Goal: Information Seeking & Learning: Get advice/opinions

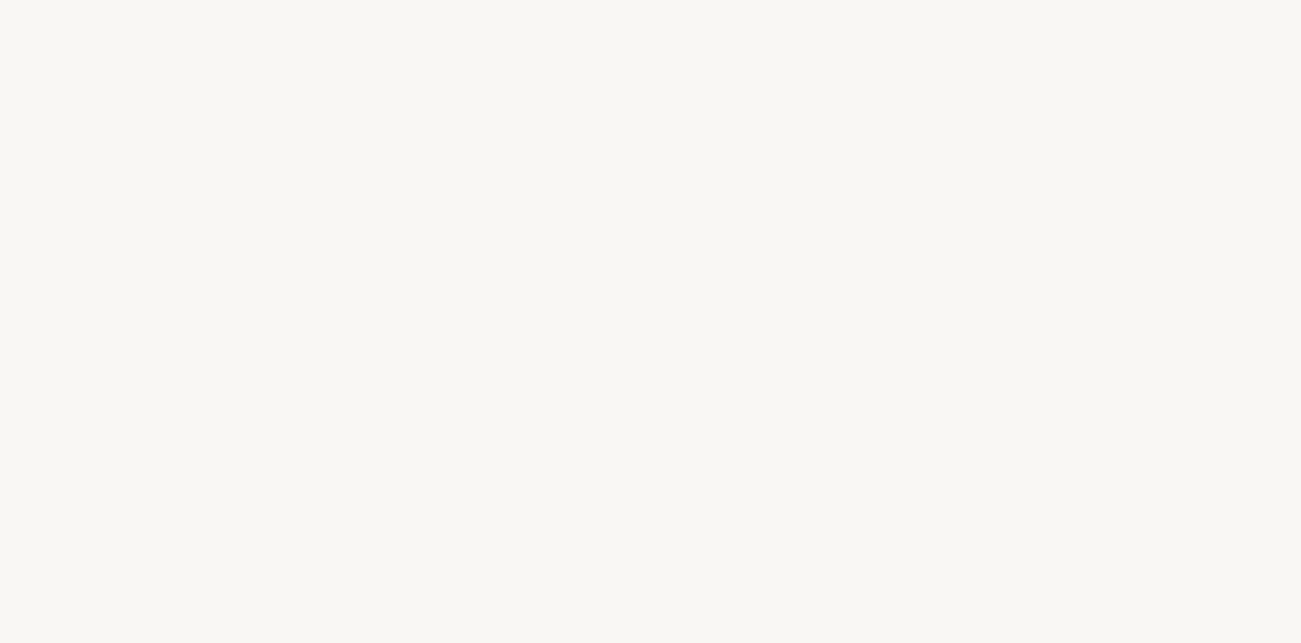
select select "US"
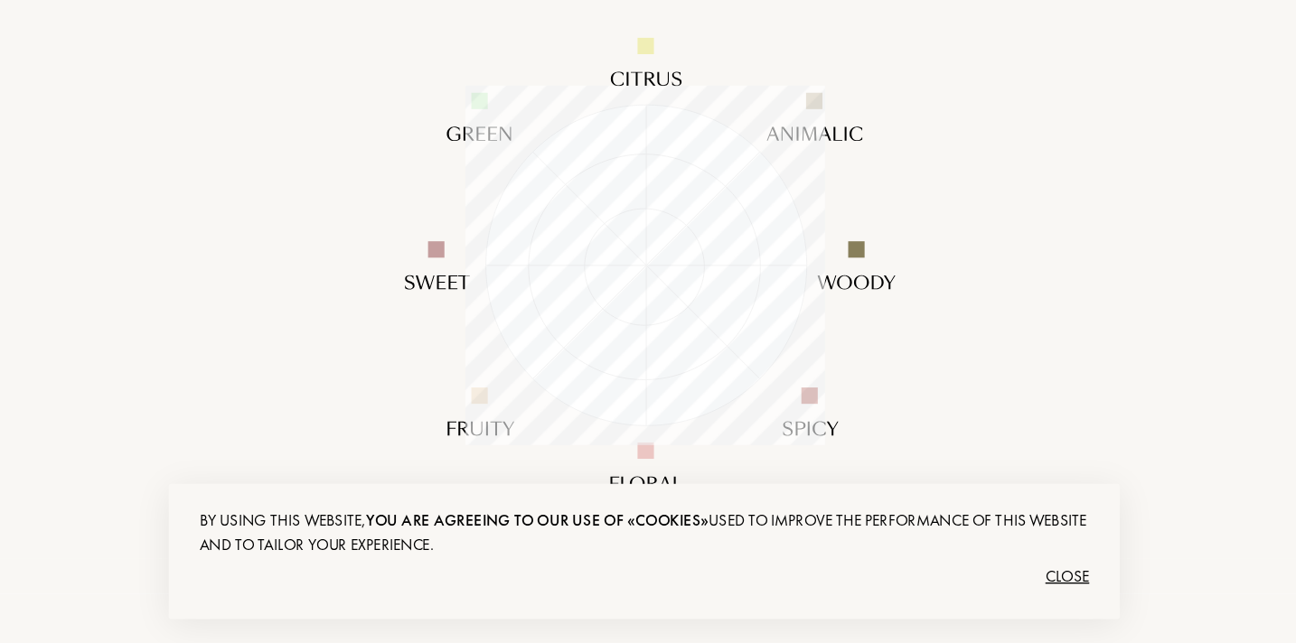
scroll to position [219, 0]
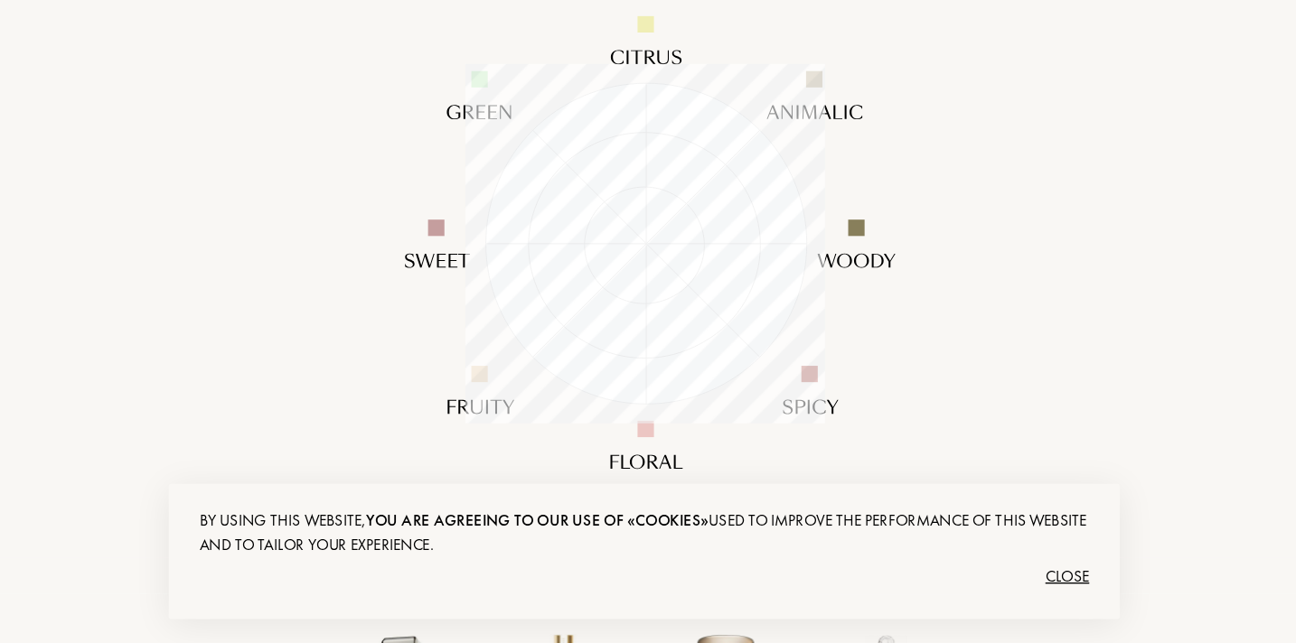
click at [970, 594] on div "Close" at bounding box center [648, 593] width 660 height 29
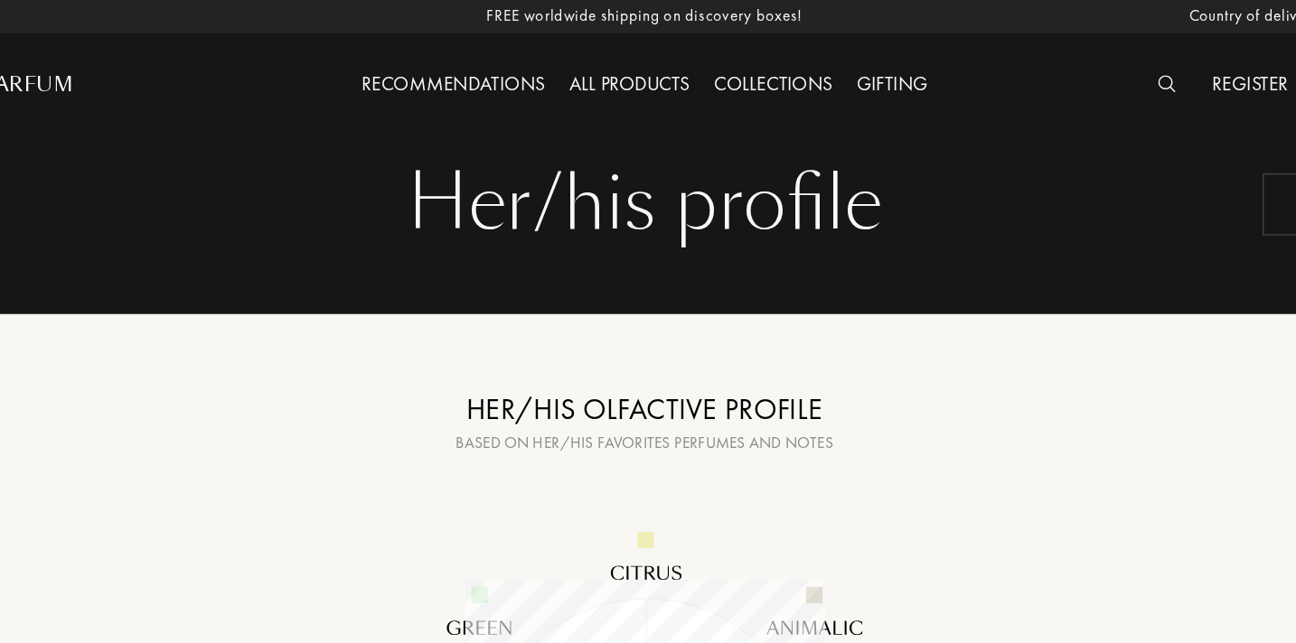
scroll to position [0, 0]
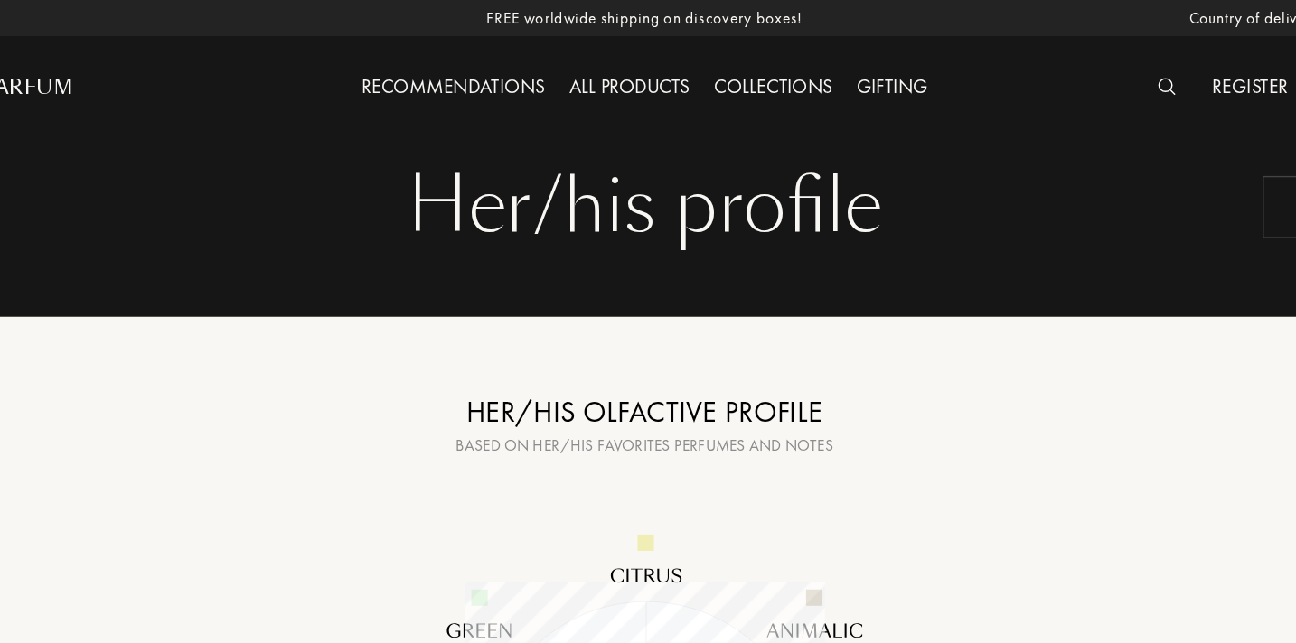
click at [518, 65] on div "Recommendations" at bounding box center [506, 64] width 154 height 23
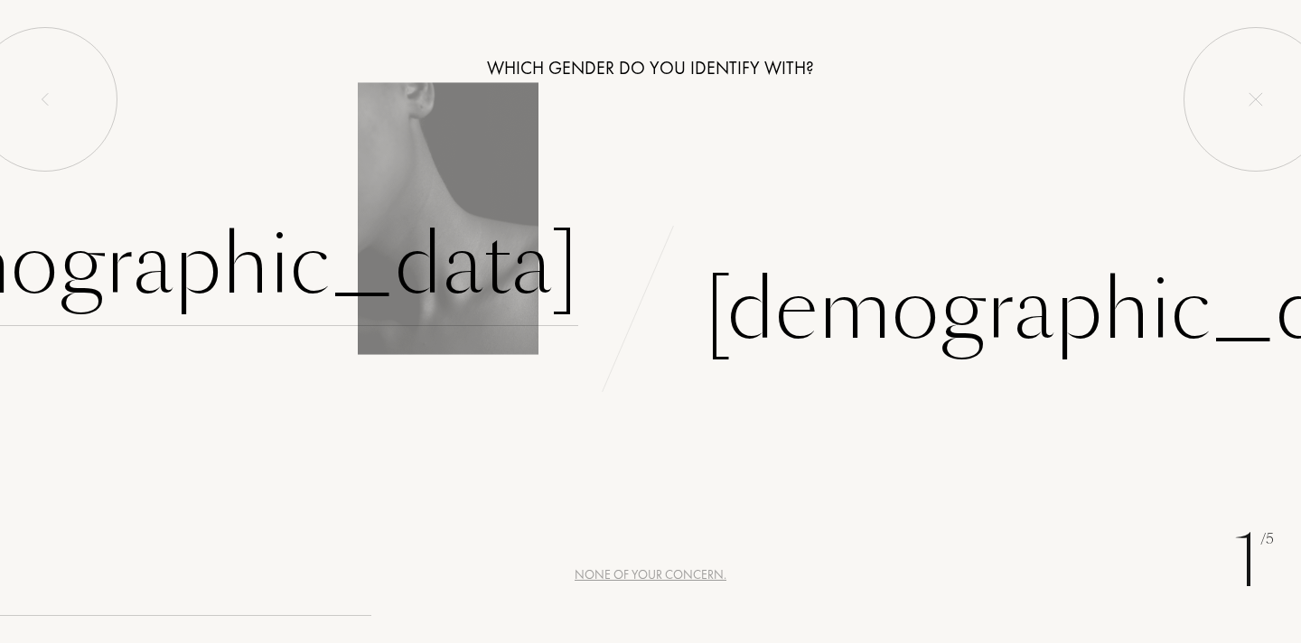
click at [453, 239] on div "[DEMOGRAPHIC_DATA]" at bounding box center [201, 265] width 754 height 122
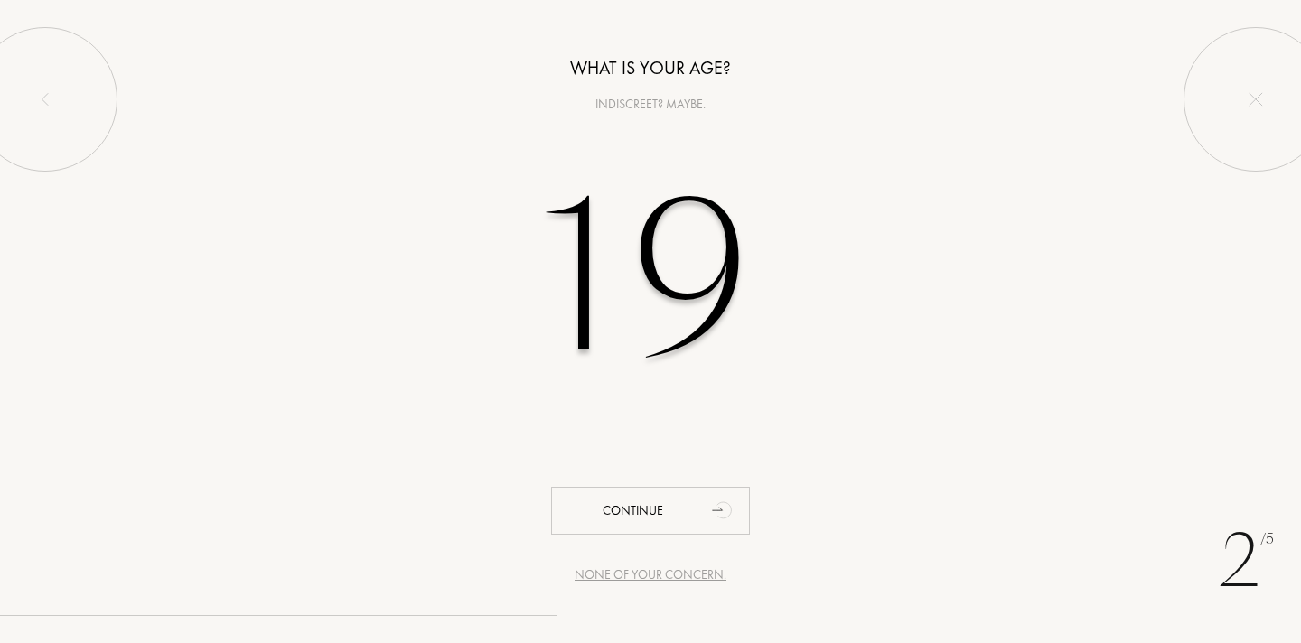
type input "1"
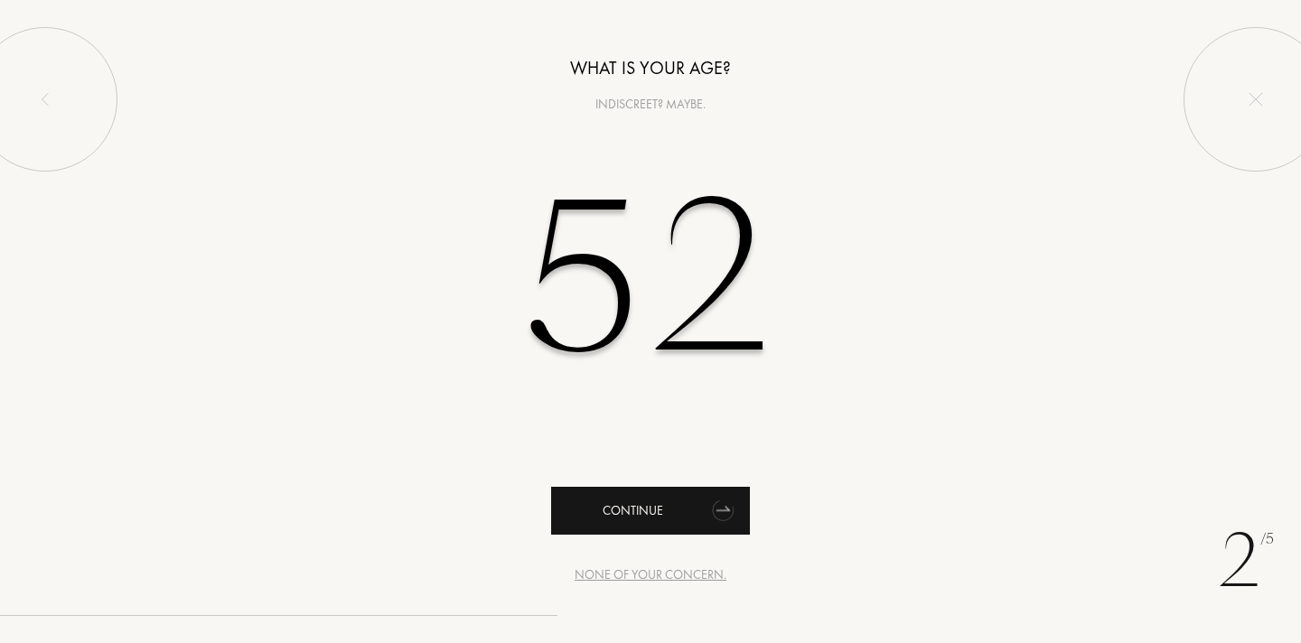
type input "52"
click at [632, 512] on div "Continue" at bounding box center [650, 511] width 199 height 48
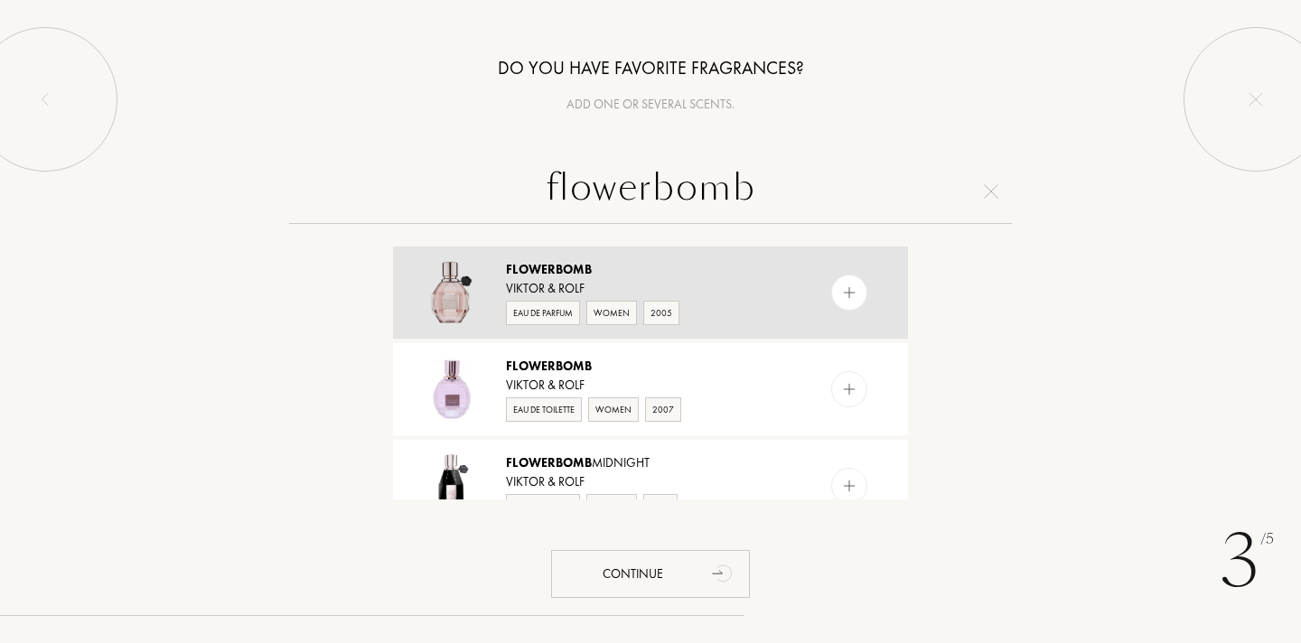
type input "flowerbomb"
click at [544, 316] on div "Eau de Parfum" at bounding box center [543, 313] width 74 height 24
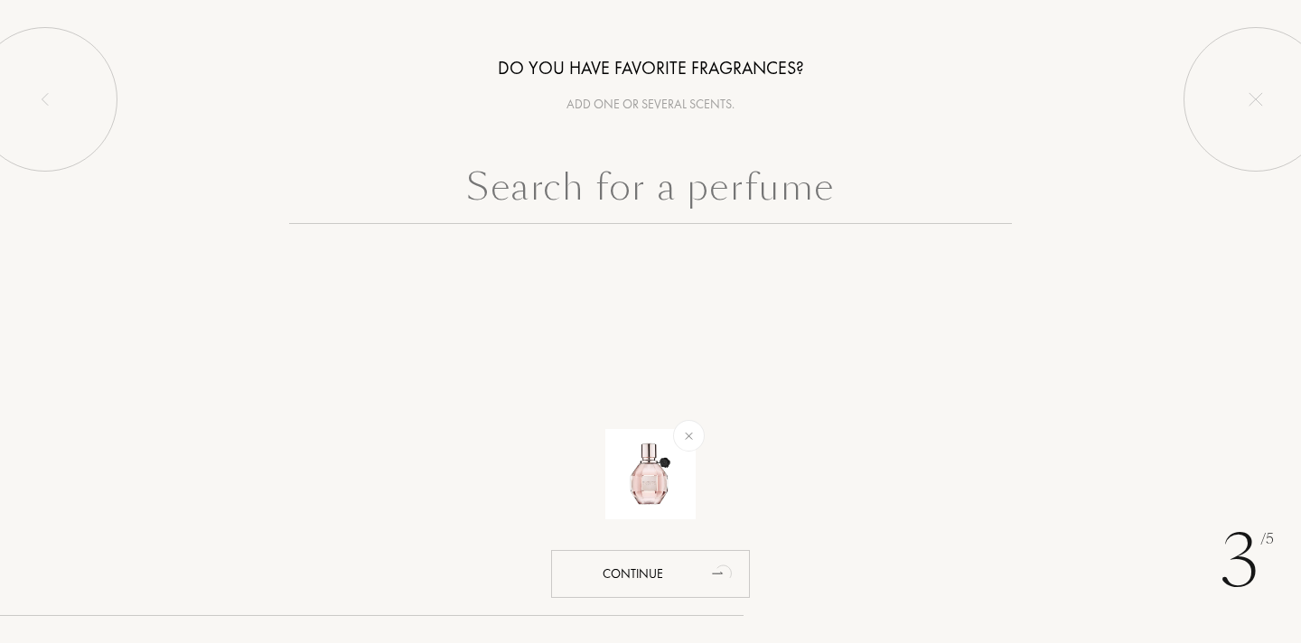
click at [635, 97] on div "Add one or several scents." at bounding box center [650, 104] width 1301 height 19
click at [632, 70] on div "Do you have favorite fragrances?" at bounding box center [650, 67] width 1301 height 27
click at [638, 102] on div "Add one or several scents." at bounding box center [650, 104] width 1301 height 19
click at [636, 70] on div "Do you have favorite fragrances?" at bounding box center [650, 67] width 1301 height 27
click at [632, 199] on input "text" at bounding box center [650, 191] width 723 height 65
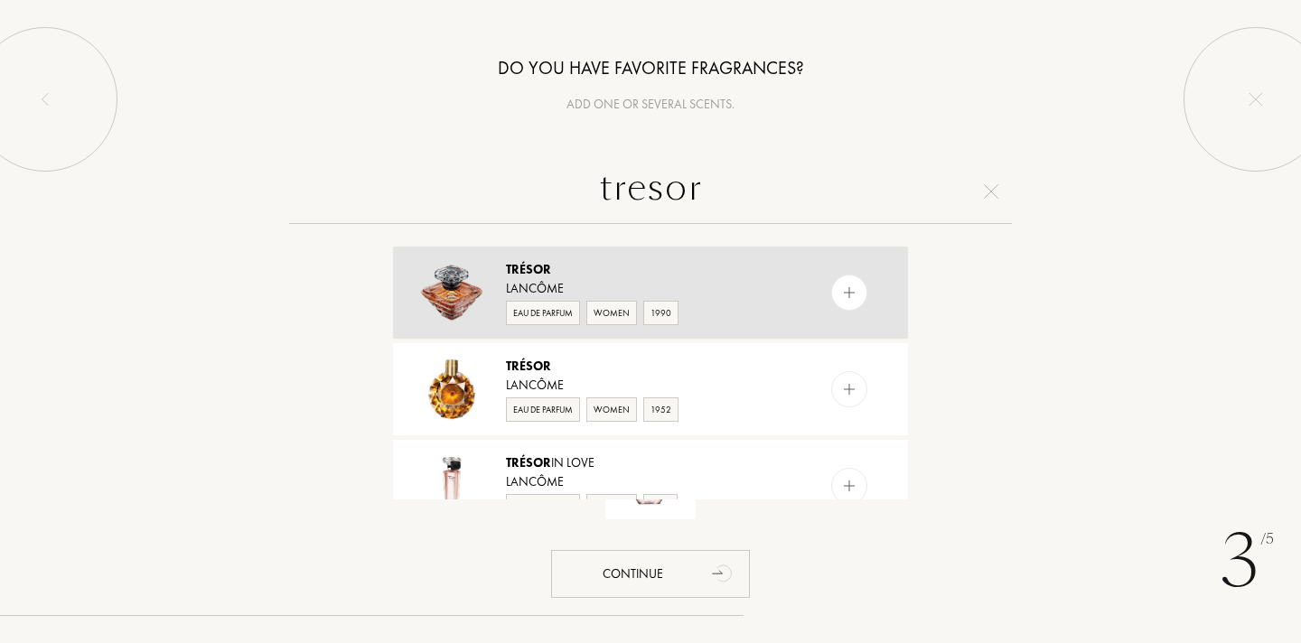
type input "tresor"
click at [534, 274] on span "Trésor" at bounding box center [528, 269] width 45 height 16
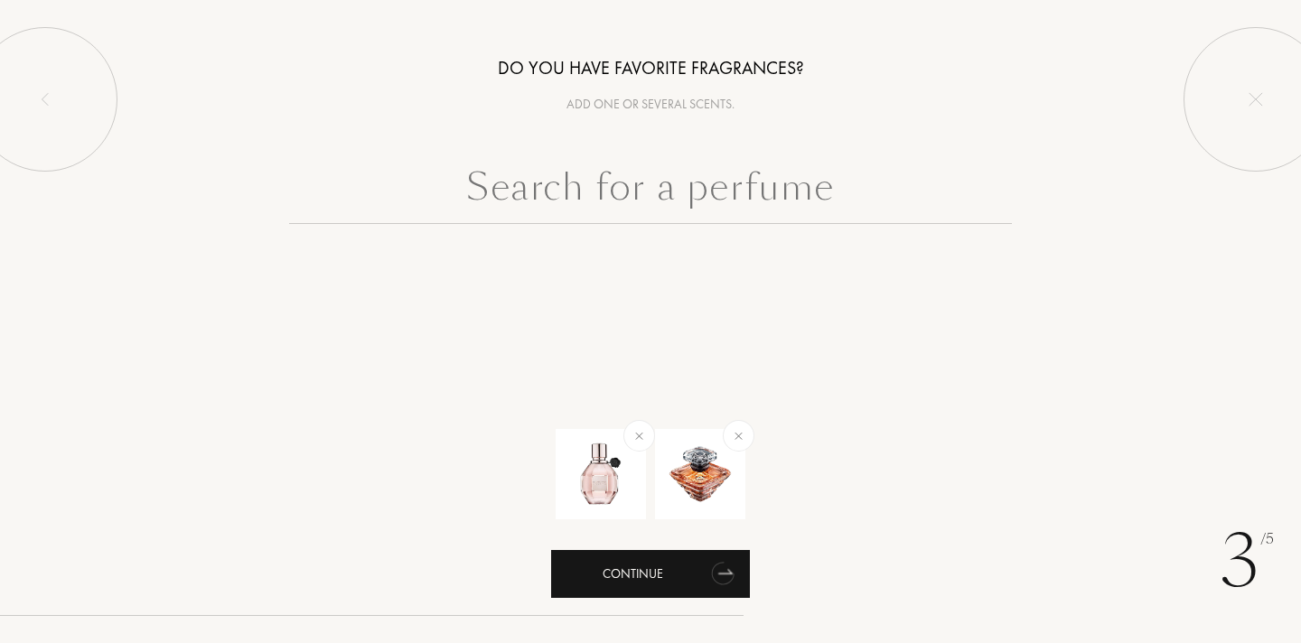
click at [647, 578] on div "Continue" at bounding box center [650, 574] width 199 height 48
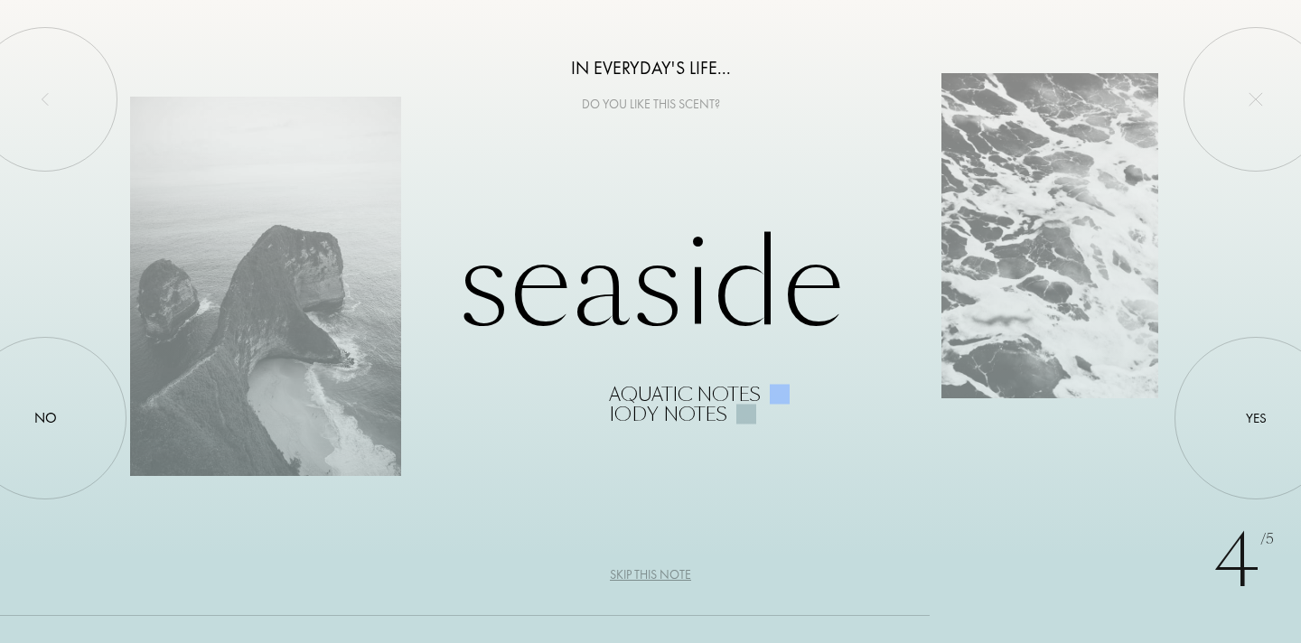
click at [656, 575] on div "Skip this note" at bounding box center [650, 575] width 81 height 19
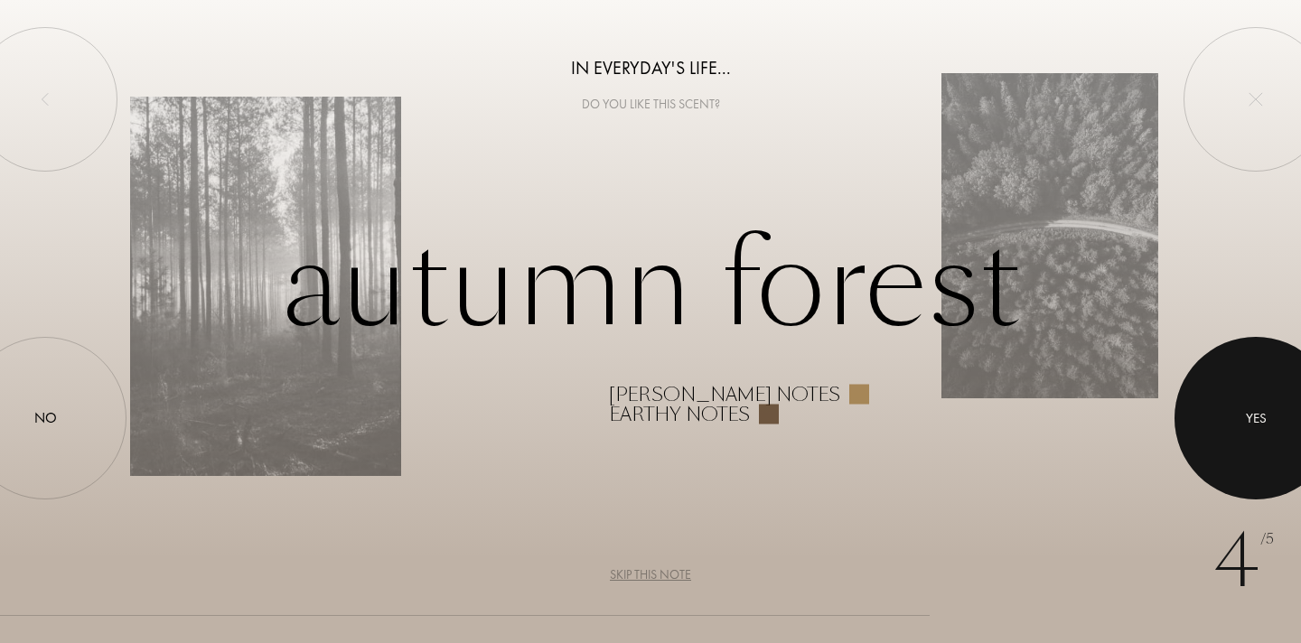
click at [1241, 425] on div at bounding box center [1256, 418] width 163 height 163
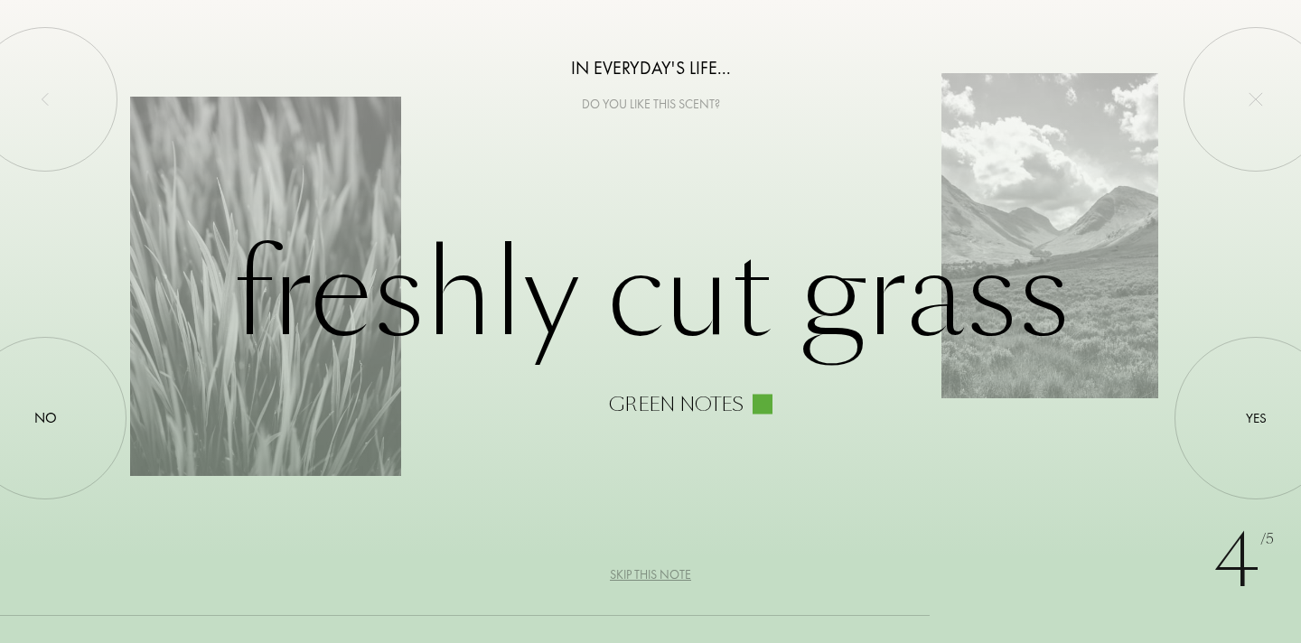
click at [660, 576] on div "Skip this note" at bounding box center [650, 575] width 81 height 19
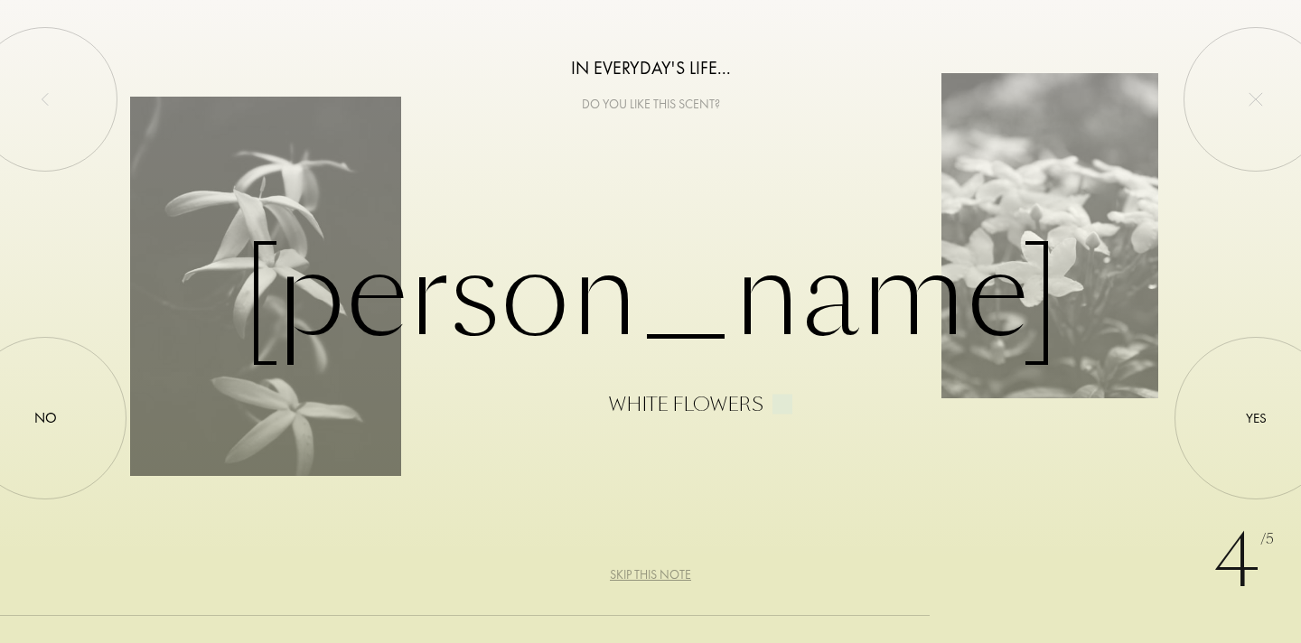
click at [639, 574] on div "Skip this note" at bounding box center [650, 575] width 81 height 19
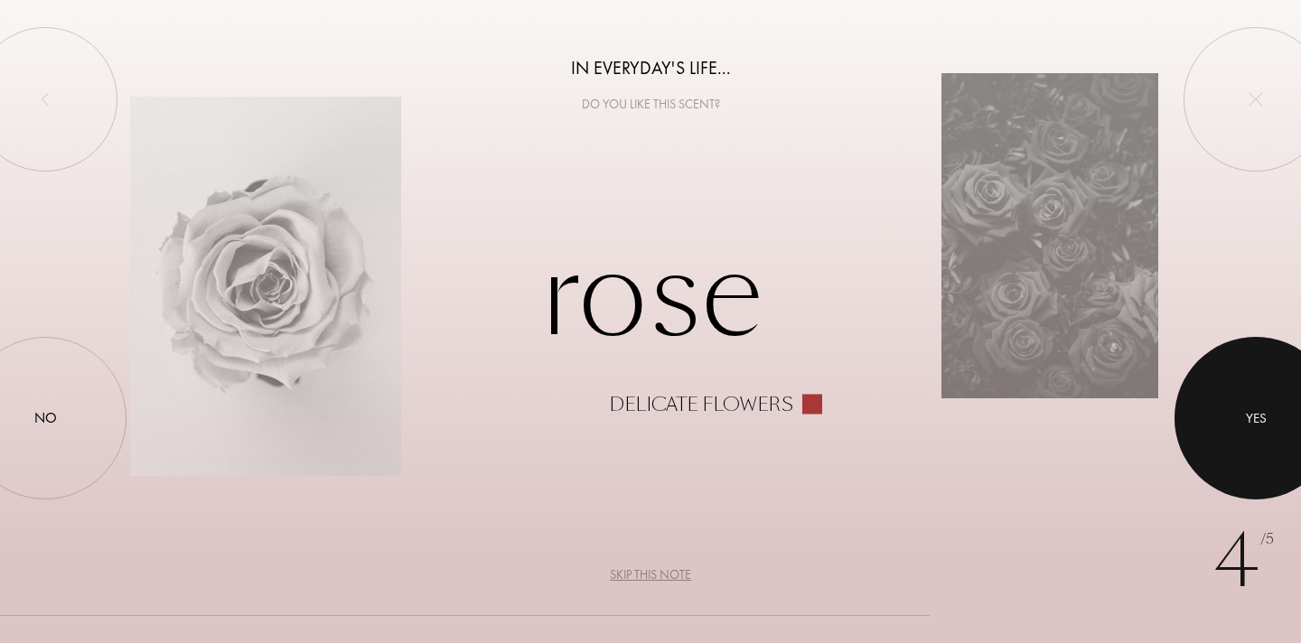
click at [1231, 421] on div at bounding box center [1256, 418] width 163 height 163
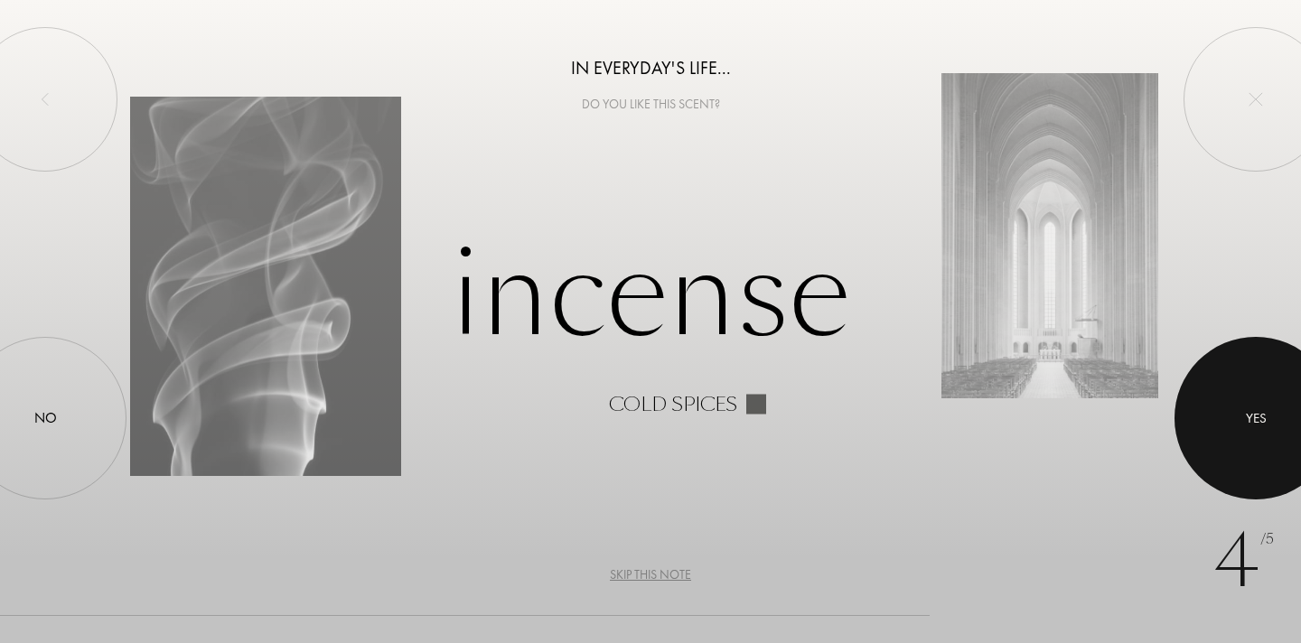
click at [1232, 425] on div at bounding box center [1256, 418] width 163 height 163
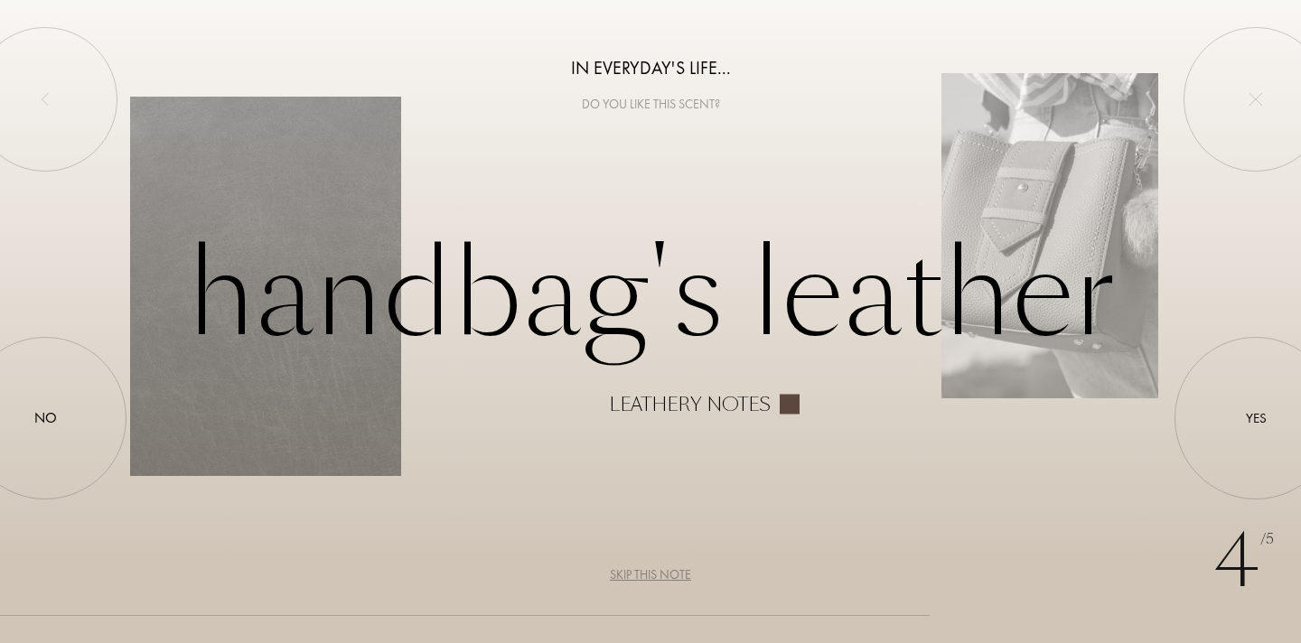
click at [645, 575] on div "Skip this note" at bounding box center [650, 575] width 81 height 19
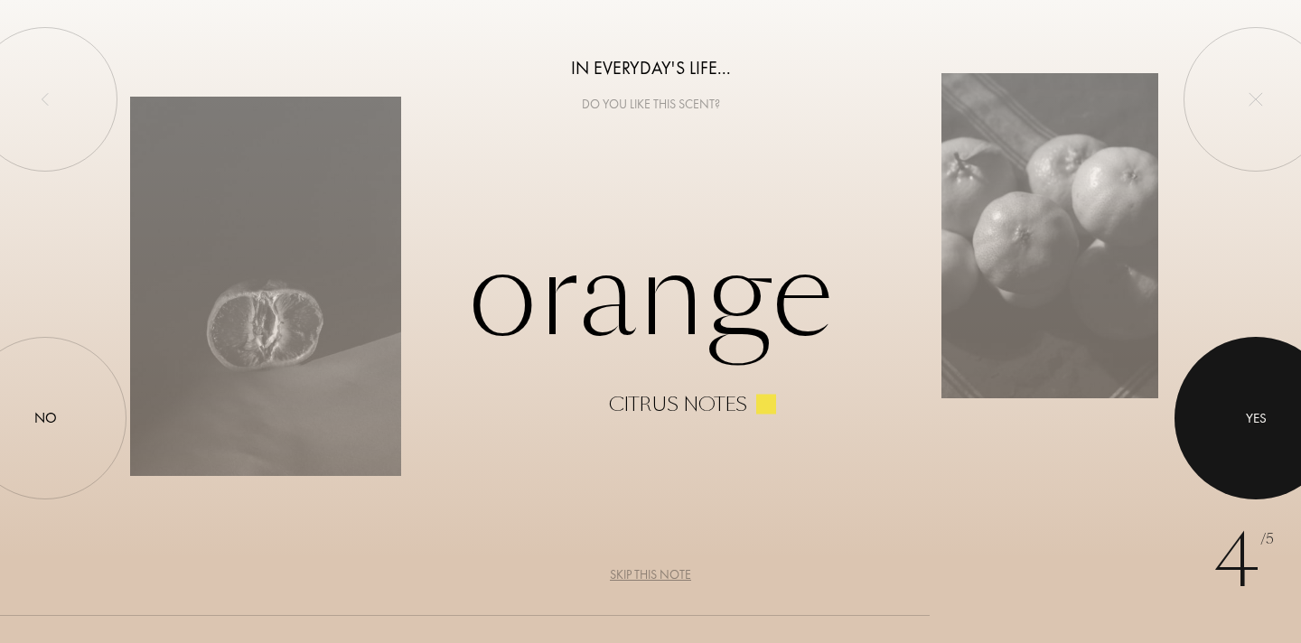
click at [1234, 411] on div at bounding box center [1256, 418] width 163 height 163
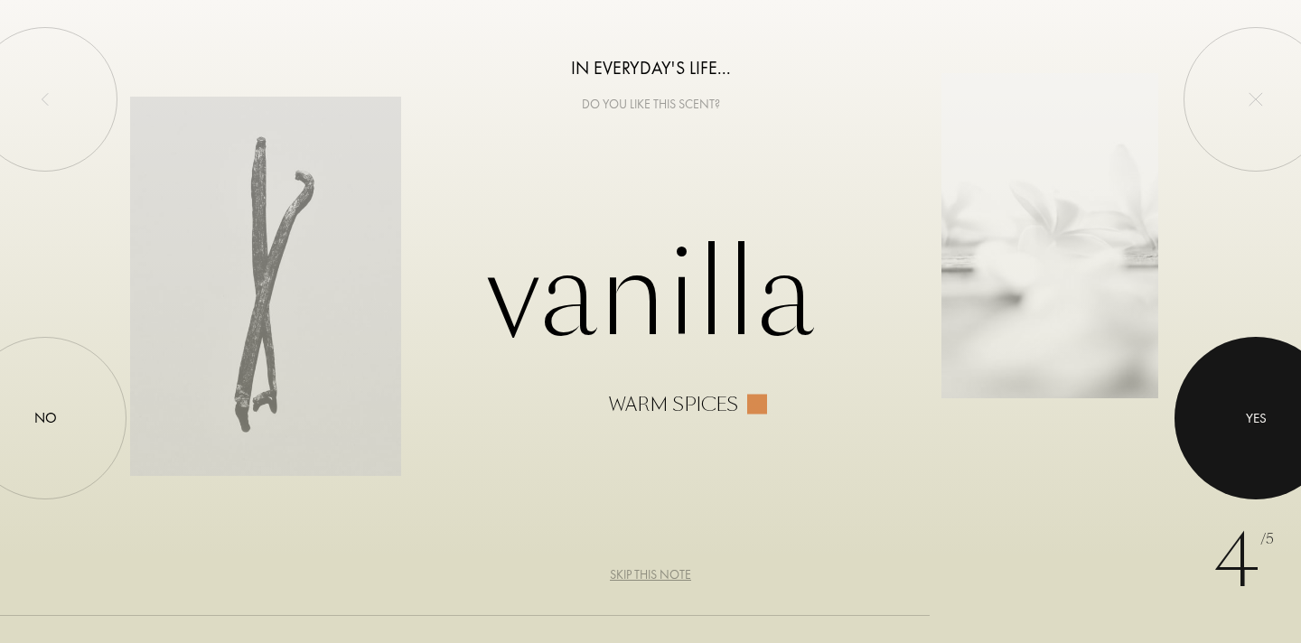
click at [1234, 411] on div at bounding box center [1256, 418] width 163 height 163
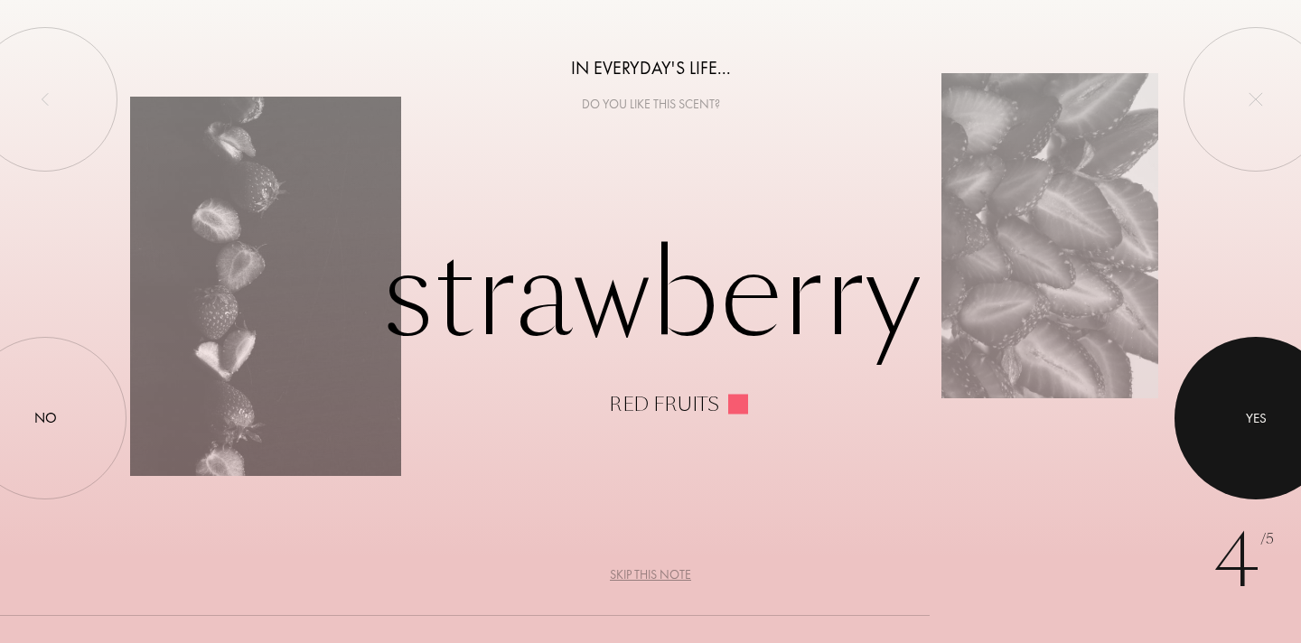
click at [1218, 435] on div at bounding box center [1256, 418] width 163 height 163
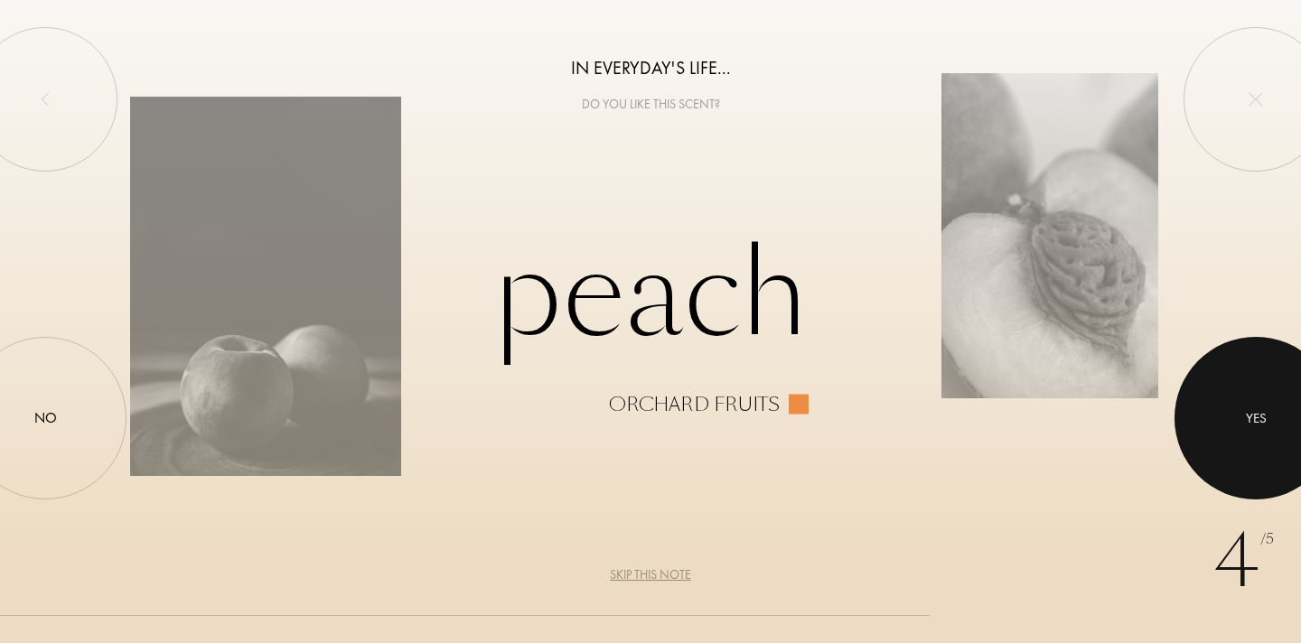
click at [1218, 435] on div at bounding box center [1256, 418] width 163 height 163
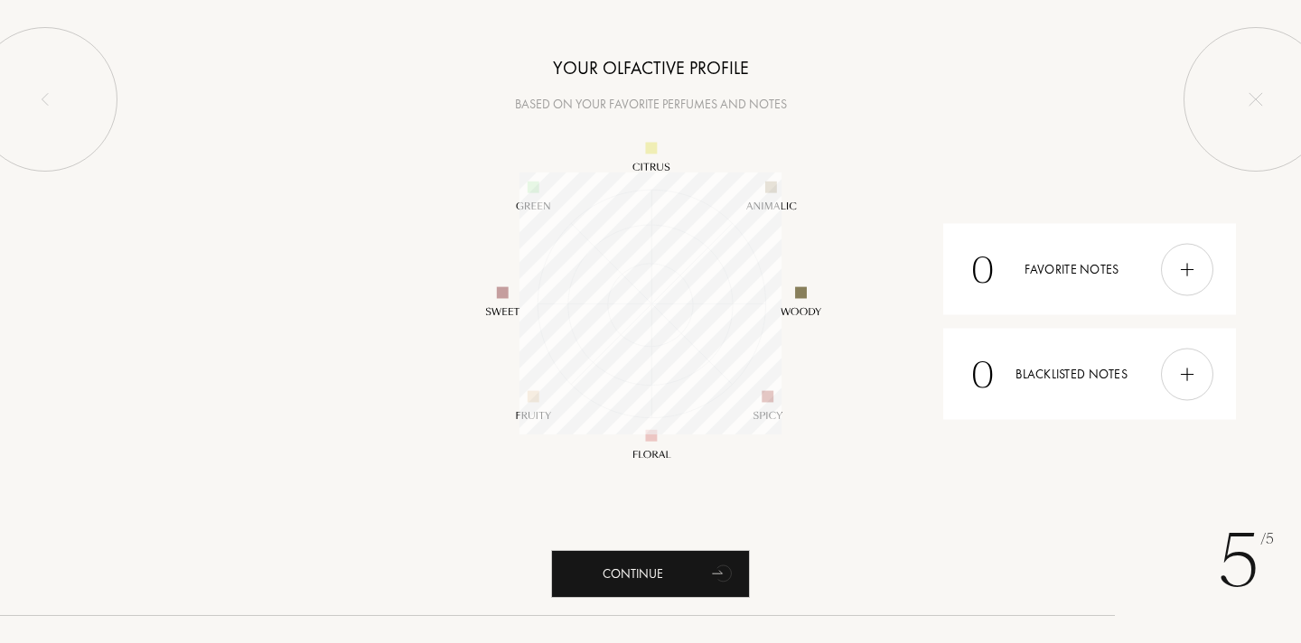
scroll to position [262, 262]
click at [704, 569] on div "Continue" at bounding box center [650, 574] width 199 height 48
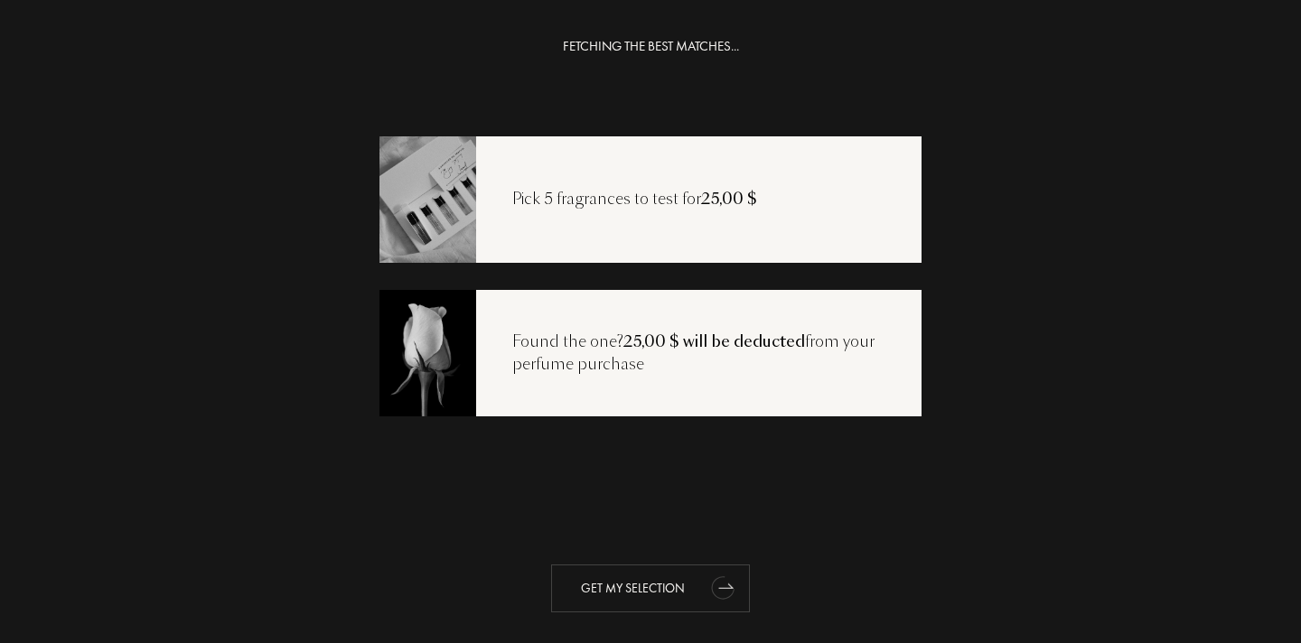
click at [641, 580] on div "Get my selection" at bounding box center [650, 589] width 199 height 48
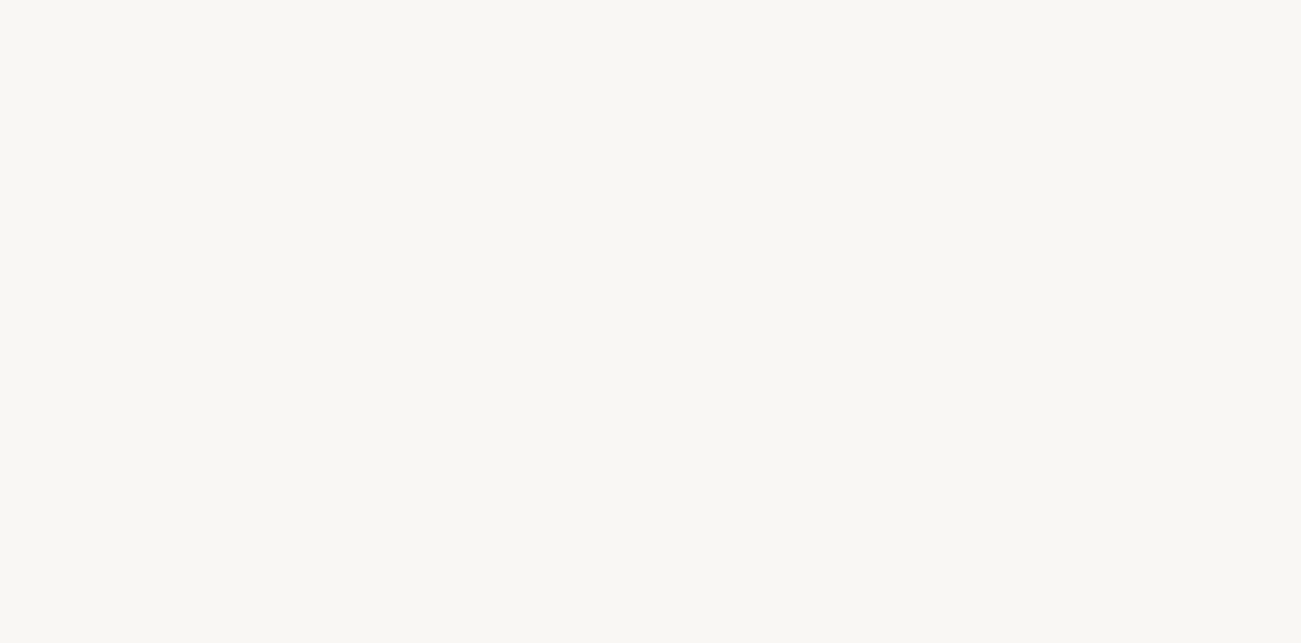
select select "US"
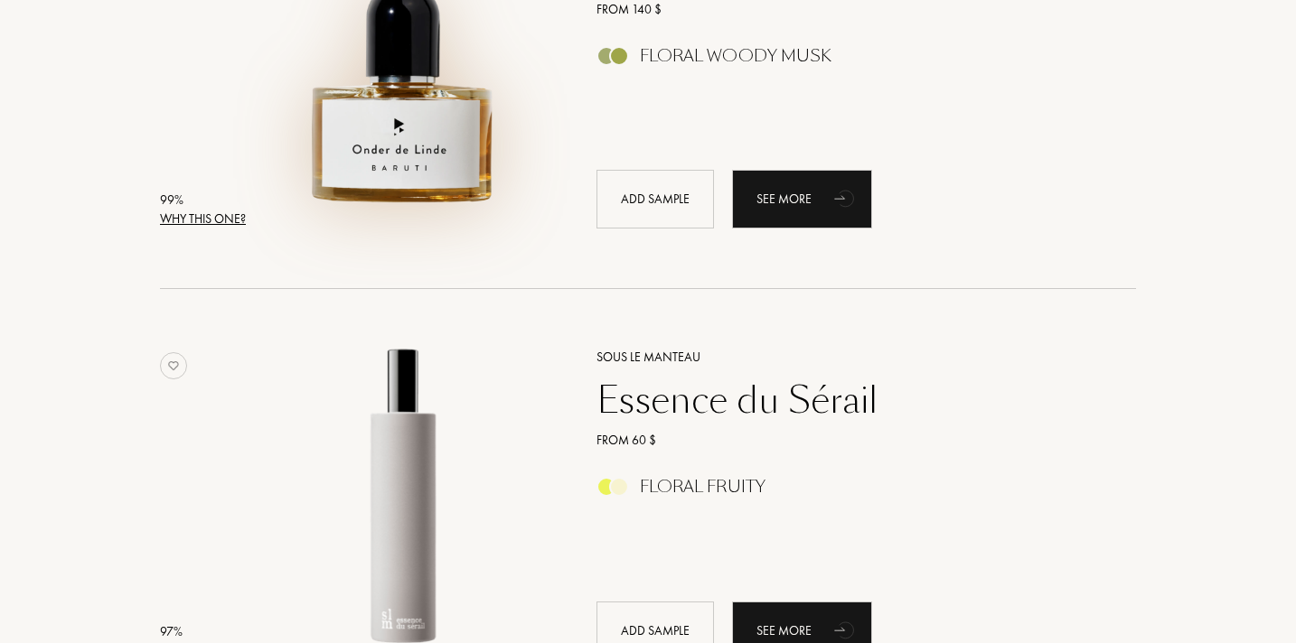
scroll to position [304, 0]
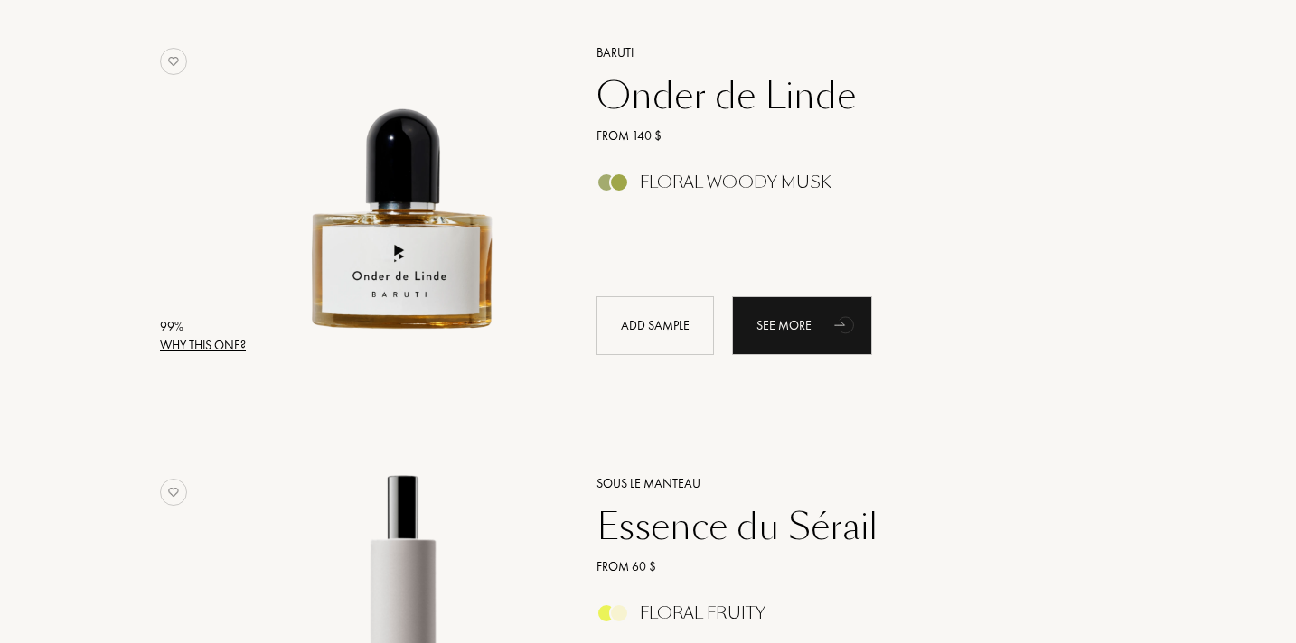
click at [663, 96] on div "Onder de Linde" at bounding box center [846, 95] width 527 height 43
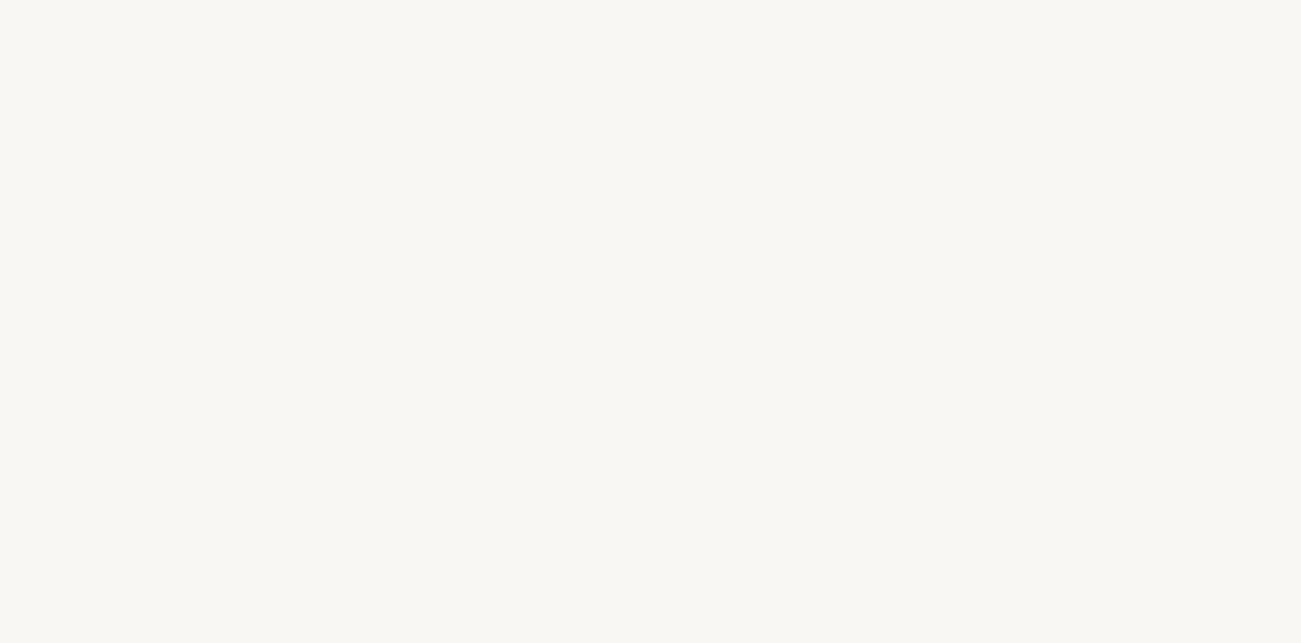
select select "US"
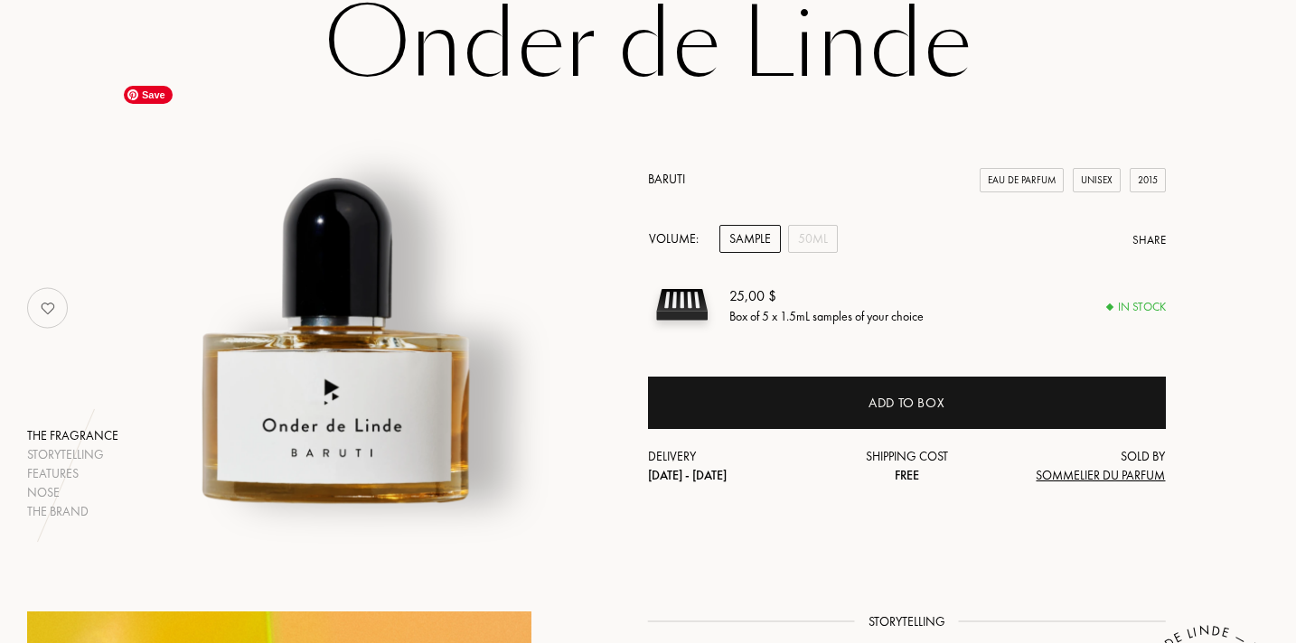
scroll to position [282, 0]
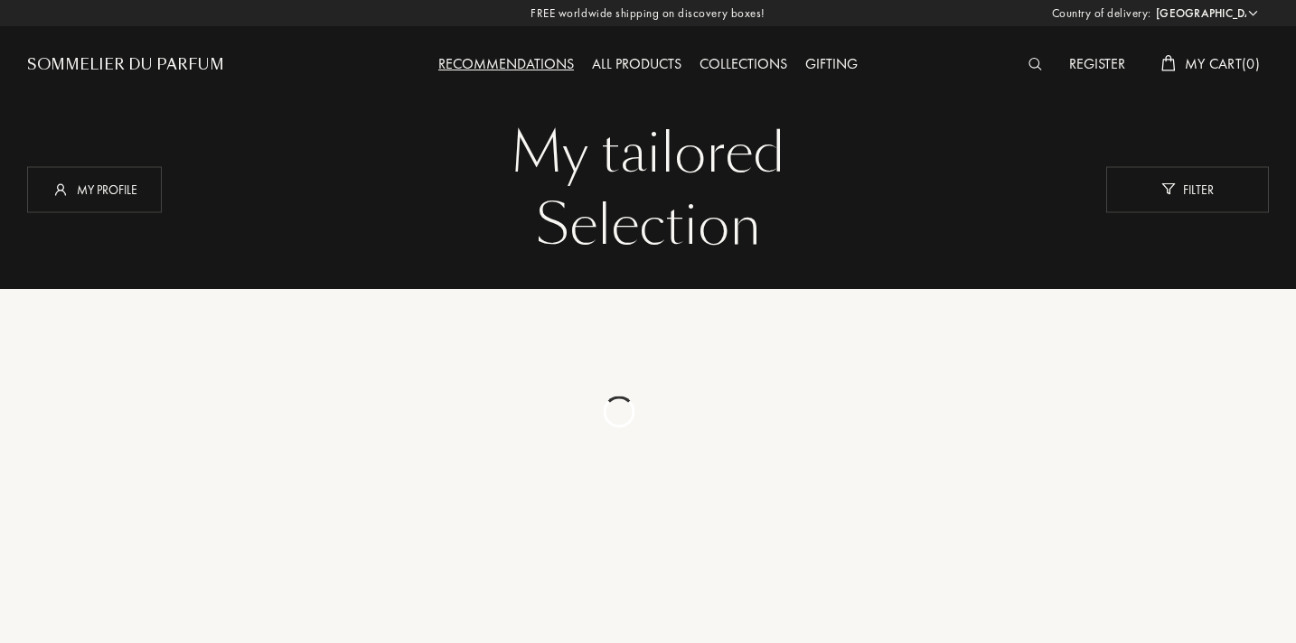
select select "US"
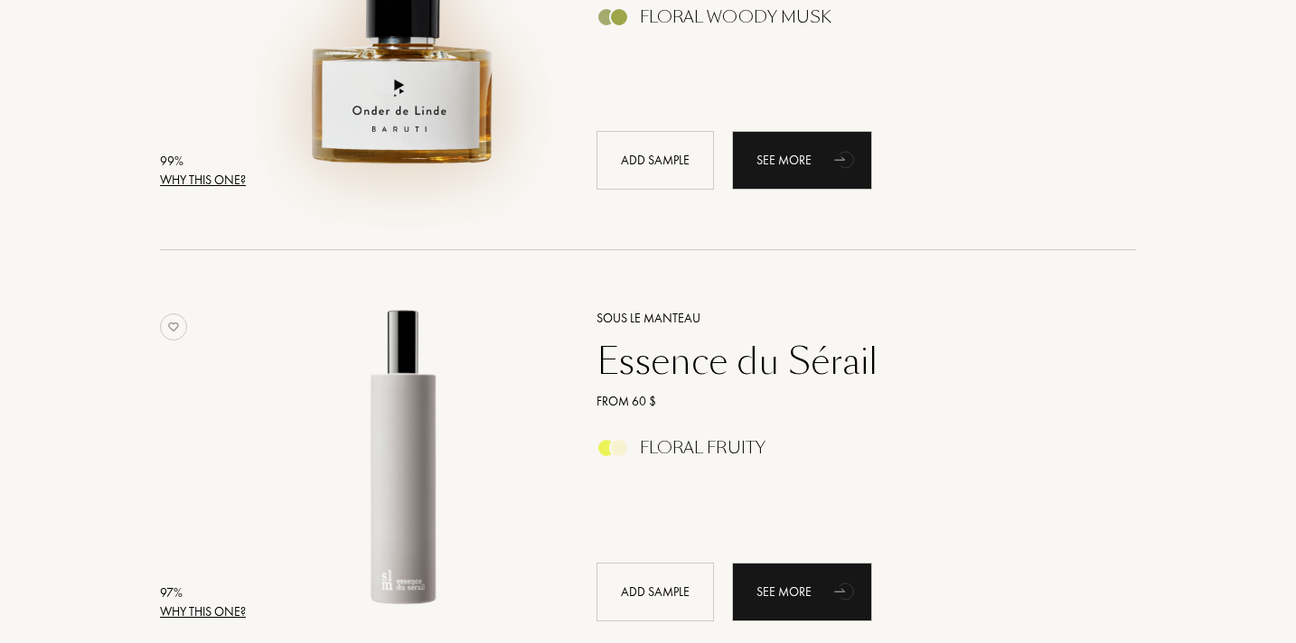
scroll to position [664, 0]
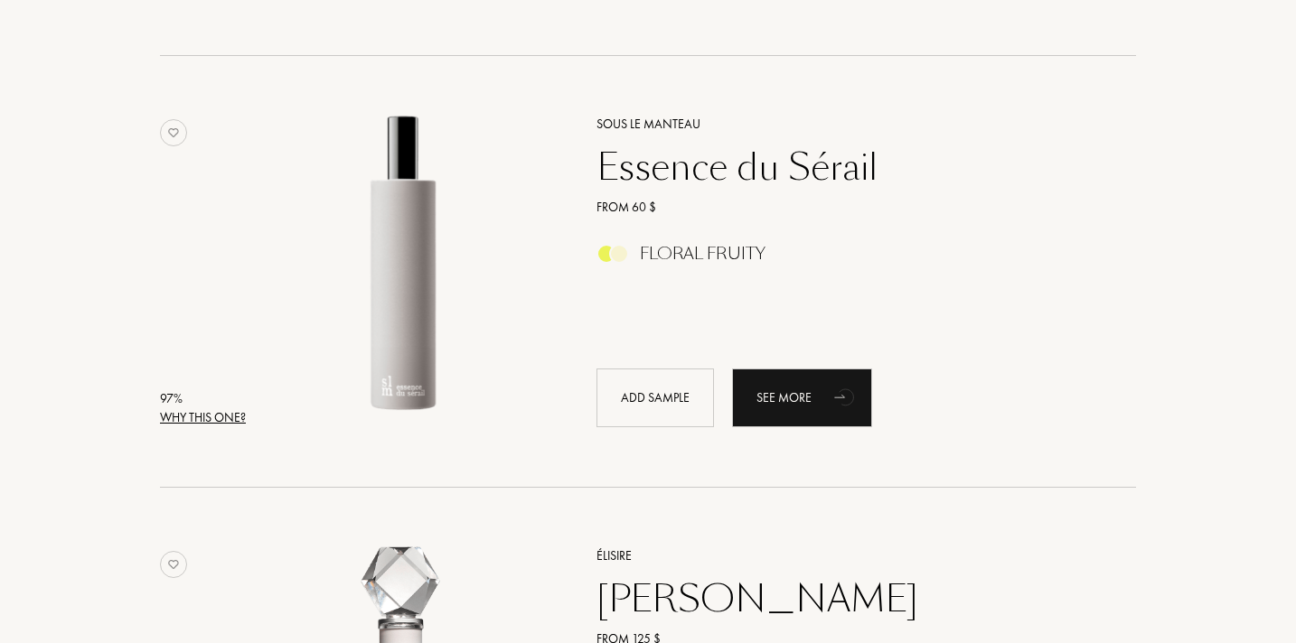
click at [700, 163] on div "Essence du Sérail" at bounding box center [846, 166] width 527 height 43
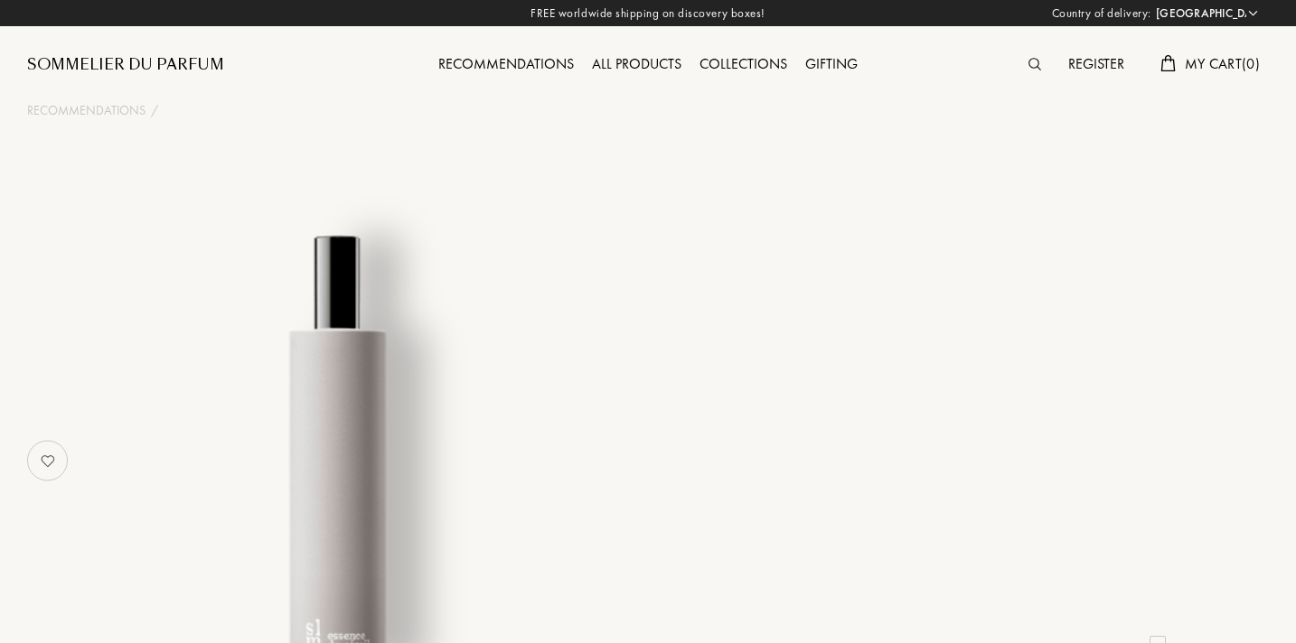
select select "US"
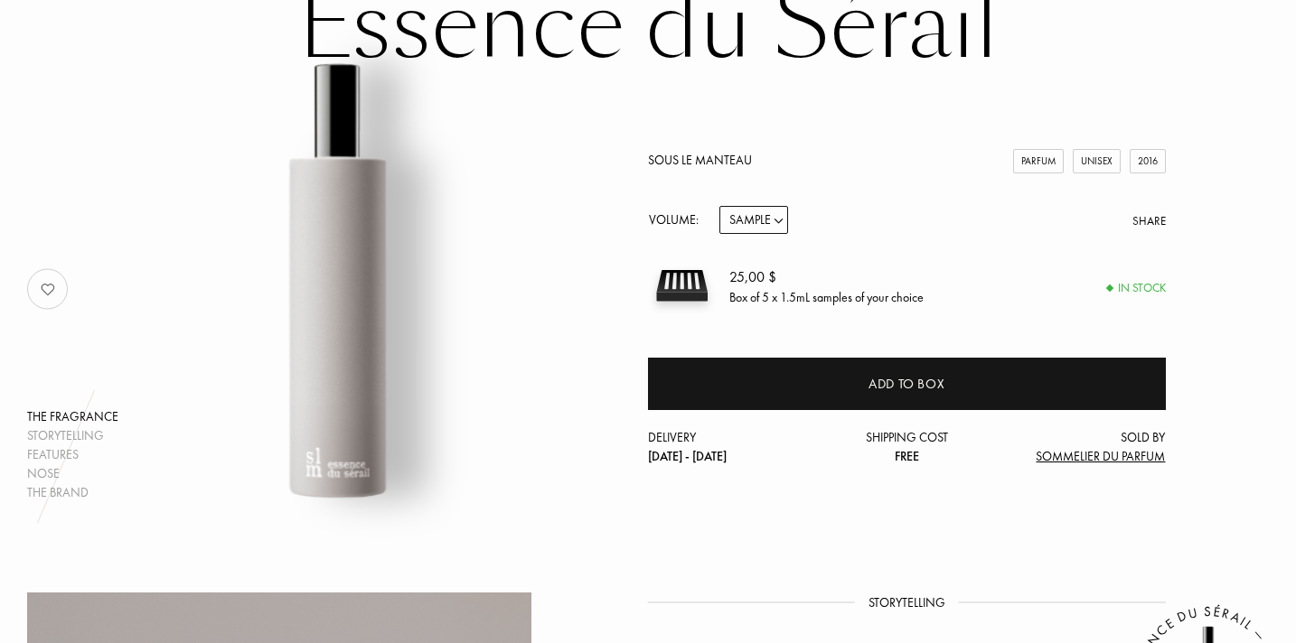
scroll to position [366, 0]
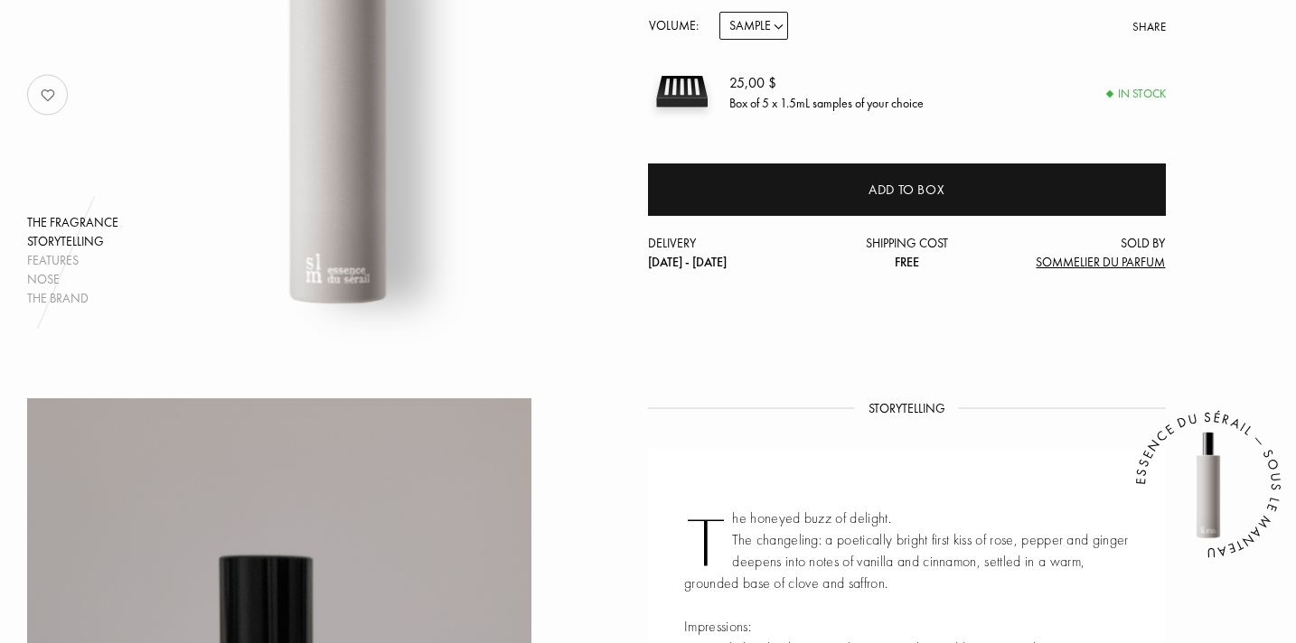
click at [89, 236] on div "Storytelling" at bounding box center [72, 241] width 91 height 19
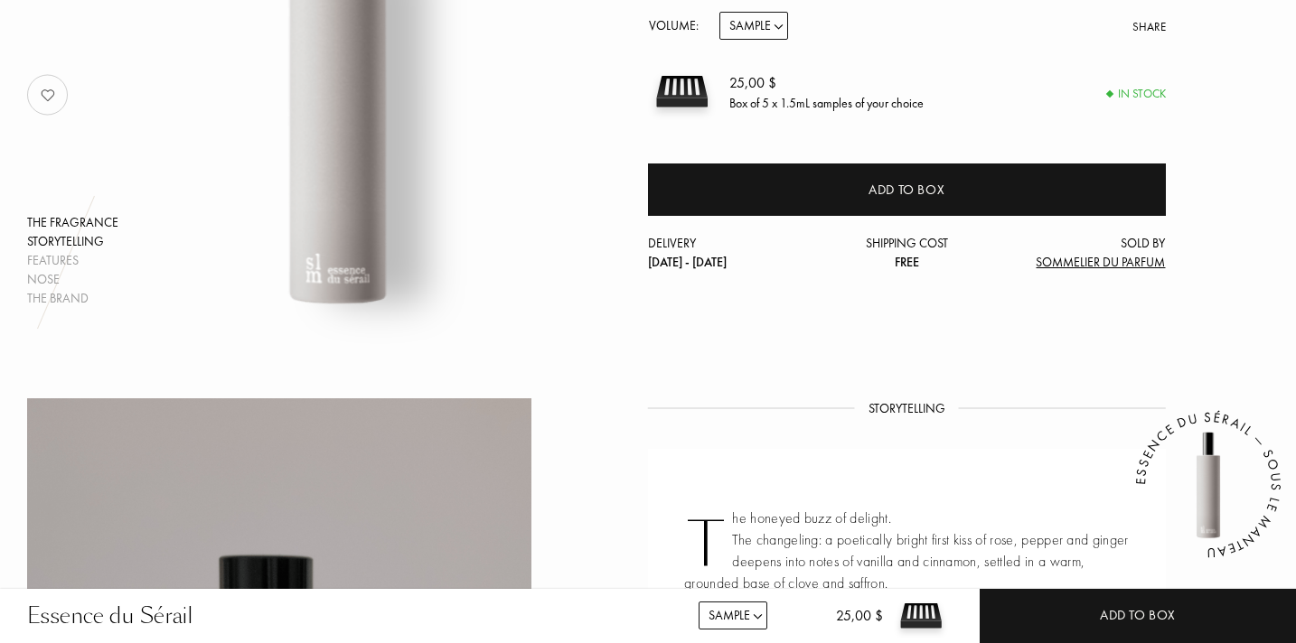
scroll to position [728, 0]
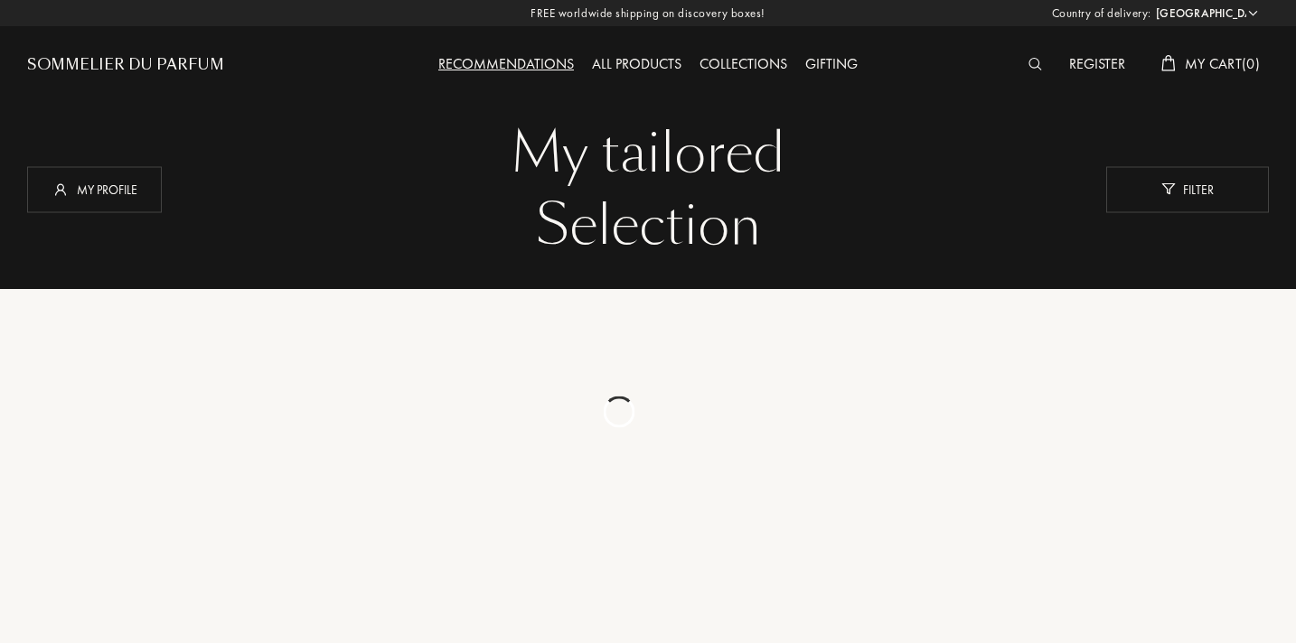
select select "US"
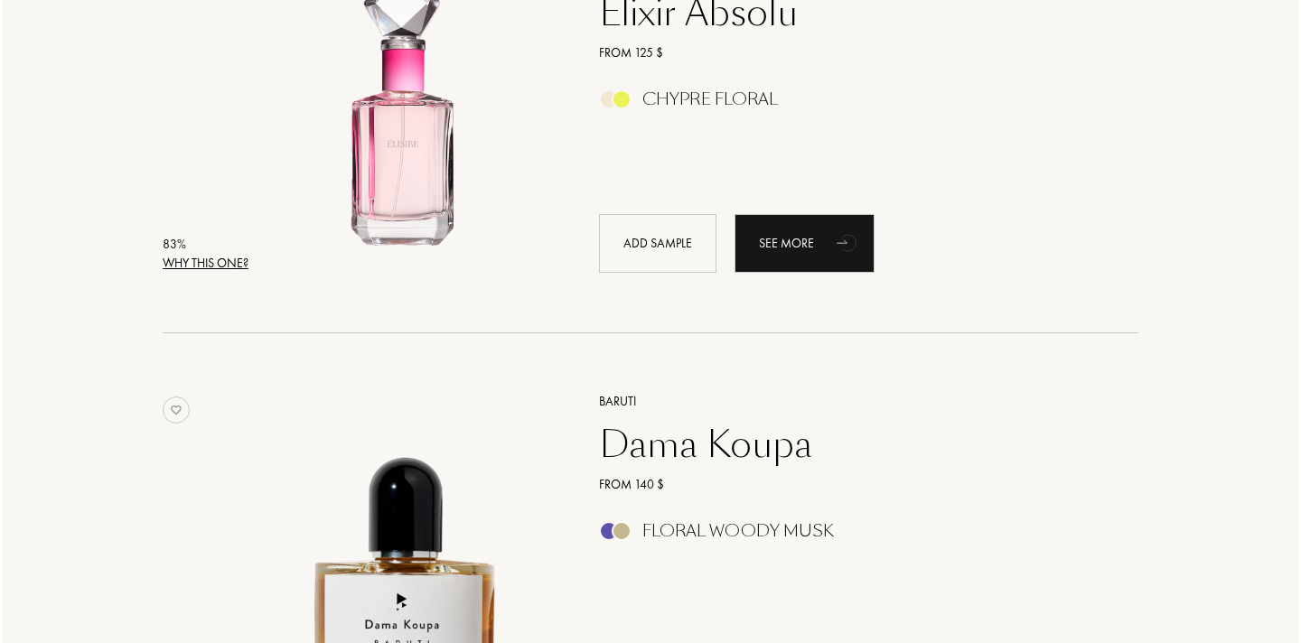
scroll to position [2424, 0]
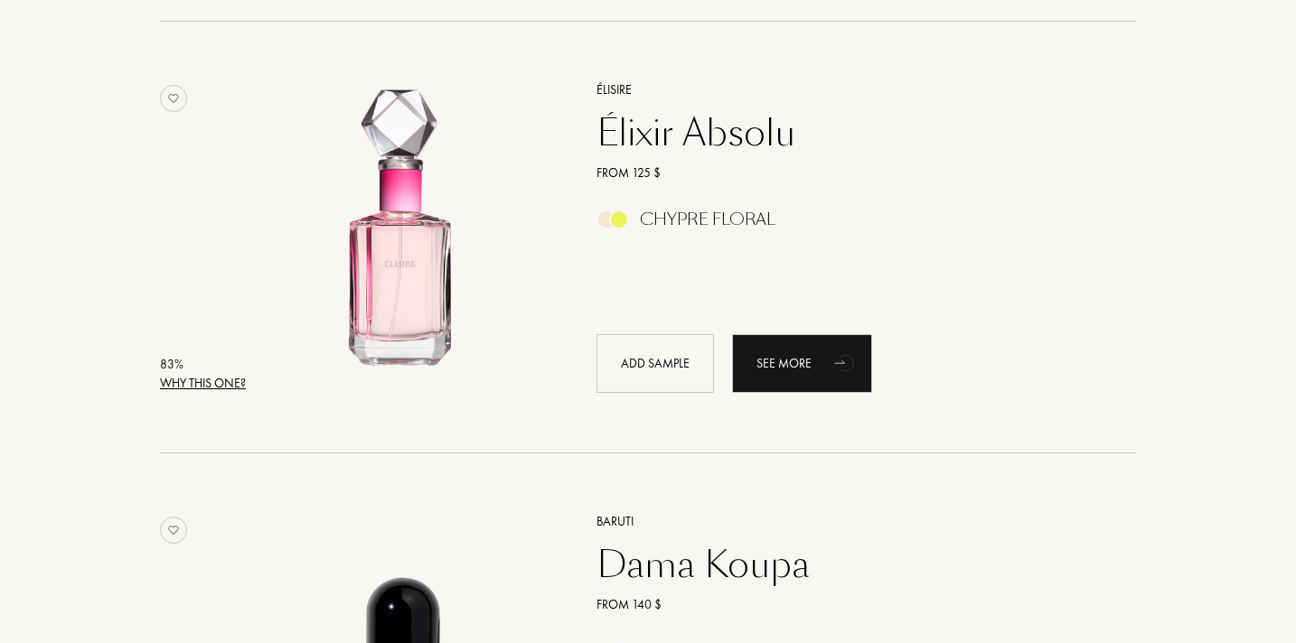
click at [192, 379] on div "Why this one?" at bounding box center [203, 383] width 86 height 19
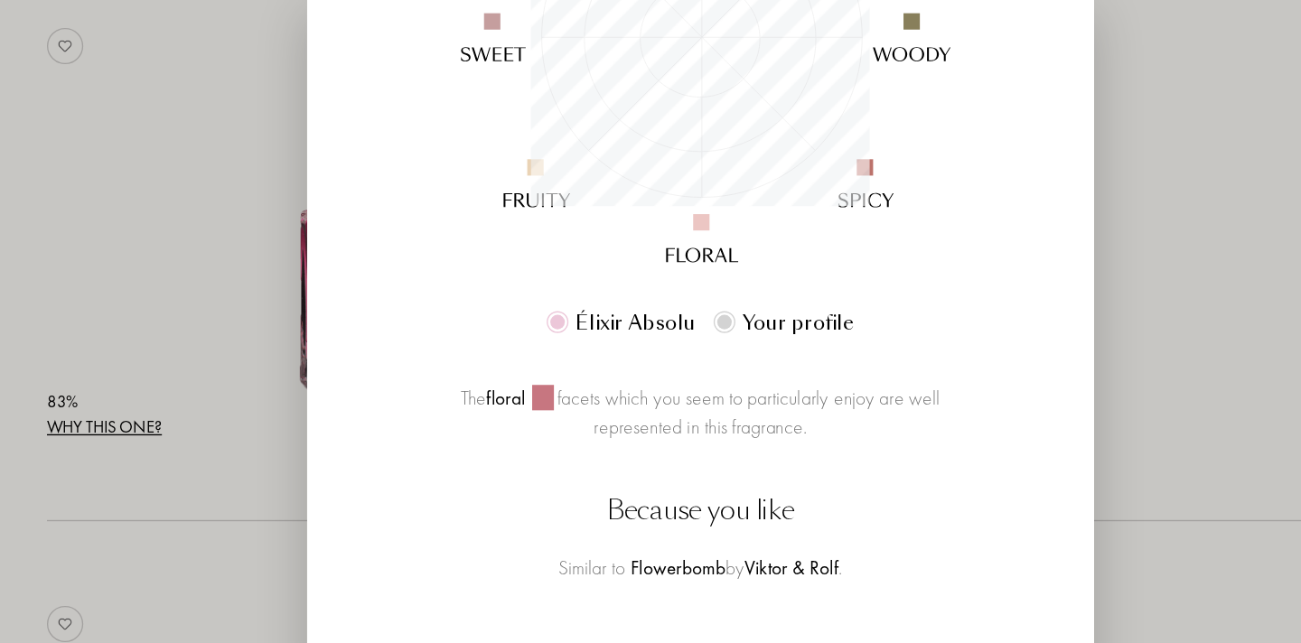
scroll to position [441, 0]
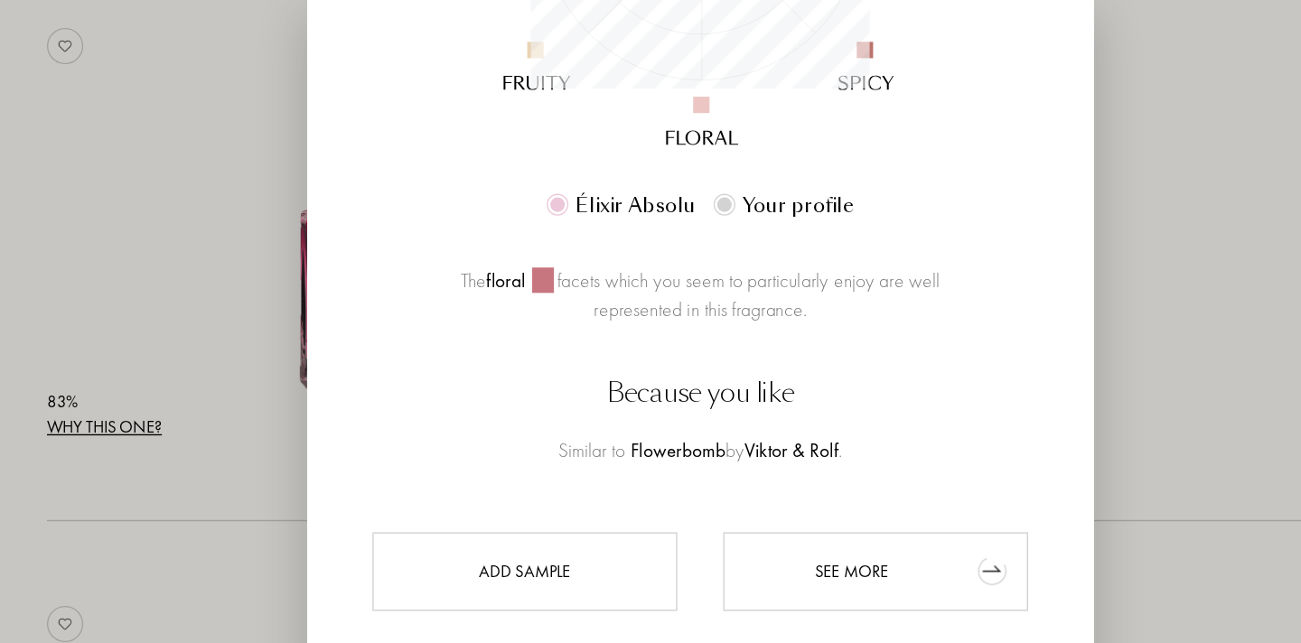
click at [760, 491] on div "See more" at bounding box center [782, 491] width 228 height 59
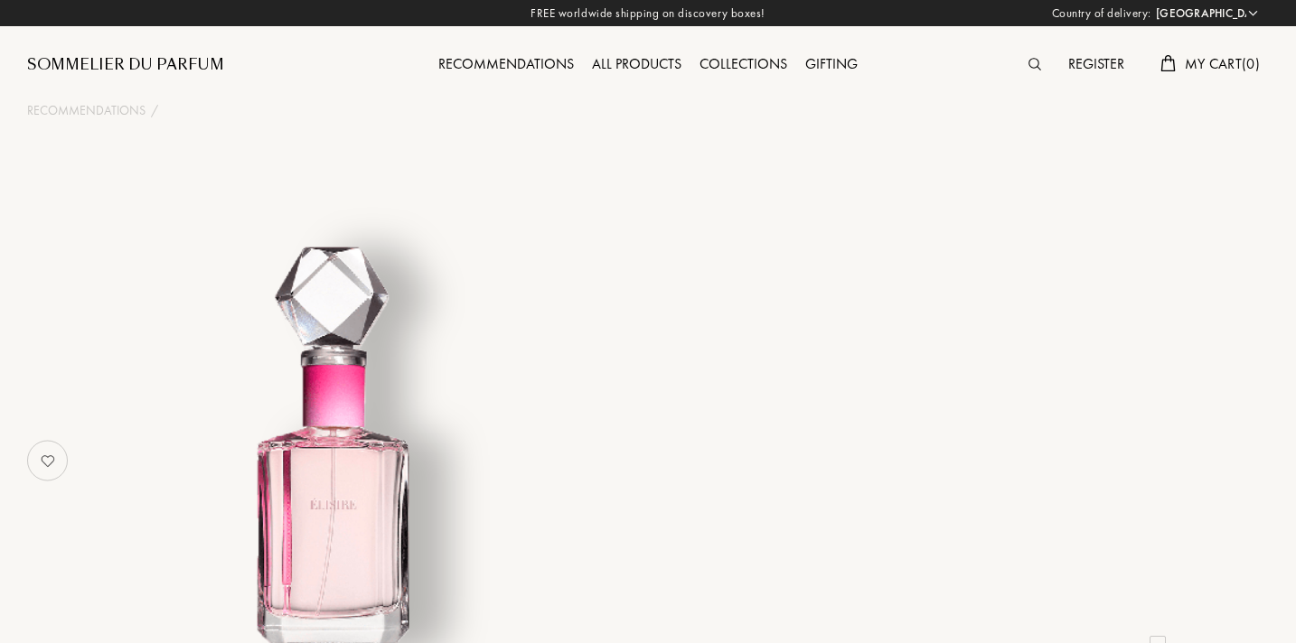
select select "US"
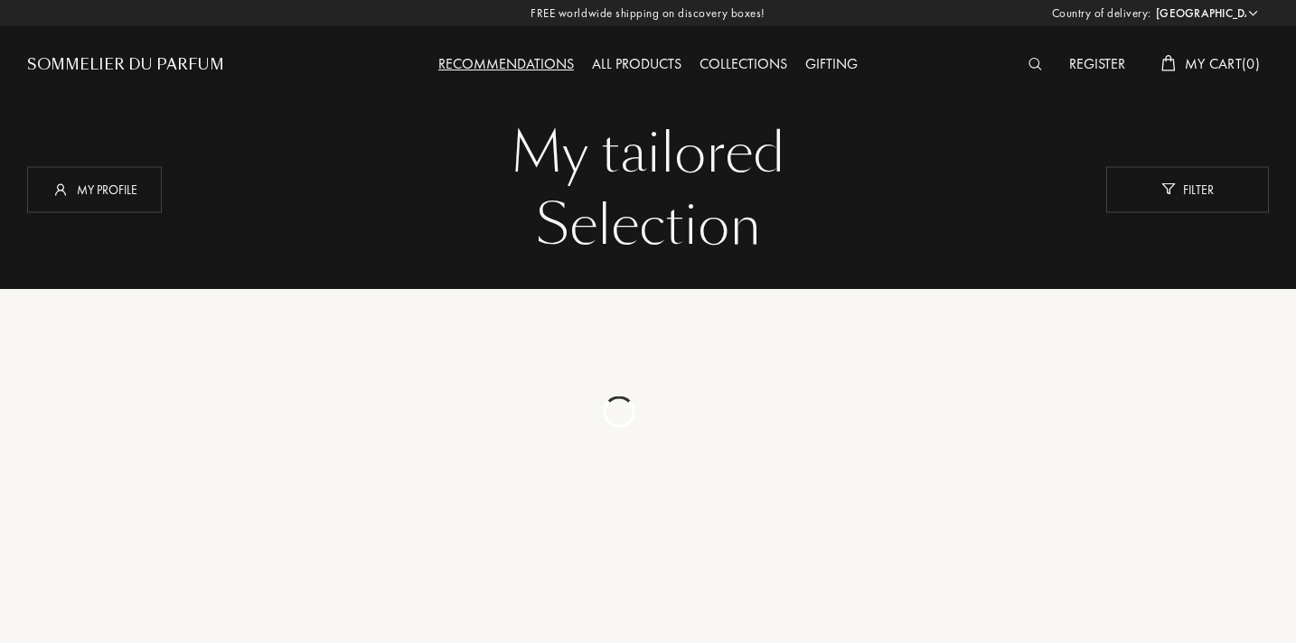
select select "US"
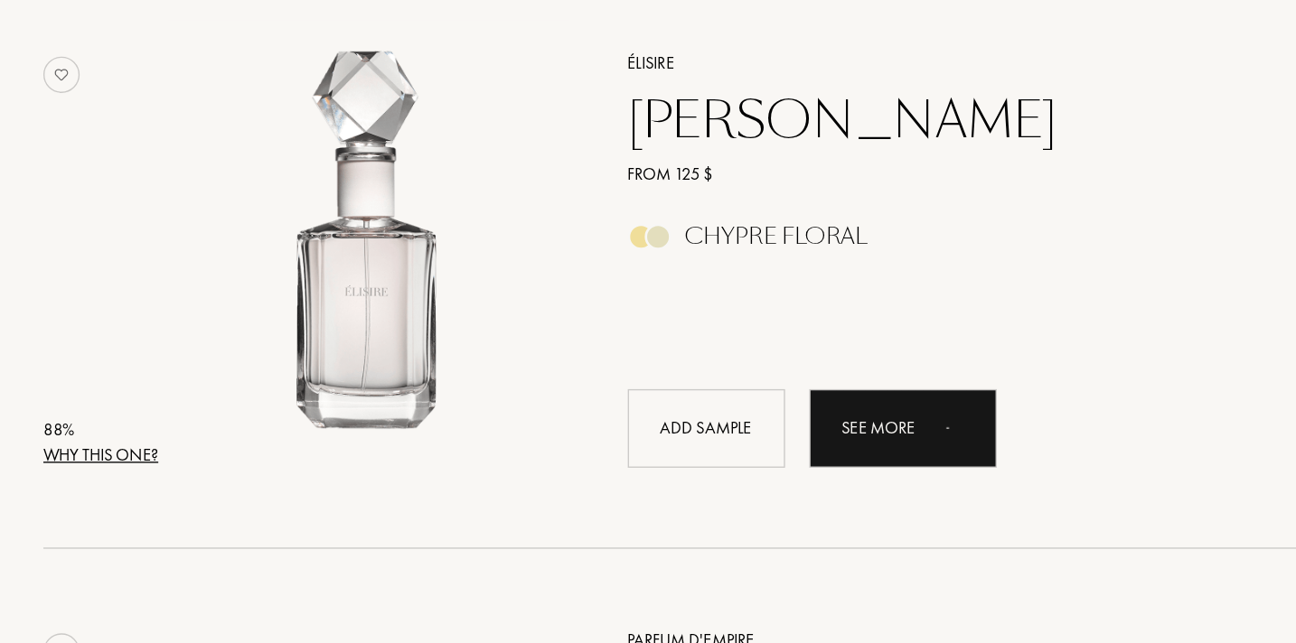
scroll to position [4653, 0]
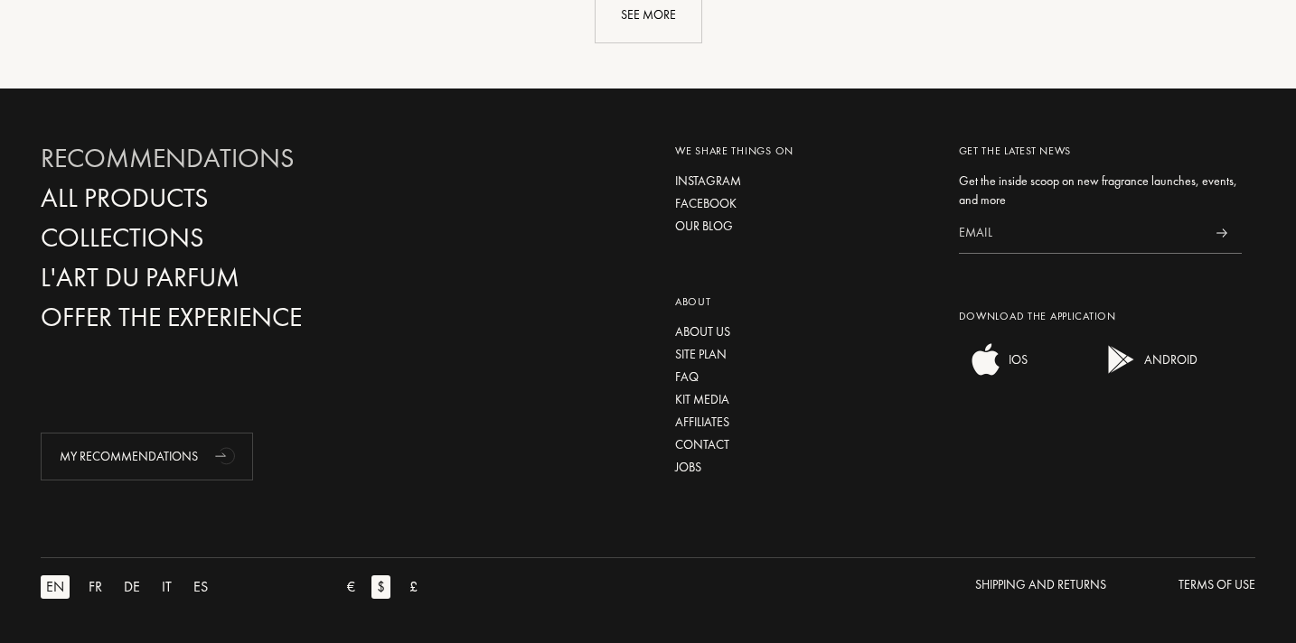
click at [237, 166] on div "Recommendations" at bounding box center [234, 159] width 387 height 32
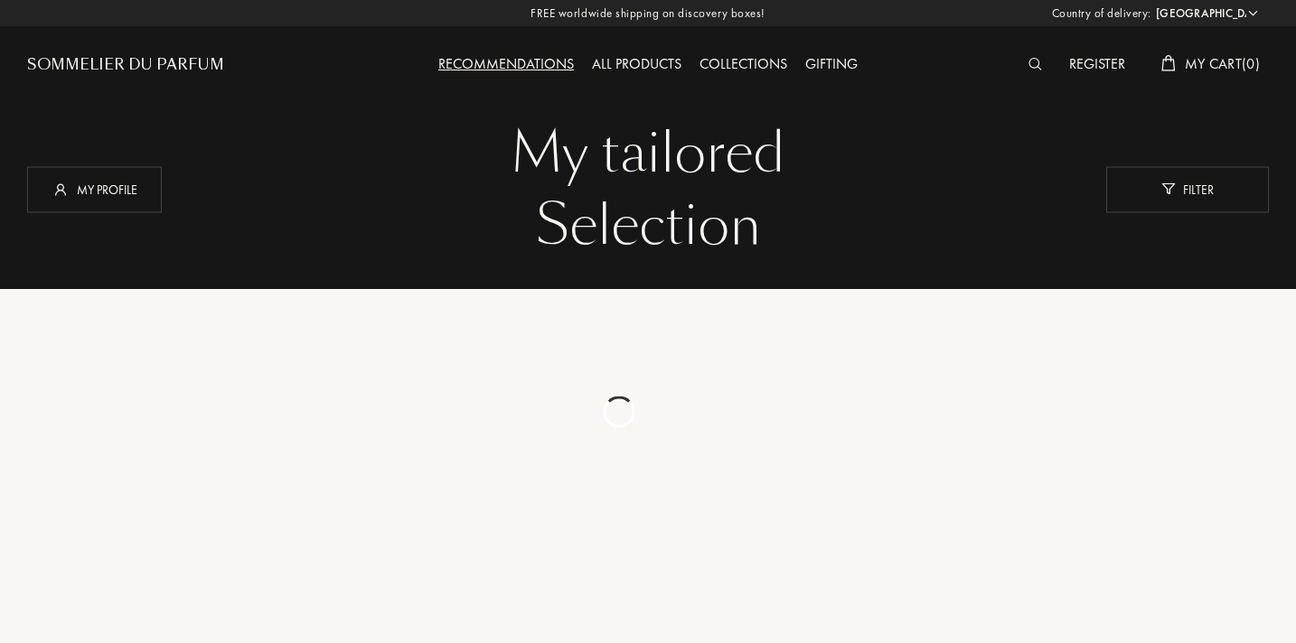
select select "US"
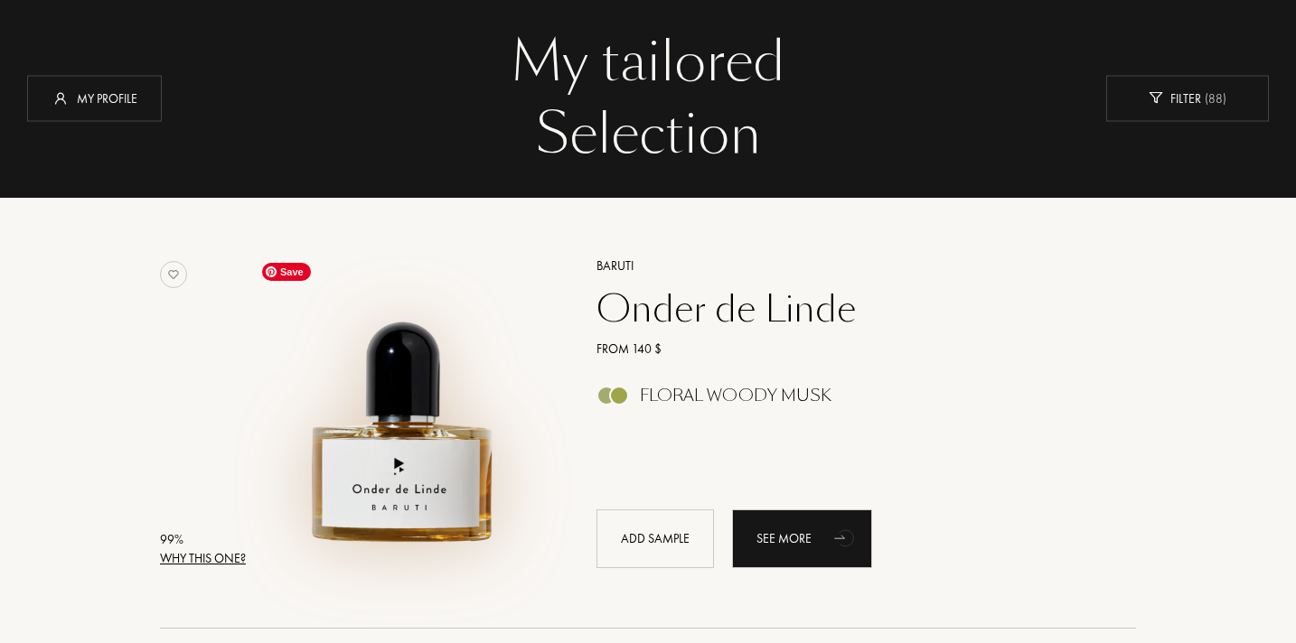
scroll to position [48, 0]
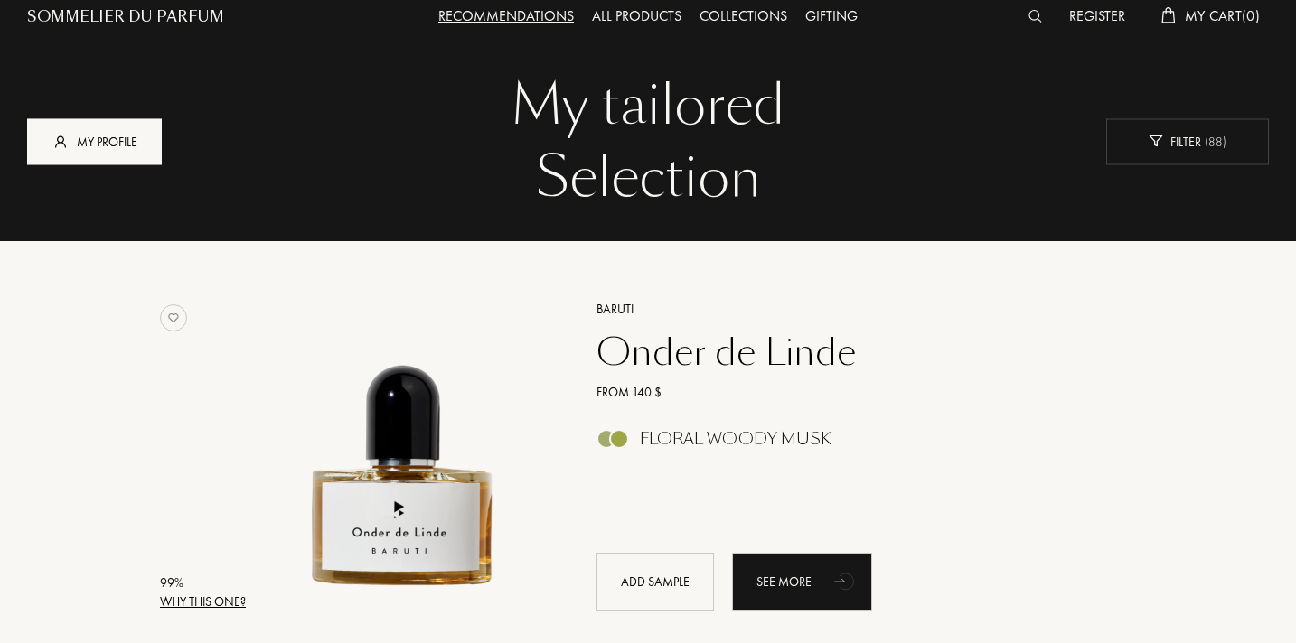
click at [152, 133] on div "My profile" at bounding box center [94, 141] width 135 height 46
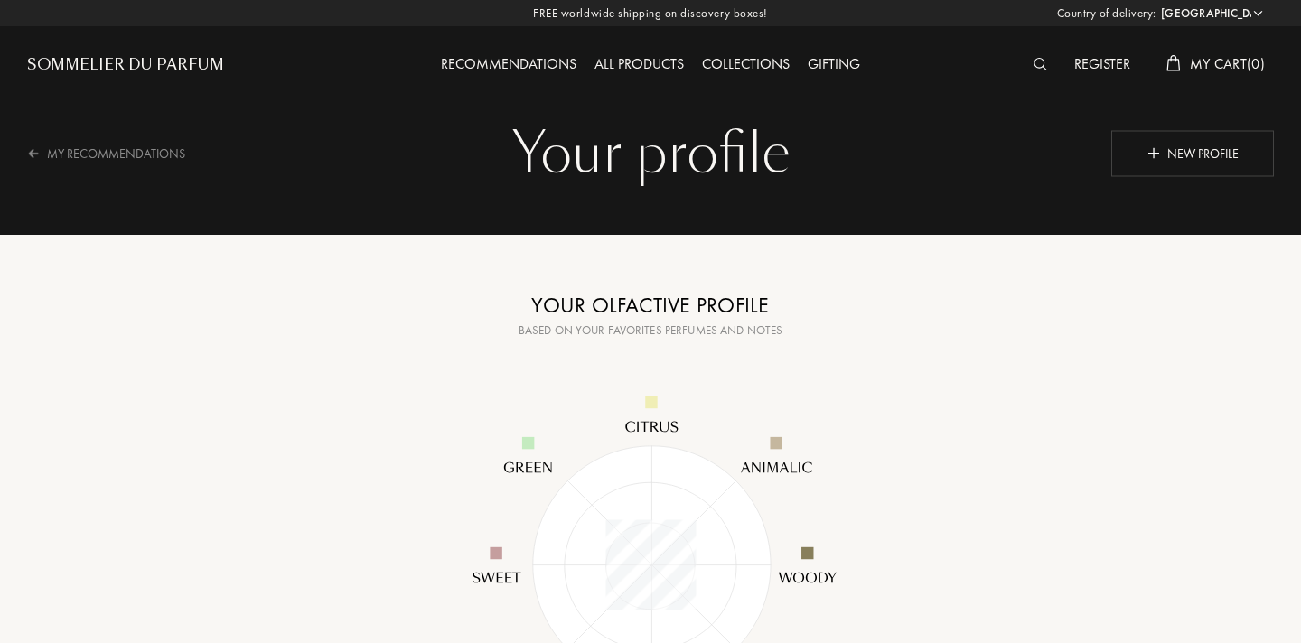
select select "US"
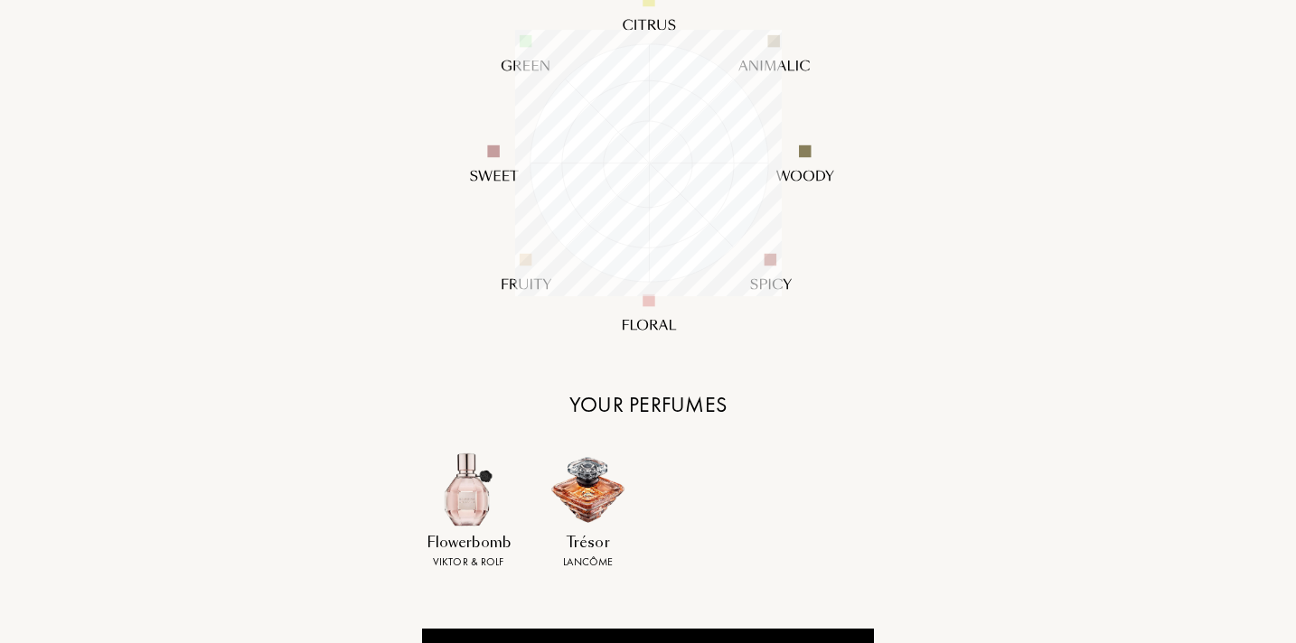
scroll to position [614, 0]
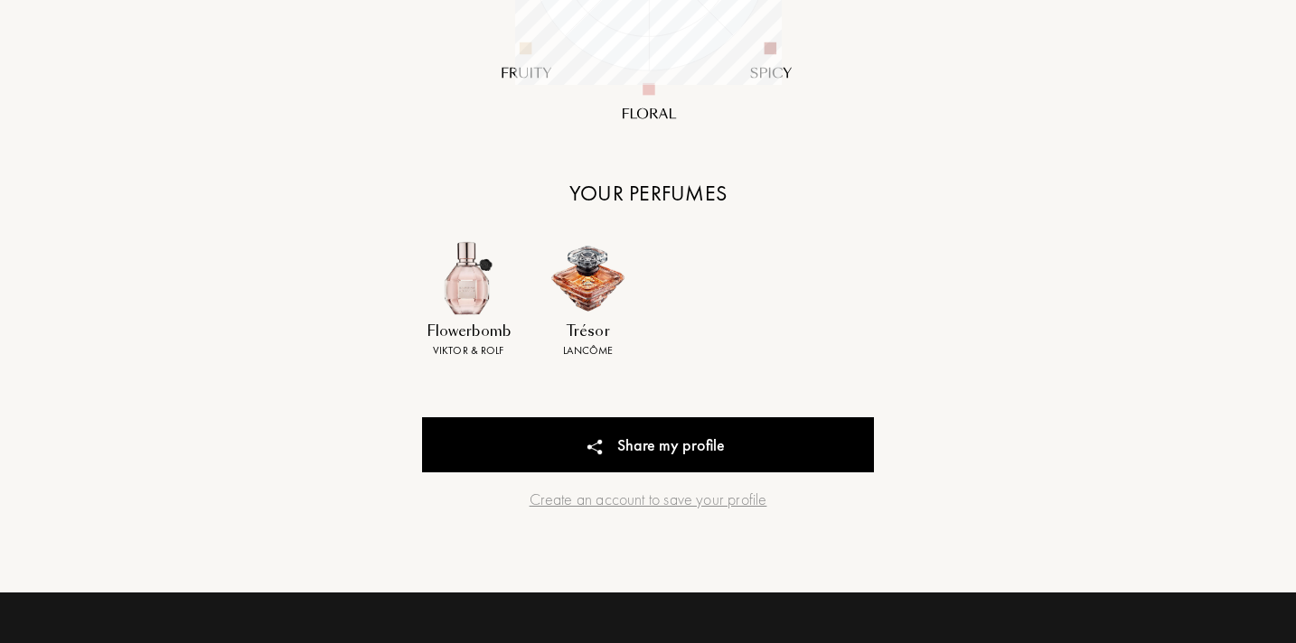
click at [670, 282] on div "Flowerbomb [PERSON_NAME] & [PERSON_NAME] Lancôme" at bounding box center [647, 311] width 479 height 140
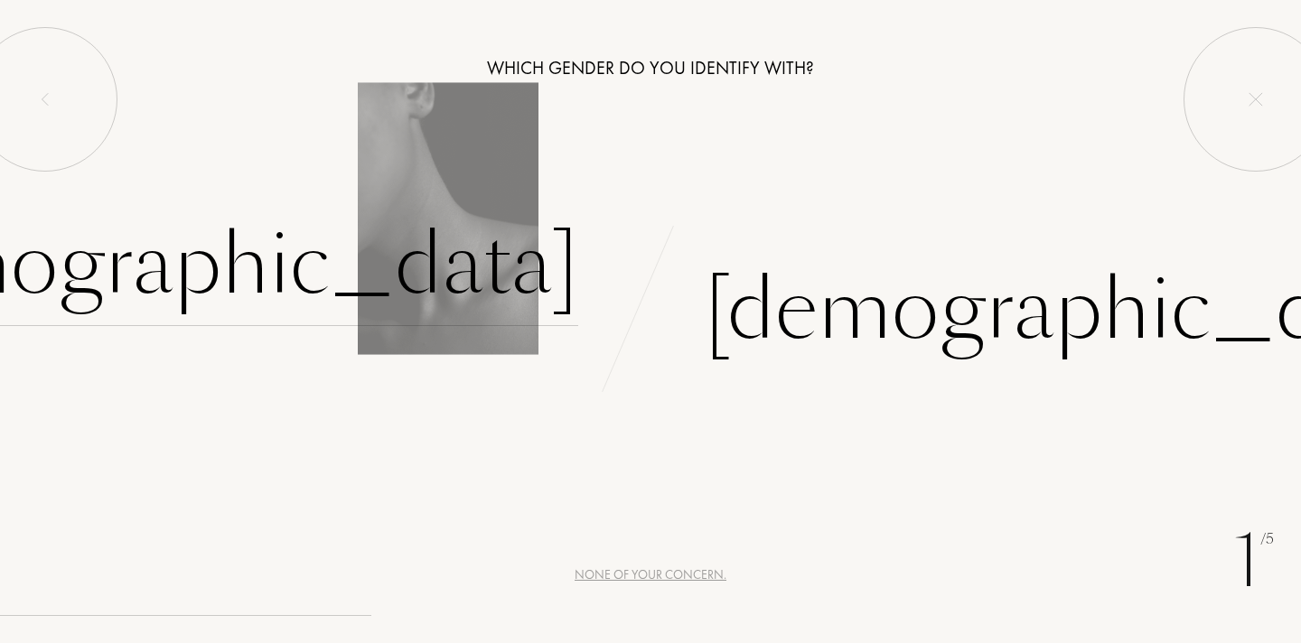
click at [492, 284] on div "[DEMOGRAPHIC_DATA]" at bounding box center [201, 265] width 754 height 122
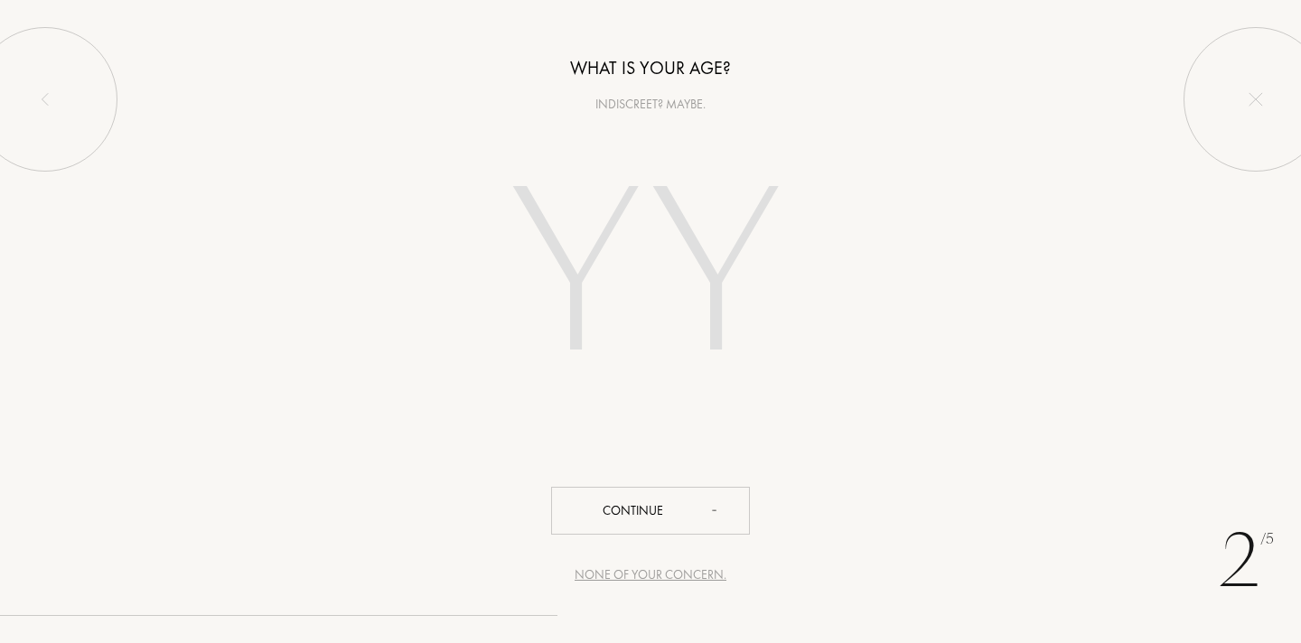
click at [654, 301] on input "number" at bounding box center [650, 279] width 389 height 312
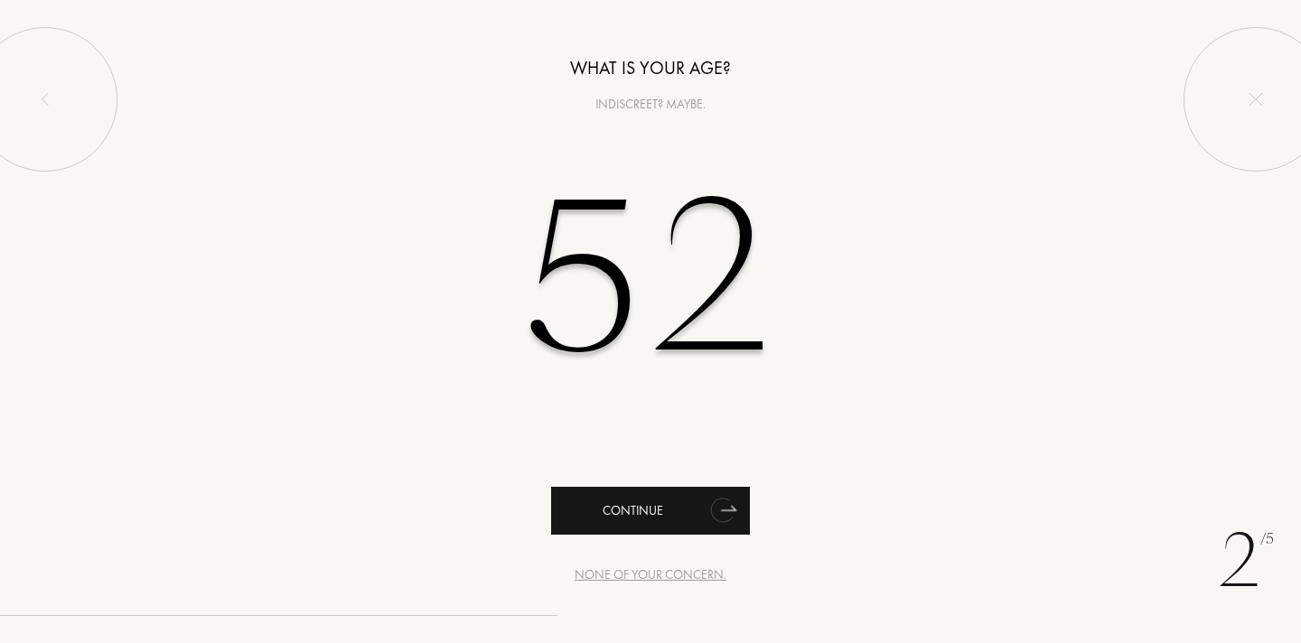
type input "52"
click at [707, 530] on div "Continue" at bounding box center [650, 511] width 199 height 48
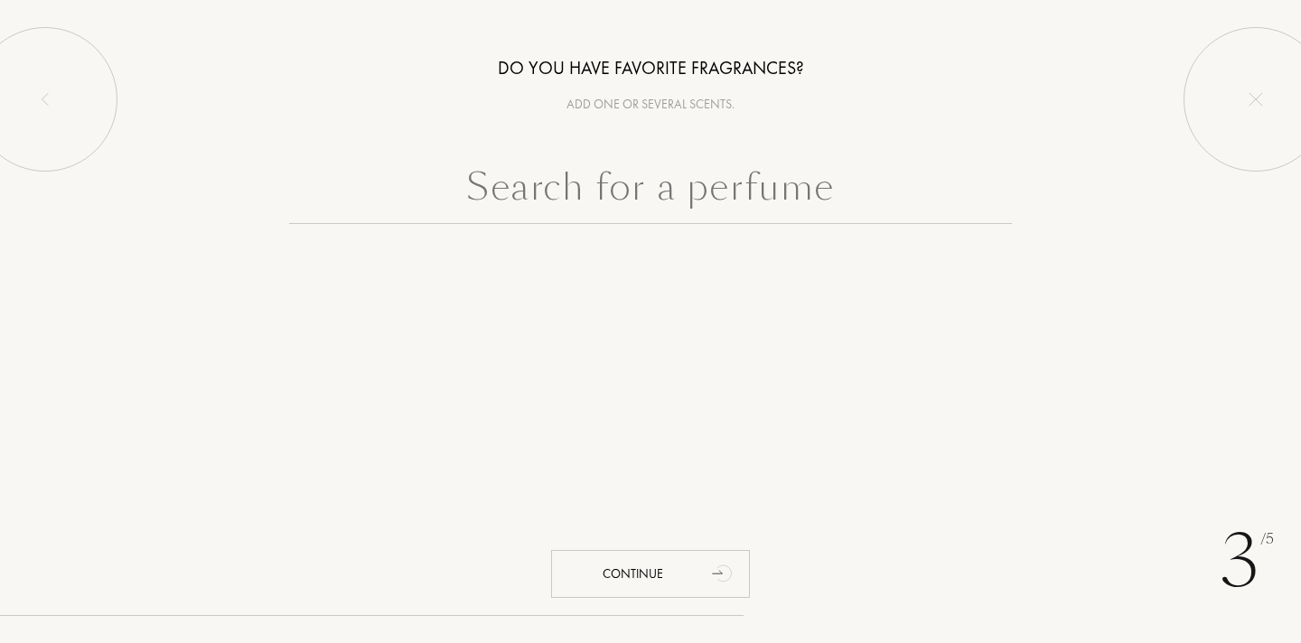
click at [621, 103] on div "Add one or several scents." at bounding box center [650, 104] width 1301 height 19
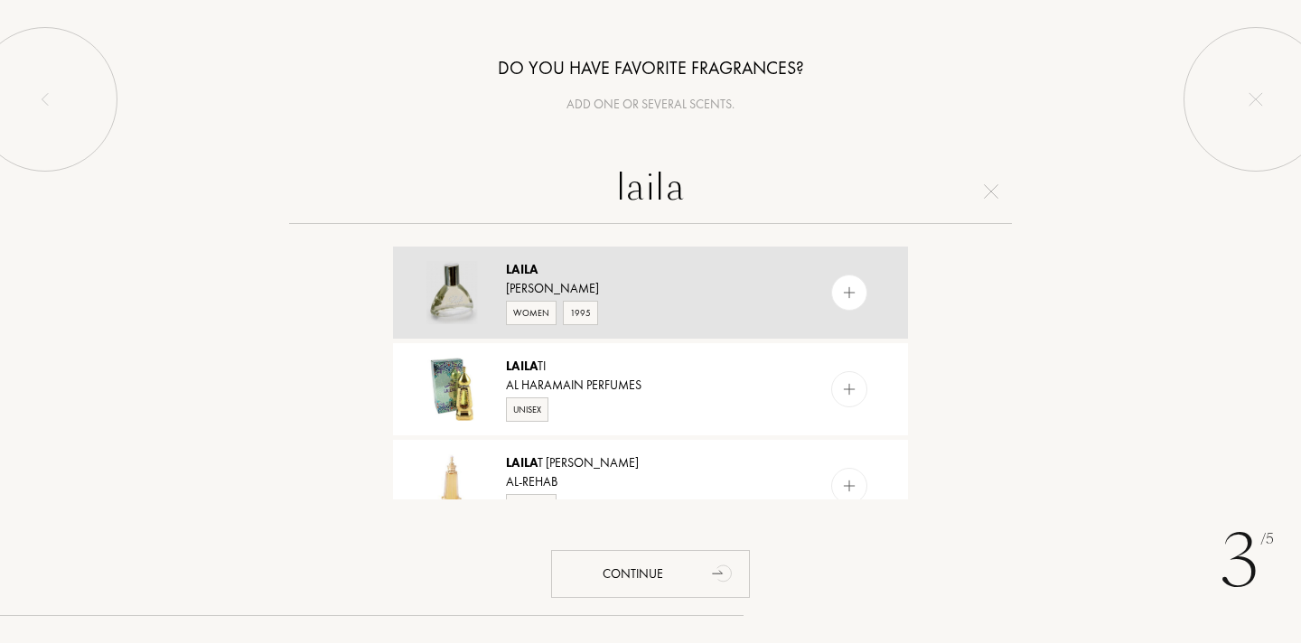
type input "laila"
click at [532, 311] on div "Women" at bounding box center [531, 313] width 51 height 24
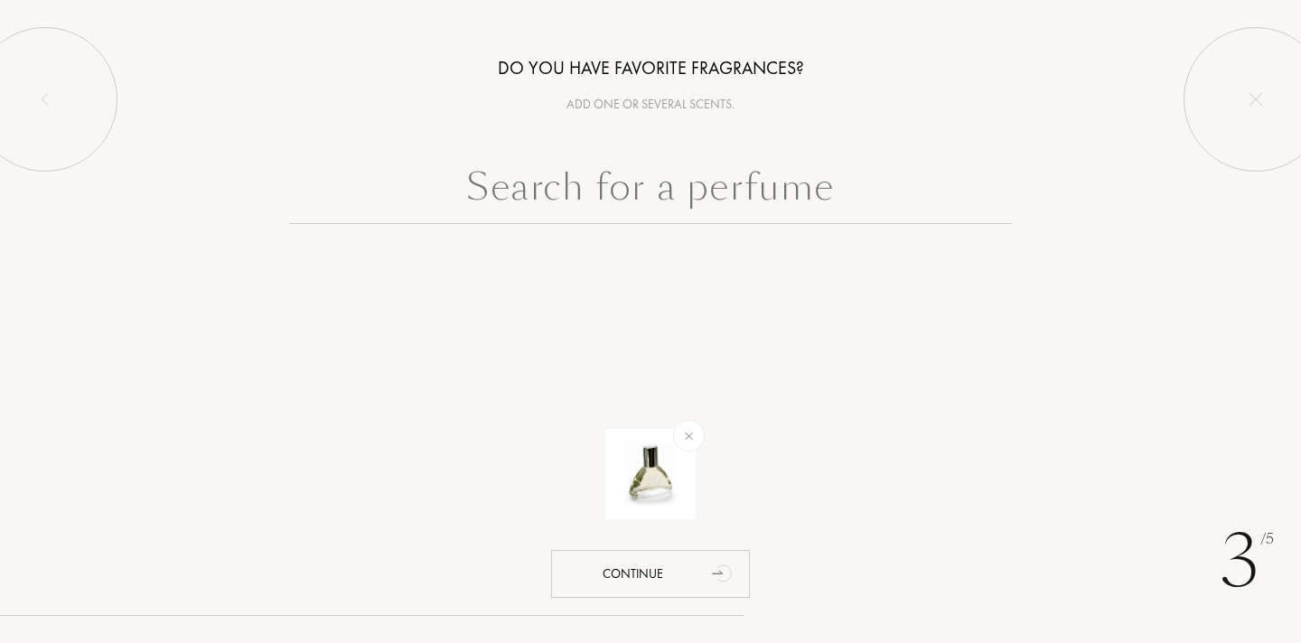
click at [626, 187] on input "text" at bounding box center [650, 191] width 723 height 65
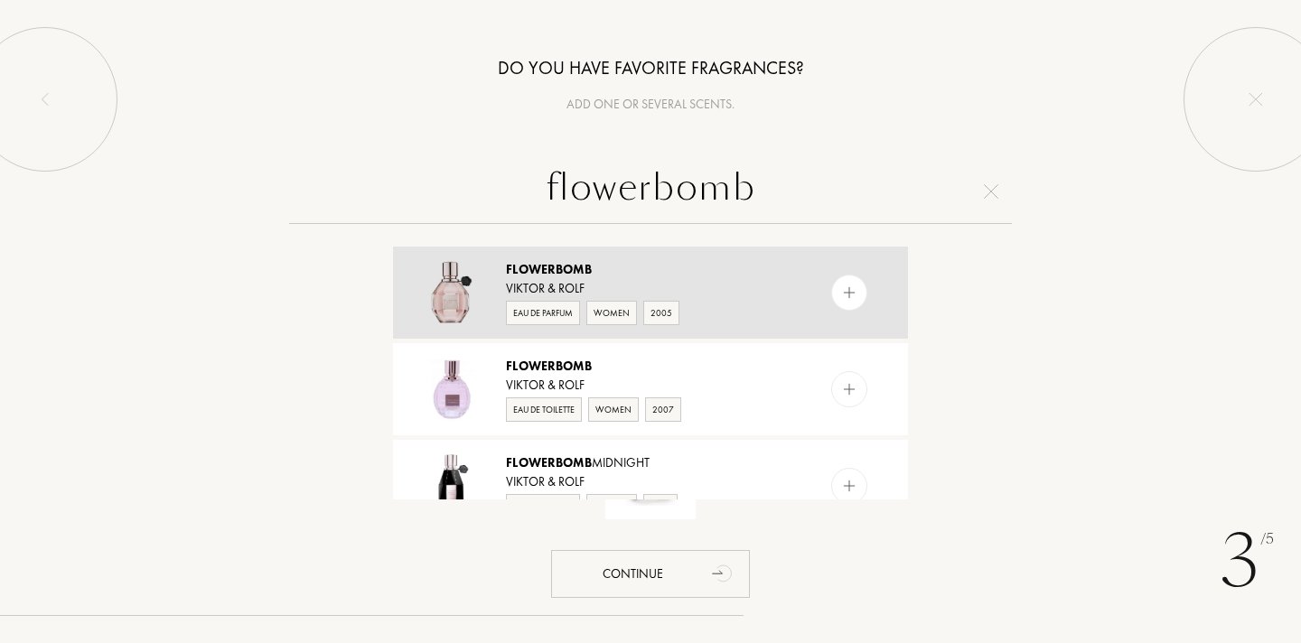
type input "flowerbomb"
click at [565, 316] on div "Eau de Parfum" at bounding box center [543, 313] width 74 height 24
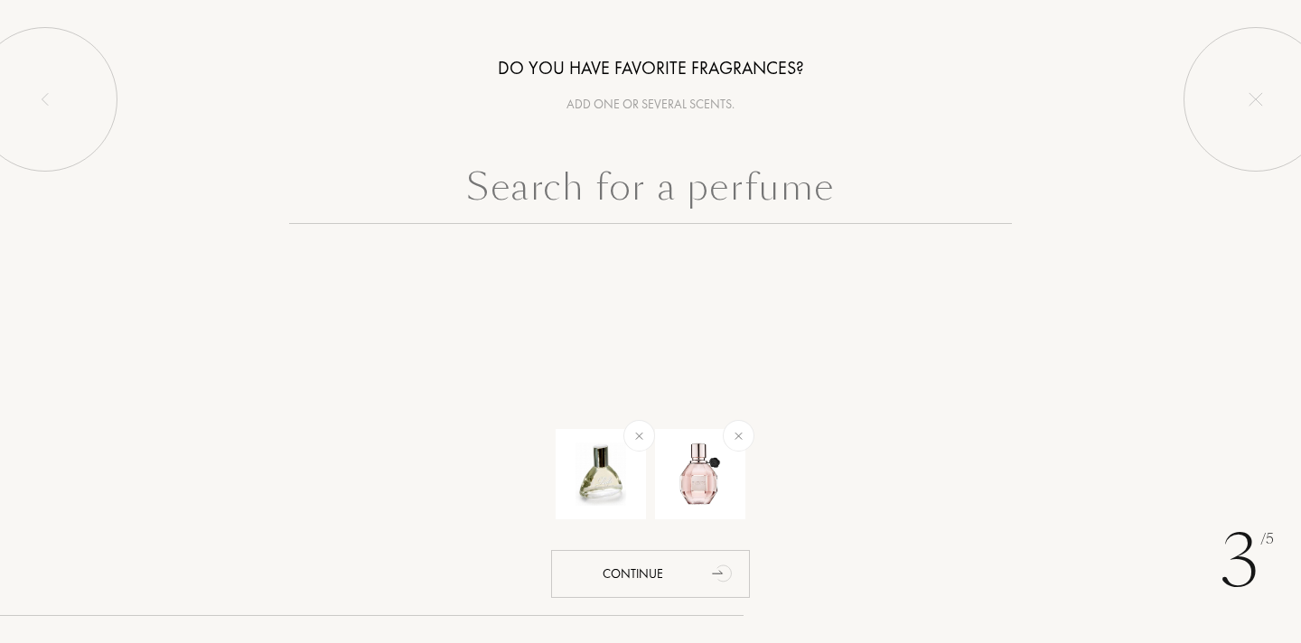
click at [609, 172] on input "text" at bounding box center [650, 191] width 723 height 65
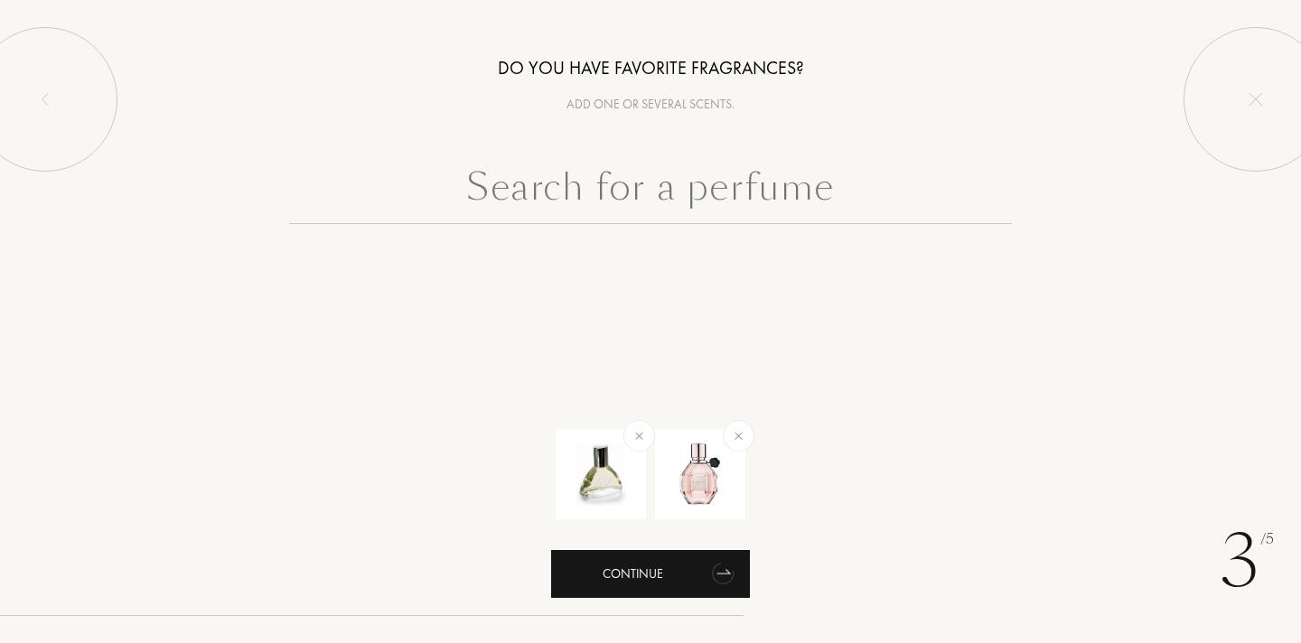
click at [660, 567] on div "Continue" at bounding box center [650, 574] width 199 height 48
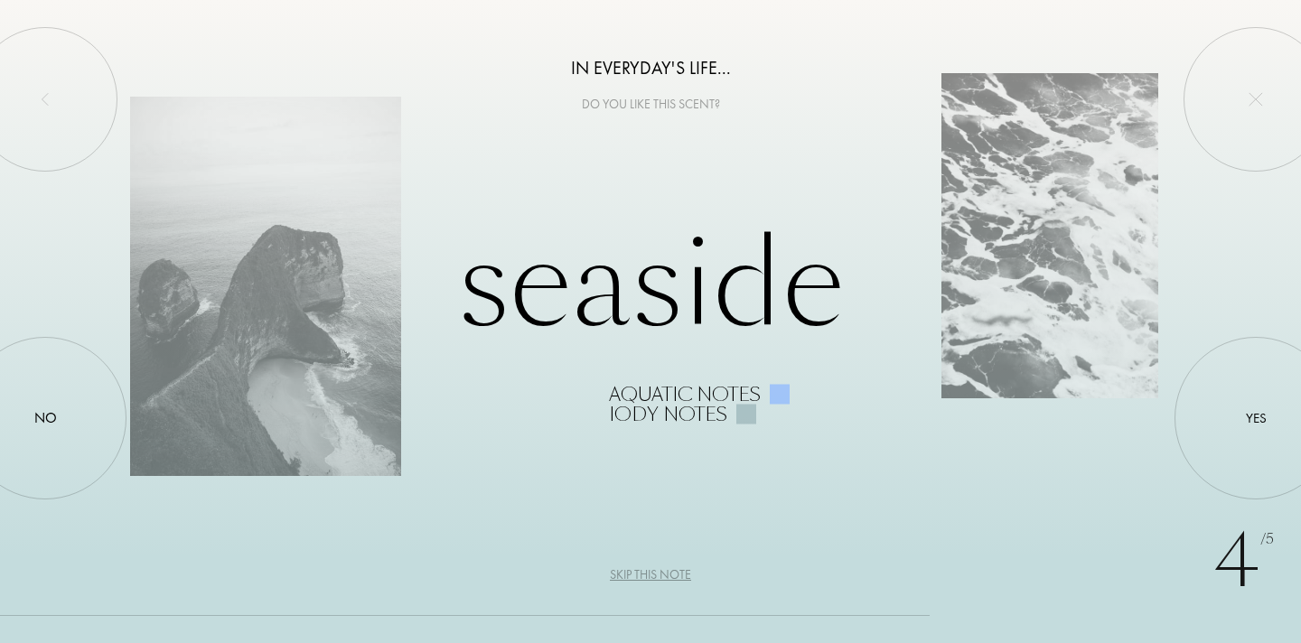
click at [660, 571] on div "Skip this note" at bounding box center [650, 575] width 81 height 19
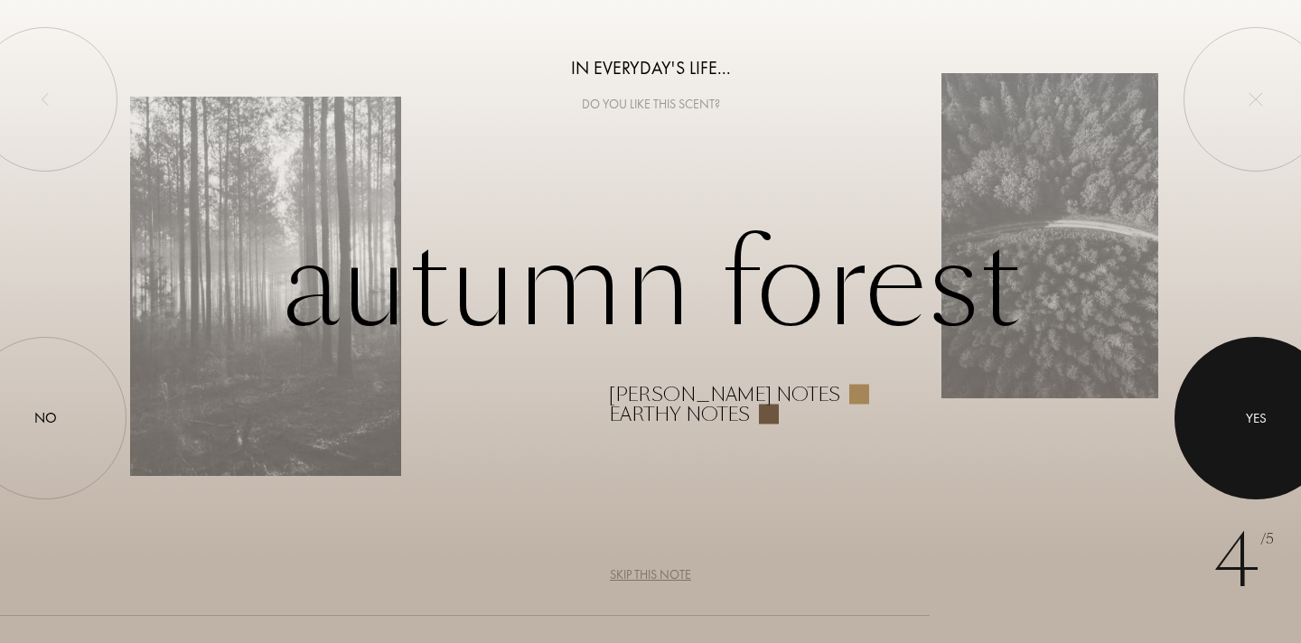
click at [1220, 435] on div at bounding box center [1256, 418] width 163 height 163
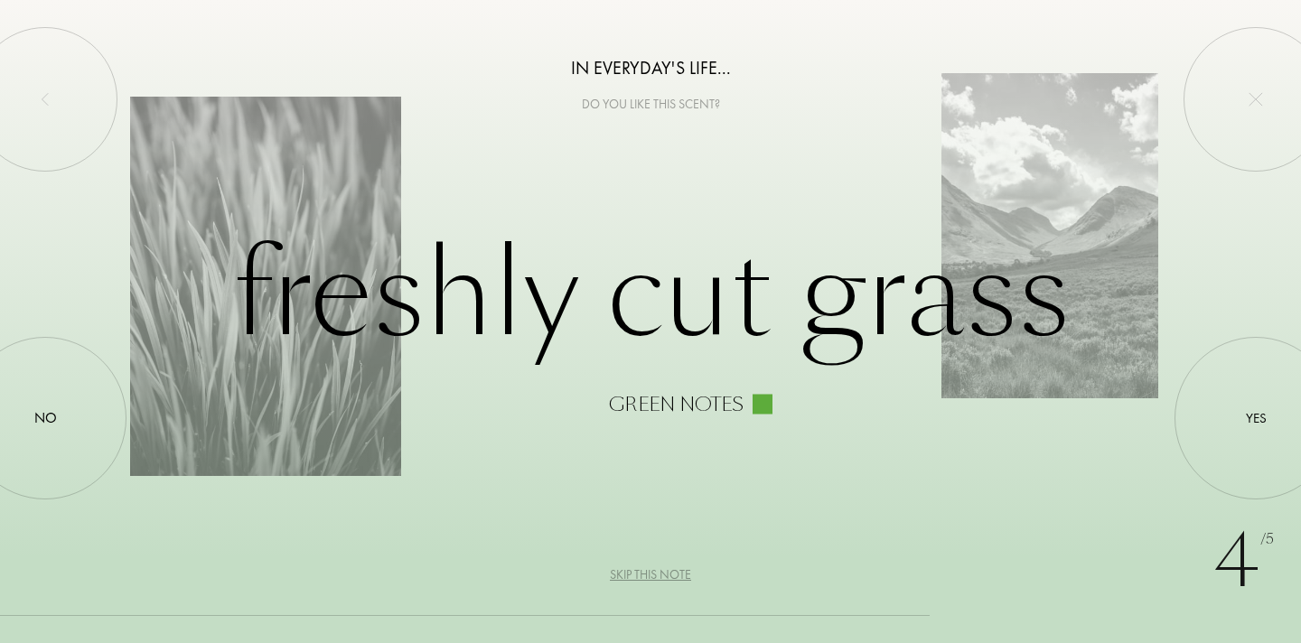
click at [661, 572] on div "Skip this note" at bounding box center [650, 575] width 81 height 19
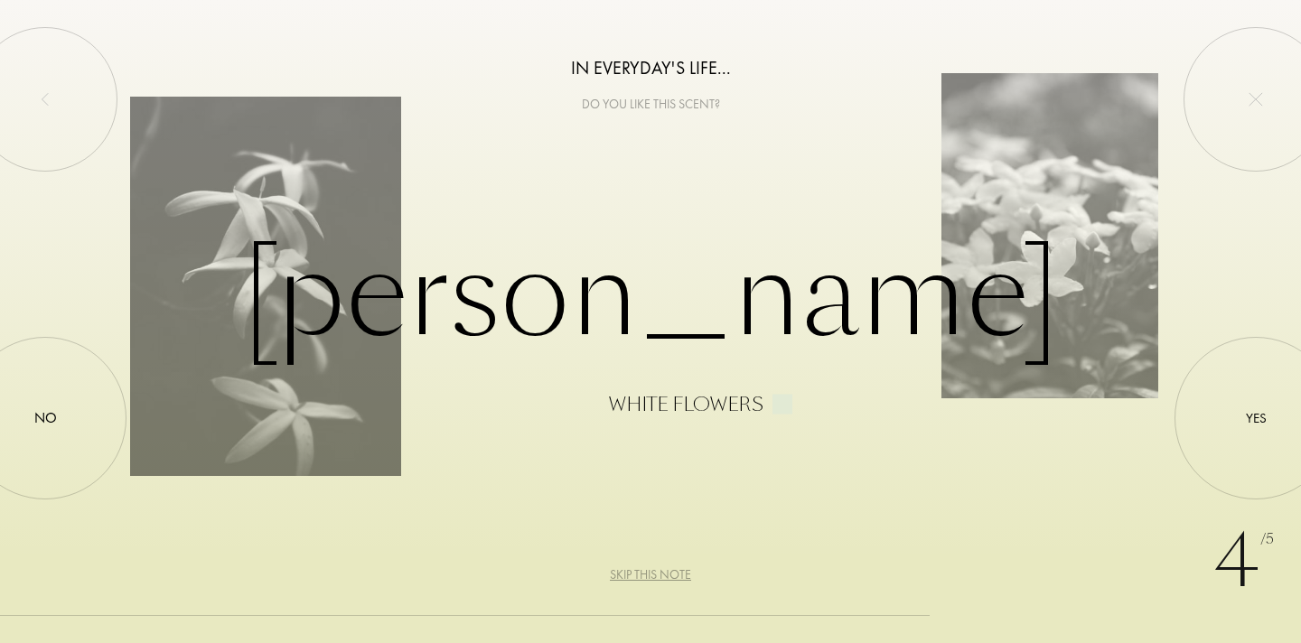
click at [661, 572] on div "Skip this note" at bounding box center [650, 575] width 81 height 19
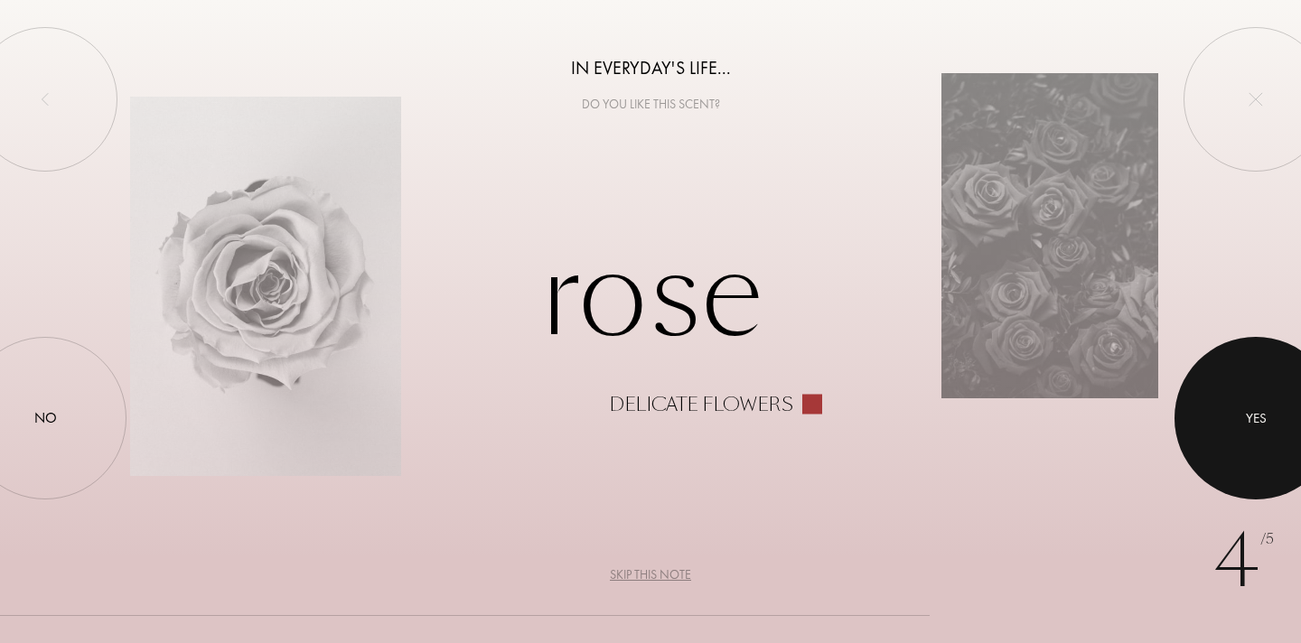
click at [1243, 417] on div at bounding box center [1256, 418] width 163 height 163
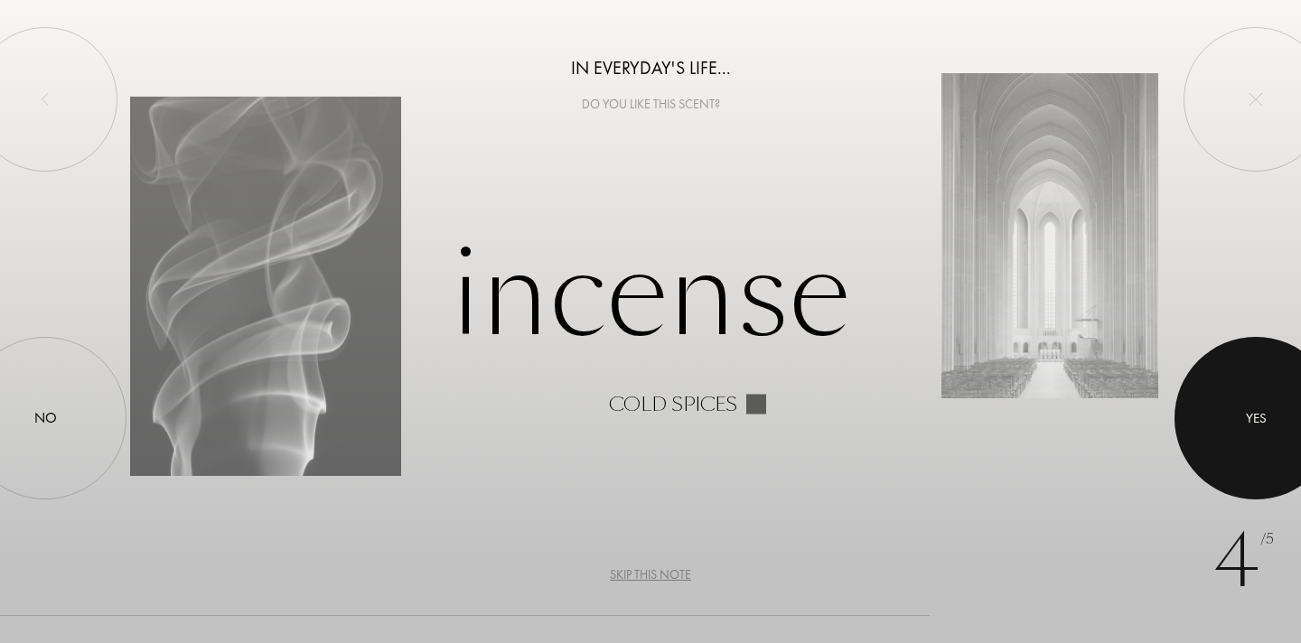
click at [1243, 417] on div at bounding box center [1256, 418] width 163 height 163
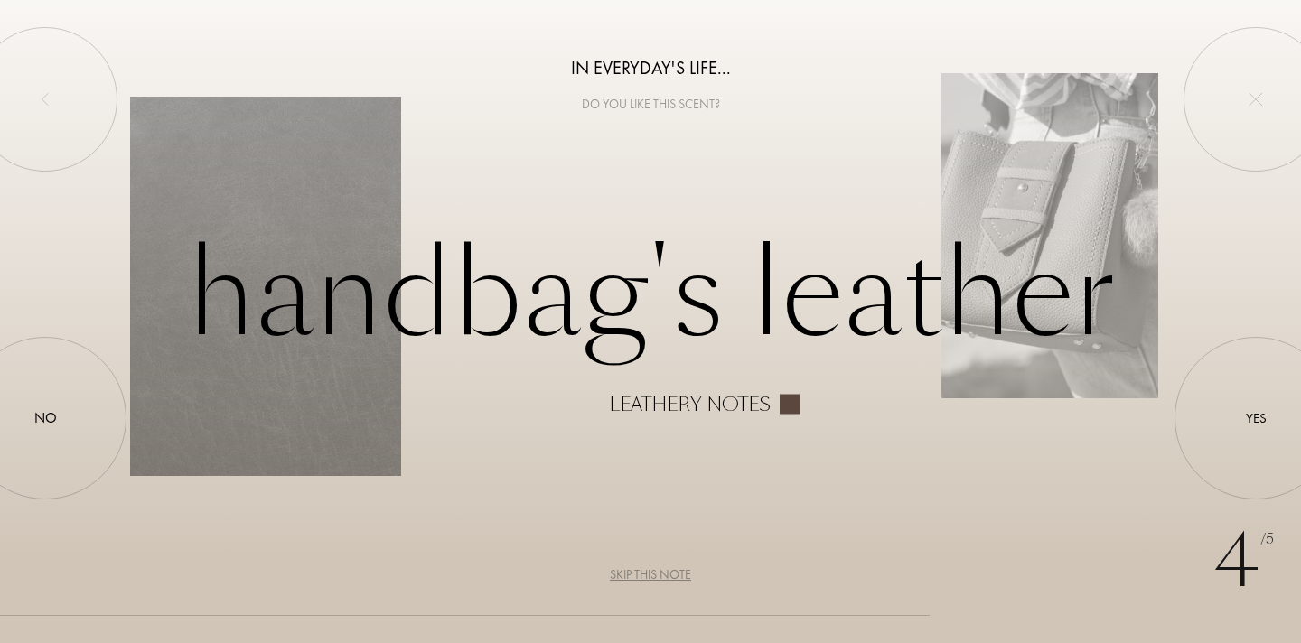
click at [677, 570] on div "Skip this note" at bounding box center [650, 575] width 81 height 19
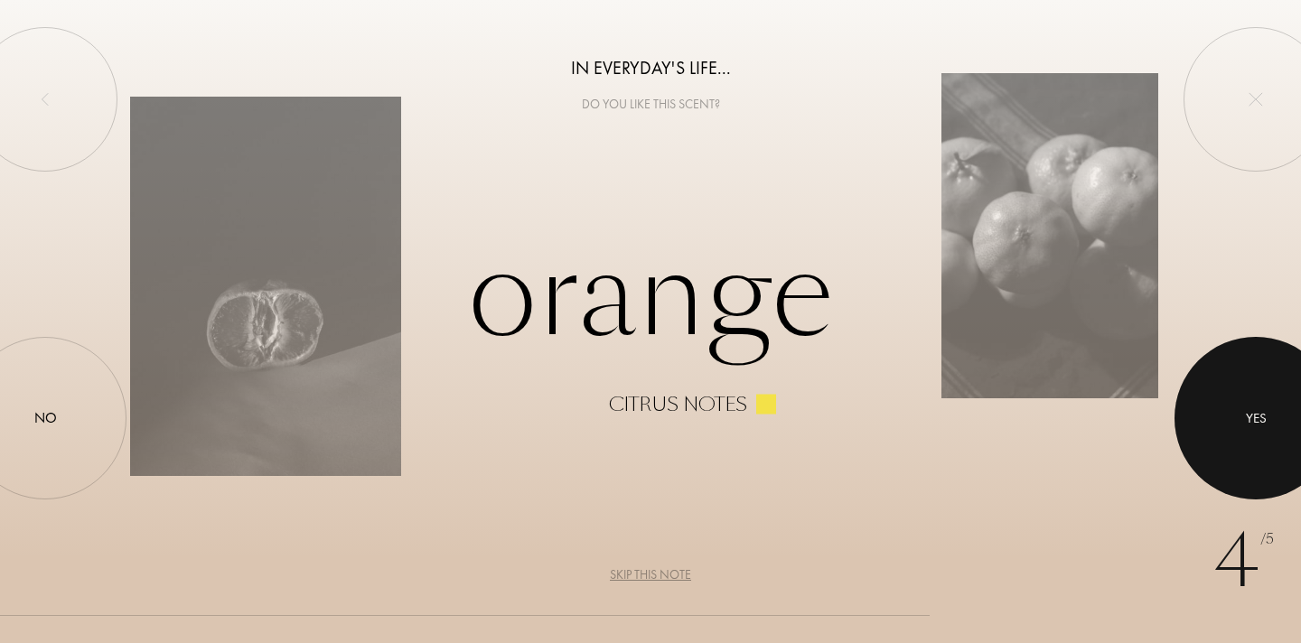
click at [1217, 402] on div at bounding box center [1256, 418] width 163 height 163
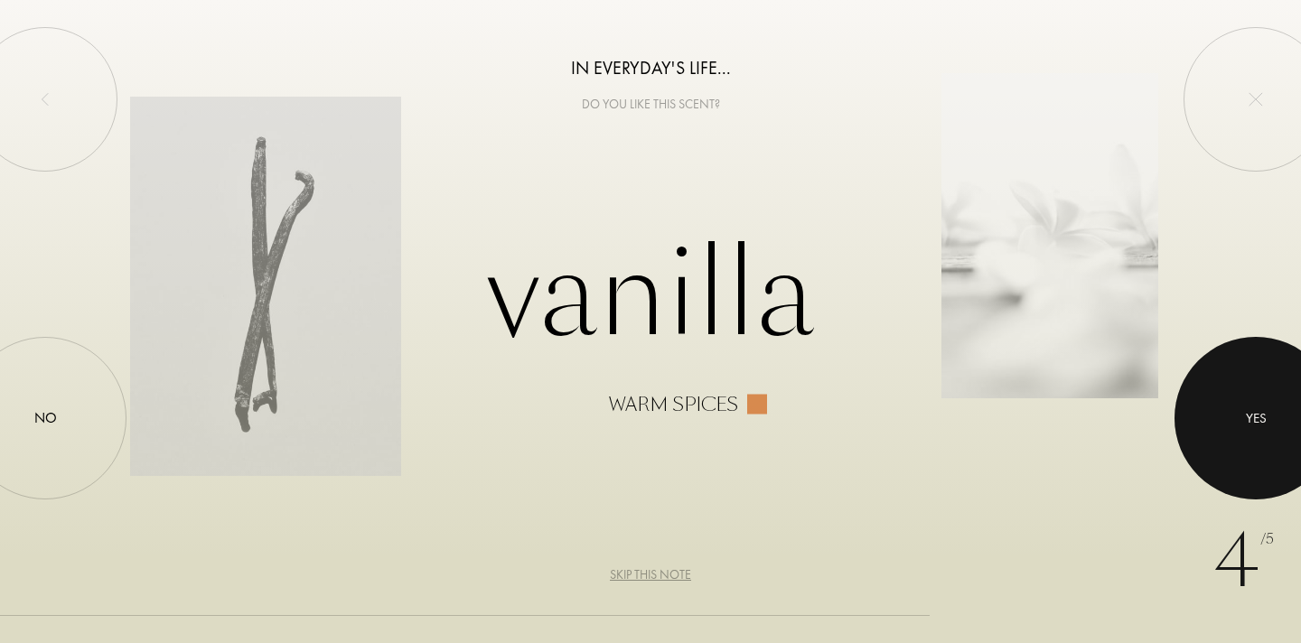
click at [1235, 418] on div at bounding box center [1256, 418] width 163 height 163
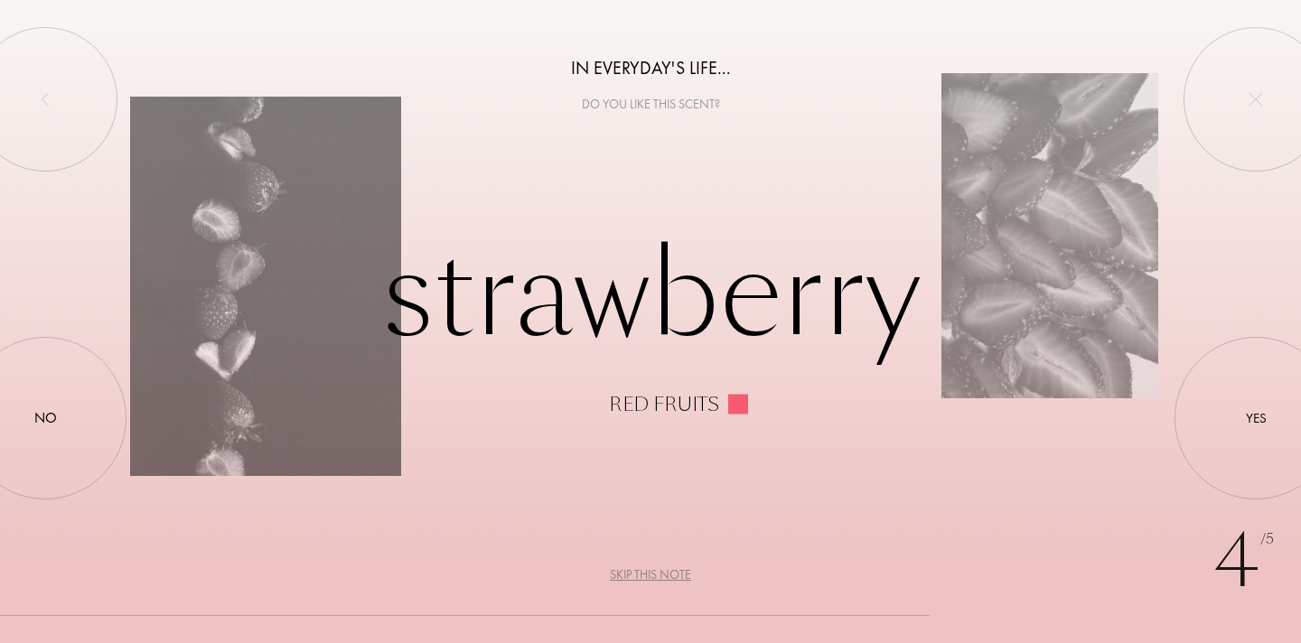
click at [664, 576] on div "Skip this note" at bounding box center [650, 575] width 81 height 19
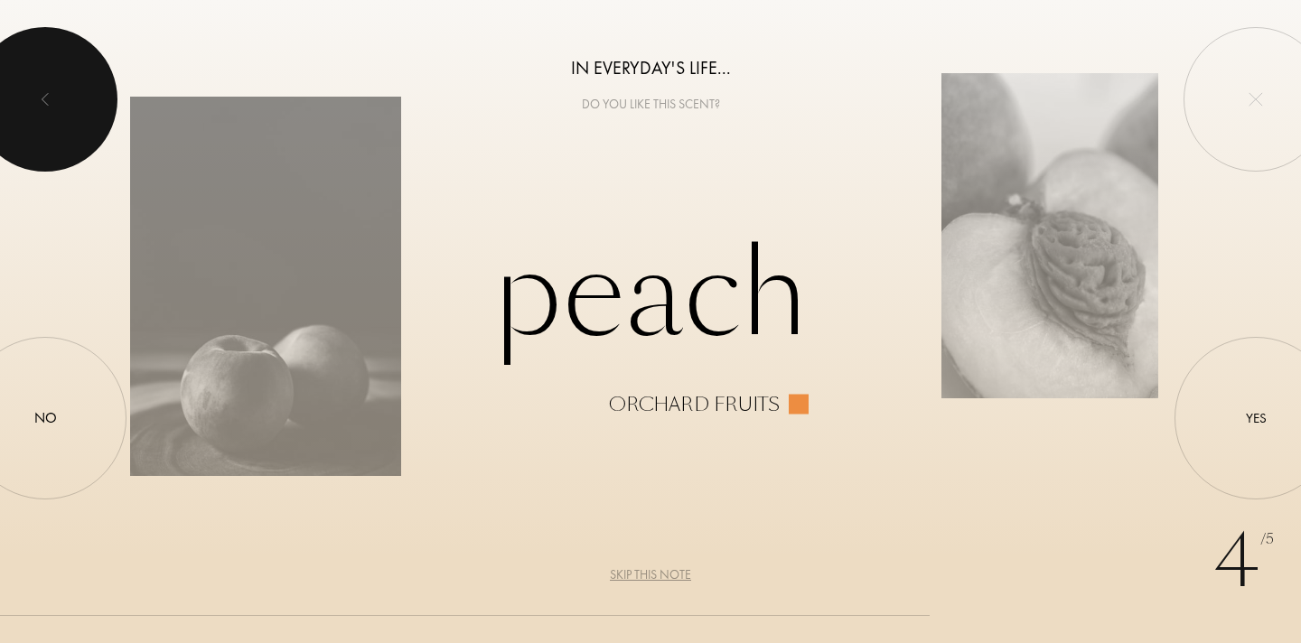
click at [43, 84] on div at bounding box center [45, 99] width 145 height 145
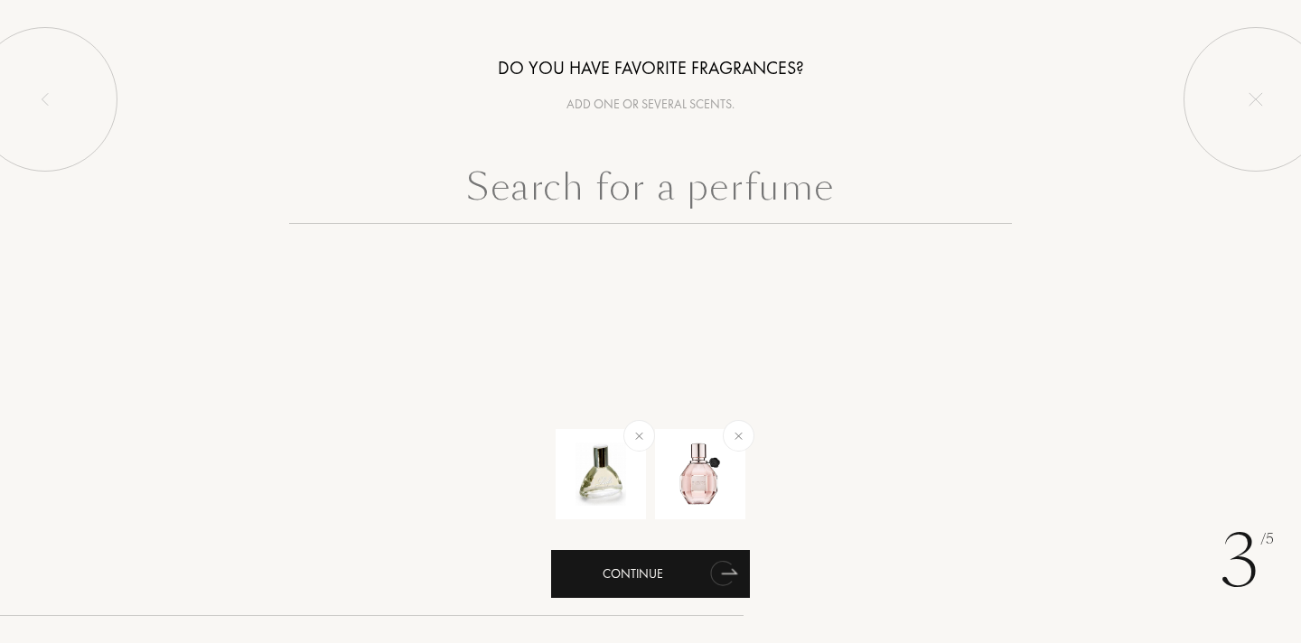
click at [679, 584] on div "Continue" at bounding box center [650, 574] width 199 height 48
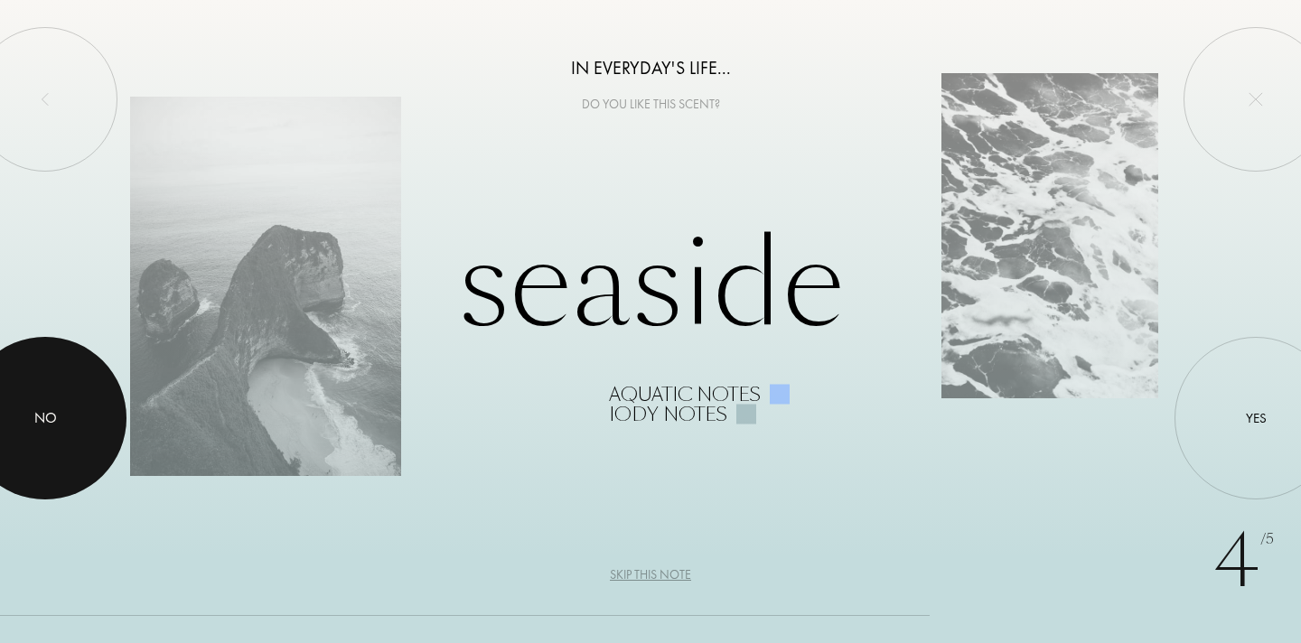
click at [65, 397] on div at bounding box center [45, 418] width 163 height 163
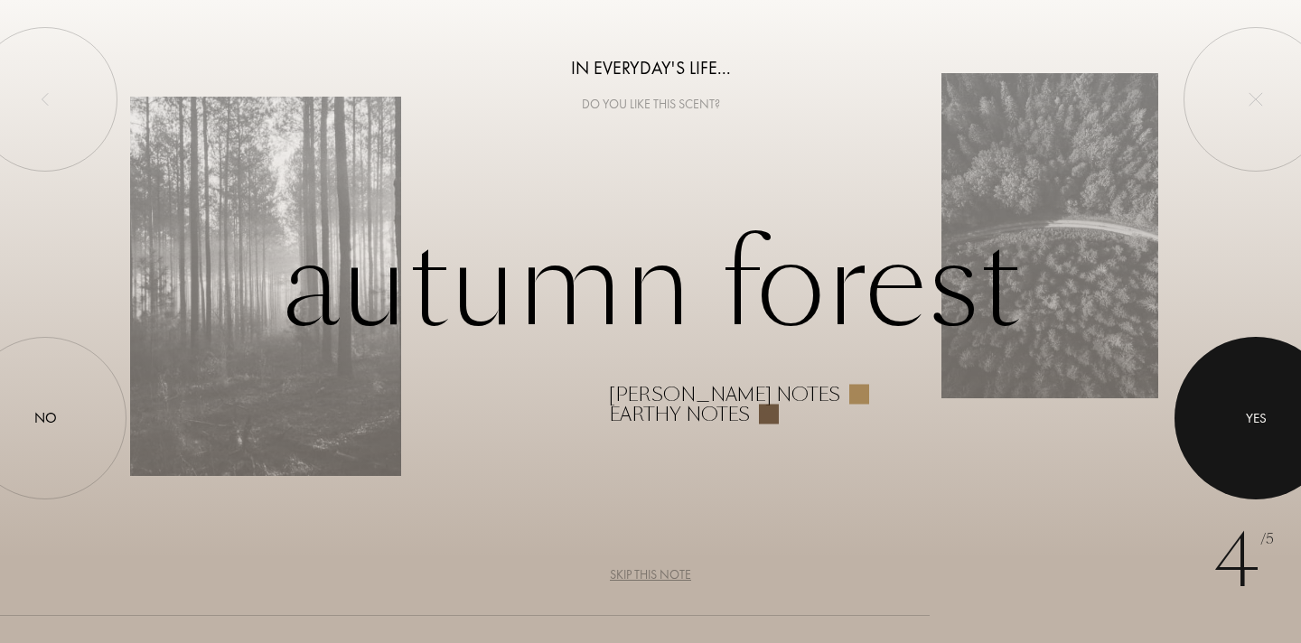
click at [1261, 425] on div "Yes" at bounding box center [1256, 418] width 21 height 21
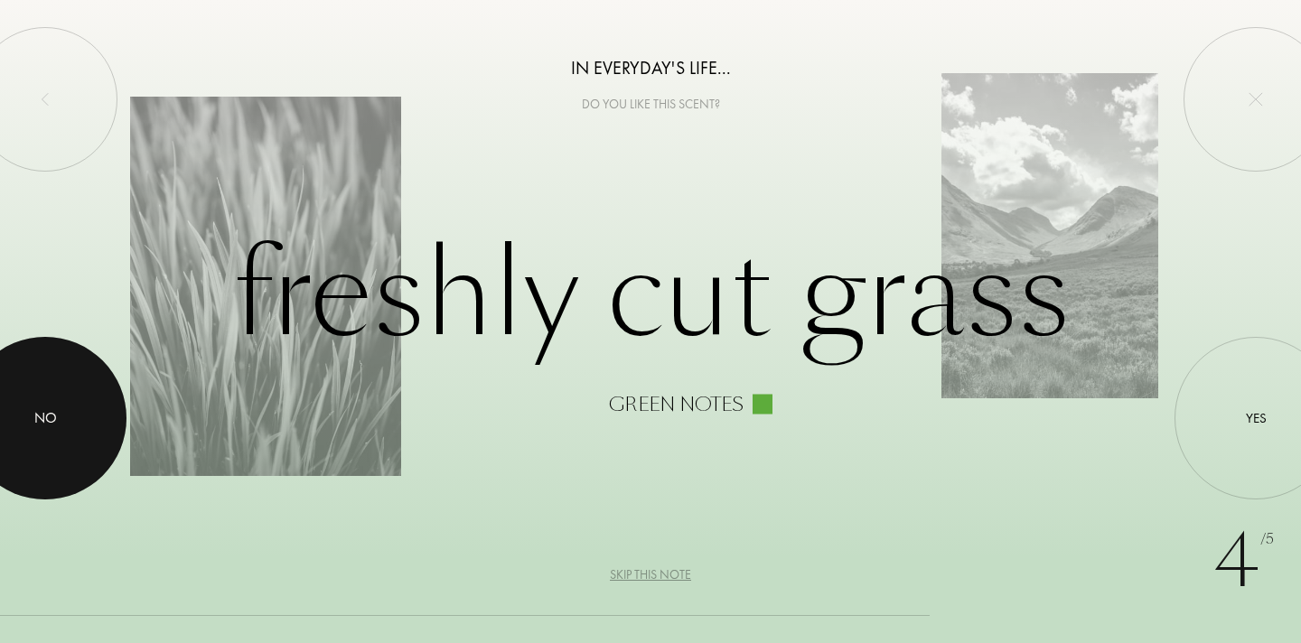
click at [38, 438] on div at bounding box center [45, 418] width 163 height 163
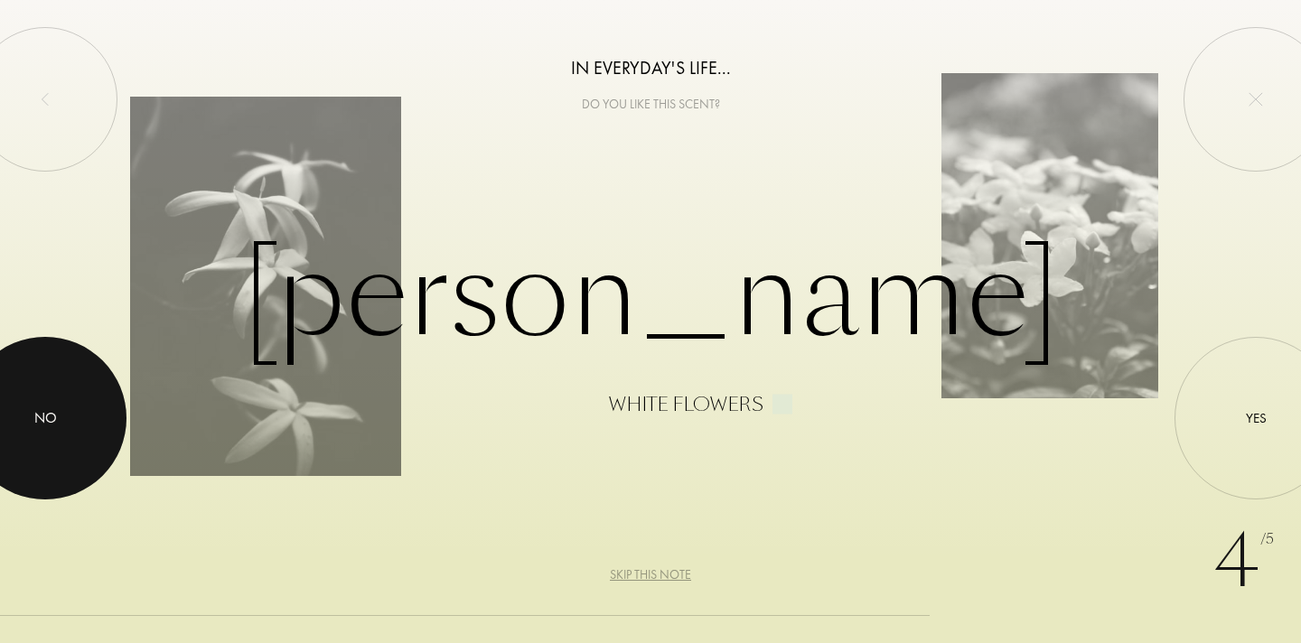
click at [52, 419] on div "No" at bounding box center [45, 419] width 23 height 22
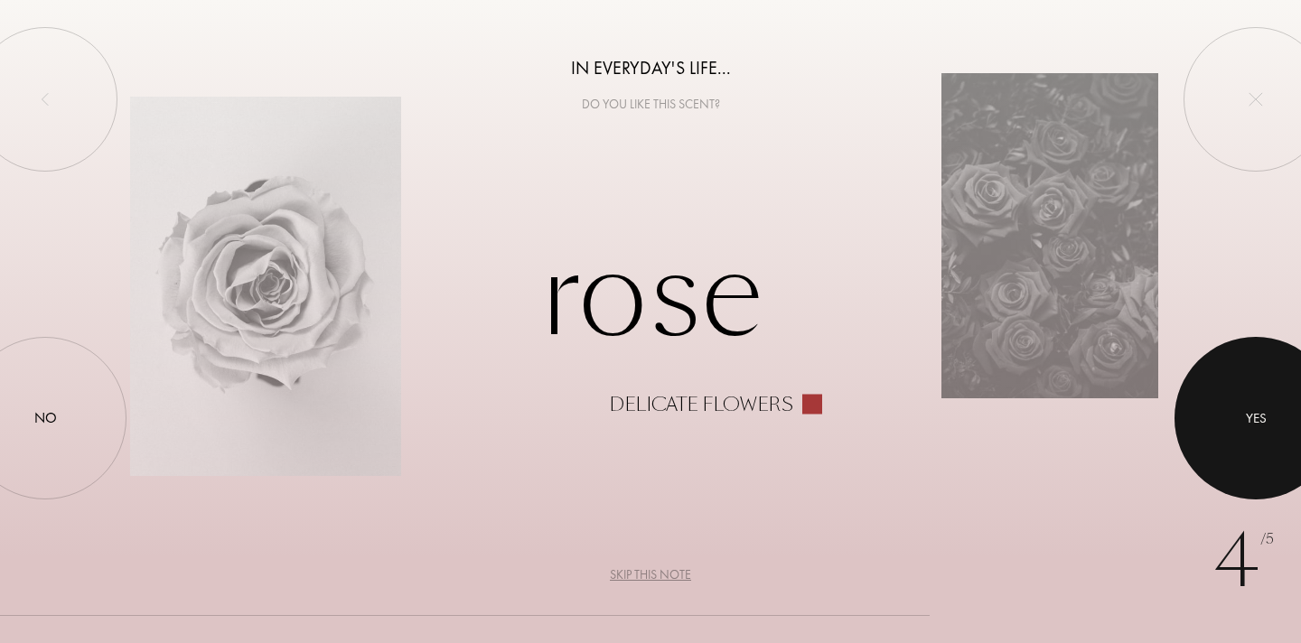
click at [1244, 433] on div at bounding box center [1256, 418] width 163 height 163
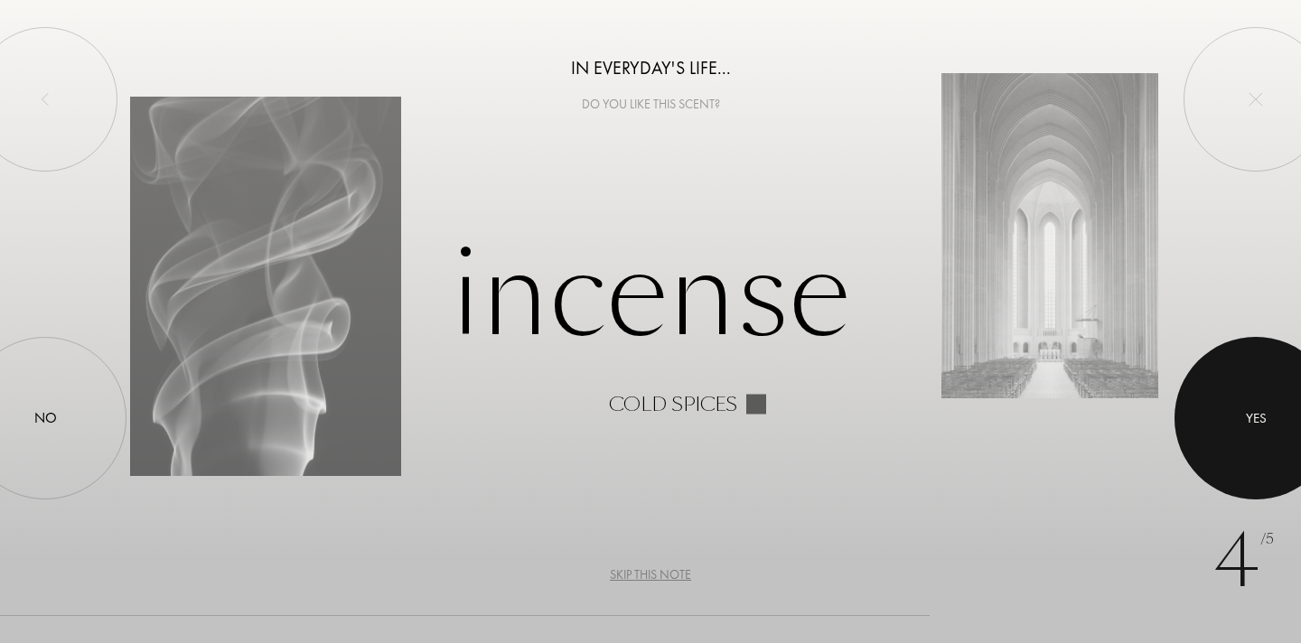
click at [1231, 408] on div at bounding box center [1256, 418] width 163 height 163
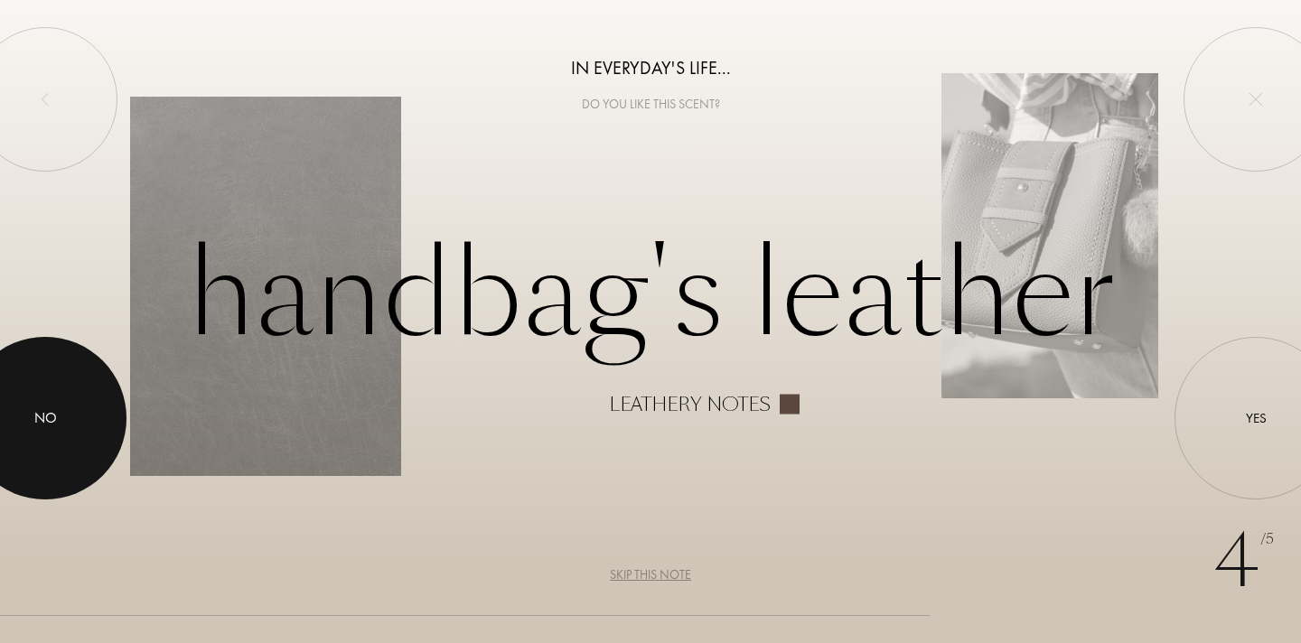
click at [35, 438] on div at bounding box center [45, 418] width 163 height 163
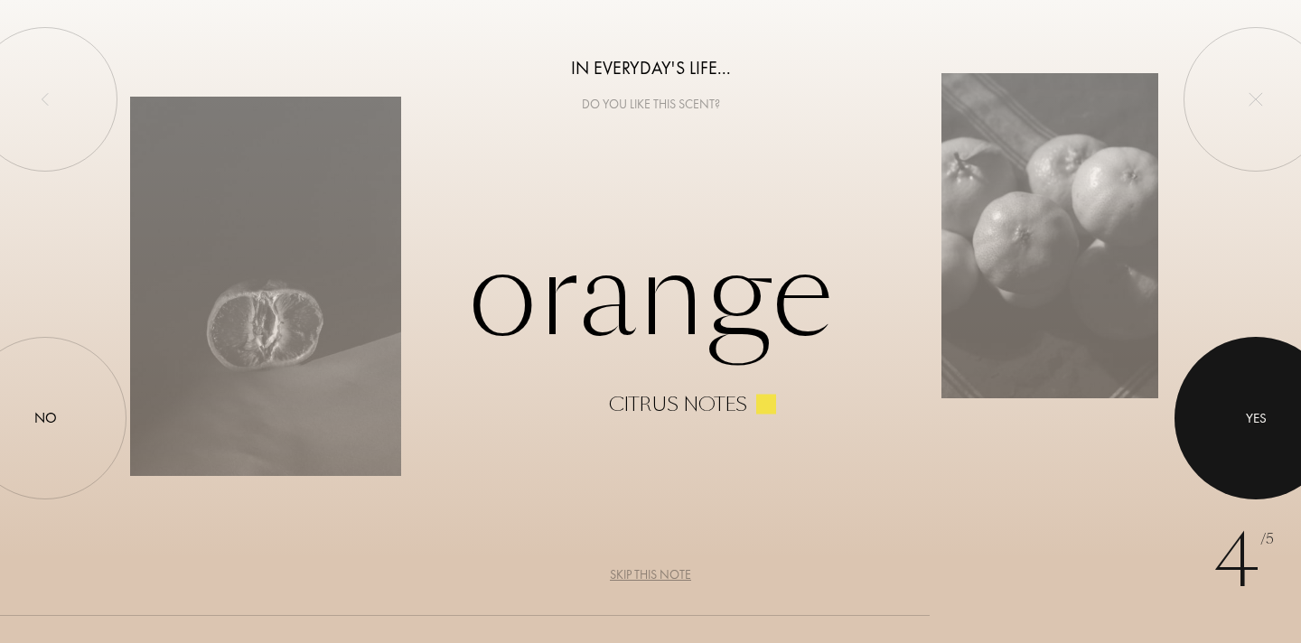
click at [1247, 405] on div at bounding box center [1256, 418] width 163 height 163
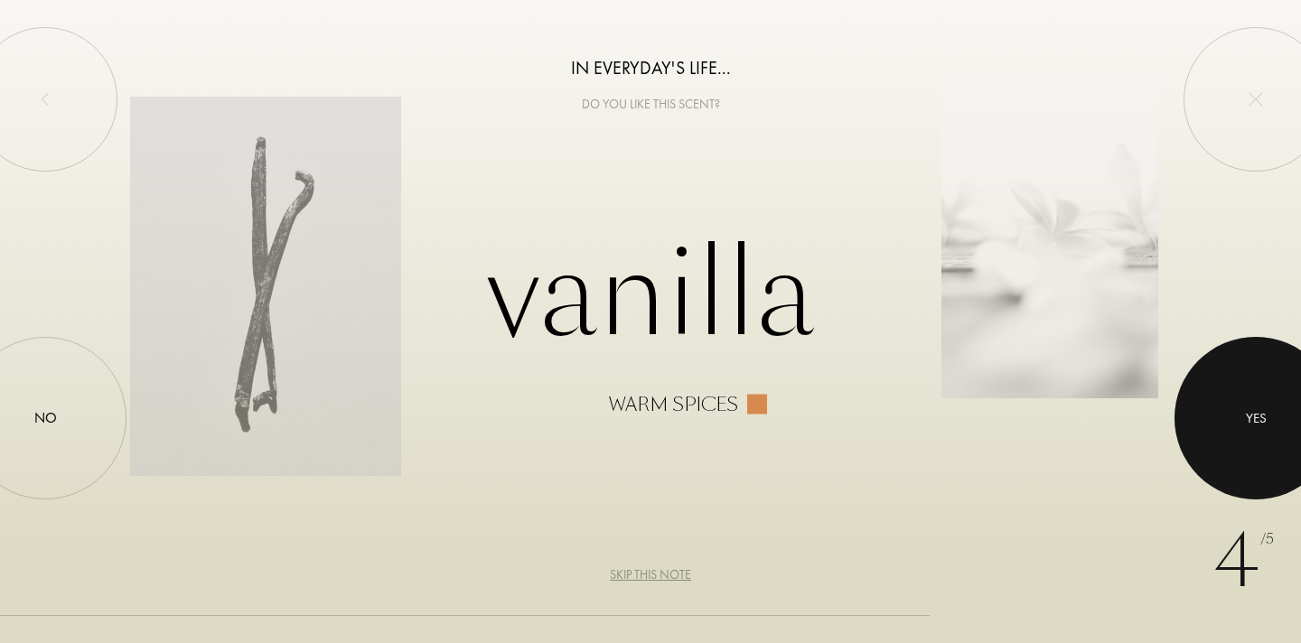
click at [1247, 405] on div at bounding box center [1256, 418] width 163 height 163
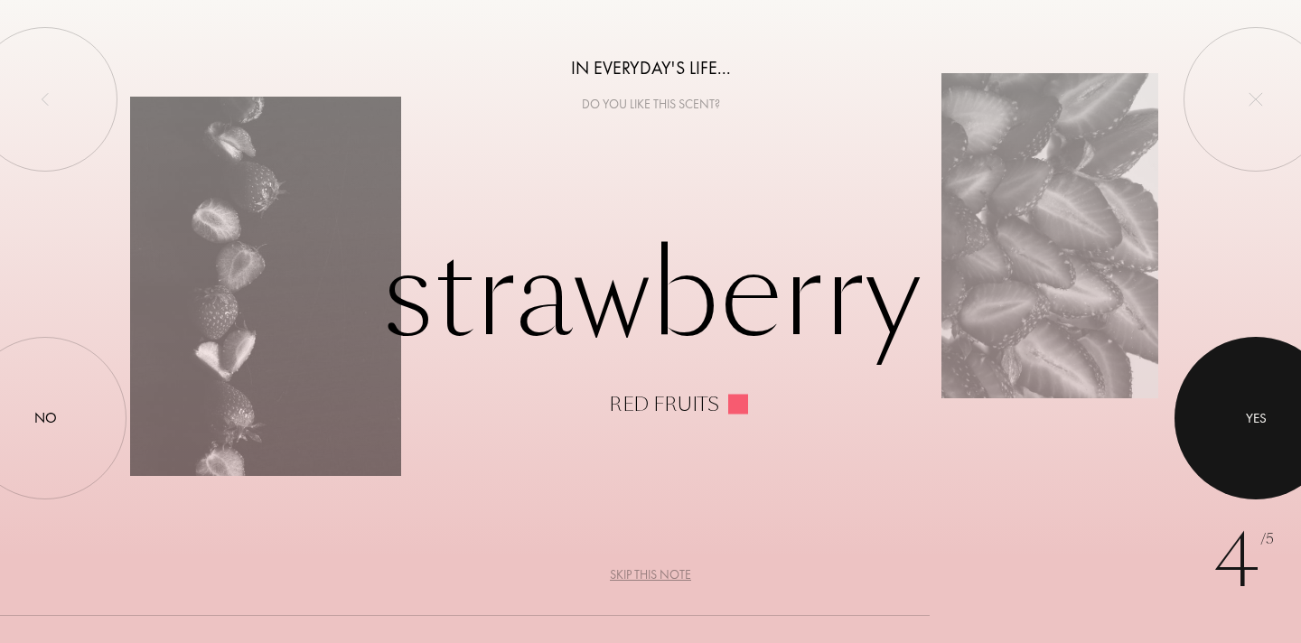
click at [1247, 405] on div at bounding box center [1256, 418] width 163 height 163
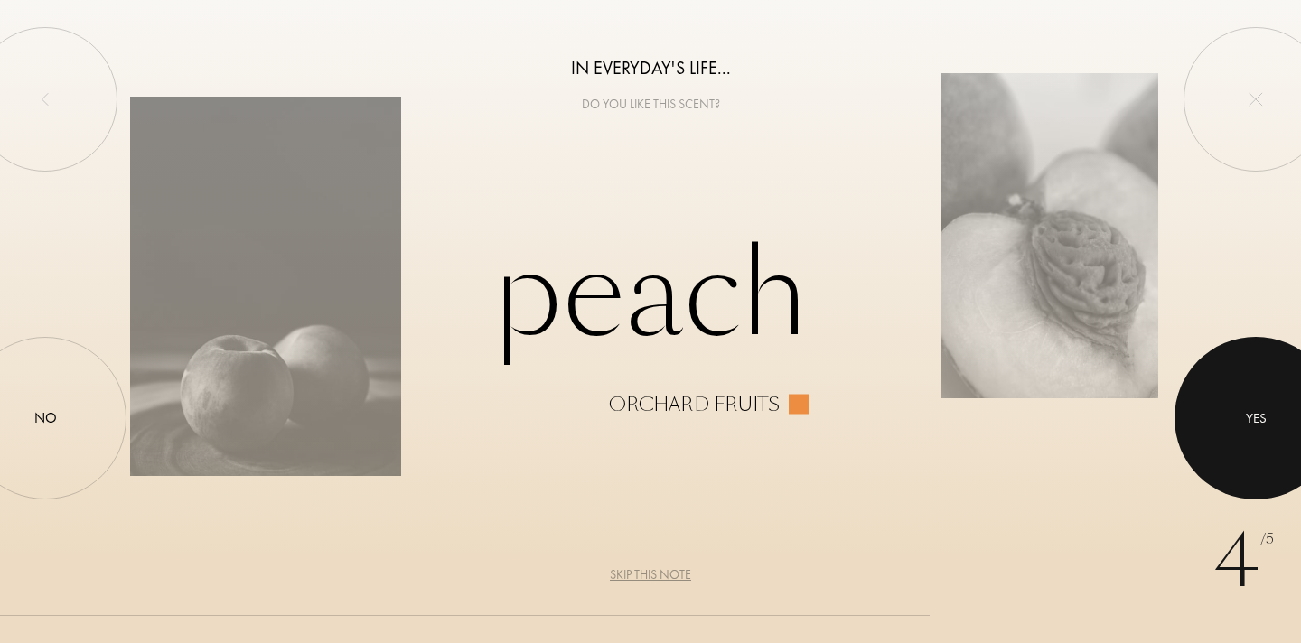
click at [1247, 405] on div at bounding box center [1256, 418] width 163 height 163
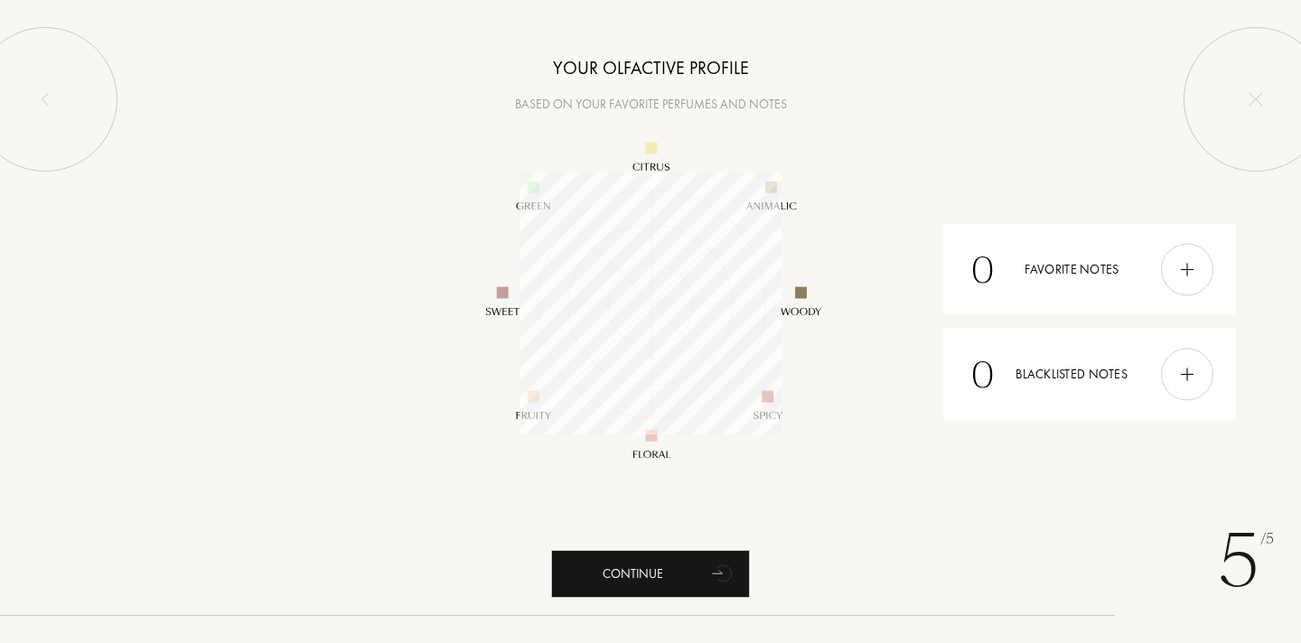
scroll to position [262, 262]
click at [657, 567] on div "Continue" at bounding box center [650, 574] width 199 height 48
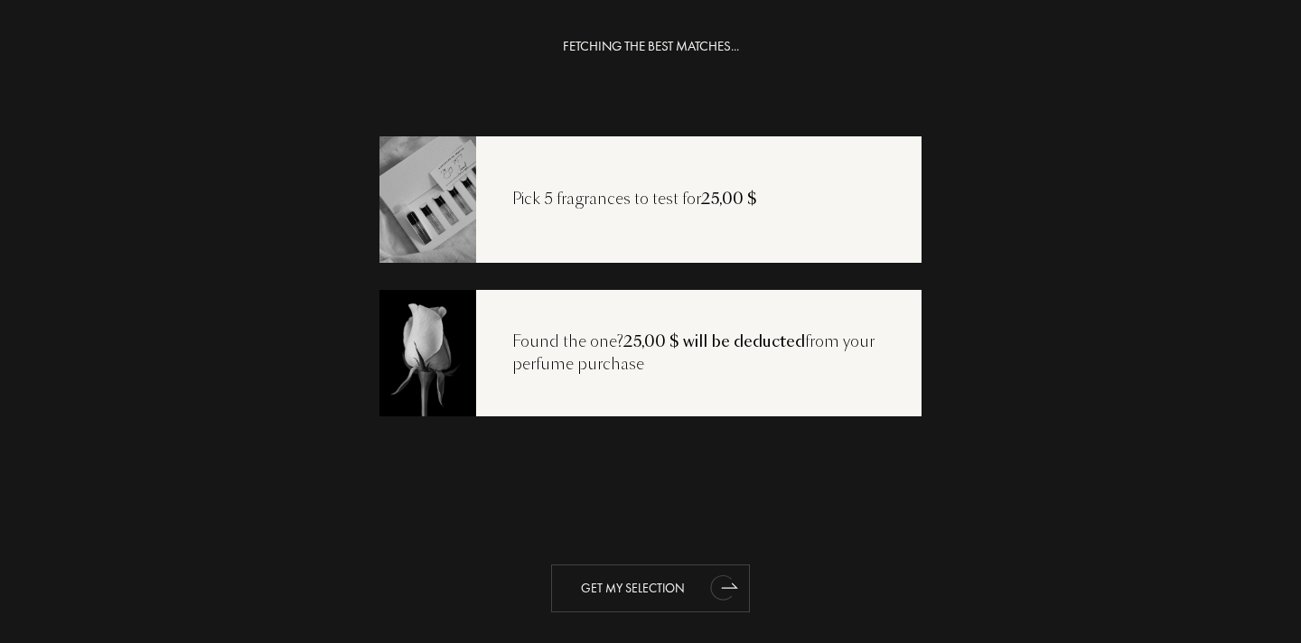
click at [630, 581] on div "Get my selection" at bounding box center [650, 589] width 199 height 48
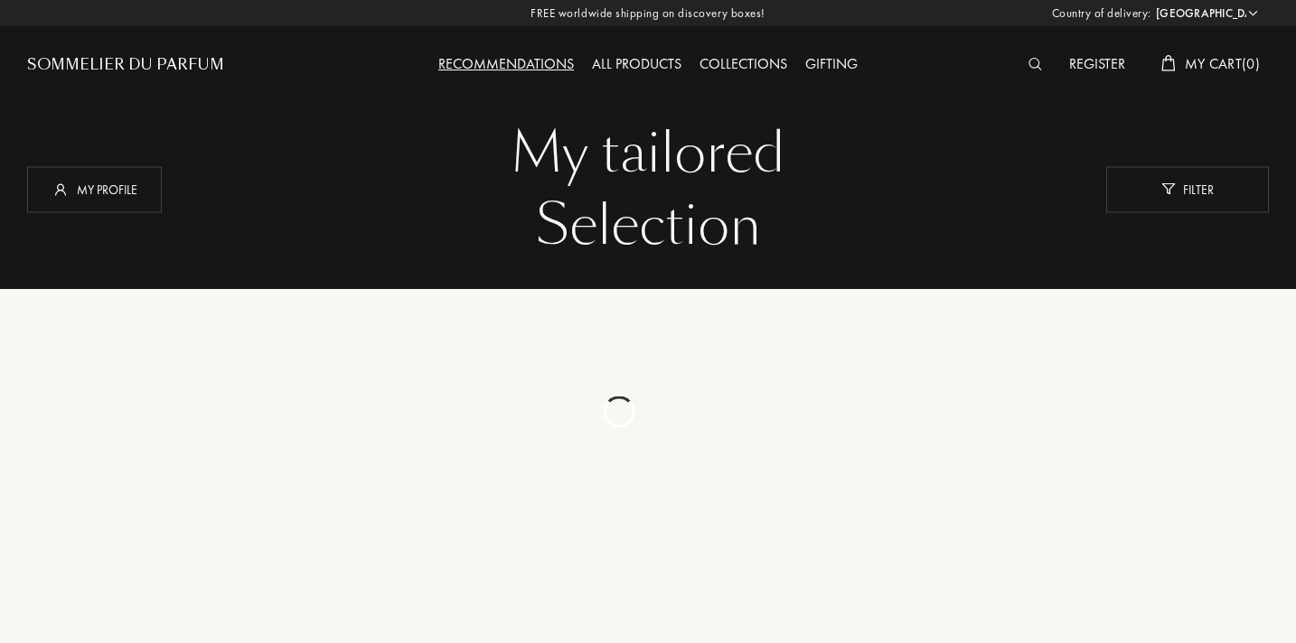
select select "US"
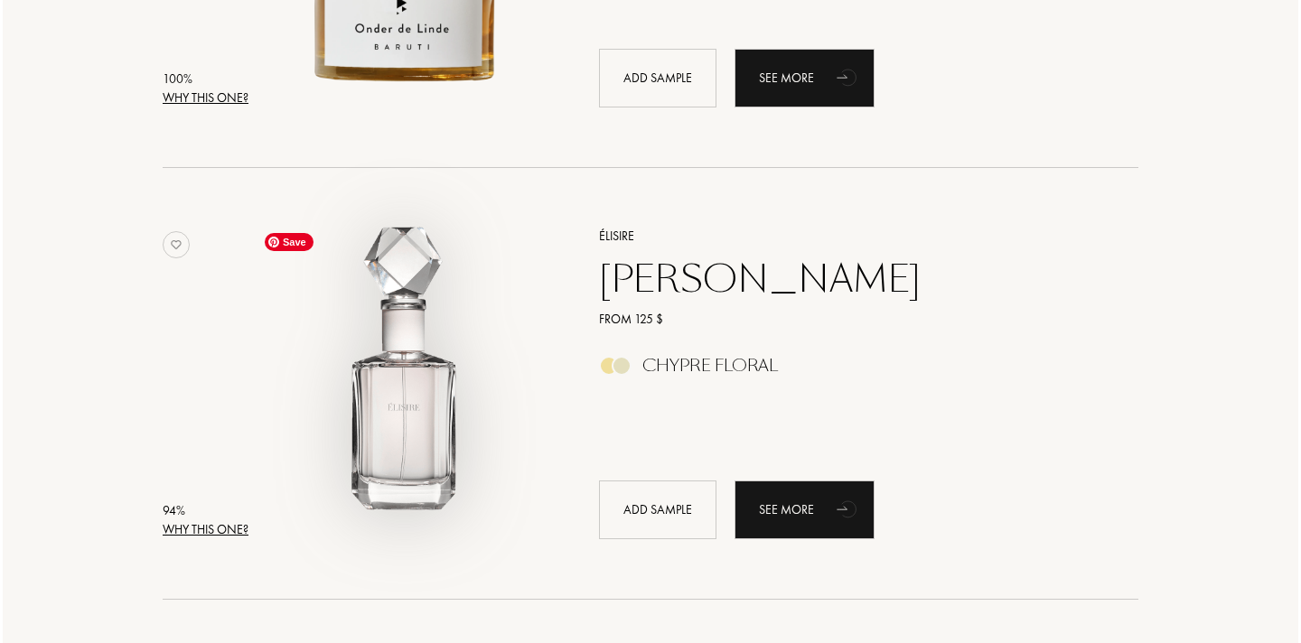
scroll to position [394, 0]
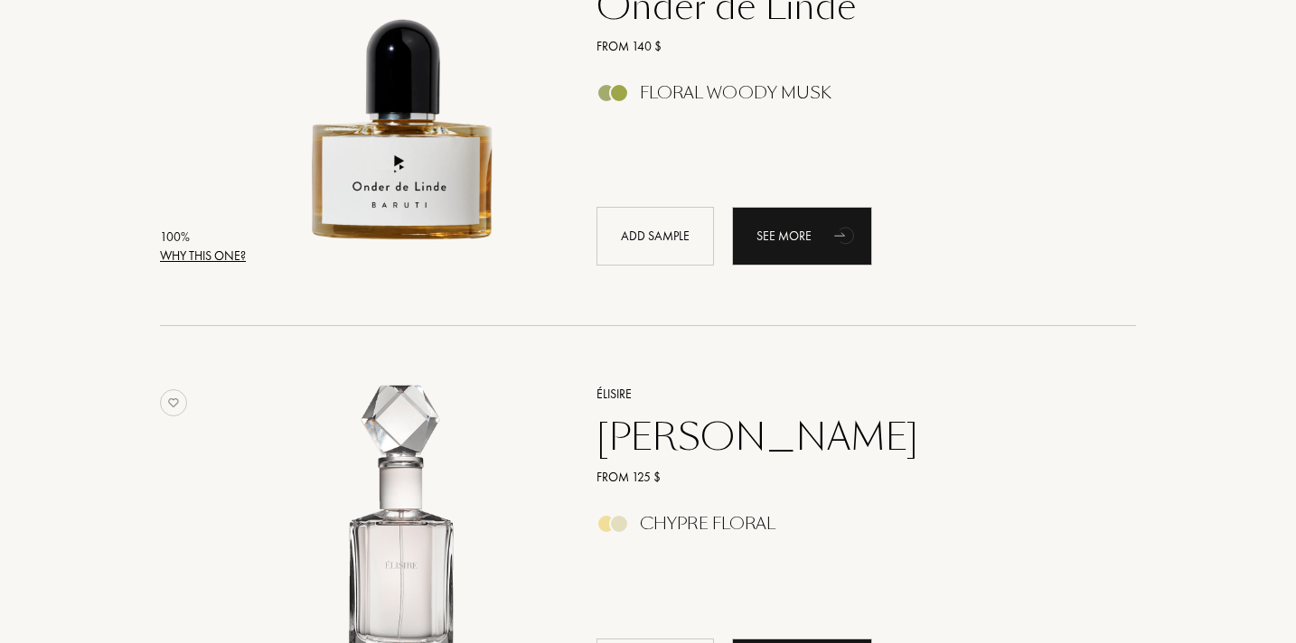
click at [201, 255] on div "Why this one?" at bounding box center [203, 256] width 86 height 19
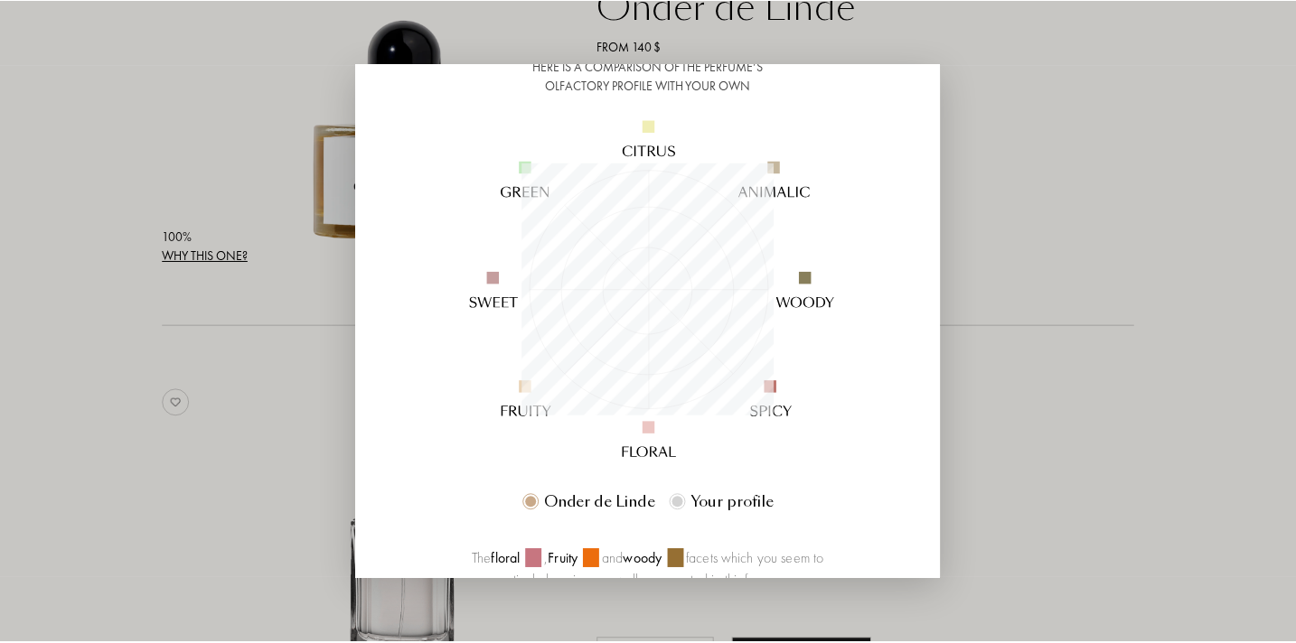
scroll to position [151, 0]
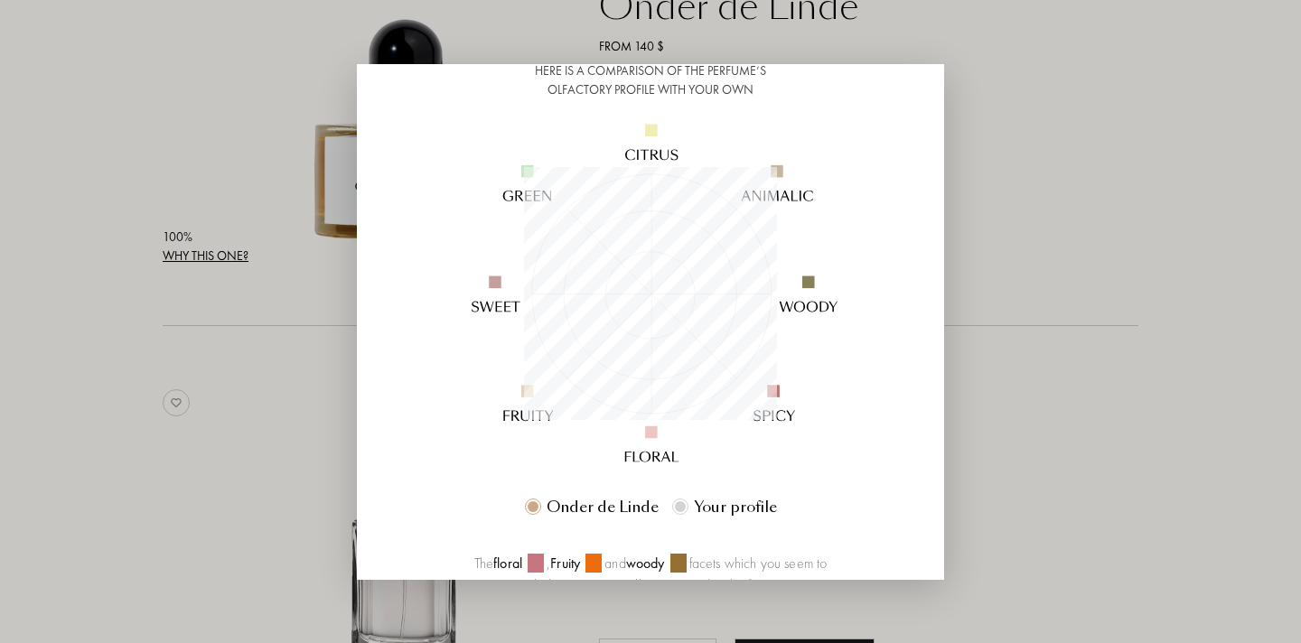
click at [164, 378] on div at bounding box center [650, 321] width 1301 height 643
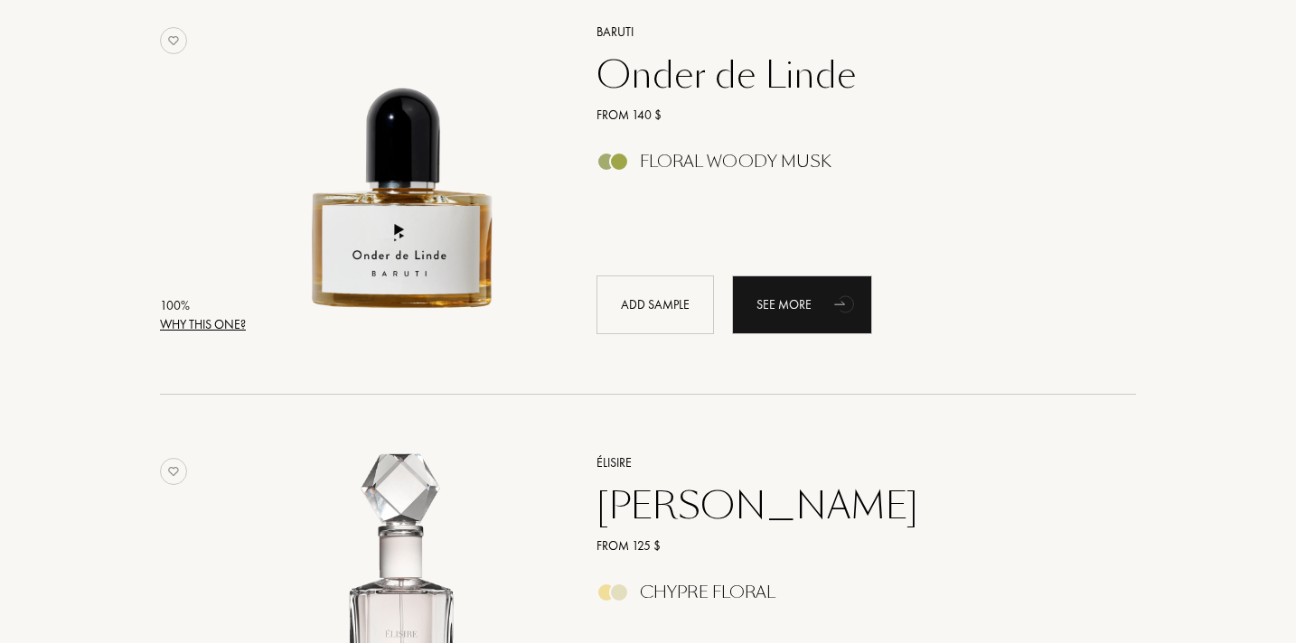
scroll to position [230, 0]
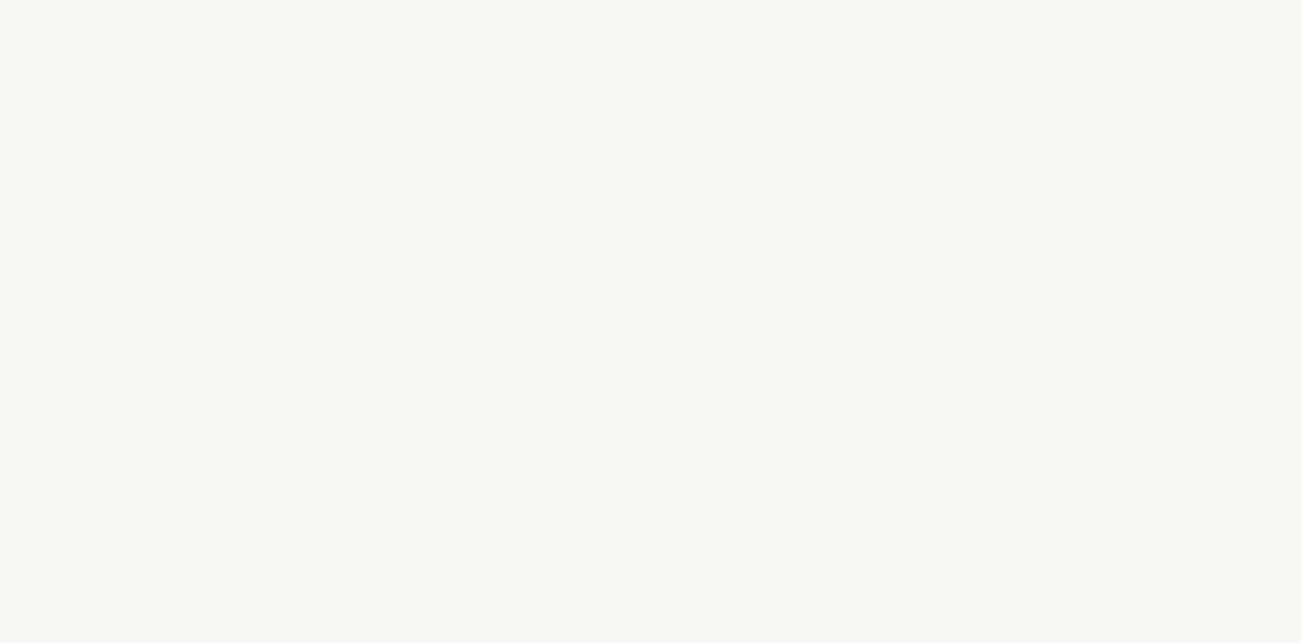
click at [527, 342] on div "s" at bounding box center [521, 358] width 20 height 68
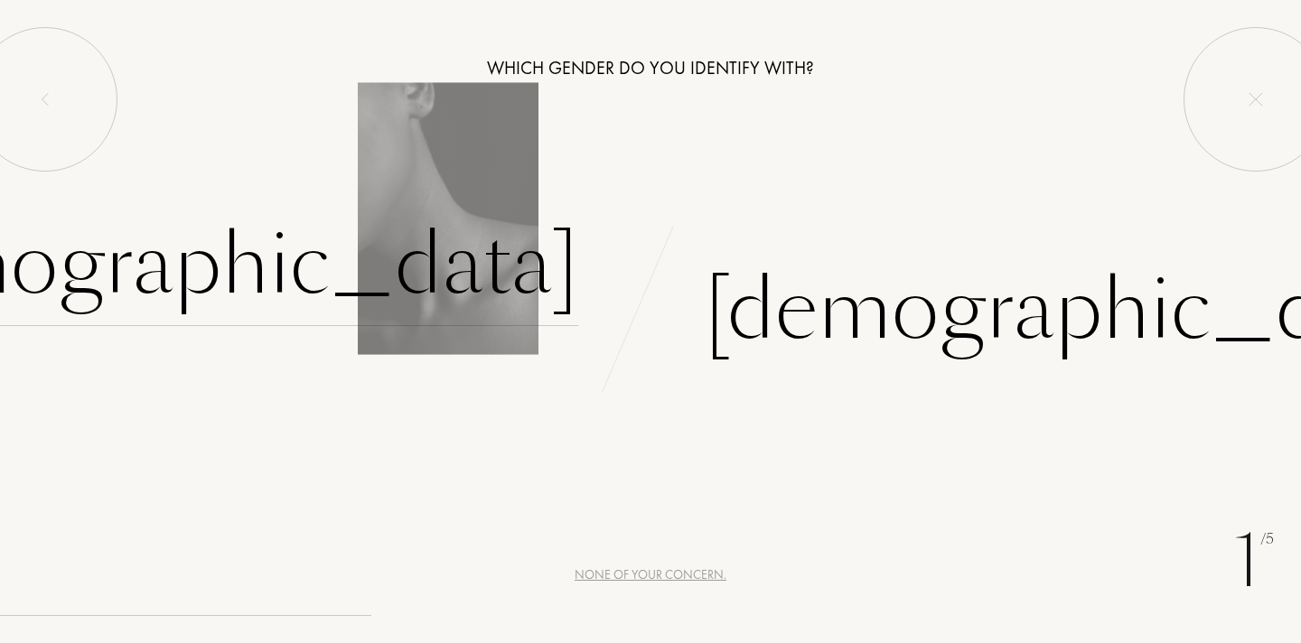
click at [509, 274] on div "[DEMOGRAPHIC_DATA]" at bounding box center [201, 265] width 754 height 122
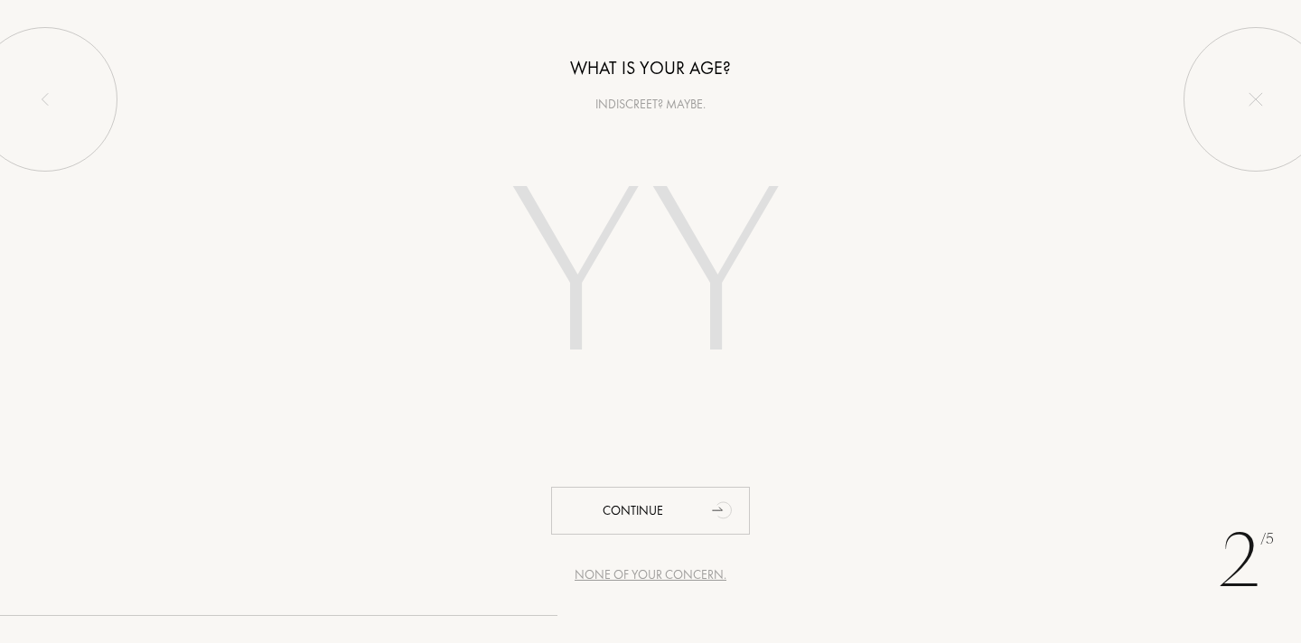
click at [633, 270] on input "number" at bounding box center [650, 279] width 389 height 312
type input "4"
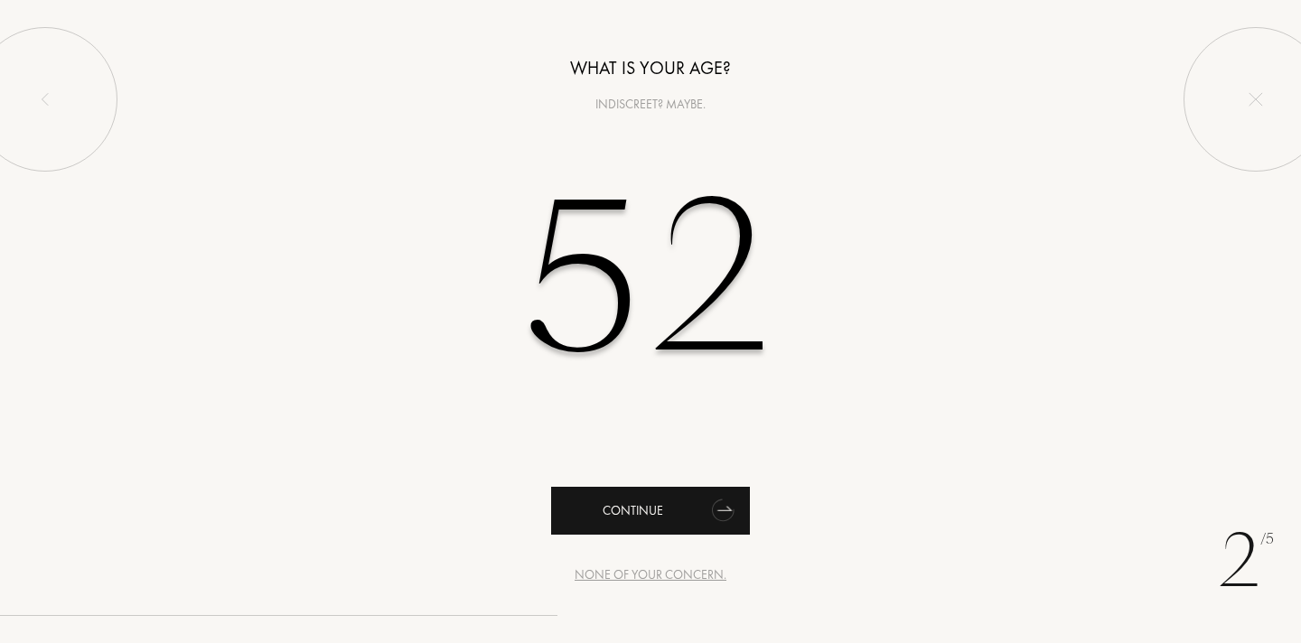
type input "52"
click at [678, 511] on div "Continue" at bounding box center [650, 511] width 199 height 48
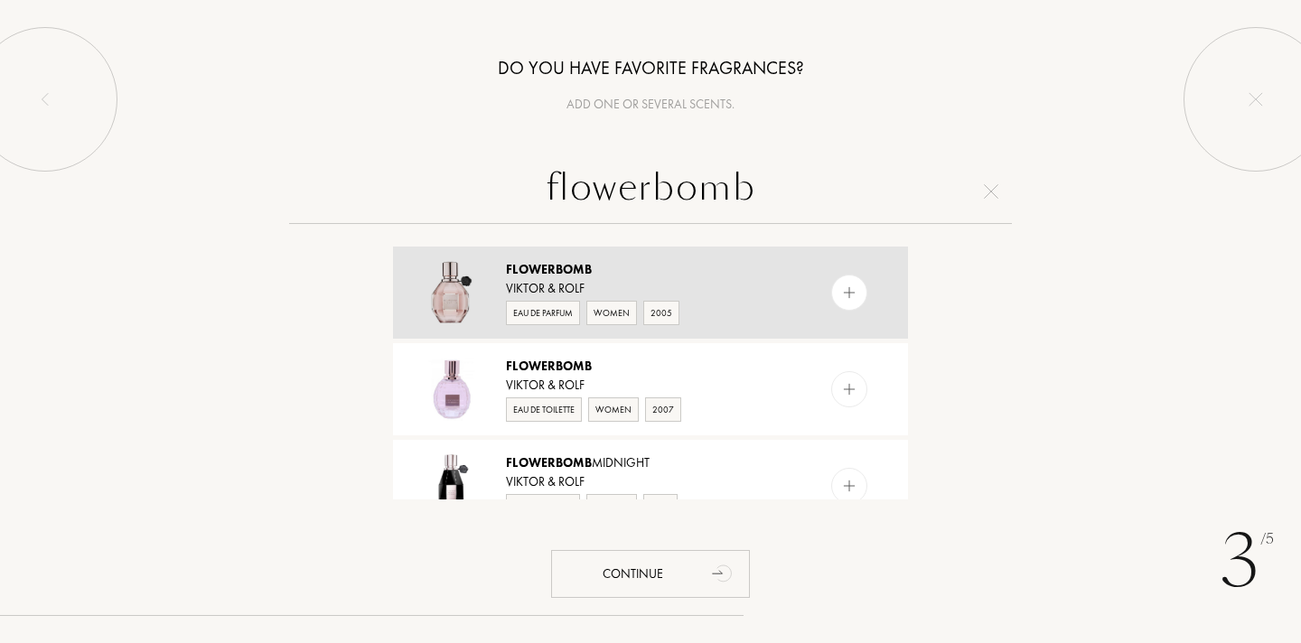
type input "flowerbomb"
click at [544, 311] on div "Eau de Parfum" at bounding box center [543, 313] width 74 height 24
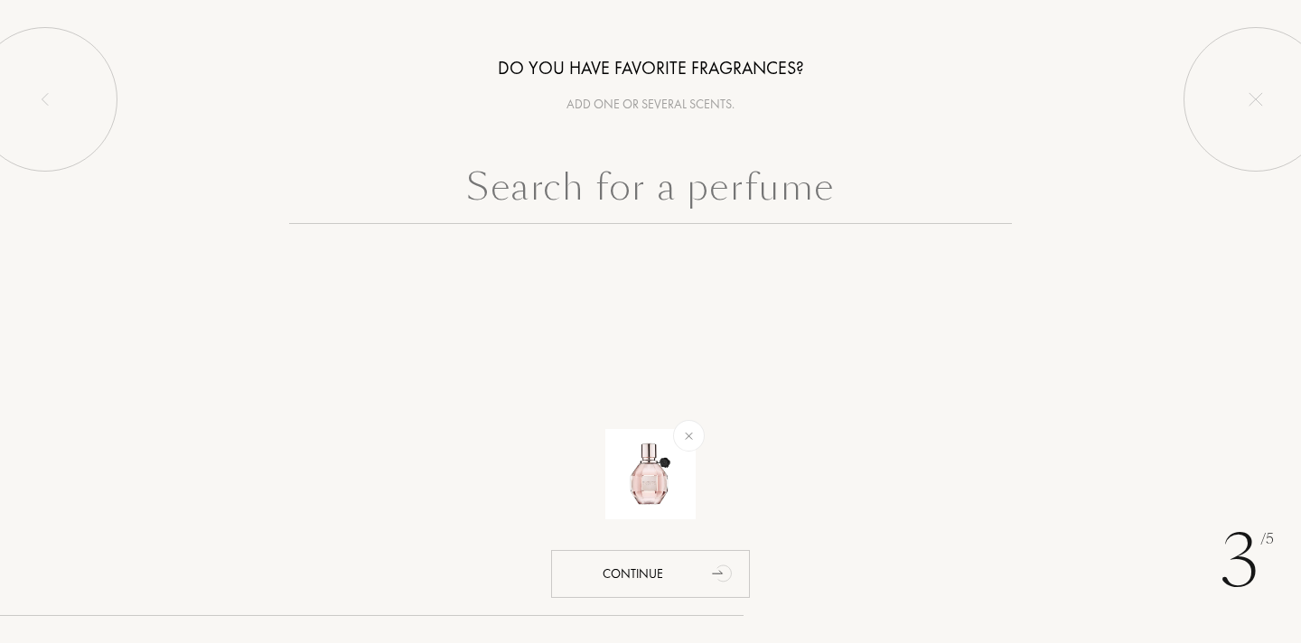
click at [573, 193] on input "text" at bounding box center [650, 191] width 723 height 65
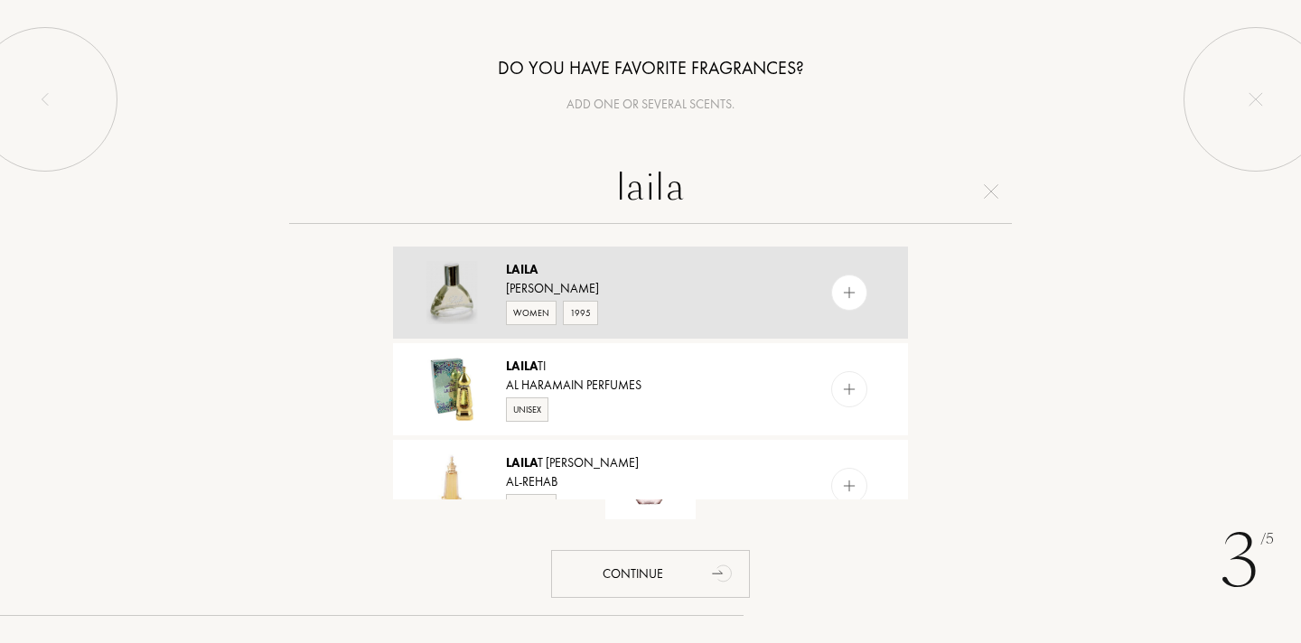
type input "laila"
click at [518, 314] on div "Women" at bounding box center [531, 313] width 51 height 24
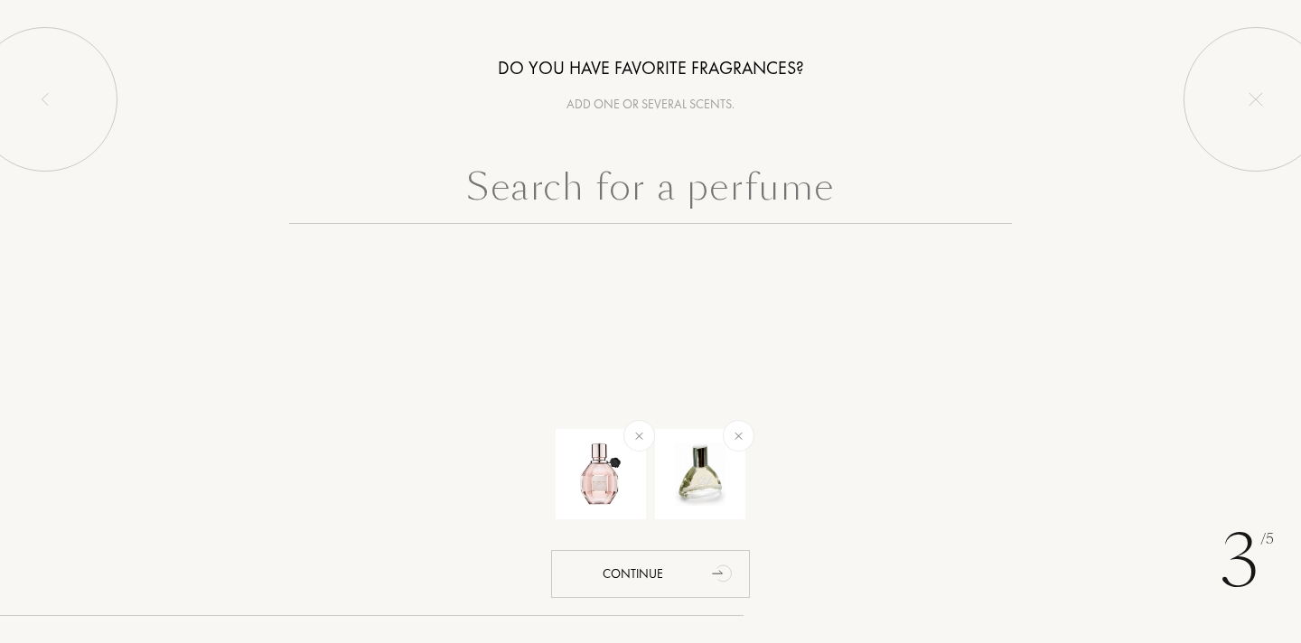
click at [595, 192] on input "text" at bounding box center [650, 191] width 723 height 65
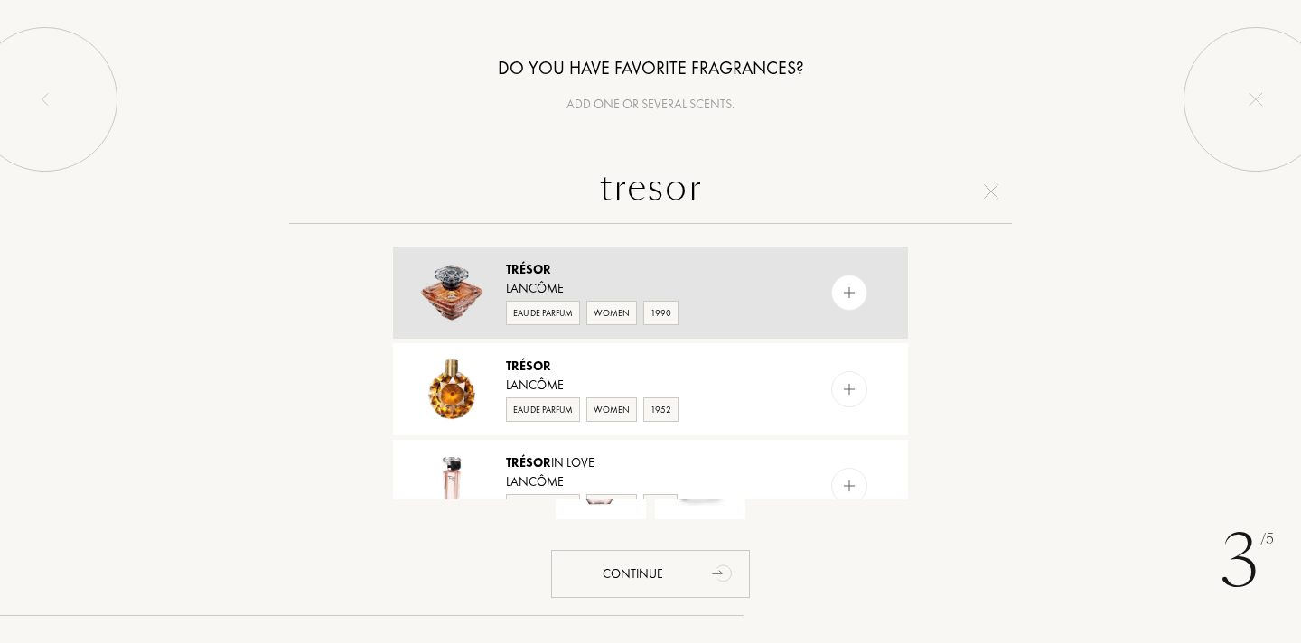
type input "tresor"
click at [529, 310] on div "Eau de Parfum" at bounding box center [543, 313] width 74 height 24
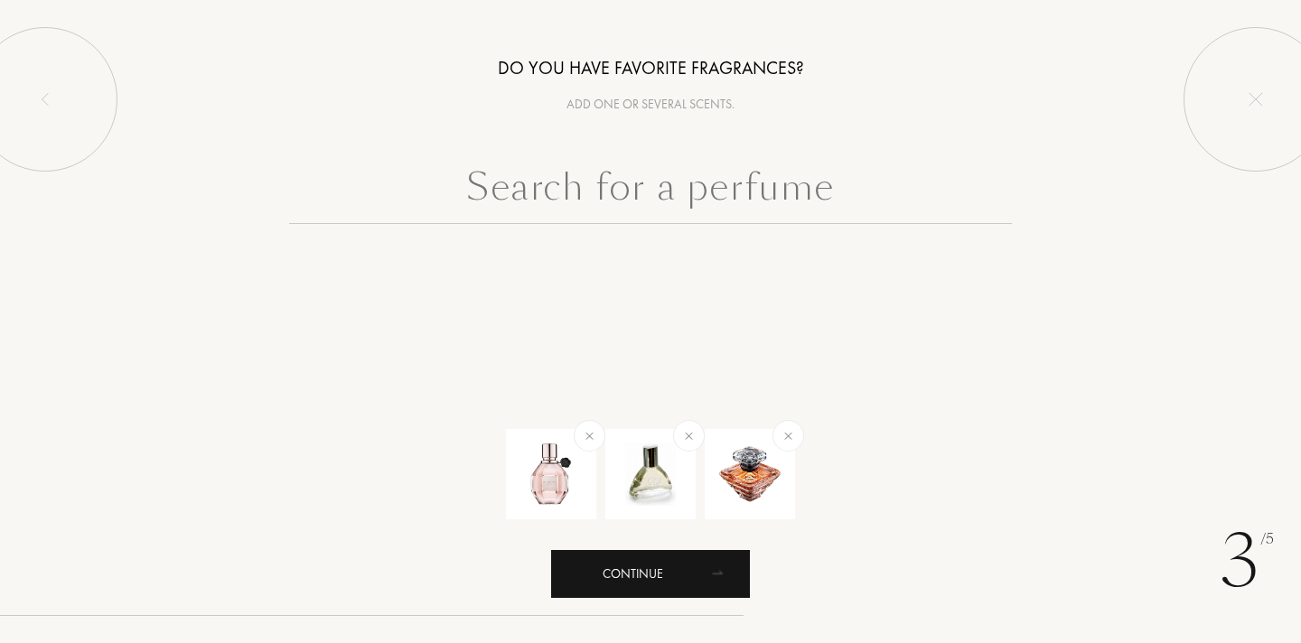
click at [645, 570] on div "Continue" at bounding box center [650, 574] width 199 height 48
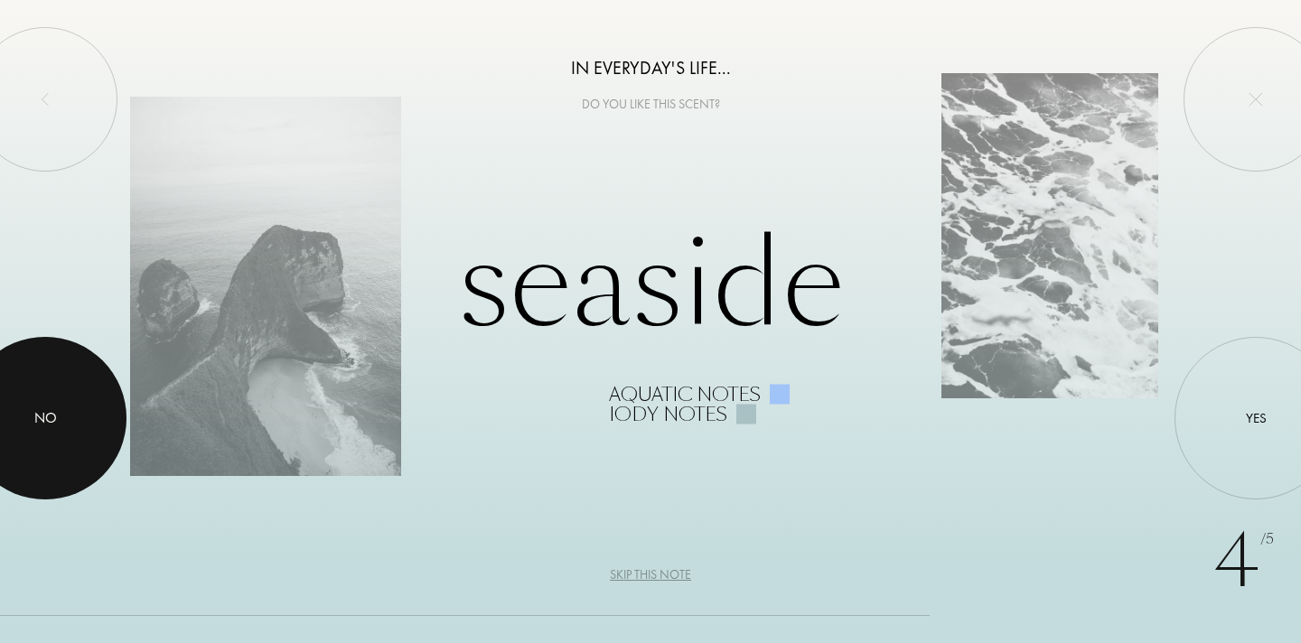
click at [46, 404] on div at bounding box center [45, 418] width 163 height 163
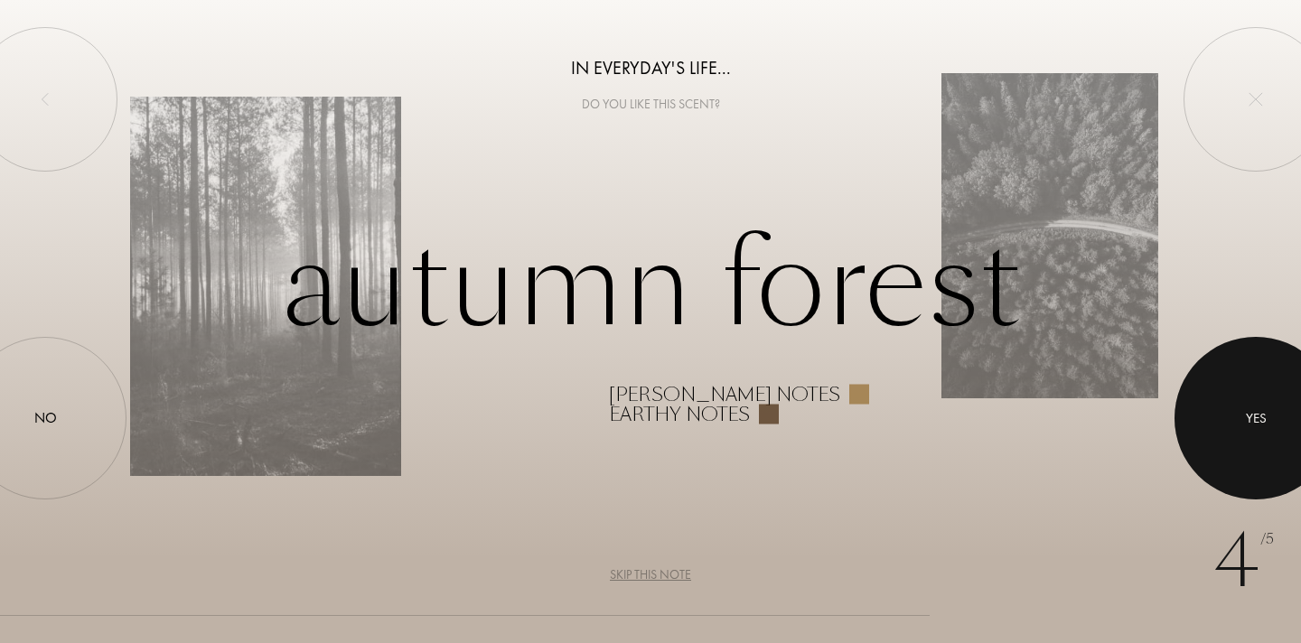
click at [1257, 404] on div at bounding box center [1256, 418] width 163 height 163
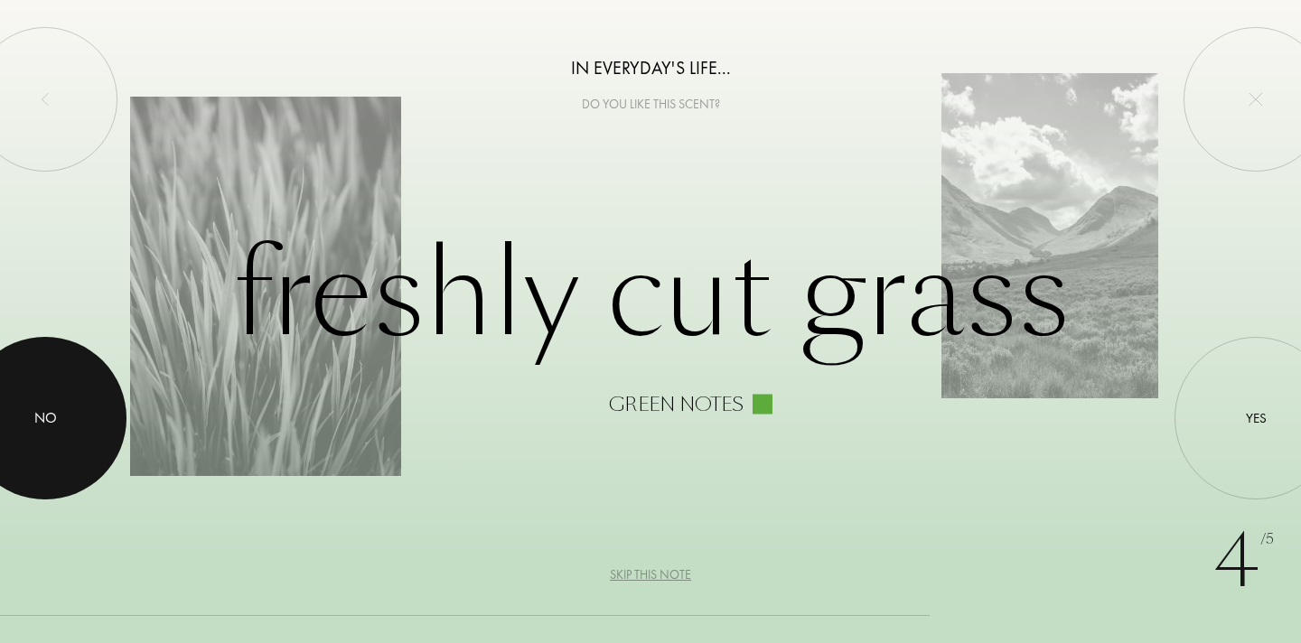
click at [34, 406] on div at bounding box center [45, 418] width 163 height 163
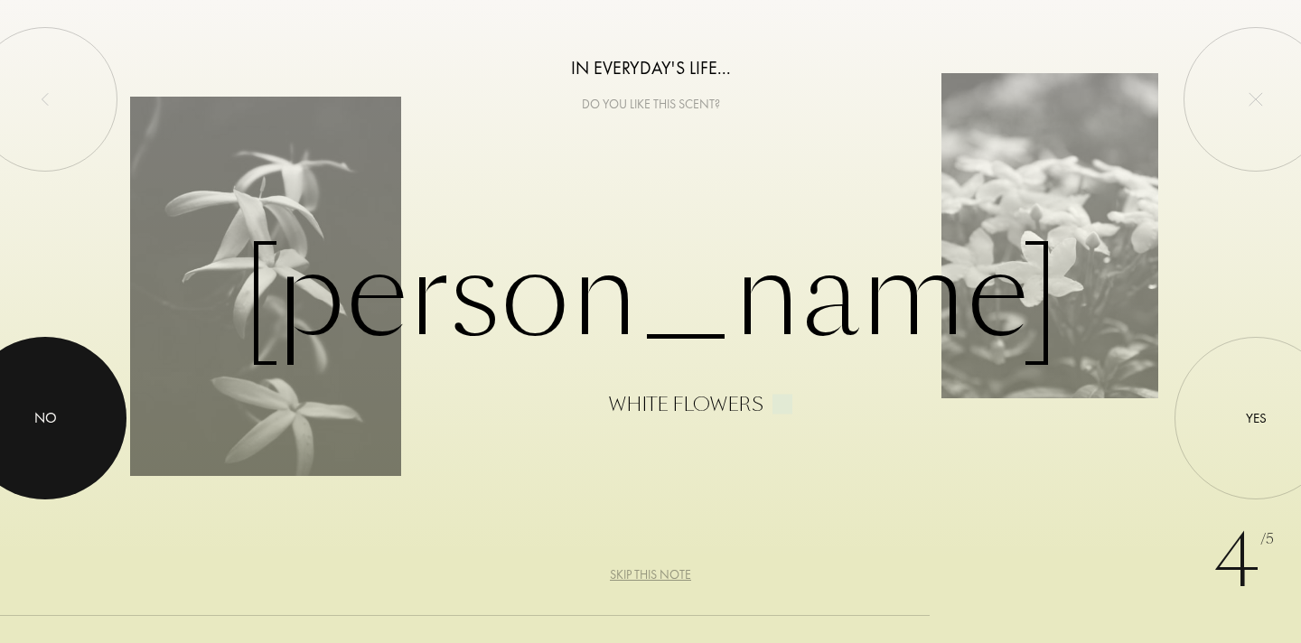
click at [78, 402] on div at bounding box center [45, 418] width 163 height 163
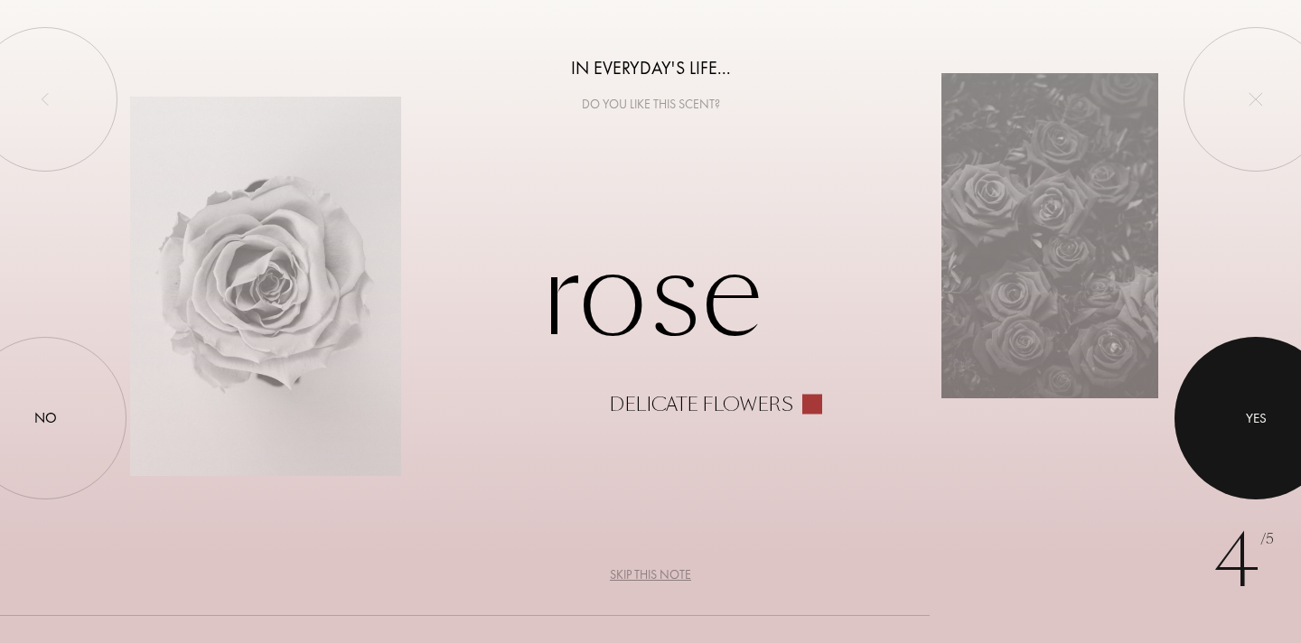
click at [1256, 417] on div "Yes" at bounding box center [1256, 418] width 21 height 21
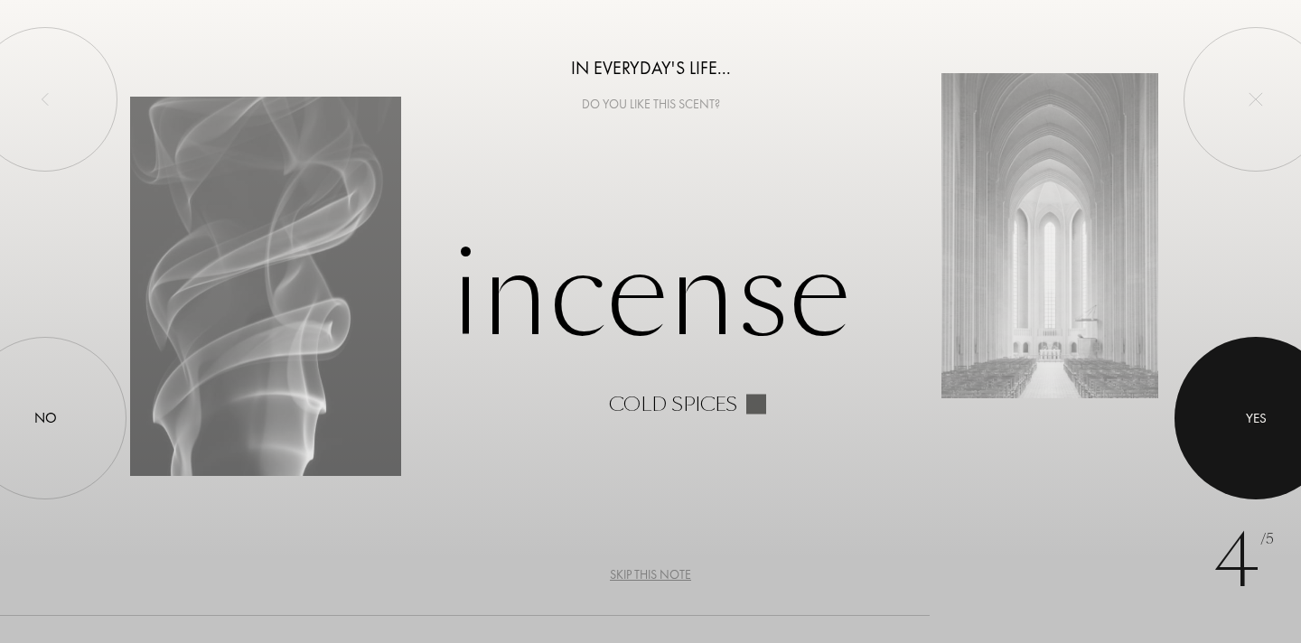
click at [1257, 414] on div "Yes" at bounding box center [1256, 418] width 21 height 21
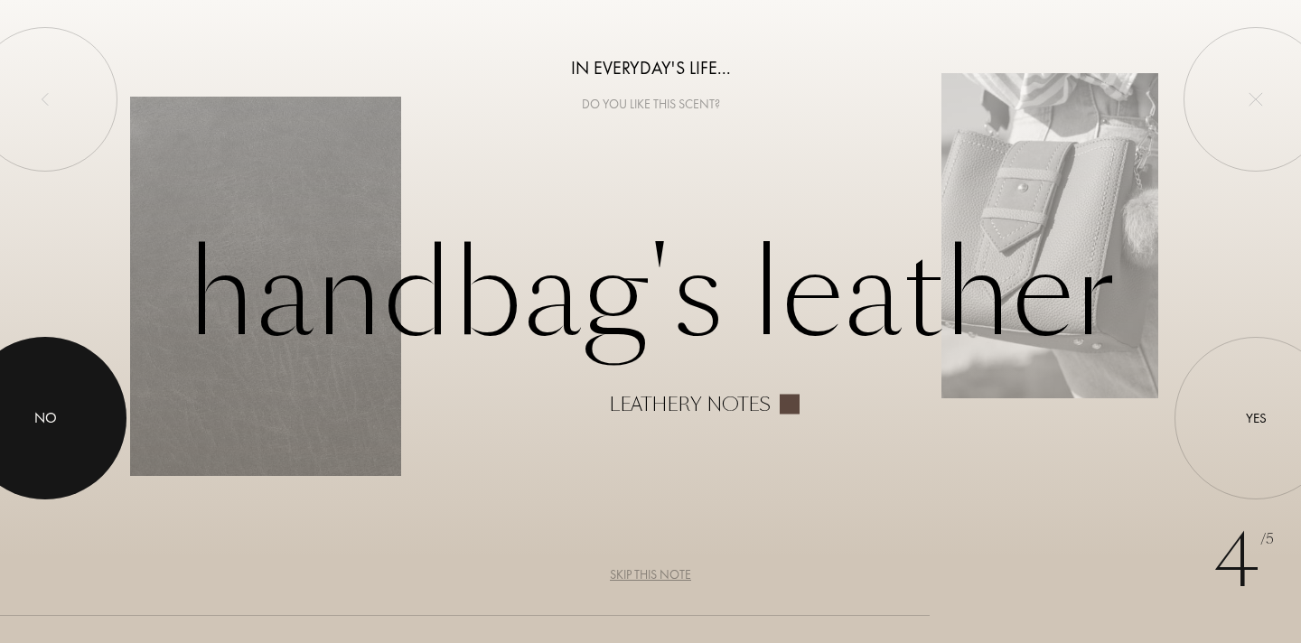
click at [58, 426] on div at bounding box center [45, 418] width 163 height 163
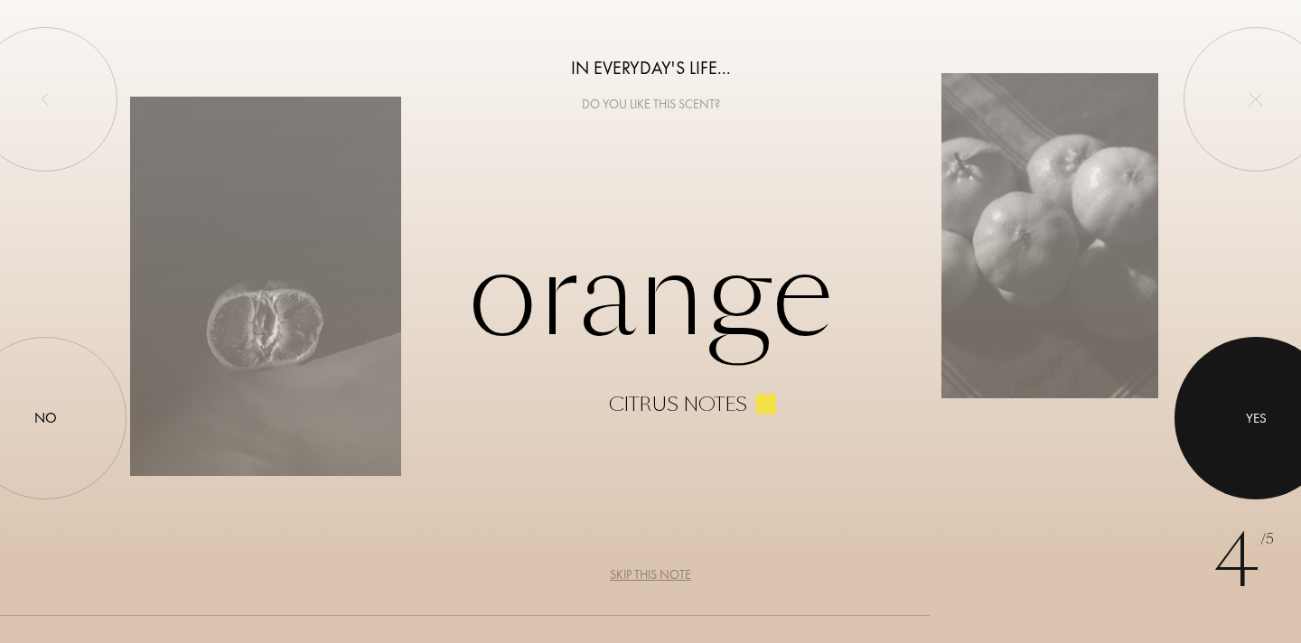
click at [1221, 404] on div at bounding box center [1256, 418] width 163 height 163
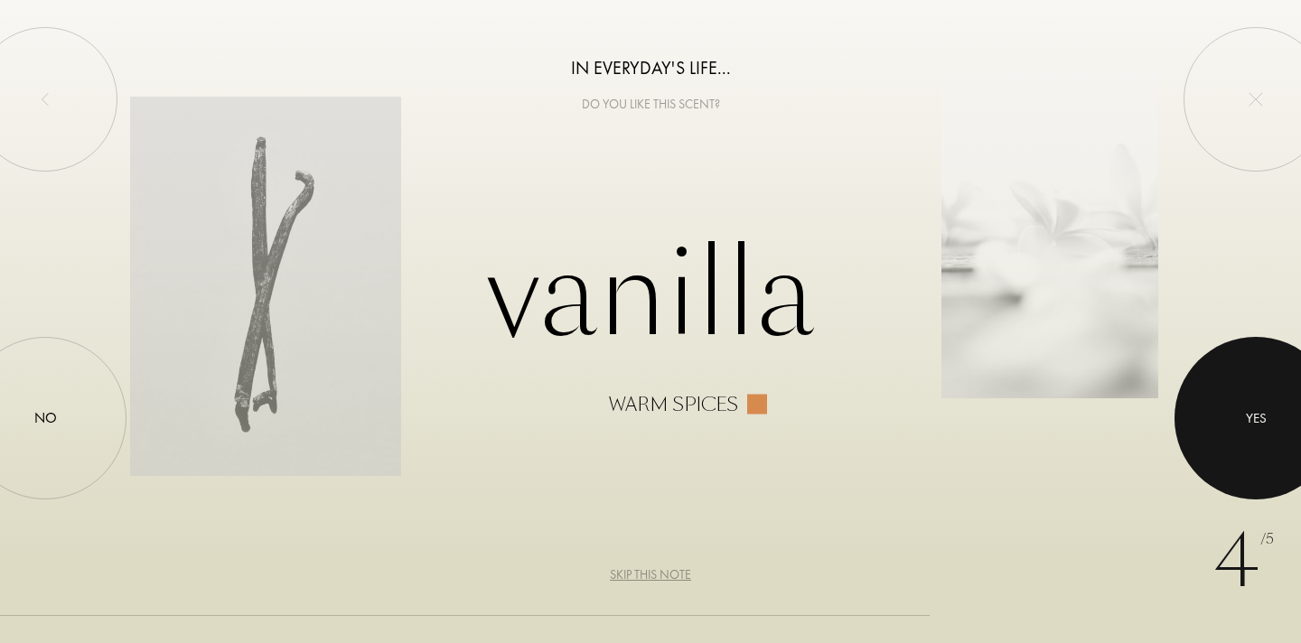
click at [1221, 404] on div at bounding box center [1256, 418] width 163 height 163
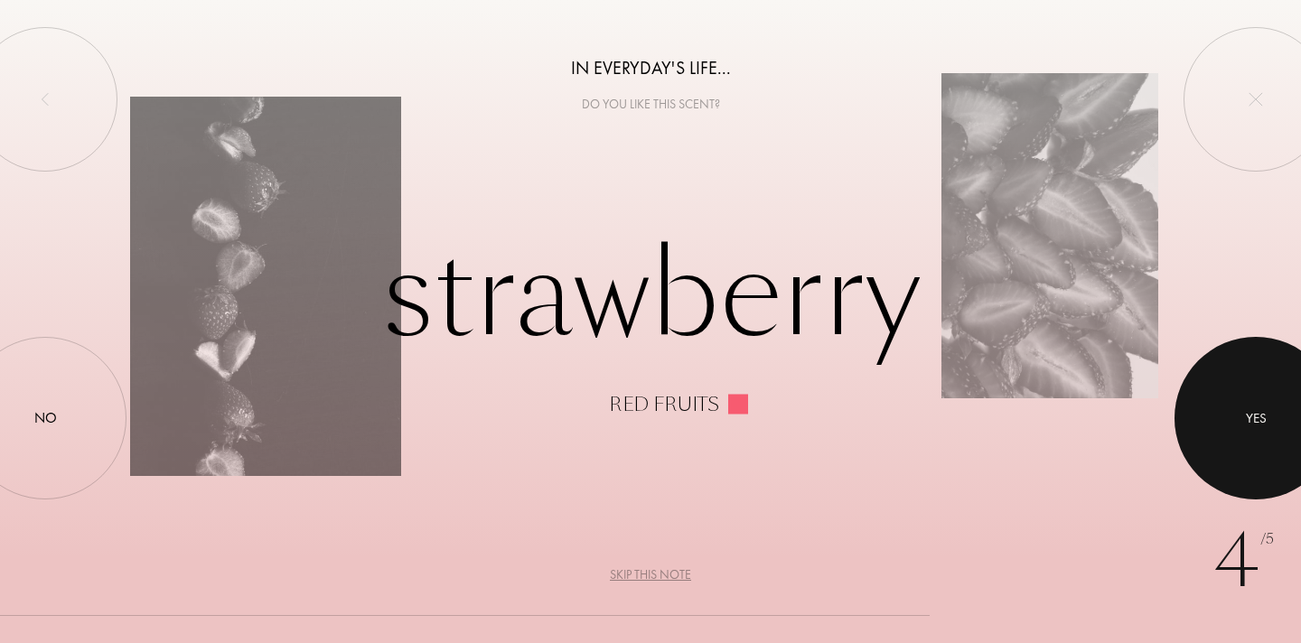
click at [1230, 404] on div at bounding box center [1256, 418] width 163 height 163
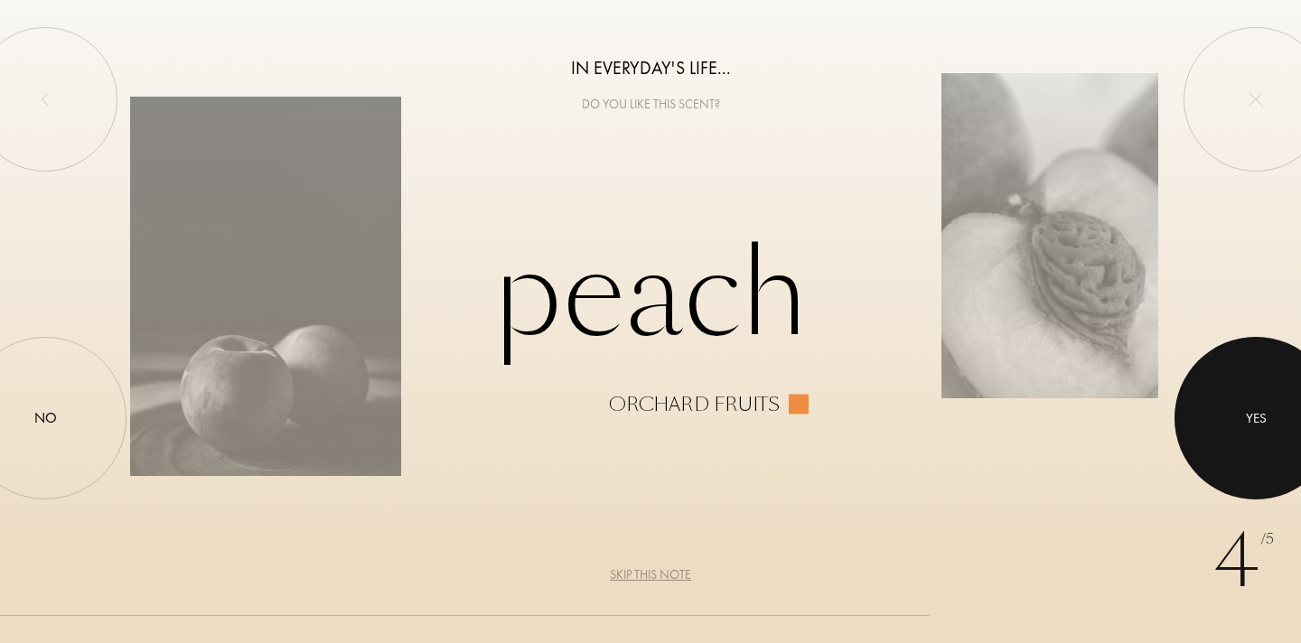
click at [1241, 407] on div at bounding box center [1256, 418] width 163 height 163
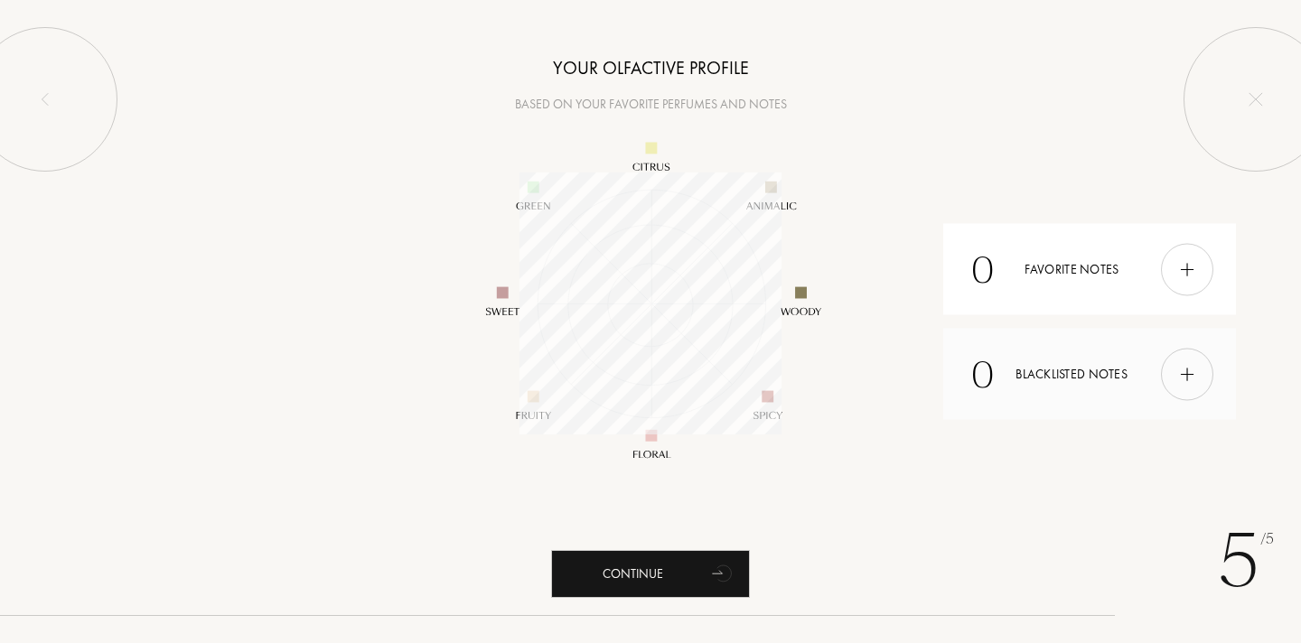
scroll to position [262, 262]
click at [642, 575] on div "Continue" at bounding box center [650, 574] width 199 height 48
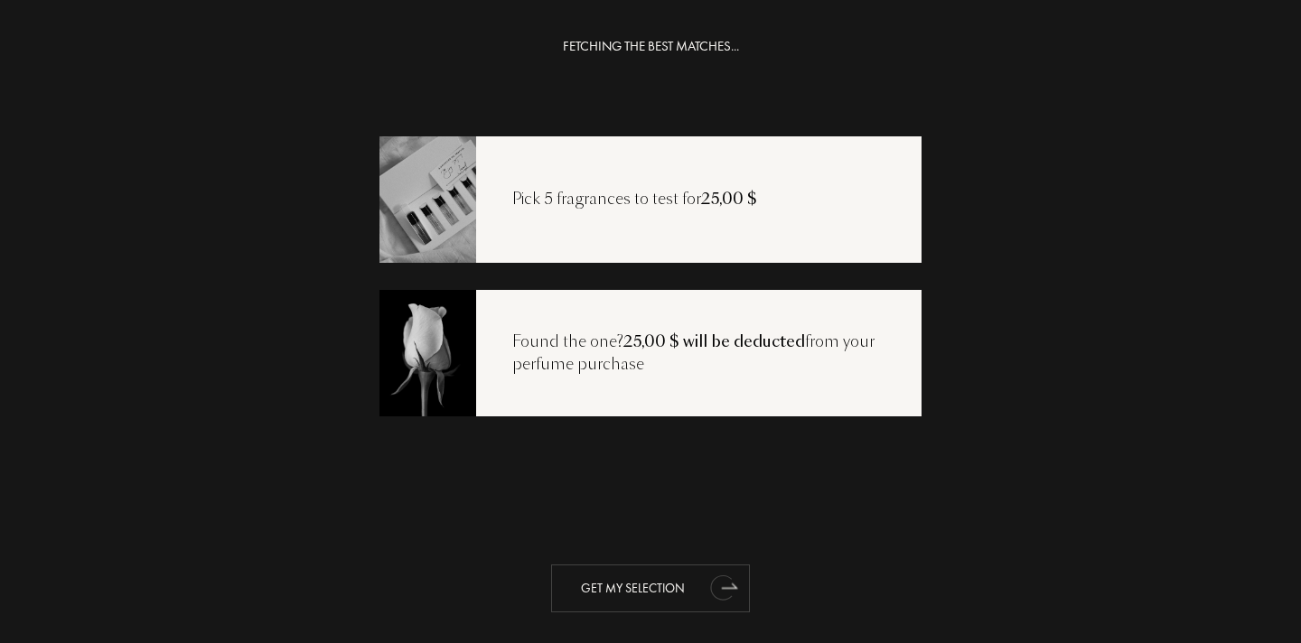
click at [675, 585] on div "Get my selection" at bounding box center [650, 589] width 199 height 48
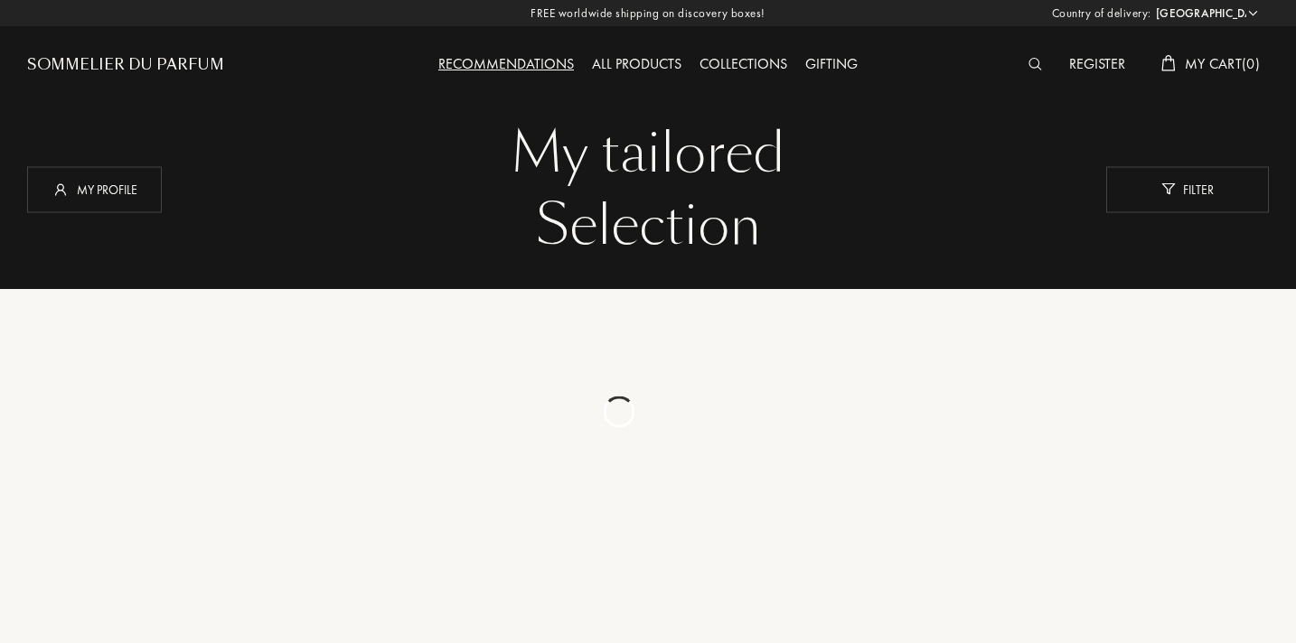
select select "US"
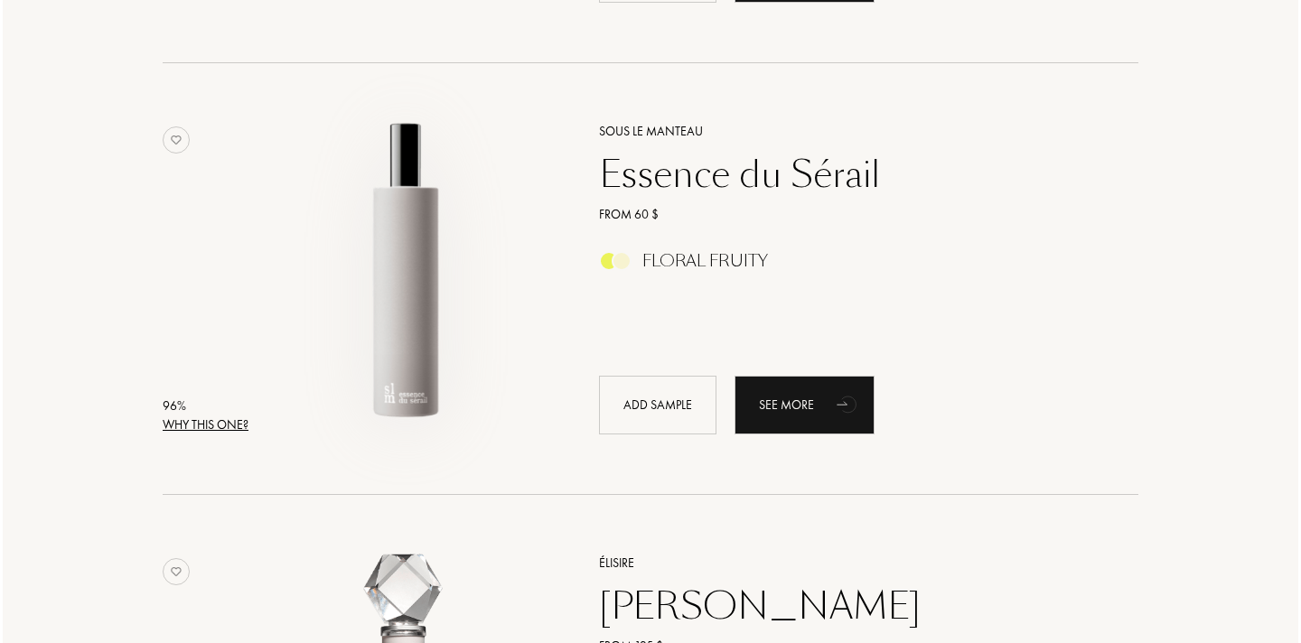
scroll to position [830, 0]
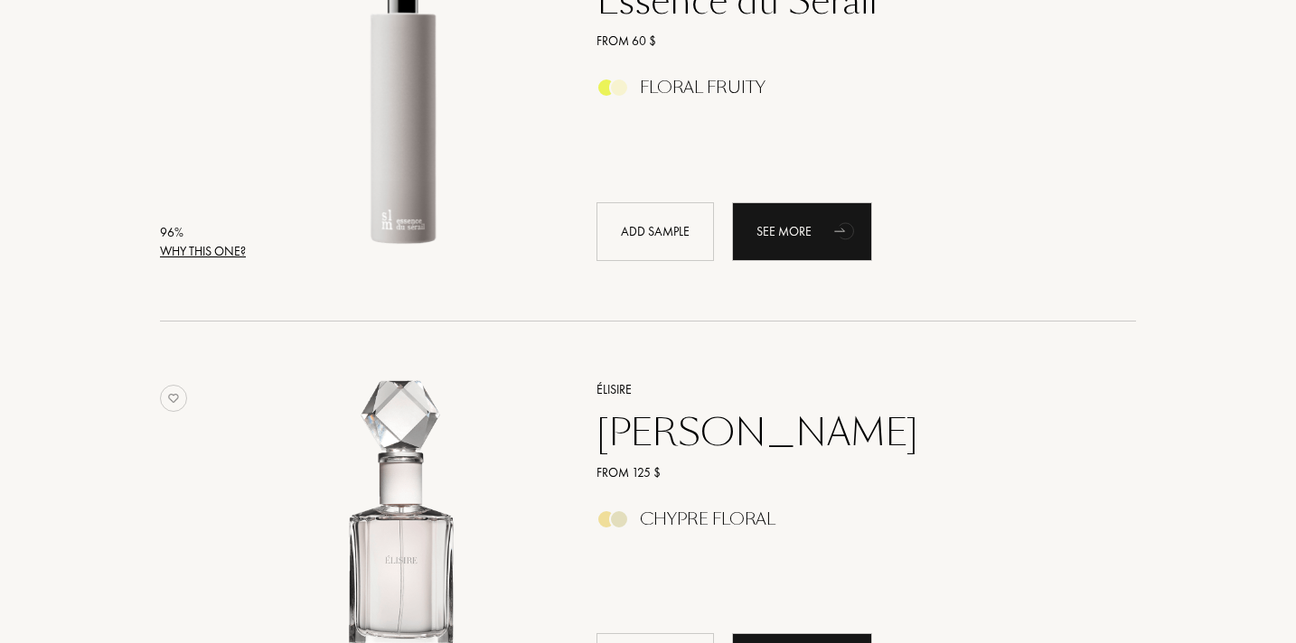
click at [229, 245] on div "Why this one?" at bounding box center [203, 251] width 86 height 19
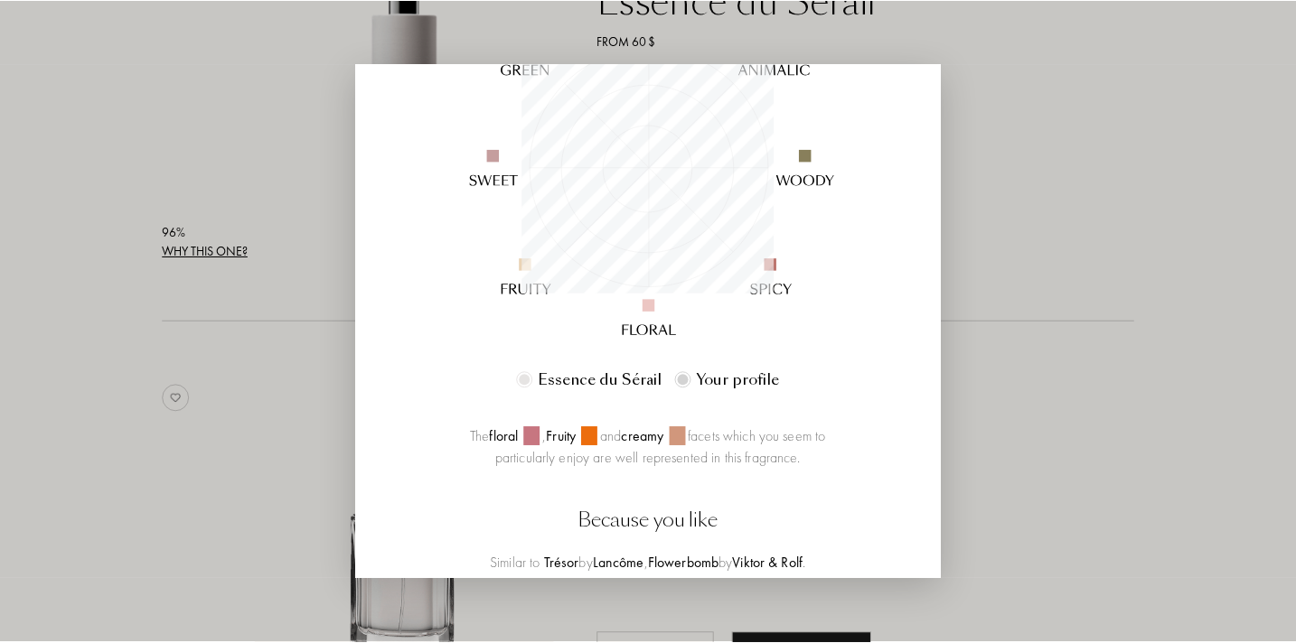
scroll to position [237, 0]
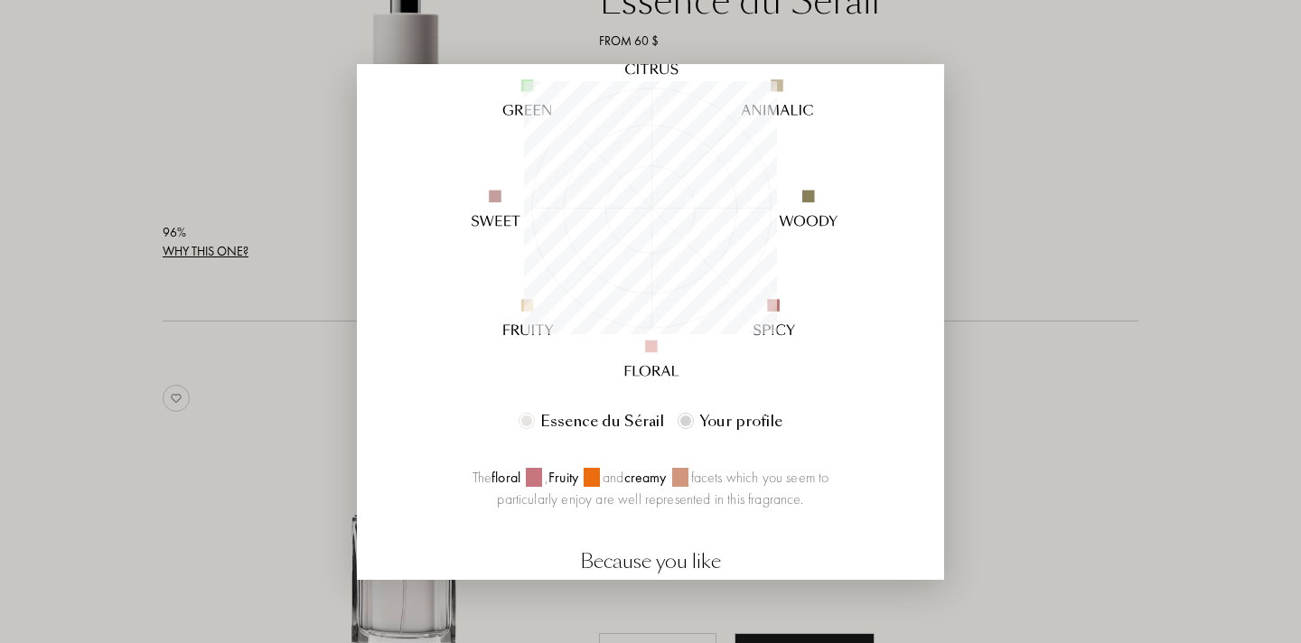
click at [1141, 381] on div at bounding box center [650, 321] width 1301 height 643
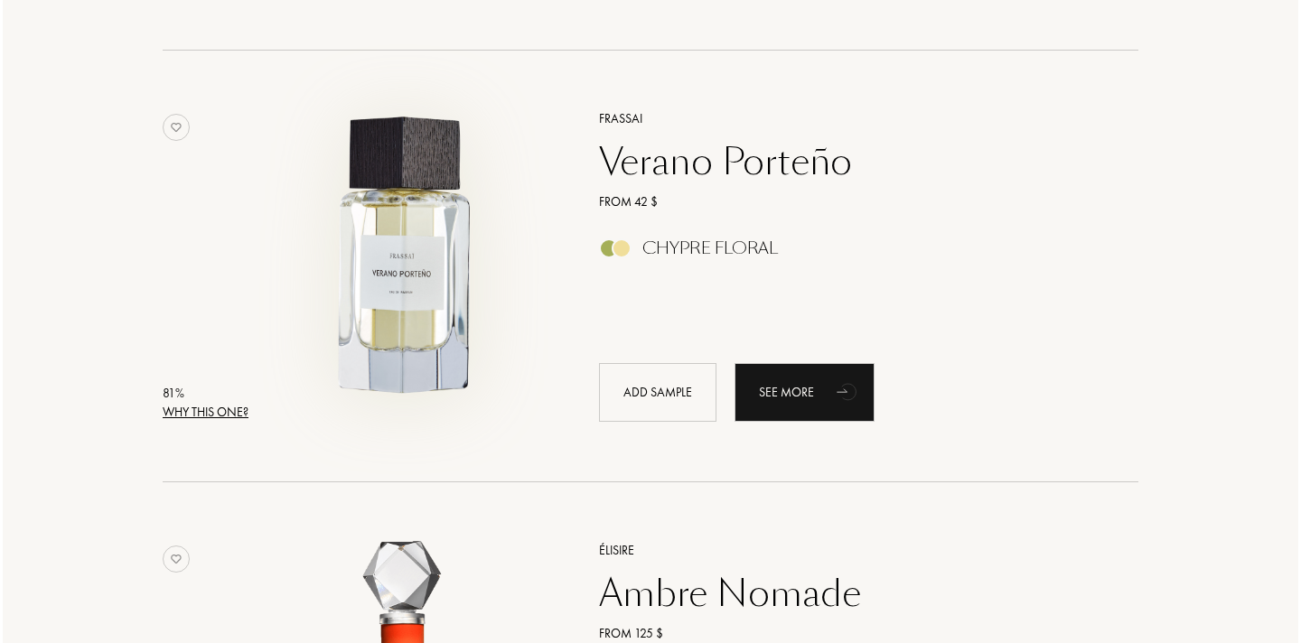
scroll to position [2408, 0]
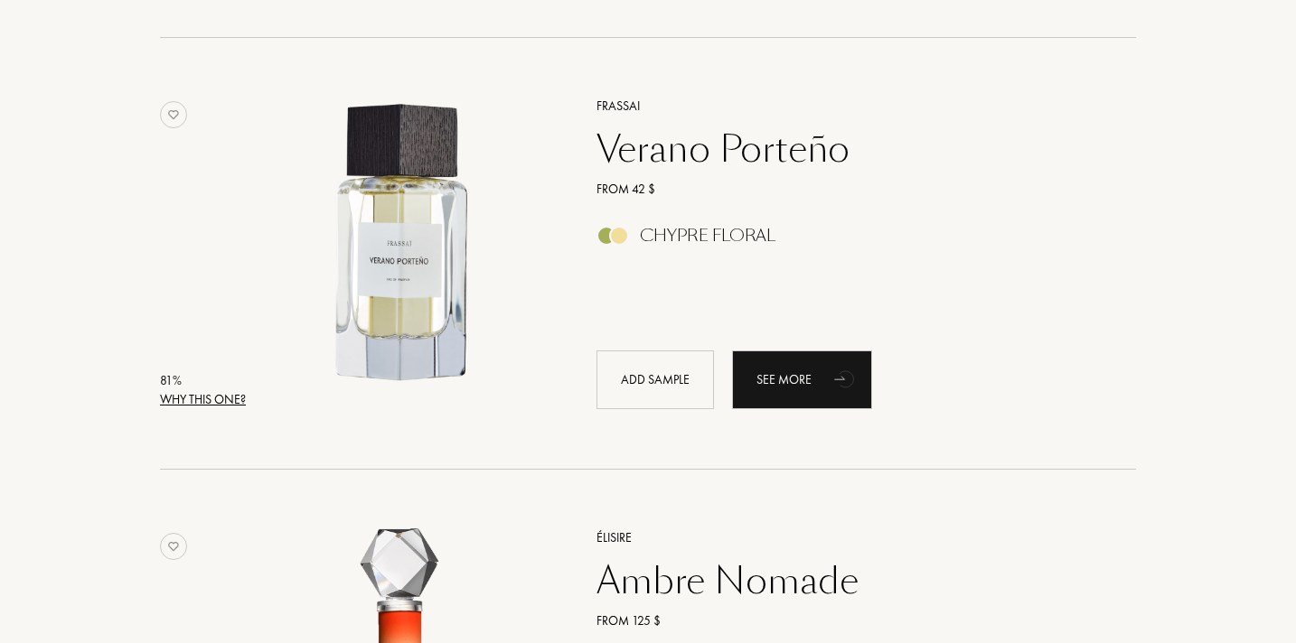
click at [231, 397] on div "Why this one?" at bounding box center [203, 399] width 86 height 19
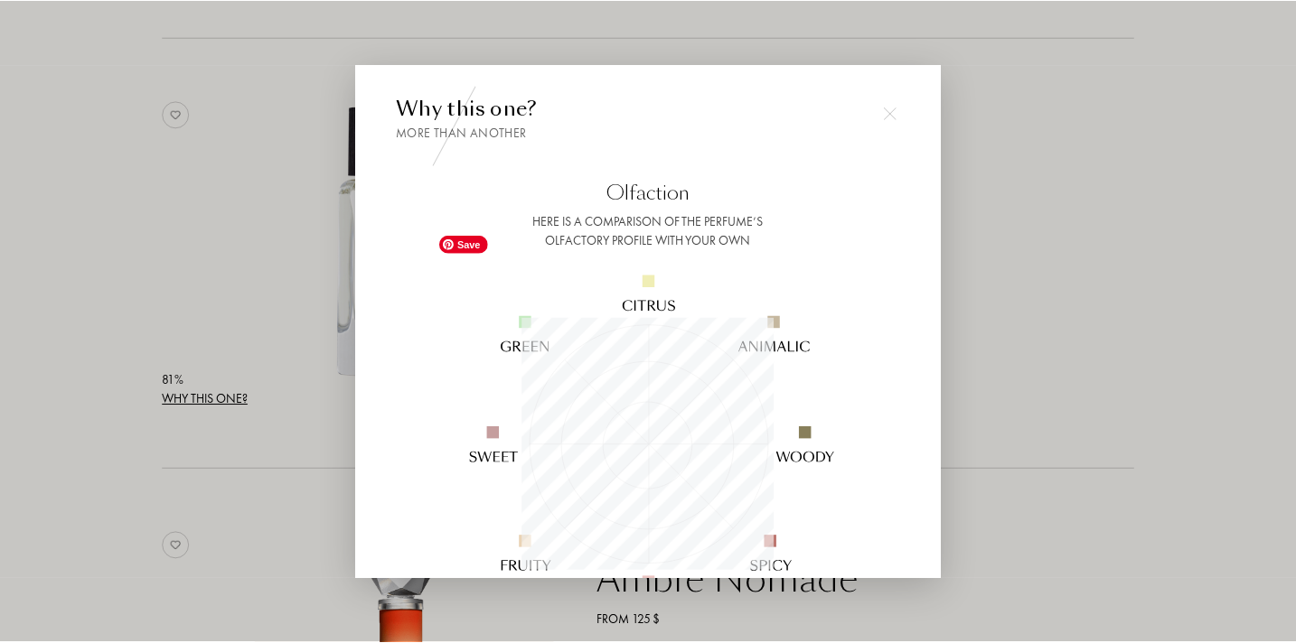
scroll to position [335, 0]
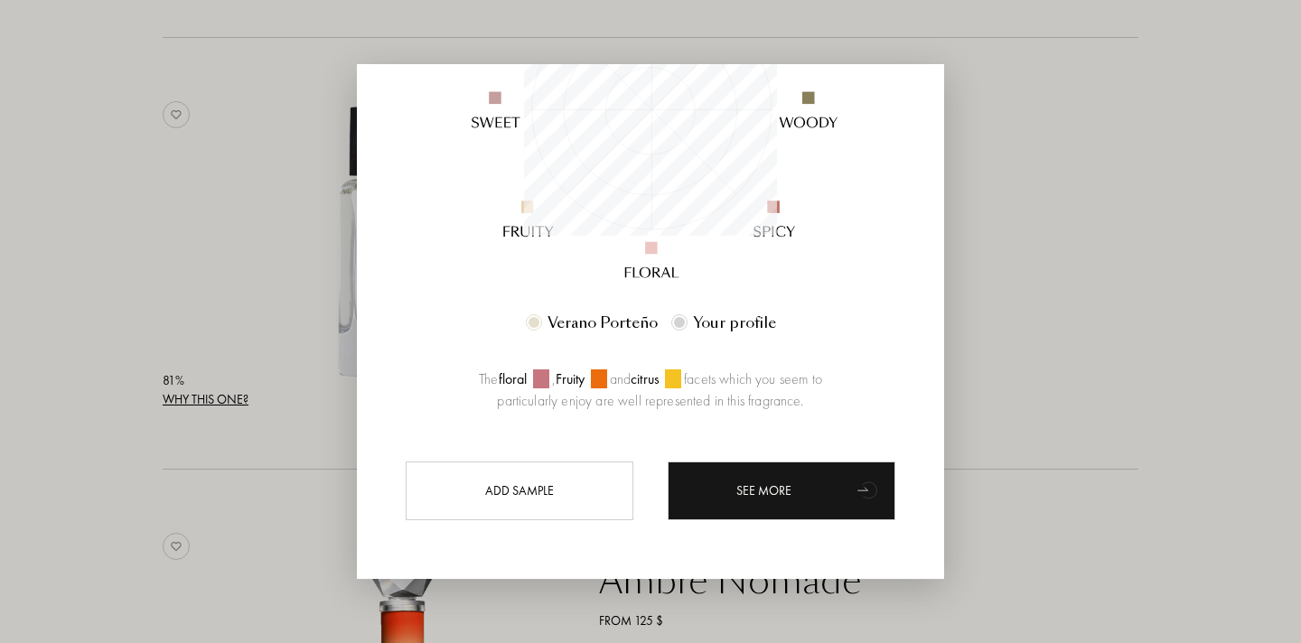
click at [249, 515] on div at bounding box center [650, 321] width 1301 height 643
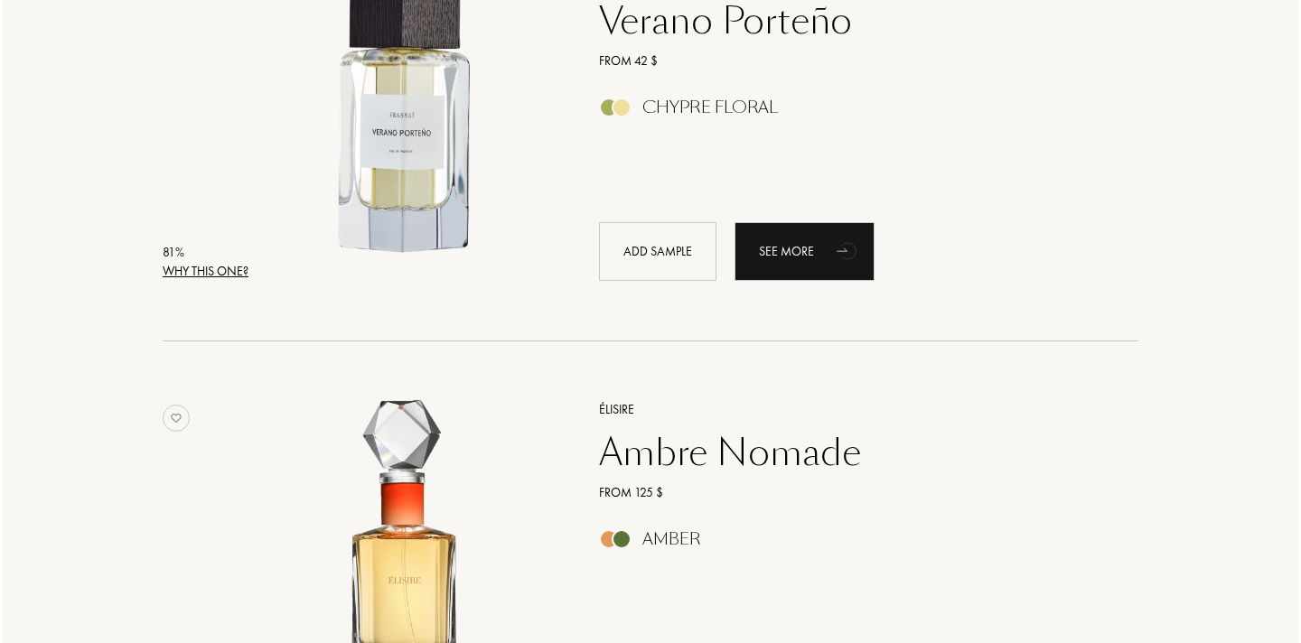
scroll to position [2787, 0]
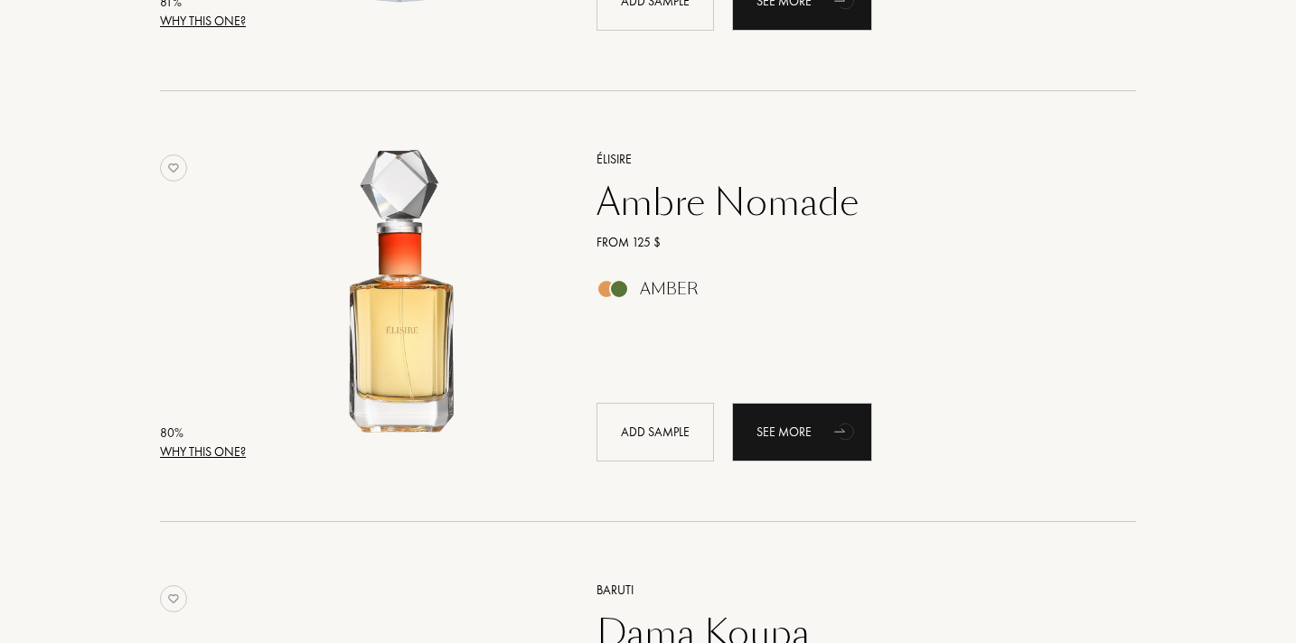
click at [231, 454] on div "Why this one?" at bounding box center [203, 452] width 86 height 19
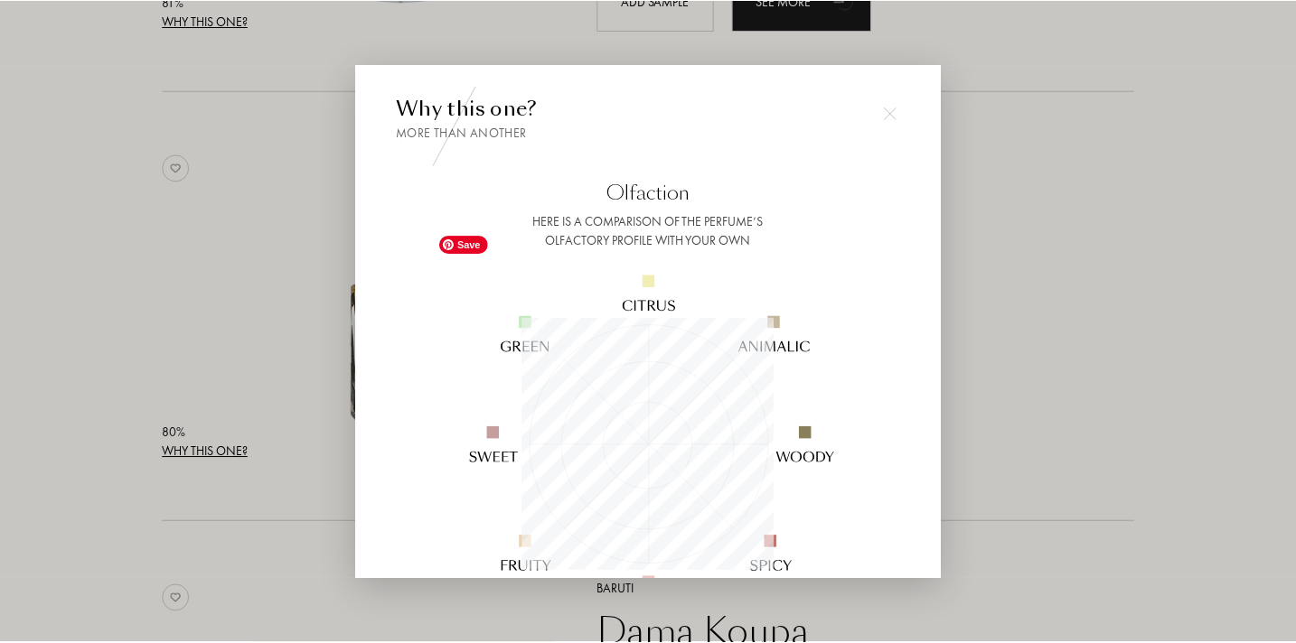
scroll to position [335, 0]
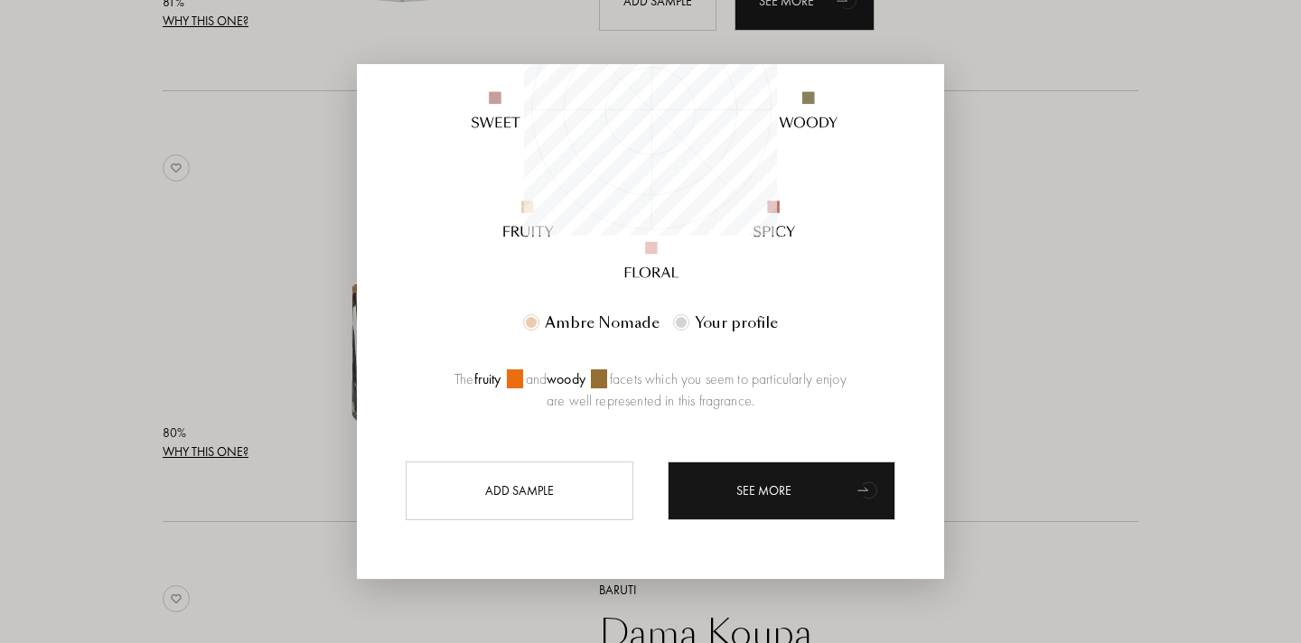
click at [307, 392] on div at bounding box center [650, 321] width 1301 height 643
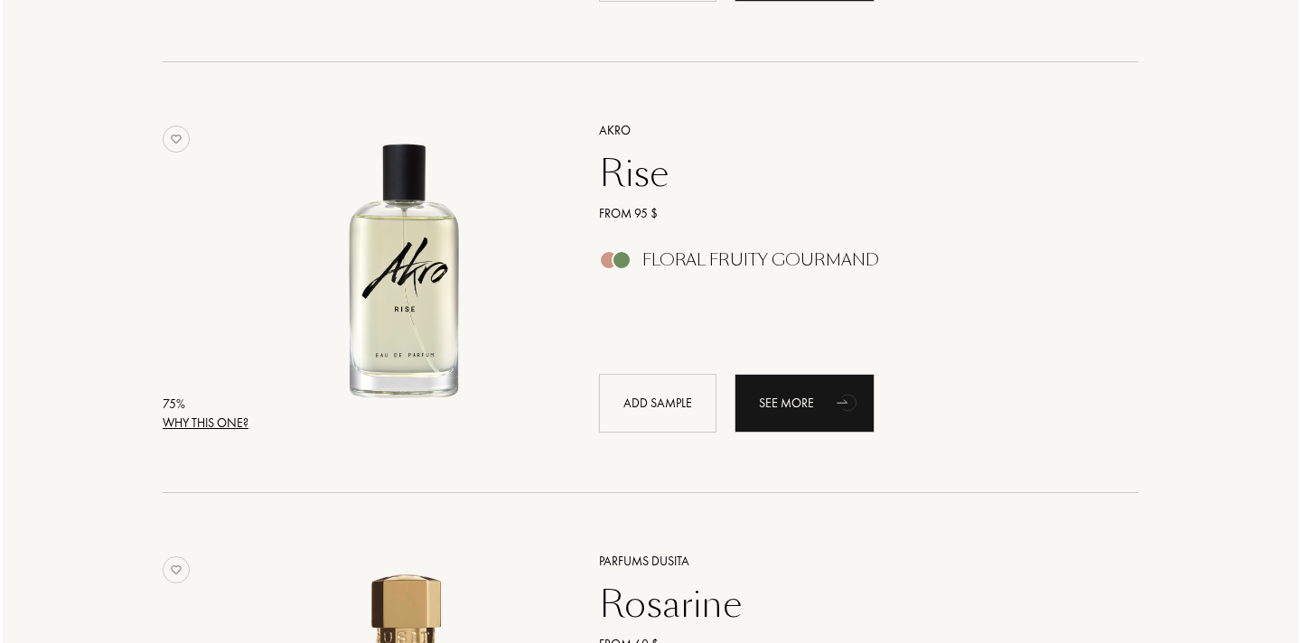
scroll to position [3680, 0]
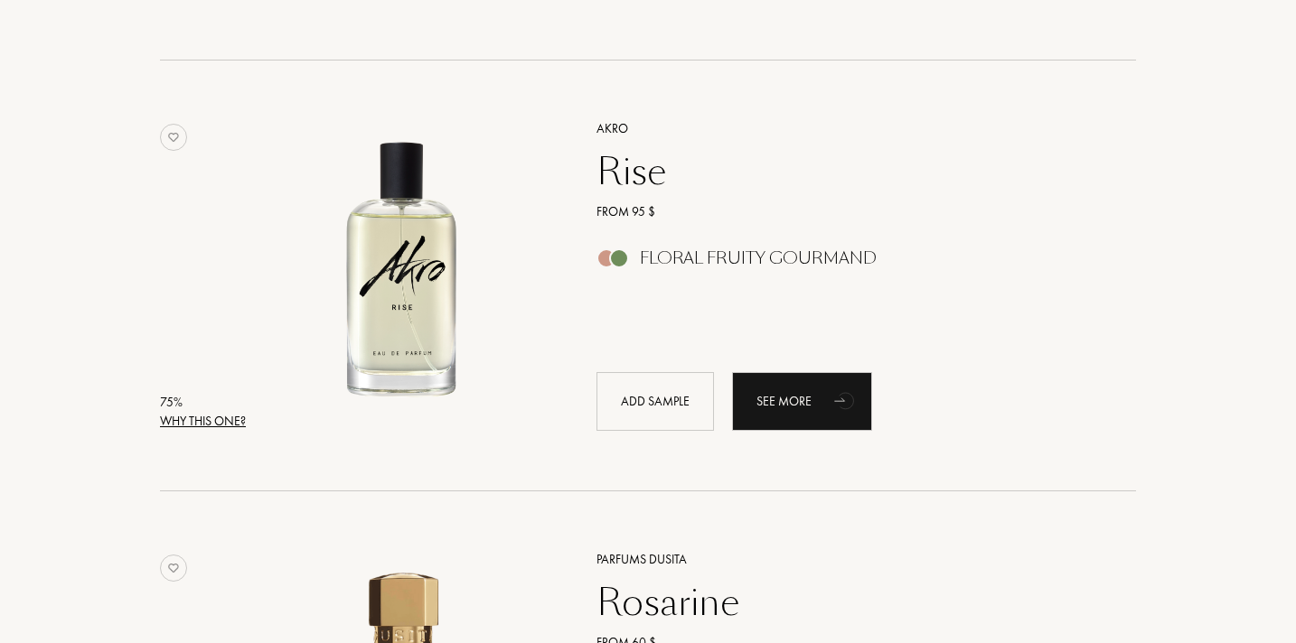
click at [212, 424] on div "Why this one?" at bounding box center [203, 421] width 86 height 19
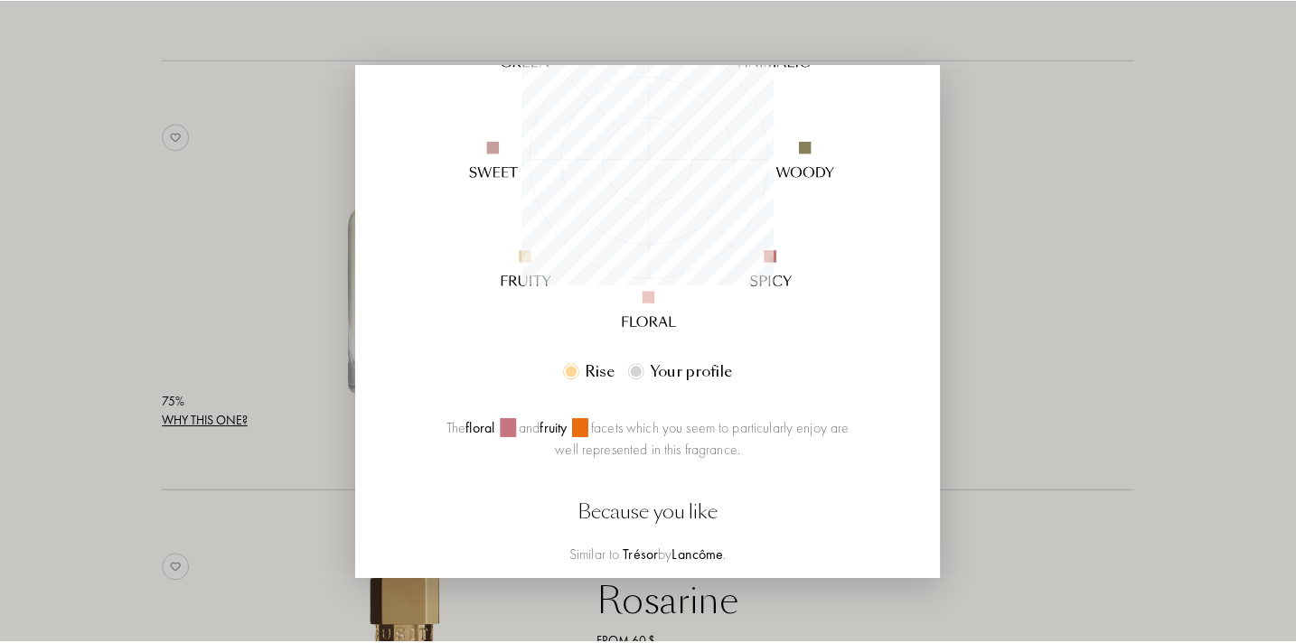
scroll to position [441, 0]
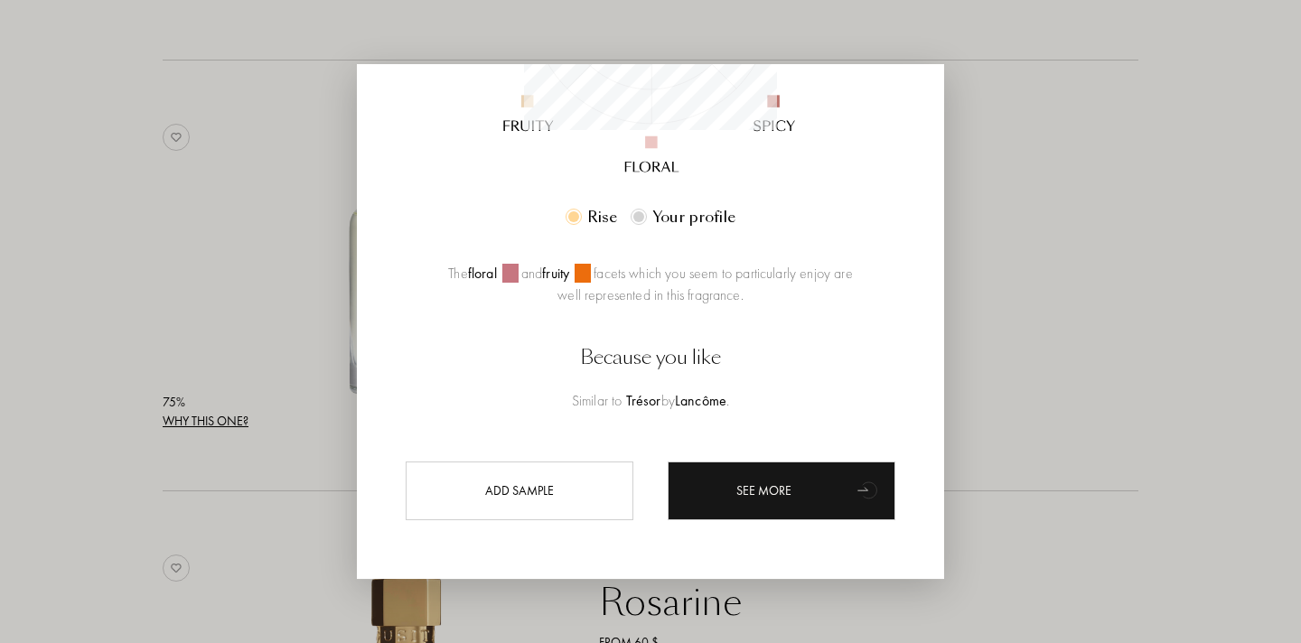
click at [220, 500] on div at bounding box center [650, 321] width 1301 height 643
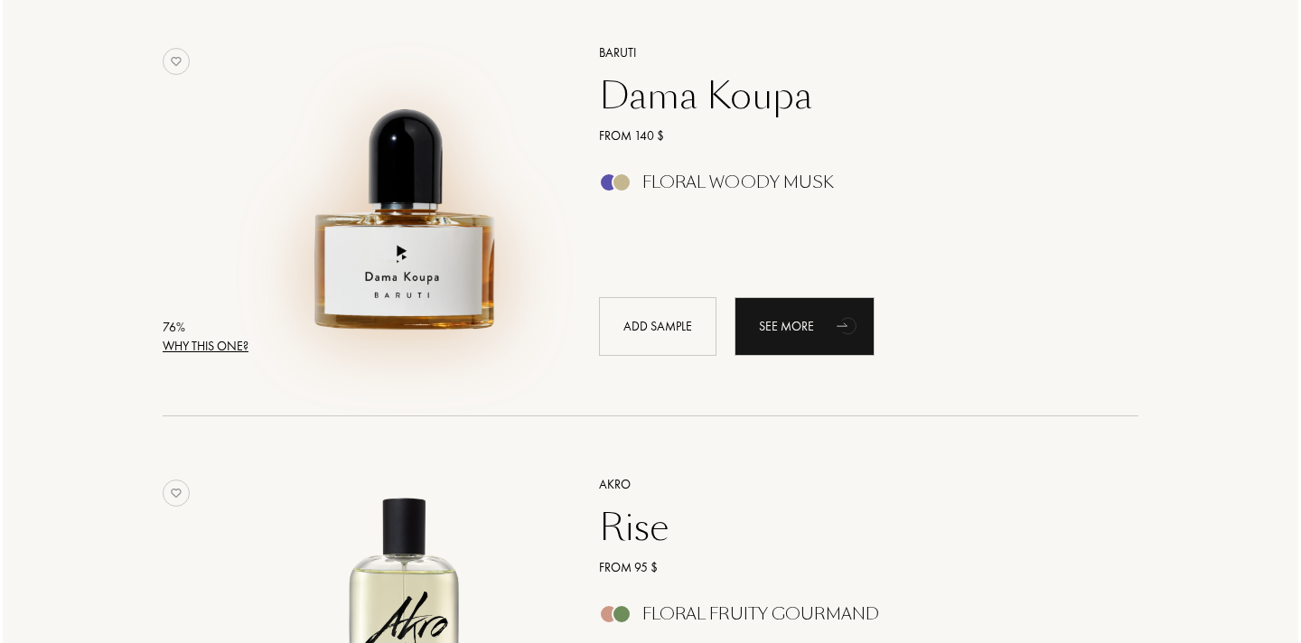
scroll to position [3248, 0]
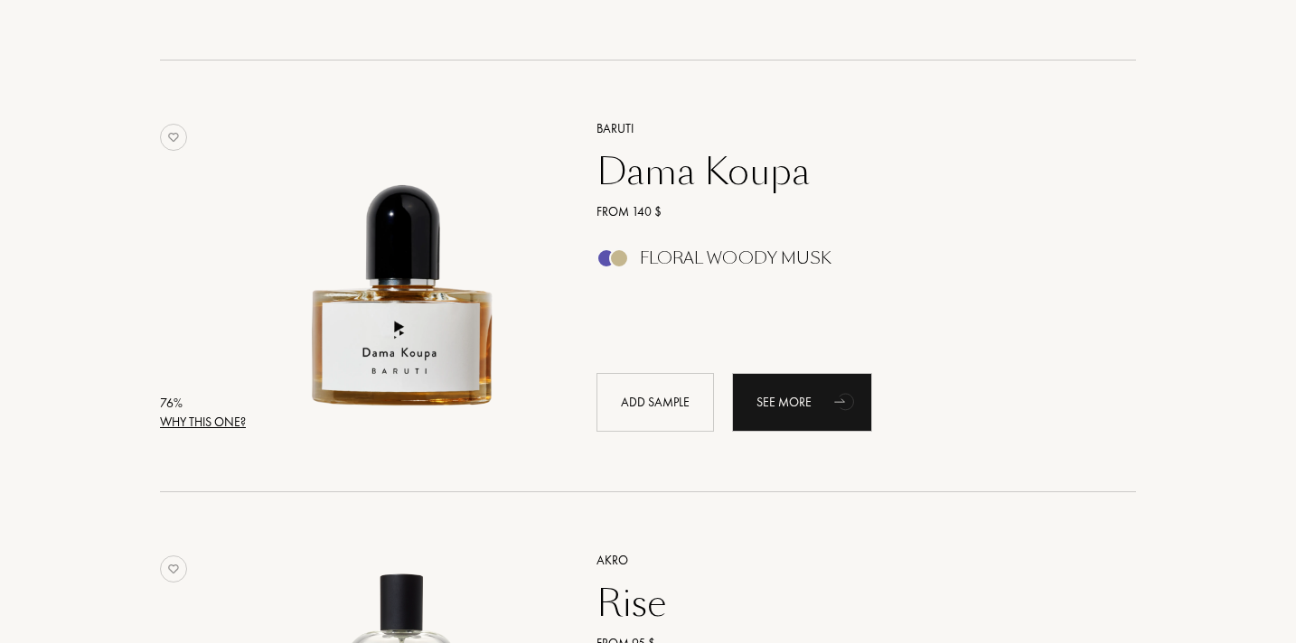
click at [215, 421] on div "Why this one?" at bounding box center [203, 422] width 86 height 19
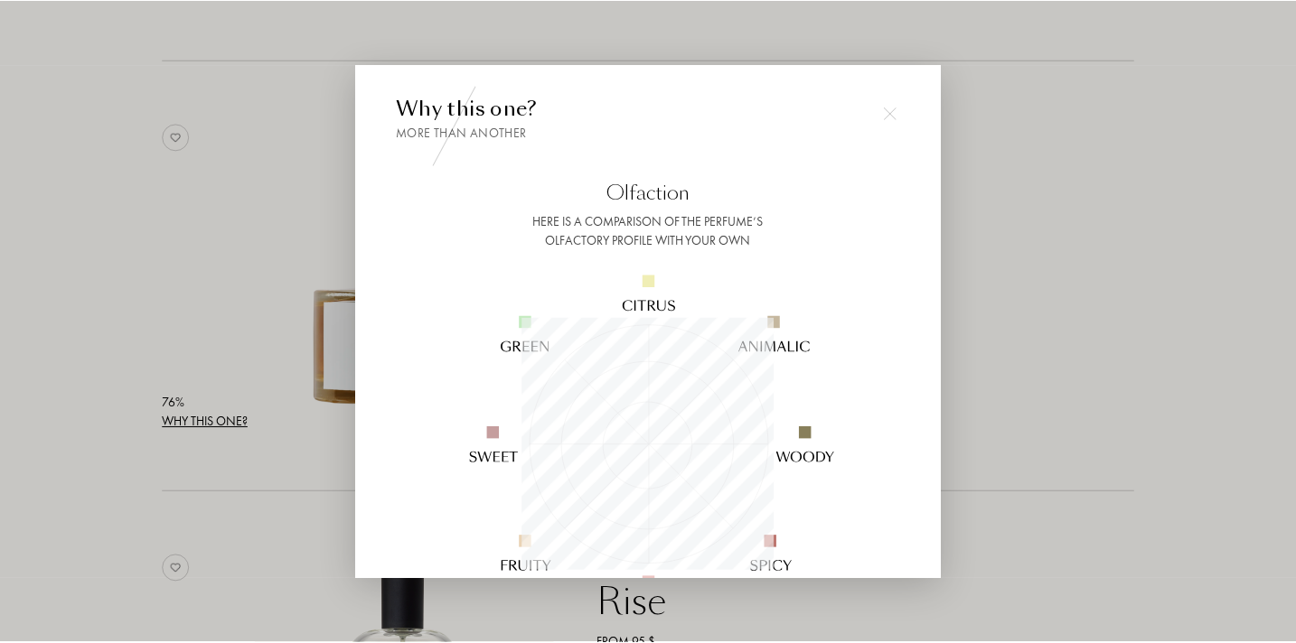
scroll to position [335, 0]
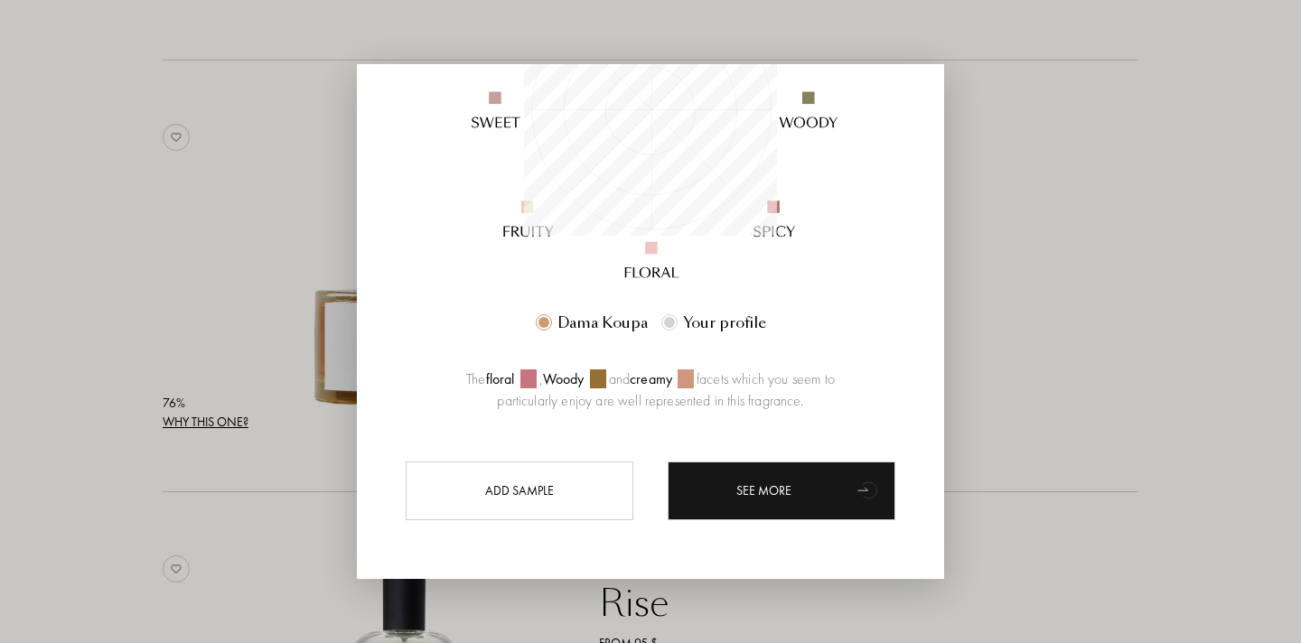
click at [1111, 276] on div at bounding box center [650, 321] width 1301 height 643
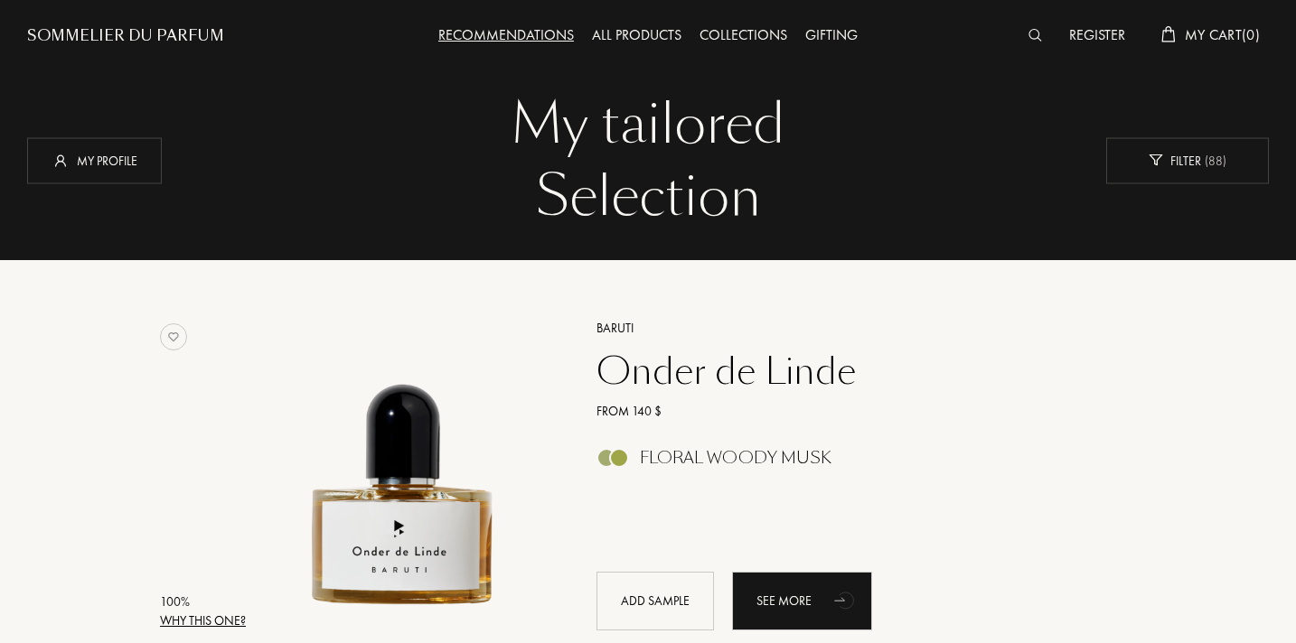
scroll to position [0, 0]
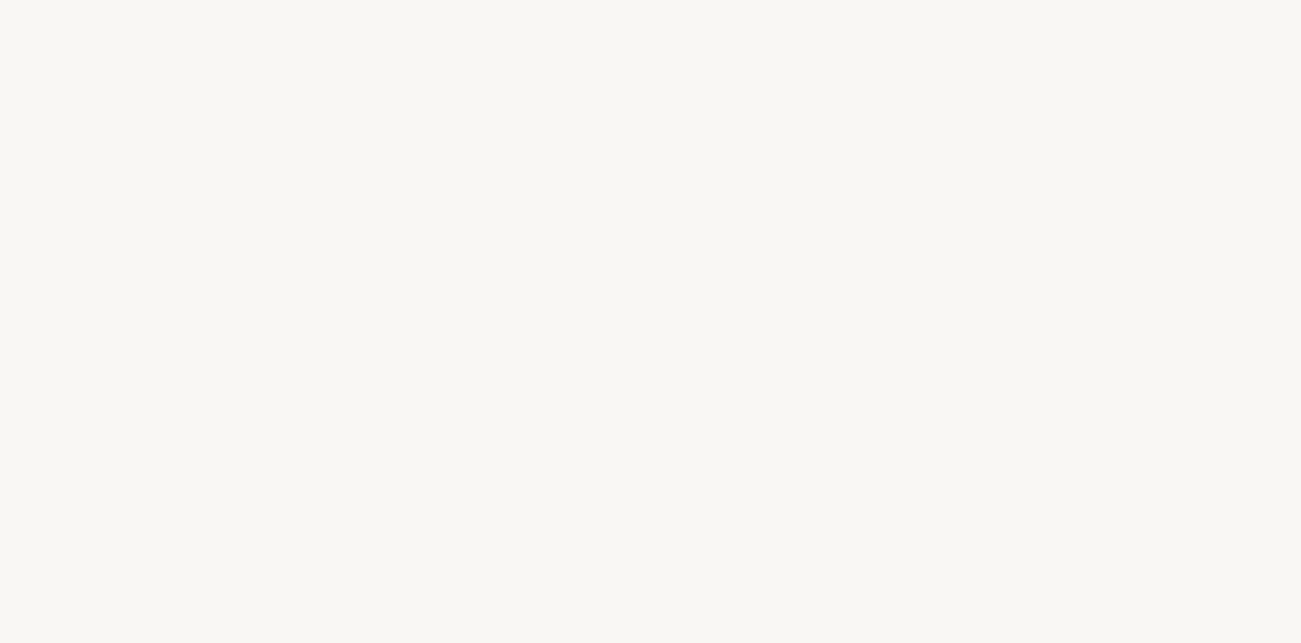
click at [584, 379] on div "n" at bounding box center [580, 358] width 26 height 68
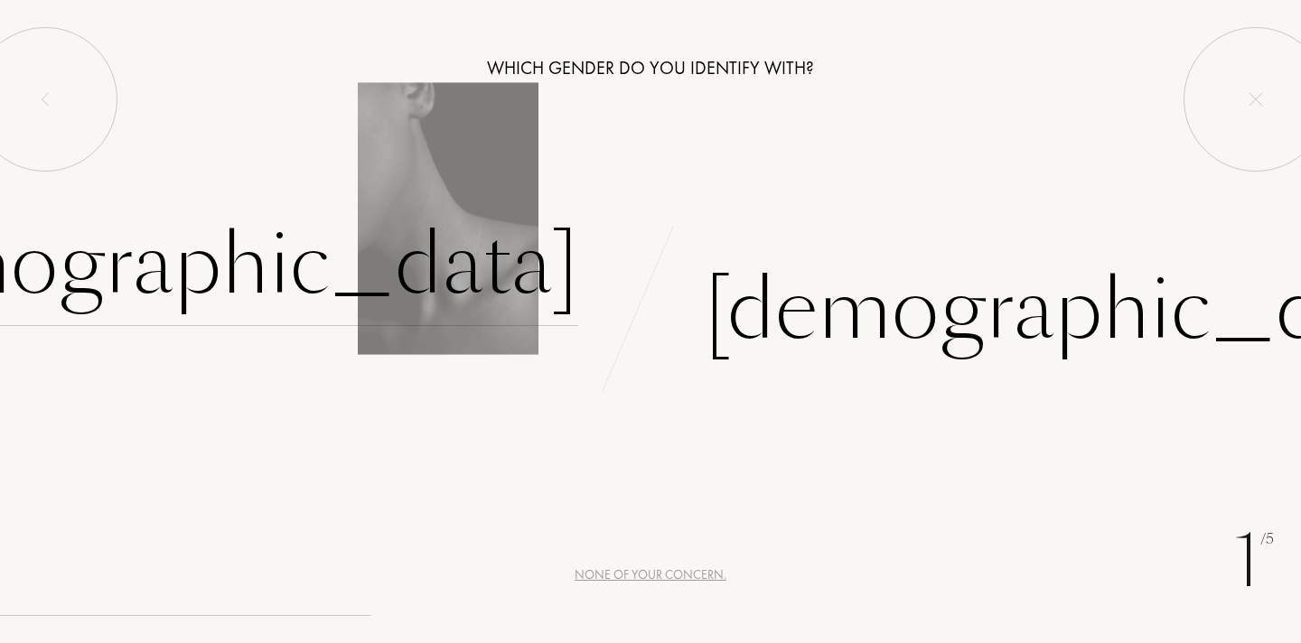
click at [489, 295] on div "[DEMOGRAPHIC_DATA]" at bounding box center [201, 265] width 754 height 122
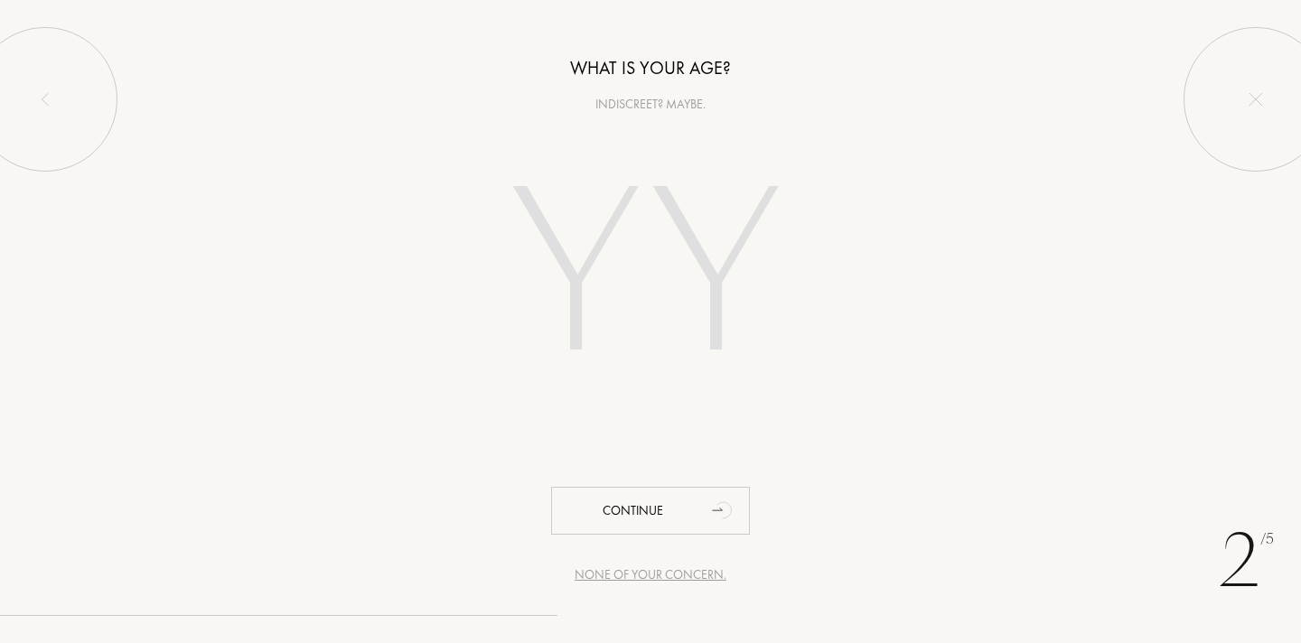
click at [659, 580] on div "None of your concern." at bounding box center [651, 575] width 152 height 19
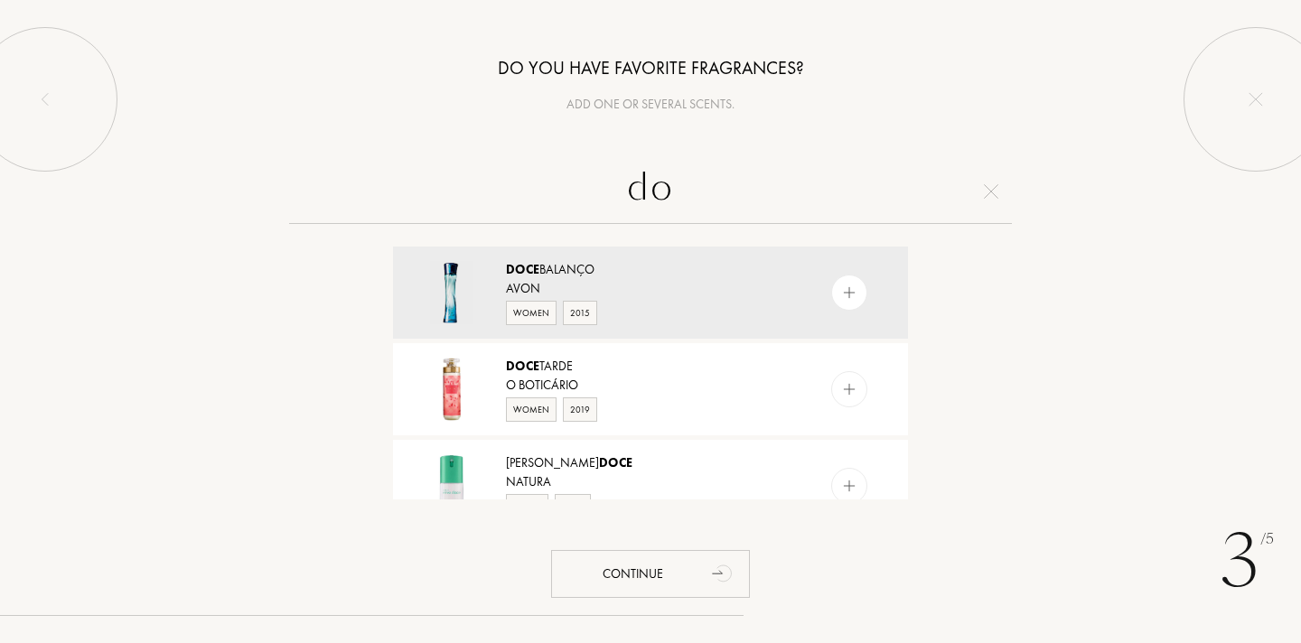
type input "d"
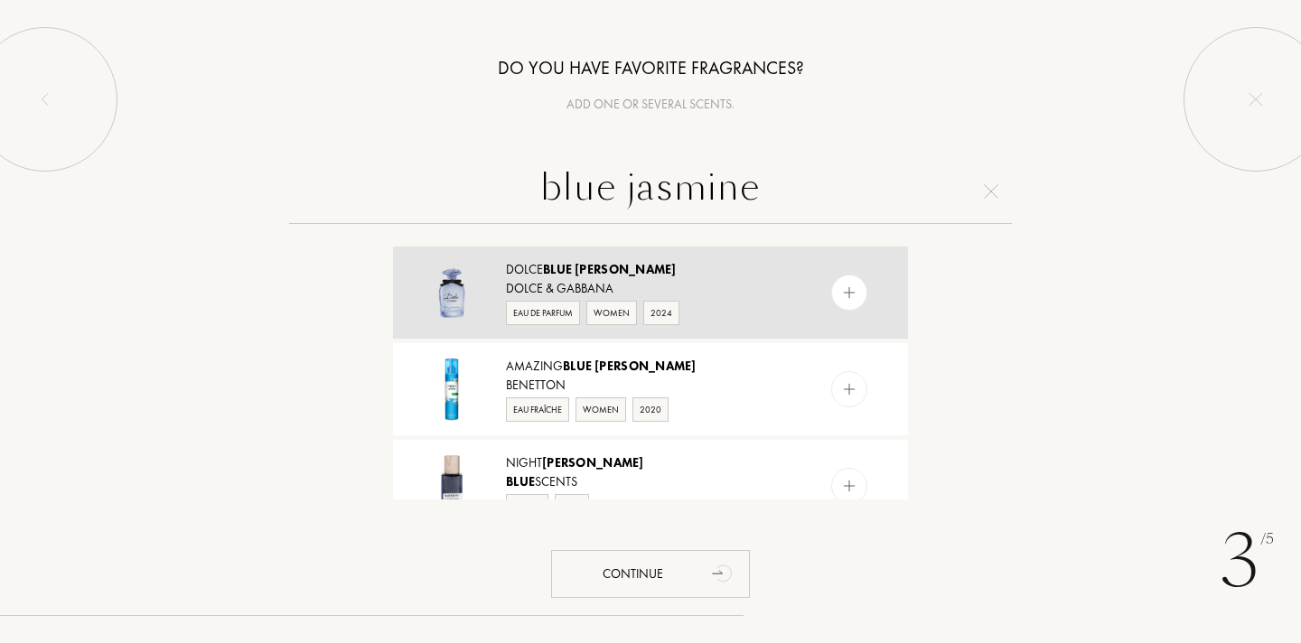
type input "blue jasmine"
click at [527, 310] on div "Eau de Parfum" at bounding box center [543, 313] width 74 height 24
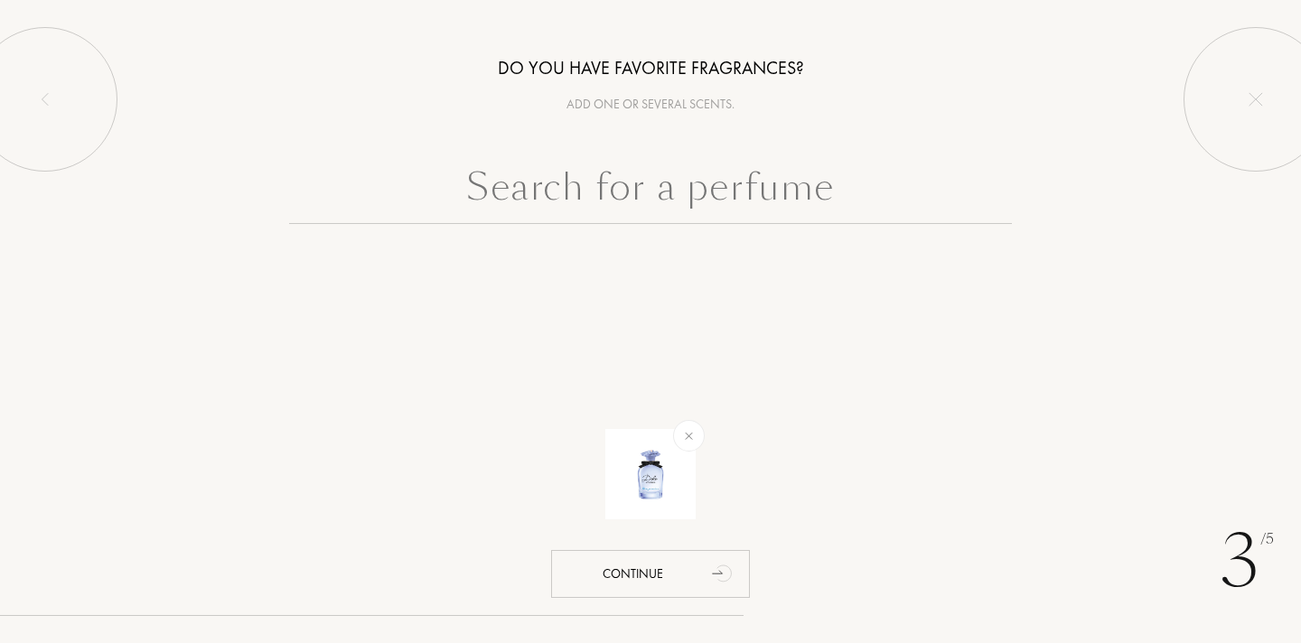
click at [614, 210] on input "text" at bounding box center [650, 191] width 723 height 65
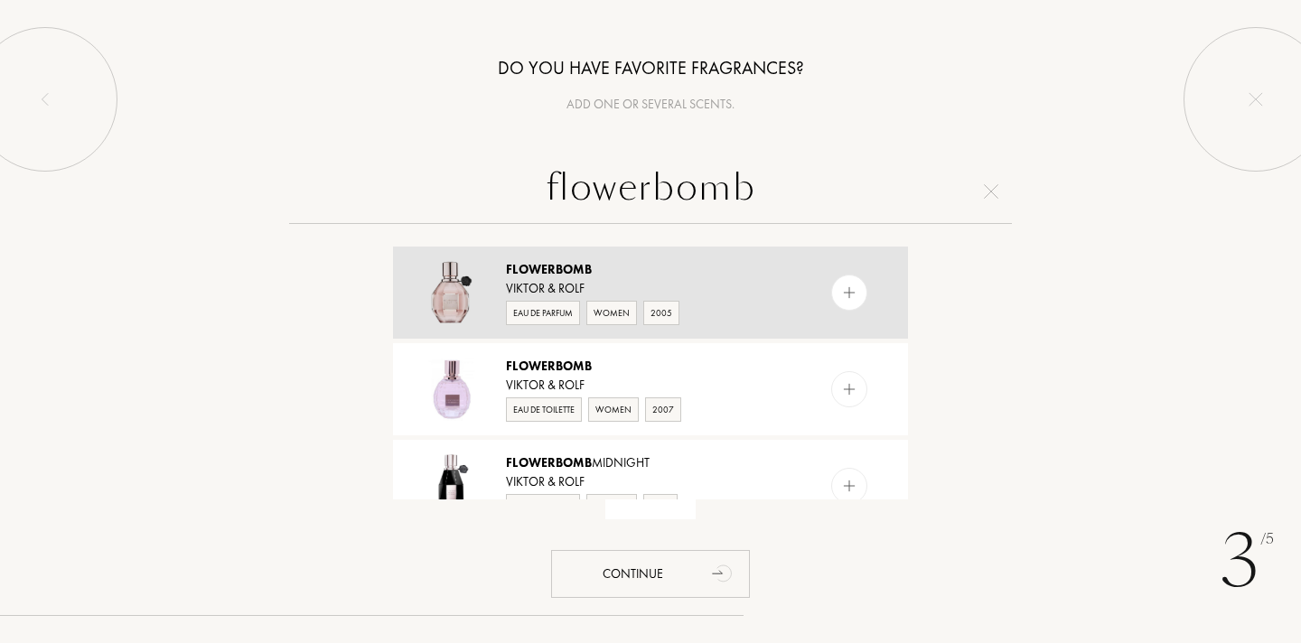
type input "flowerbomb"
click at [526, 314] on div "Eau de Parfum" at bounding box center [543, 313] width 74 height 24
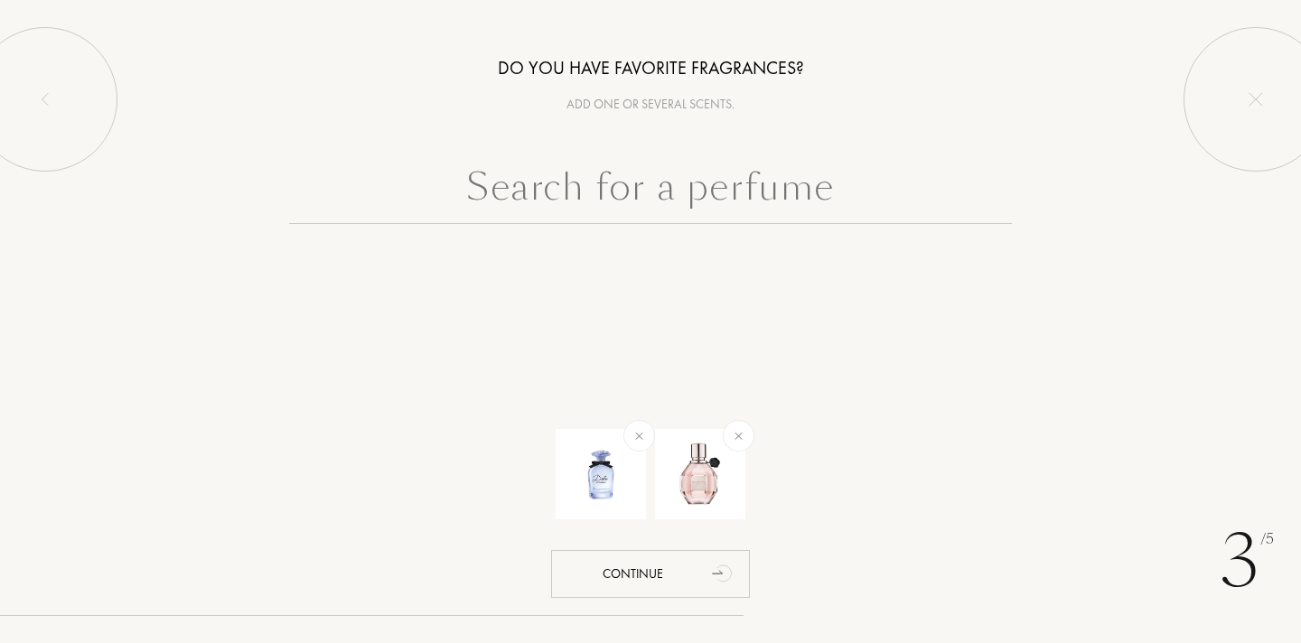
click at [552, 201] on input "text" at bounding box center [650, 191] width 723 height 65
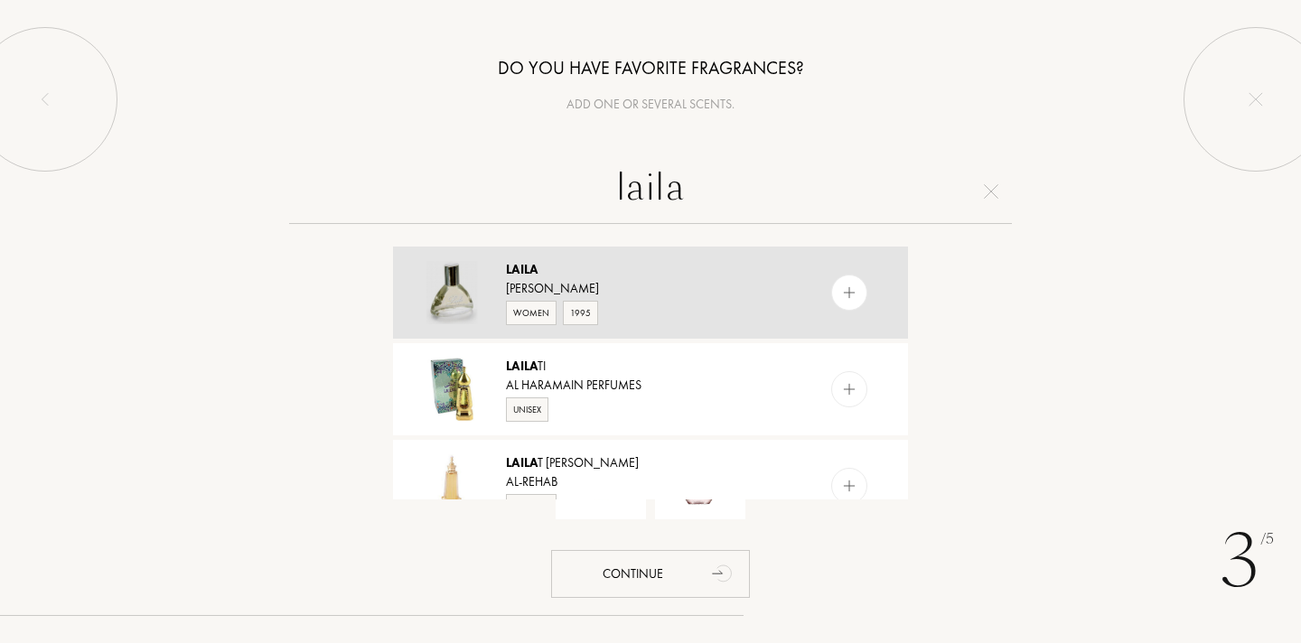
type input "laila"
click at [520, 309] on div "Women" at bounding box center [531, 313] width 51 height 24
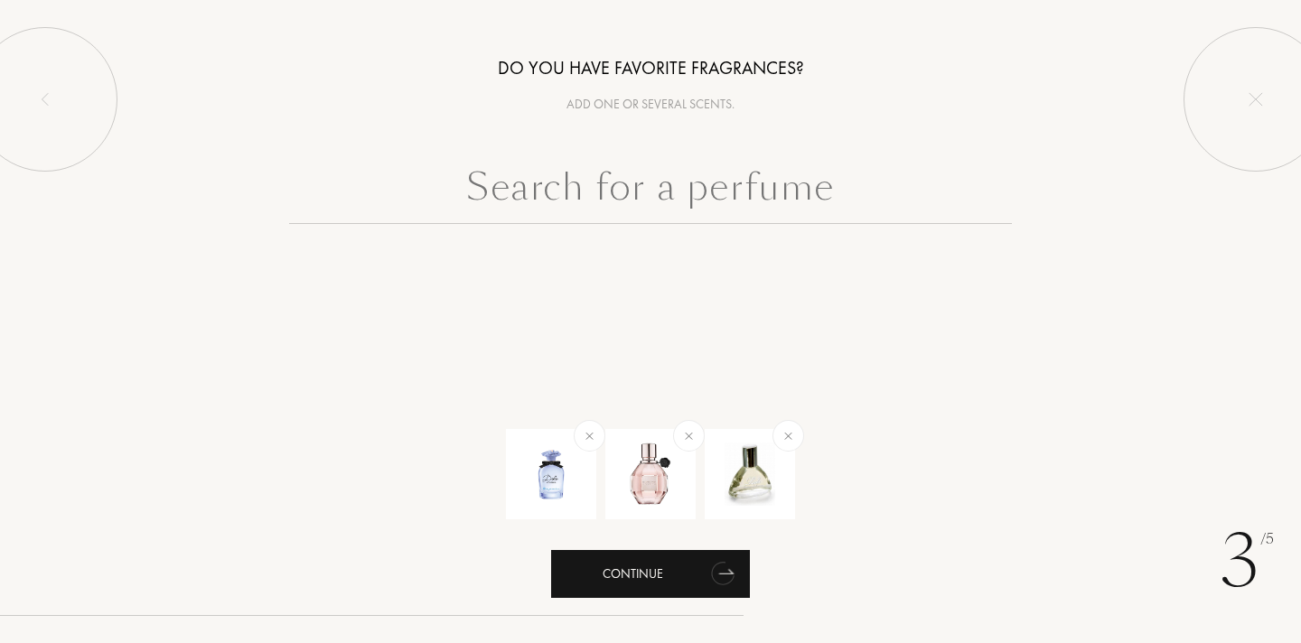
click at [621, 560] on div "Continue" at bounding box center [650, 574] width 199 height 48
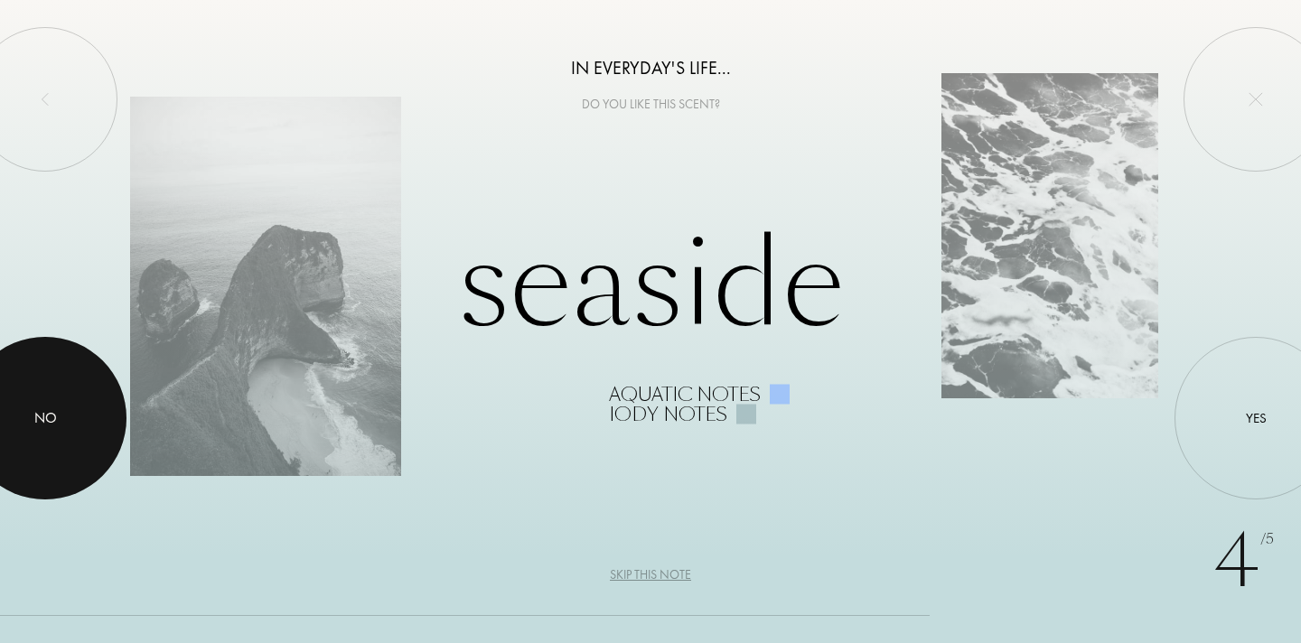
click at [65, 417] on div at bounding box center [45, 418] width 163 height 163
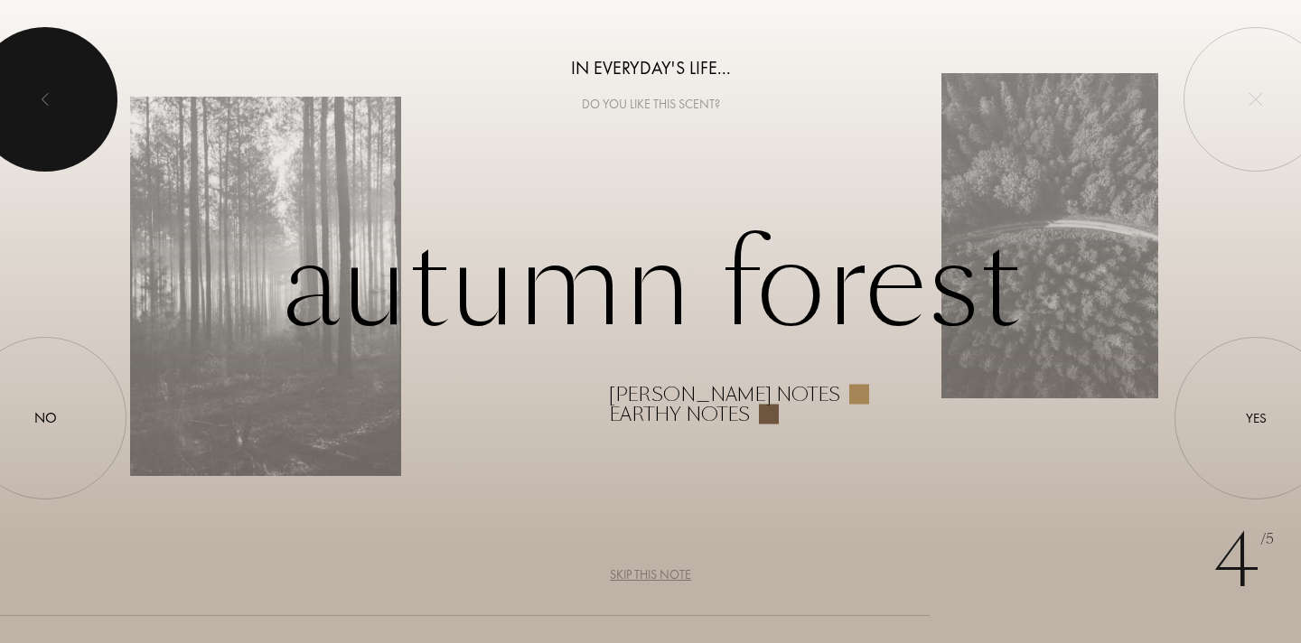
click at [54, 89] on div at bounding box center [45, 99] width 145 height 145
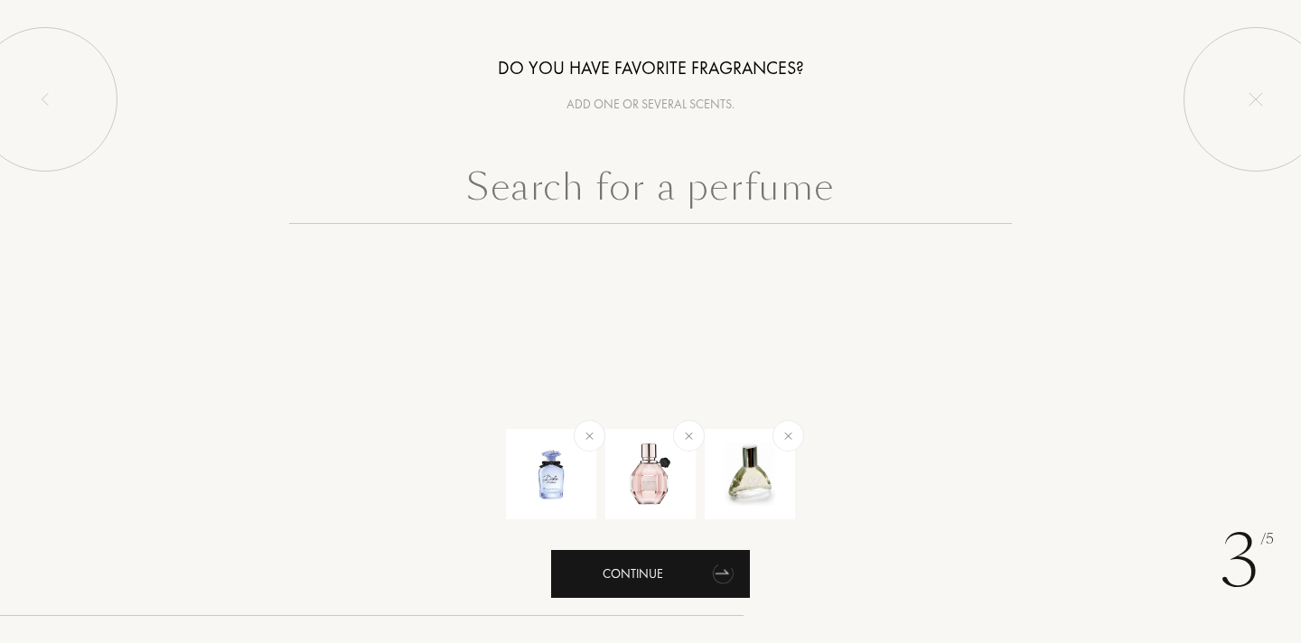
click at [647, 575] on div "Continue" at bounding box center [650, 574] width 199 height 48
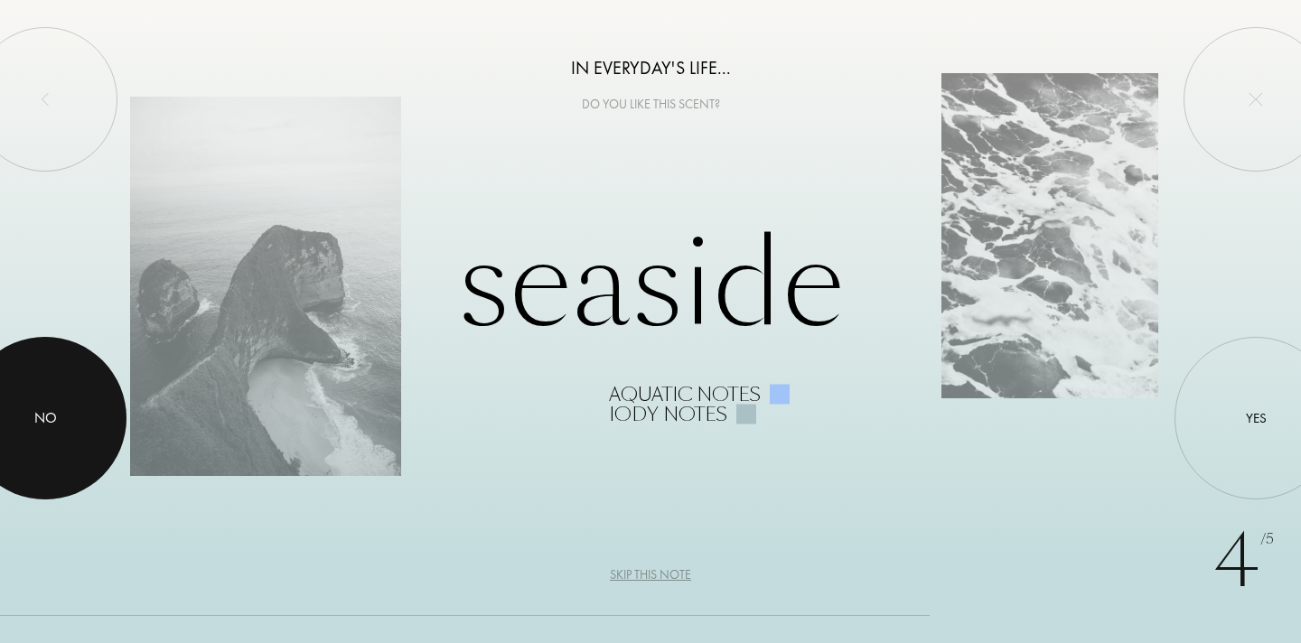
click at [86, 414] on div at bounding box center [45, 418] width 163 height 163
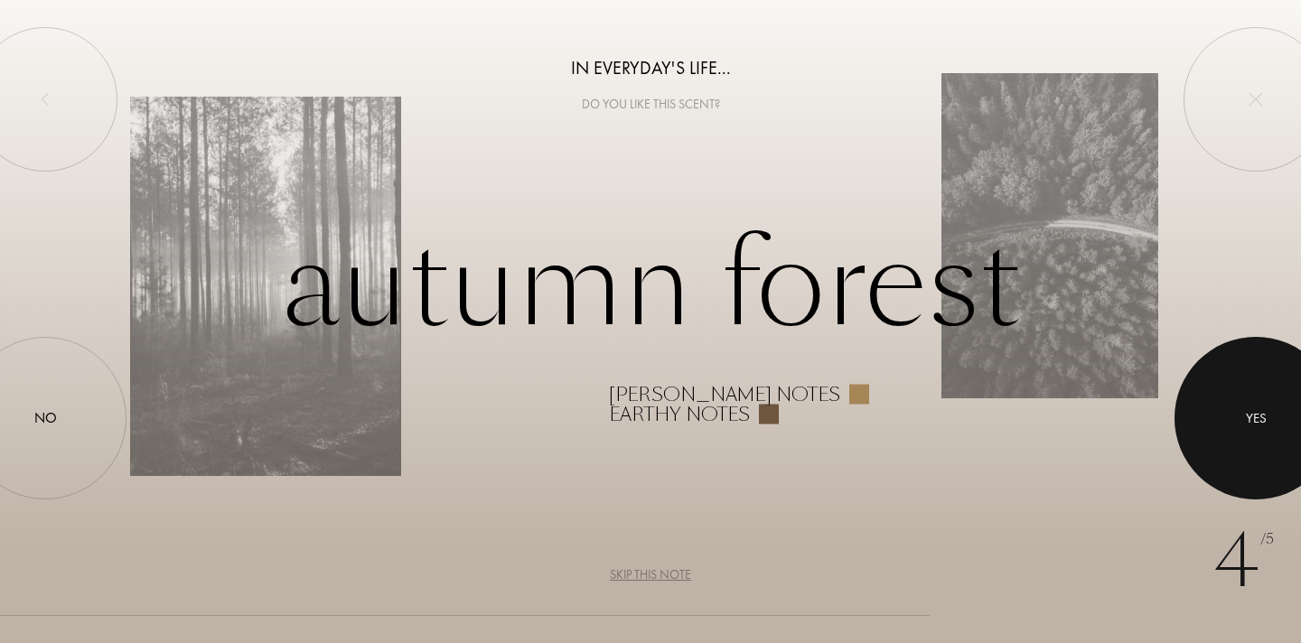
click at [1226, 426] on div at bounding box center [1256, 418] width 163 height 163
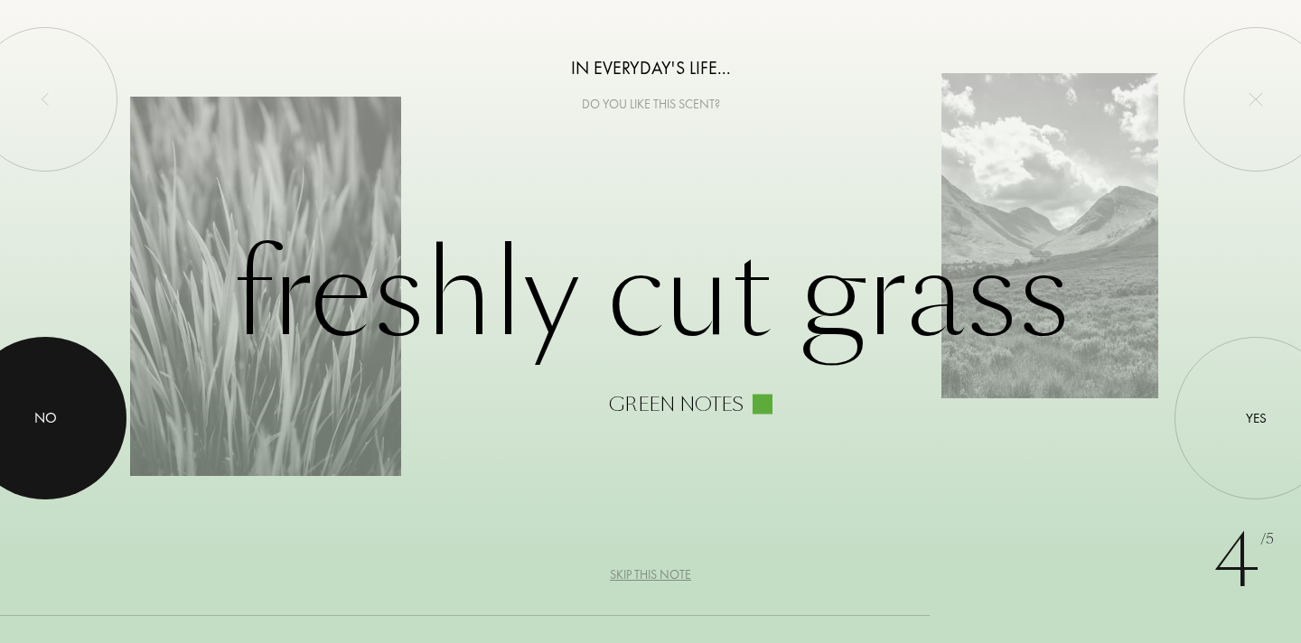
click at [41, 407] on div at bounding box center [45, 418] width 163 height 163
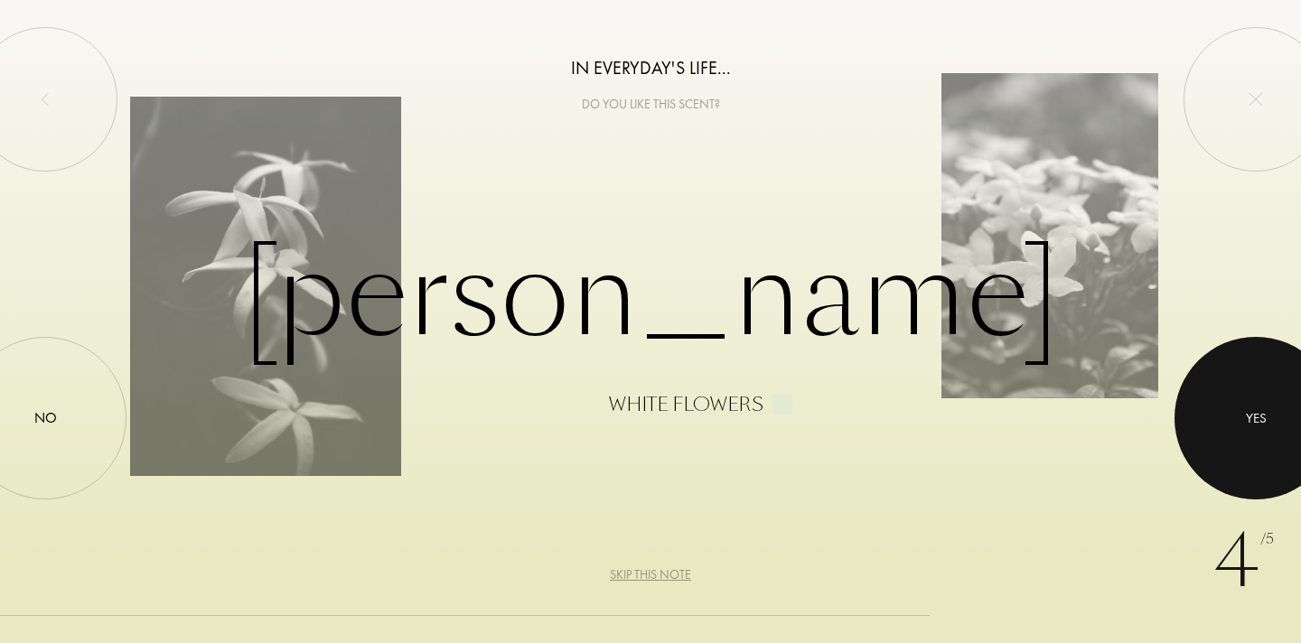
click at [1262, 411] on div "Yes" at bounding box center [1256, 418] width 21 height 21
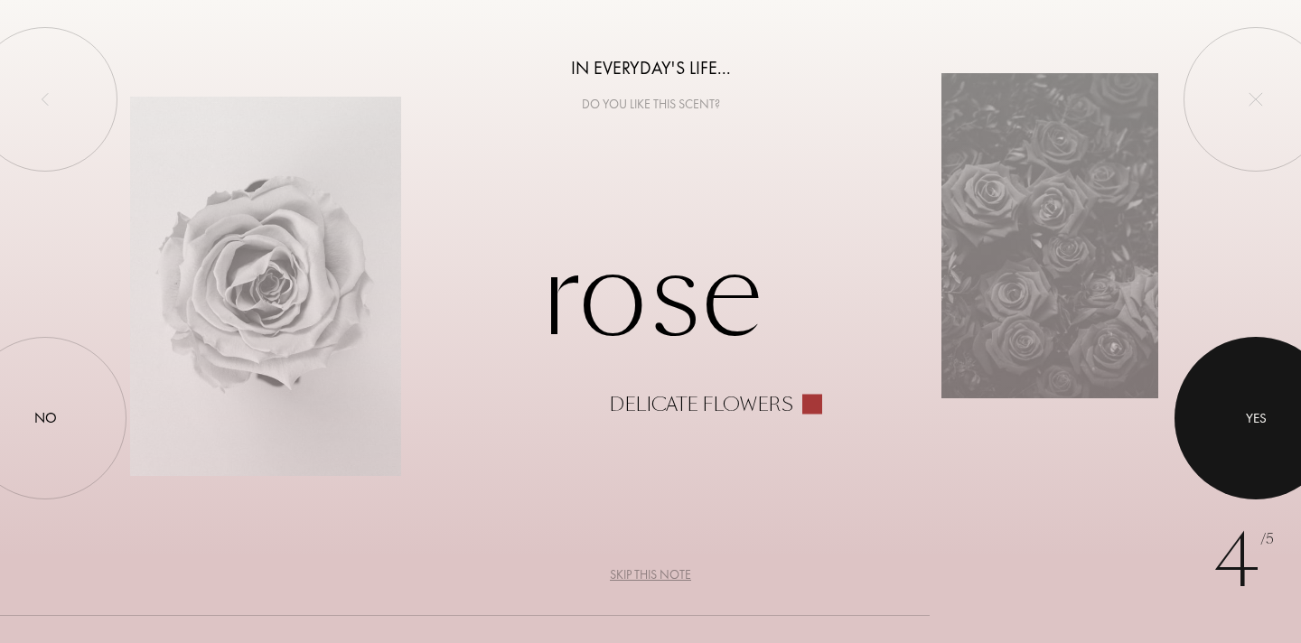
click at [1246, 417] on div "Yes" at bounding box center [1256, 418] width 21 height 21
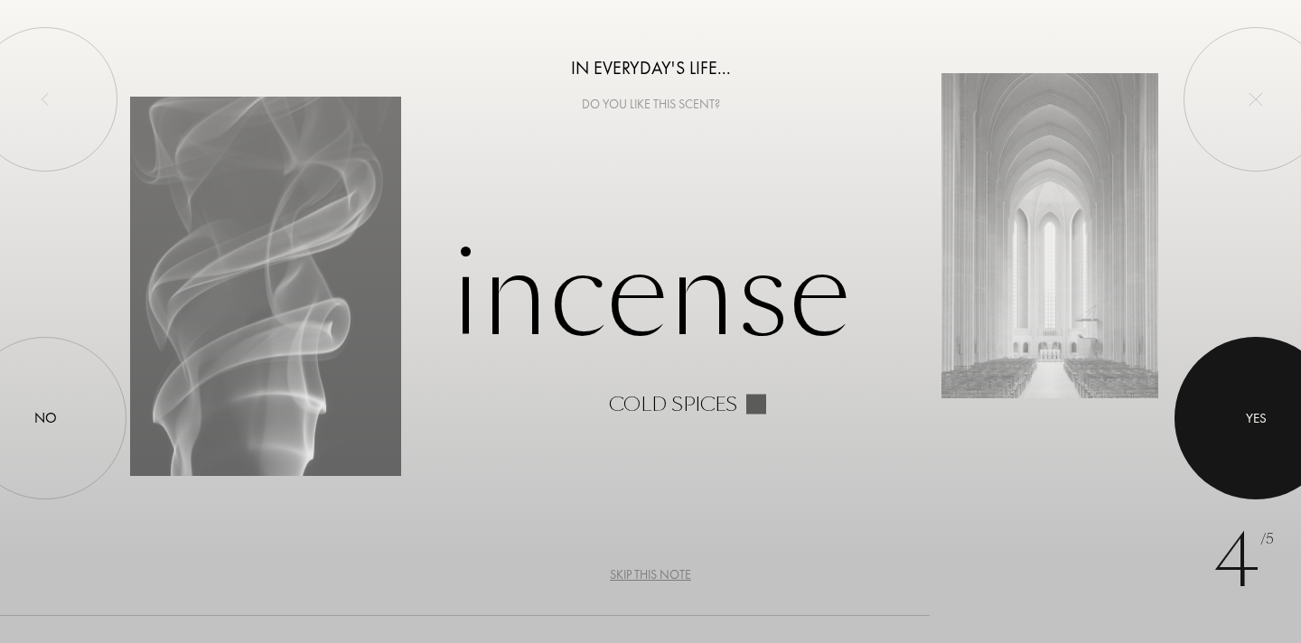
click at [1223, 417] on div at bounding box center [1256, 418] width 163 height 163
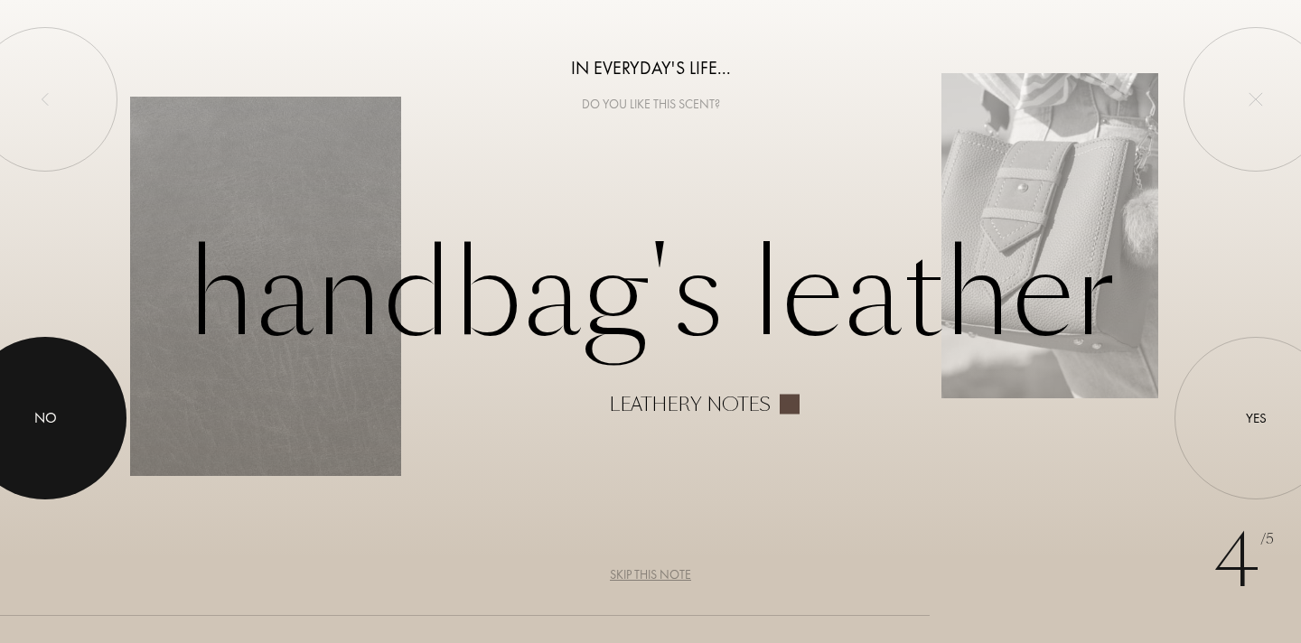
click at [67, 417] on div at bounding box center [45, 418] width 163 height 163
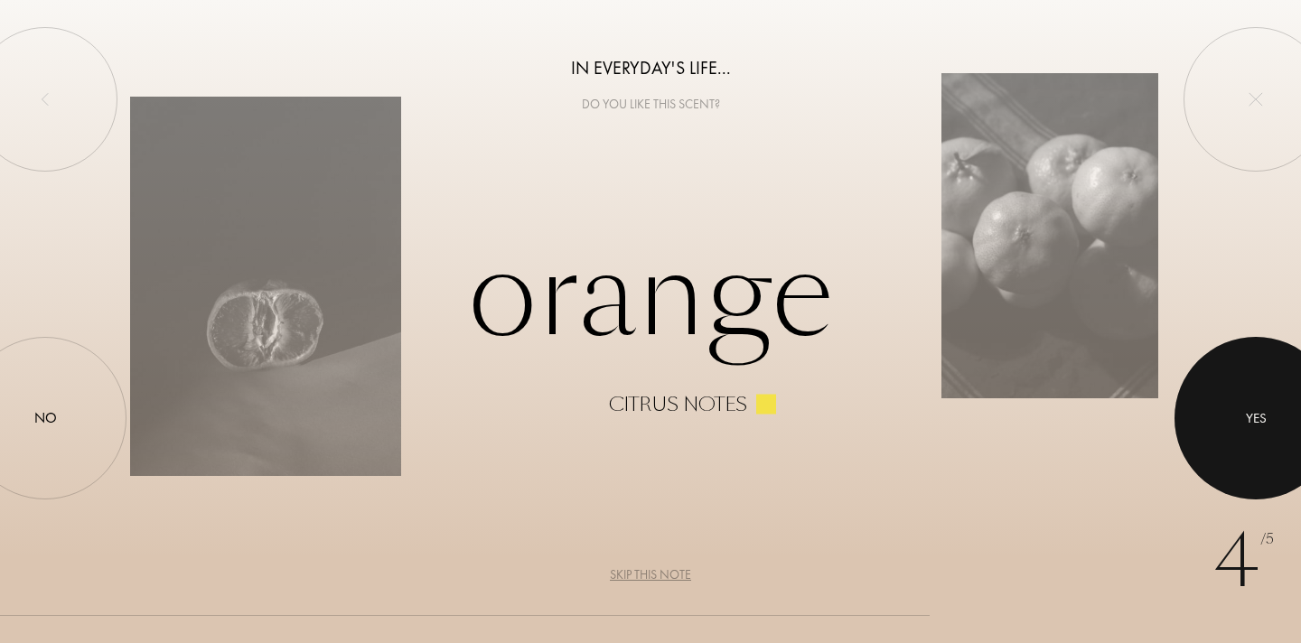
click at [1243, 441] on div at bounding box center [1256, 418] width 163 height 163
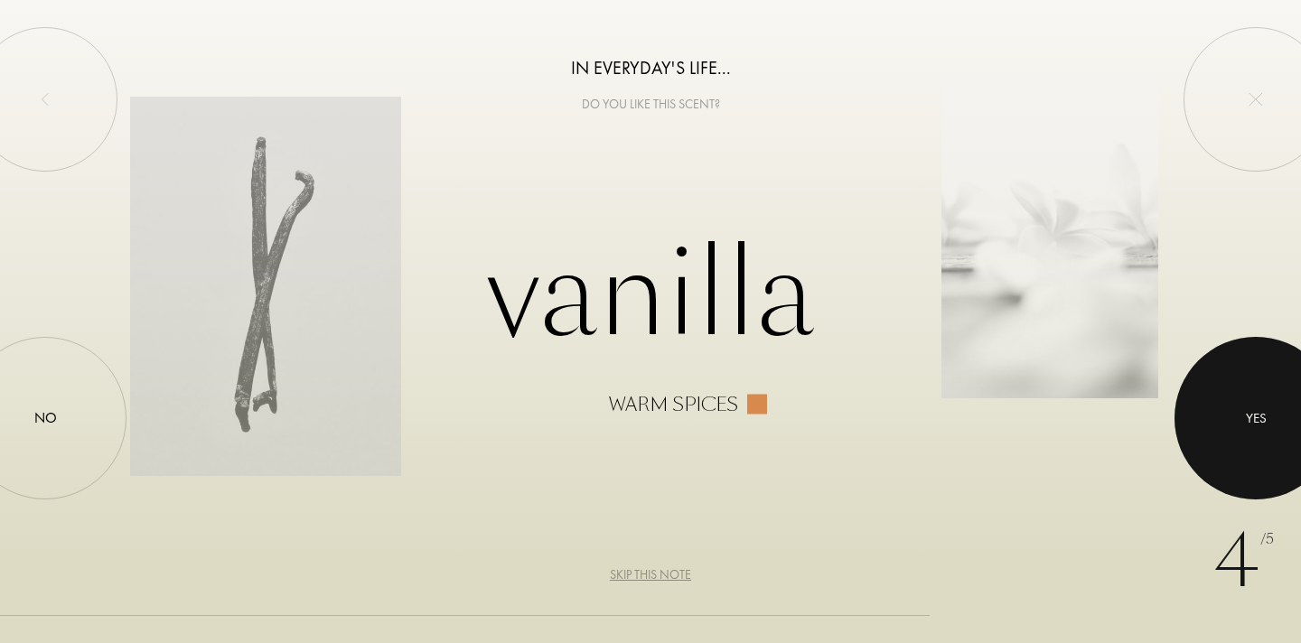
click at [1243, 441] on div at bounding box center [1256, 418] width 163 height 163
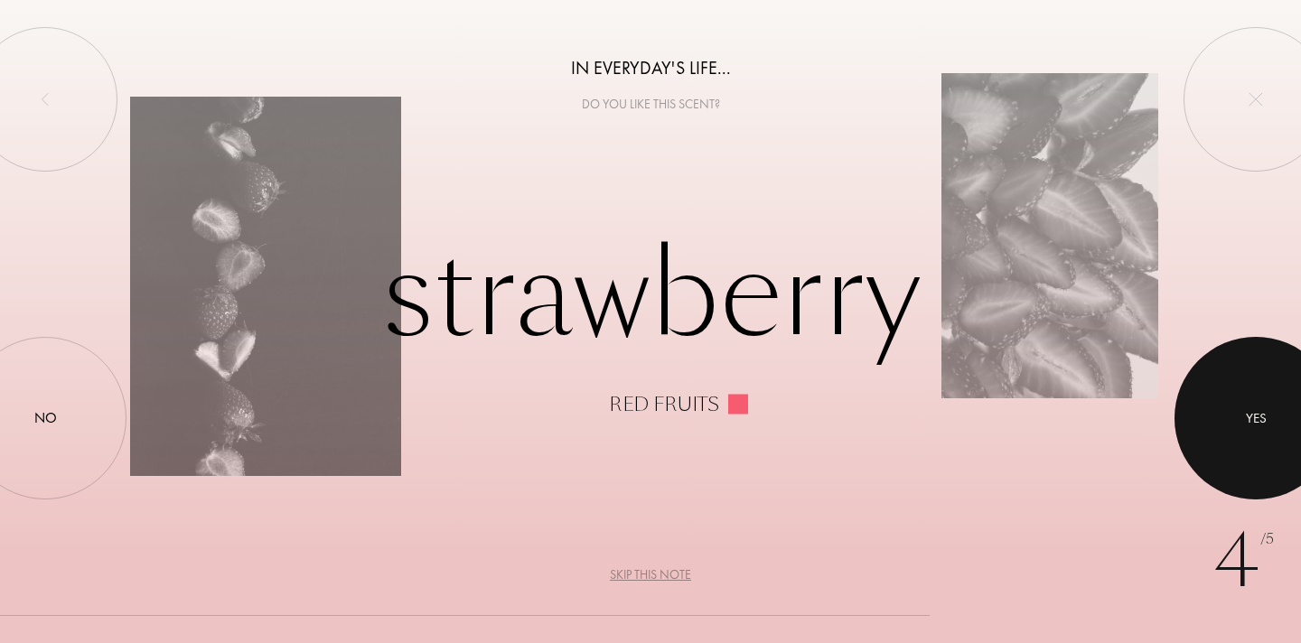
click at [1241, 439] on div at bounding box center [1256, 418] width 163 height 163
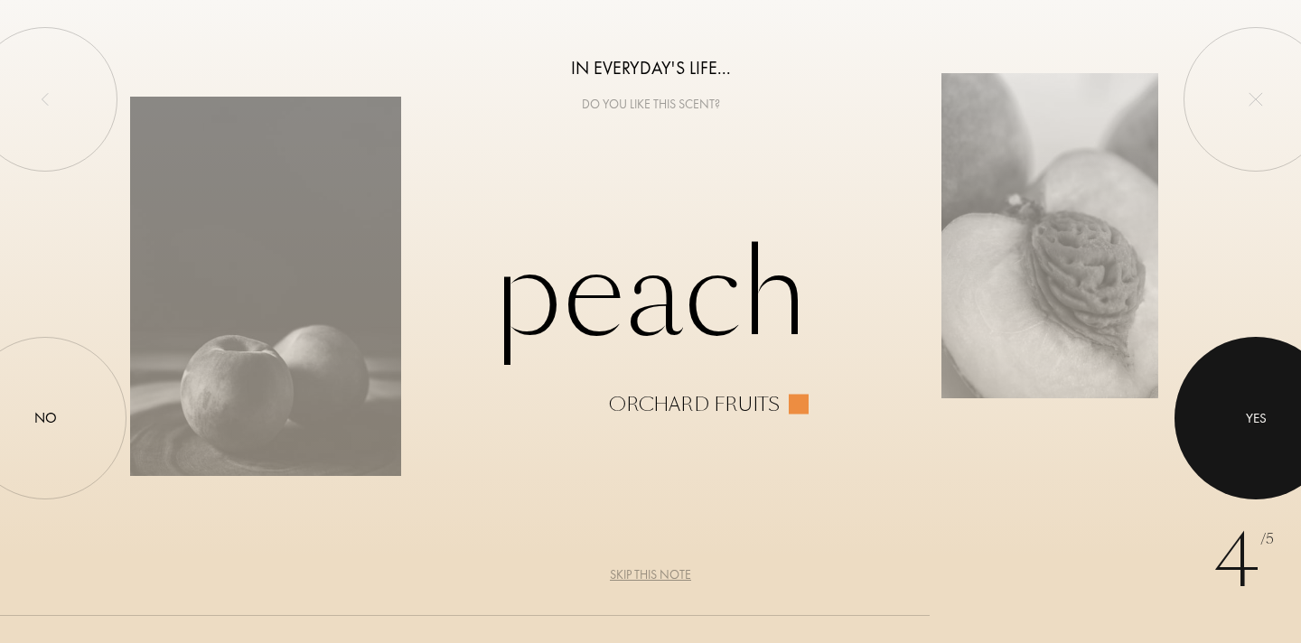
click at [1241, 439] on div at bounding box center [1256, 418] width 163 height 163
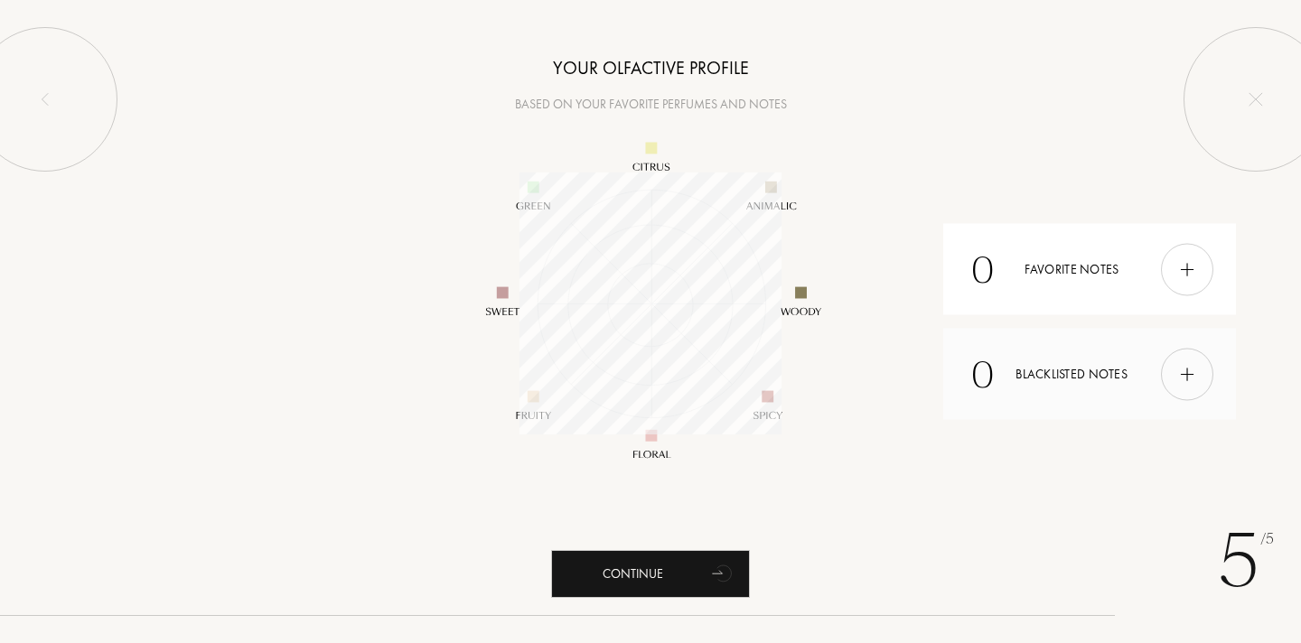
scroll to position [262, 262]
click at [690, 576] on div "Continue" at bounding box center [650, 574] width 199 height 48
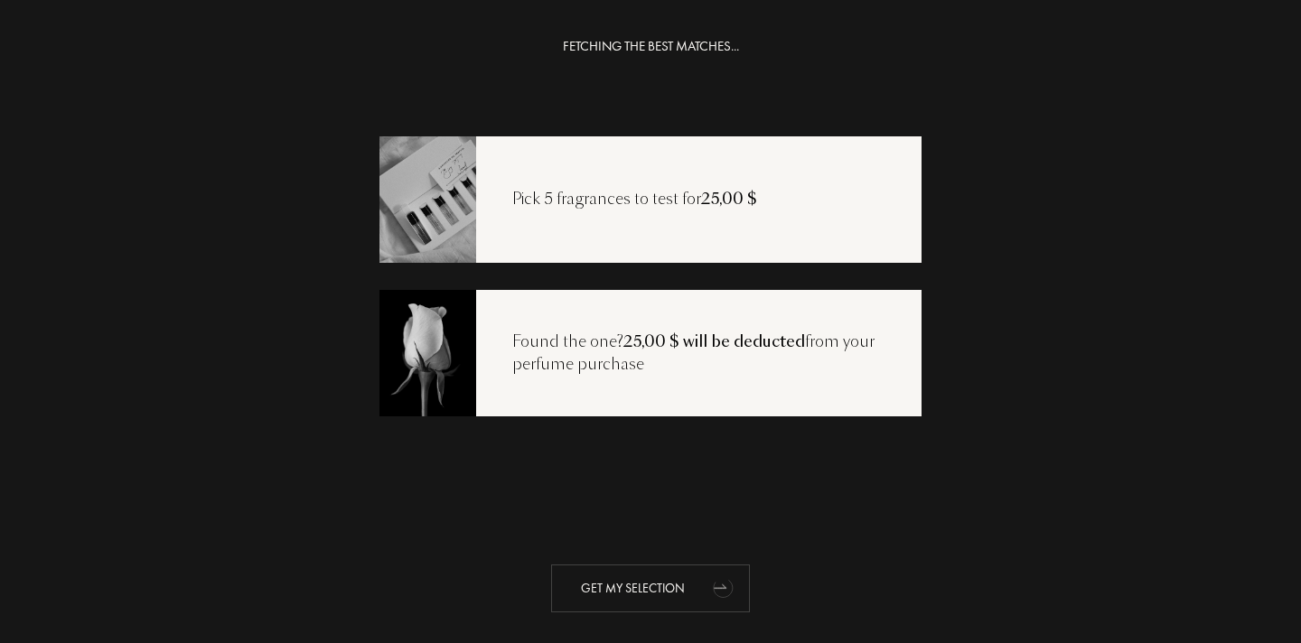
click at [657, 587] on div "Get my selection" at bounding box center [650, 589] width 199 height 48
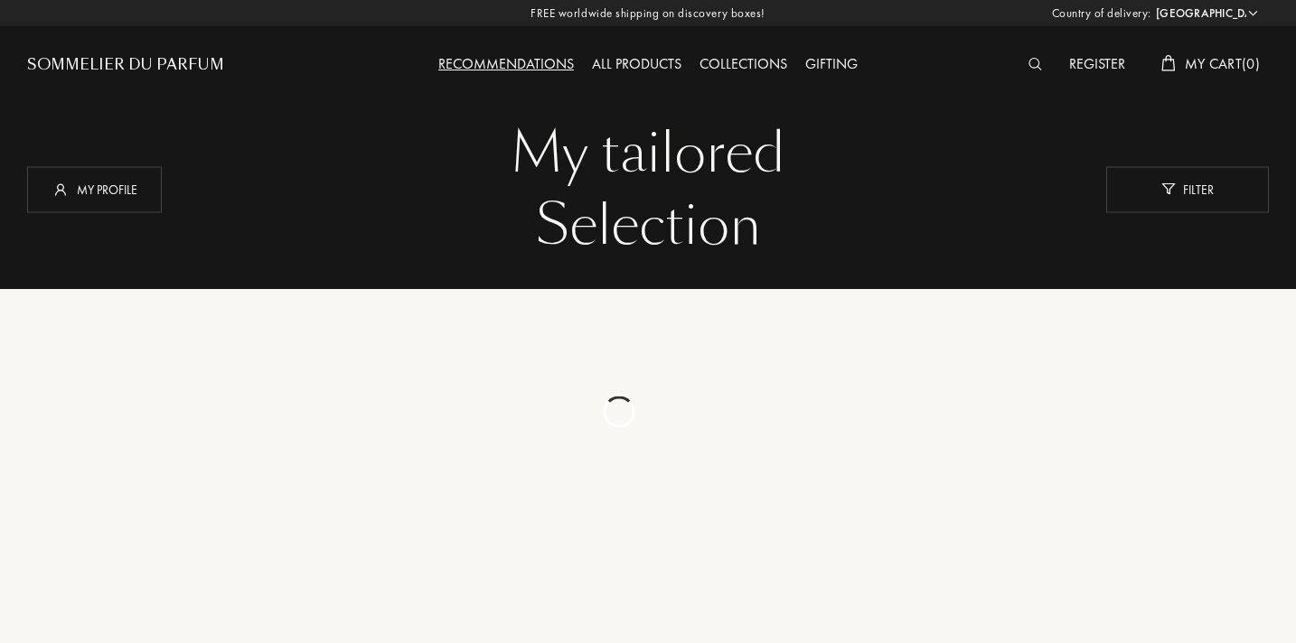
select select "US"
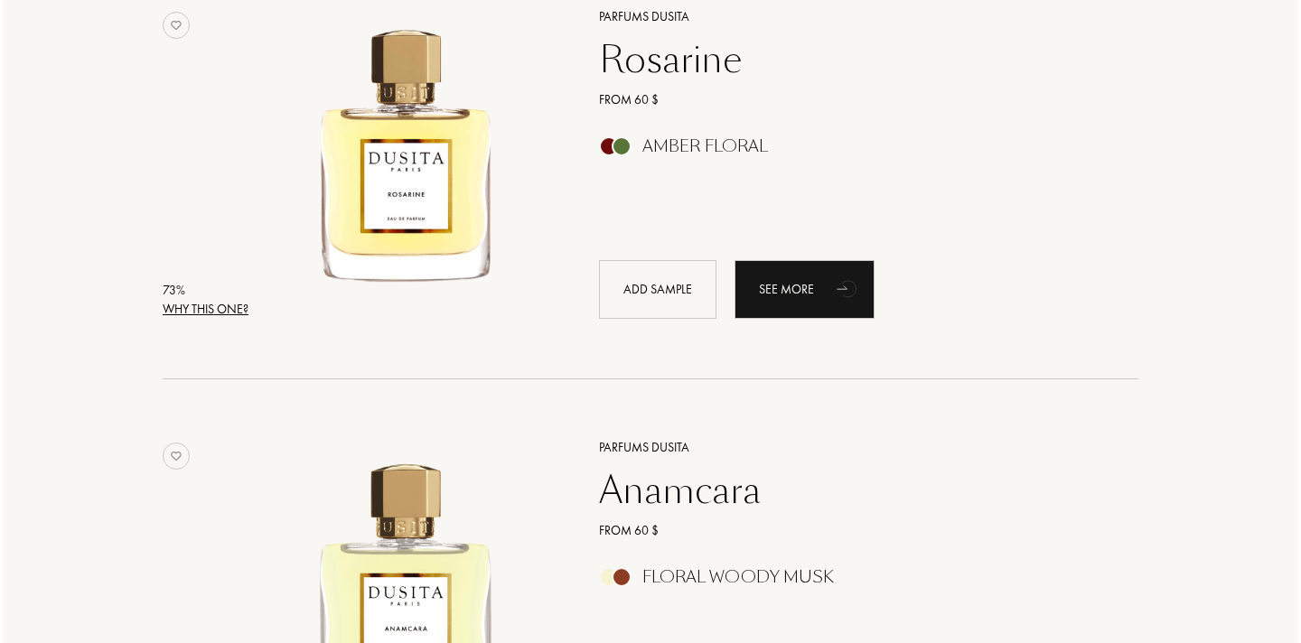
scroll to position [4316, 0]
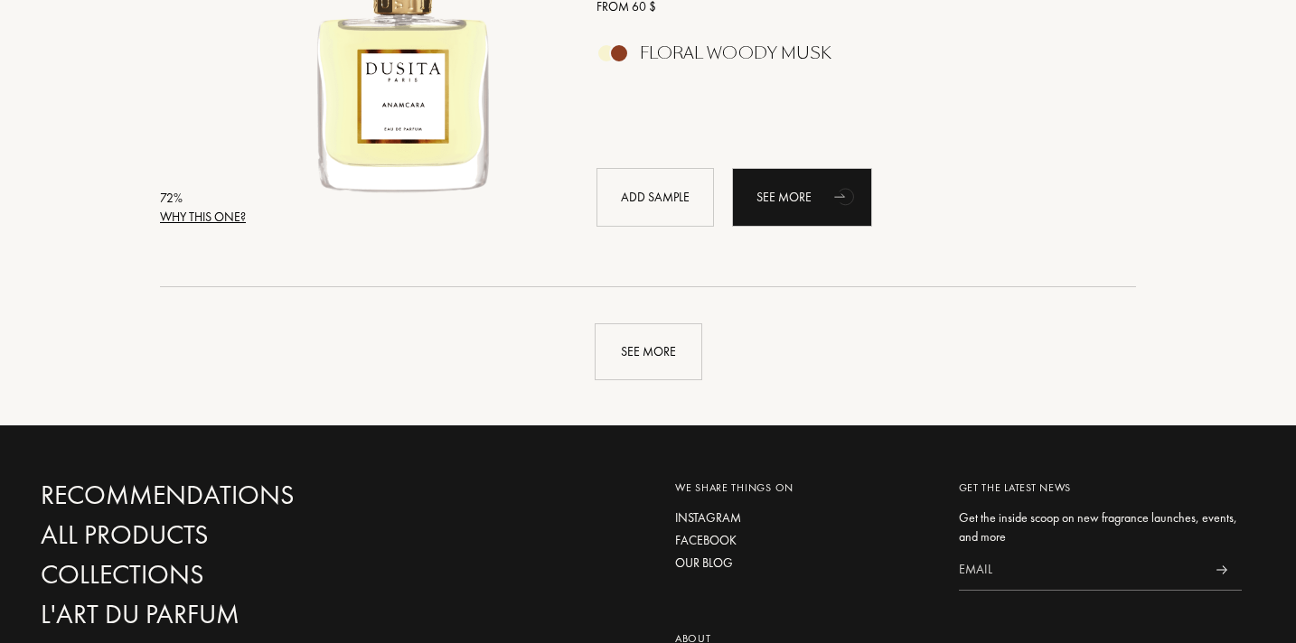
click at [213, 213] on div "Why this one?" at bounding box center [203, 217] width 86 height 19
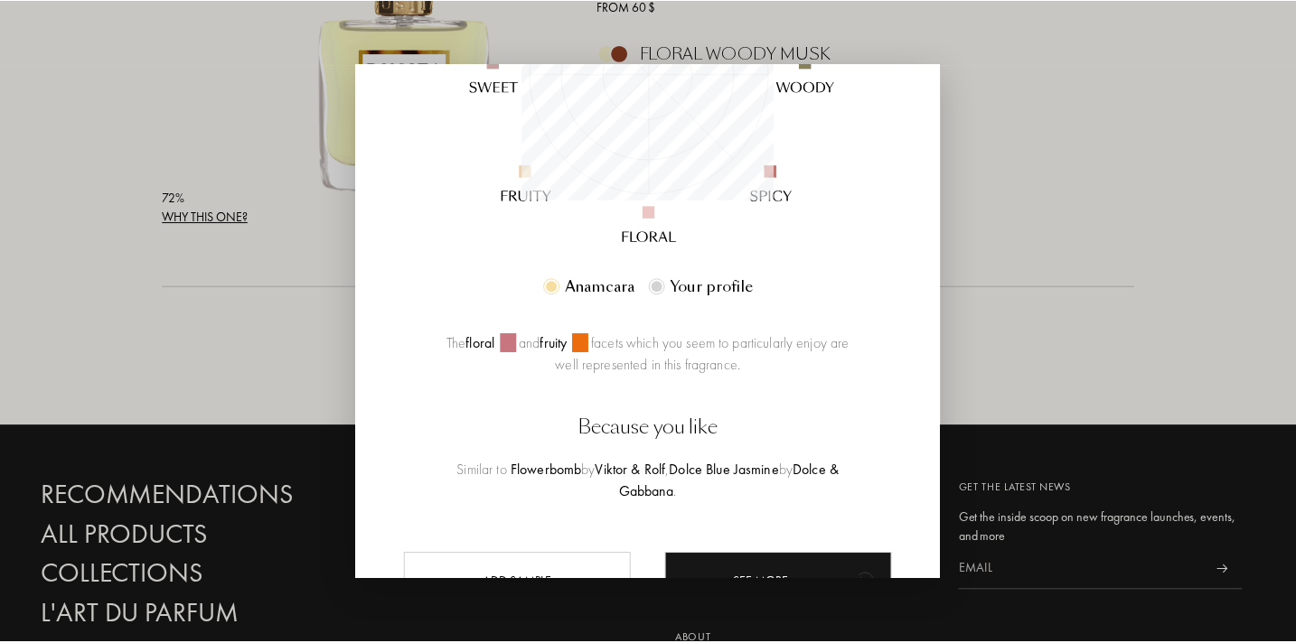
scroll to position [0, 0]
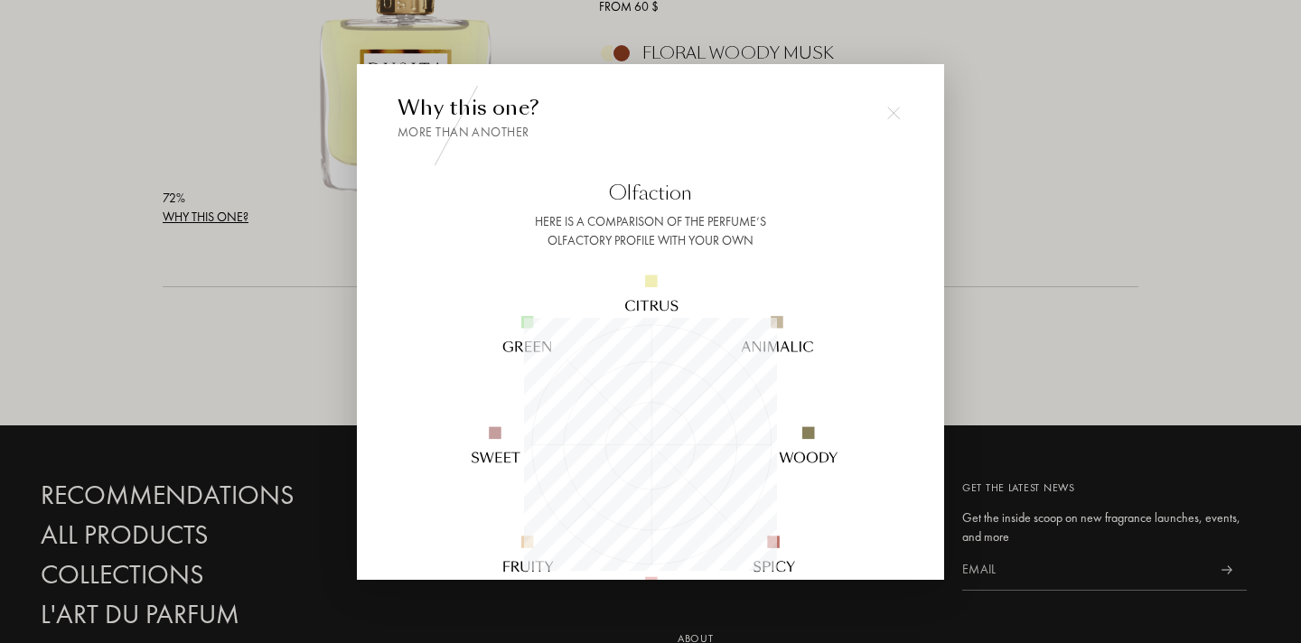
click at [83, 343] on div at bounding box center [650, 321] width 1301 height 643
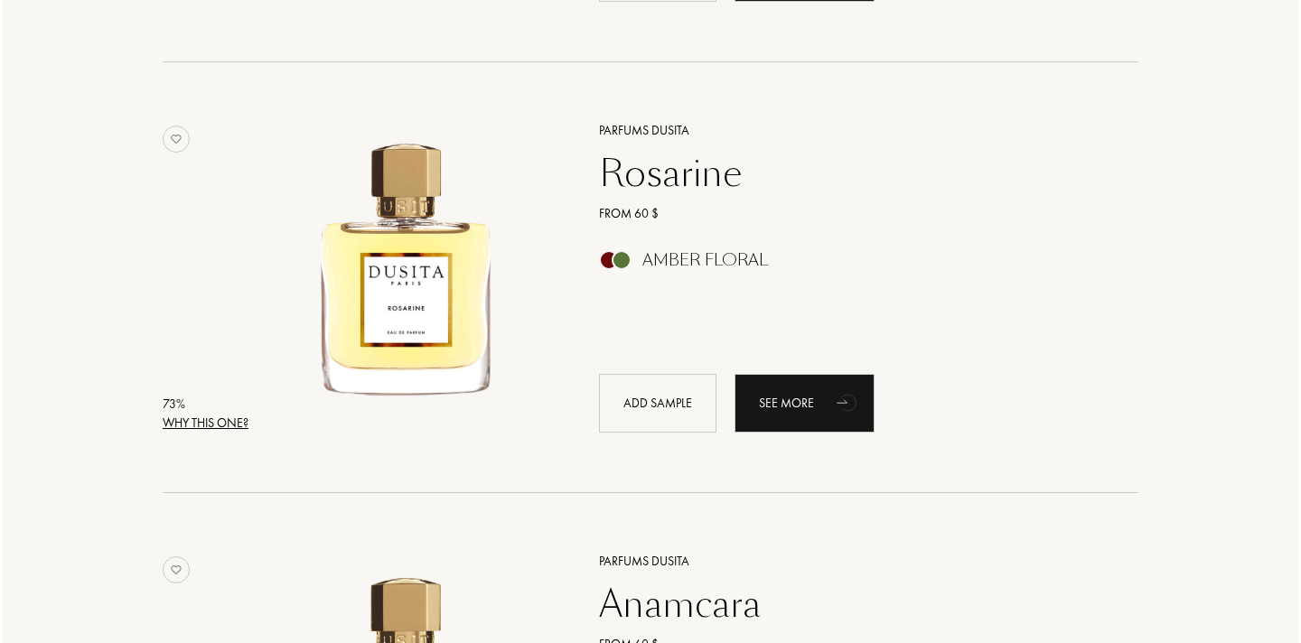
scroll to position [3774, 0]
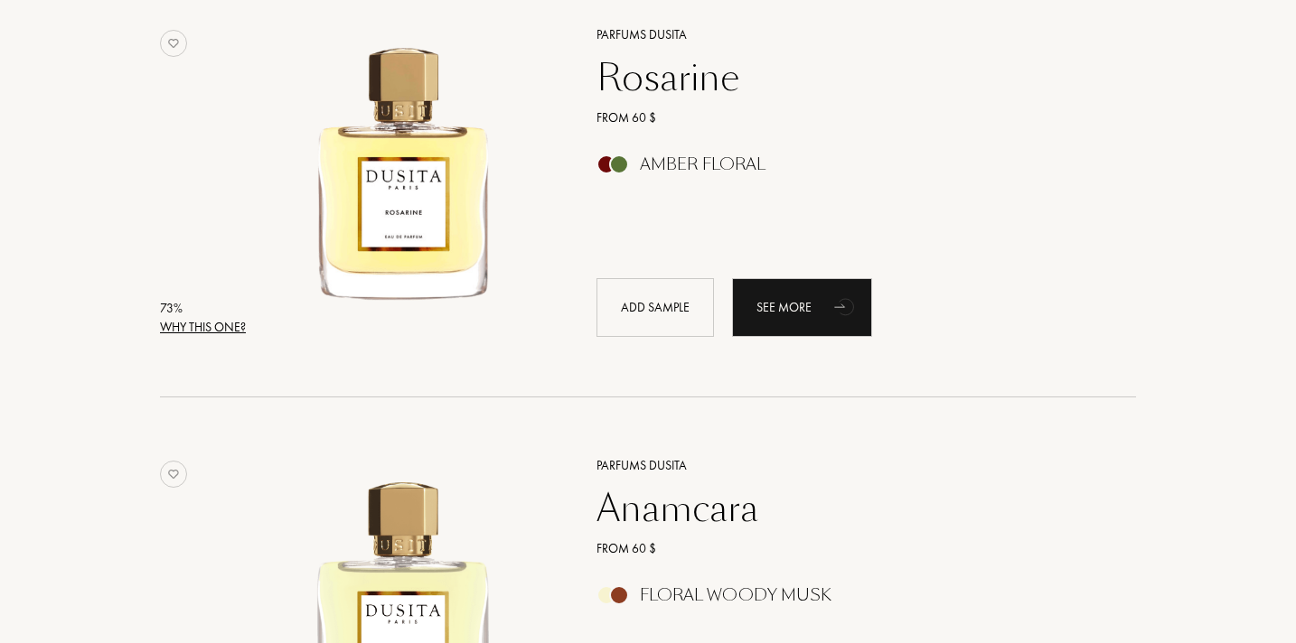
click at [181, 326] on div "Why this one?" at bounding box center [203, 327] width 86 height 19
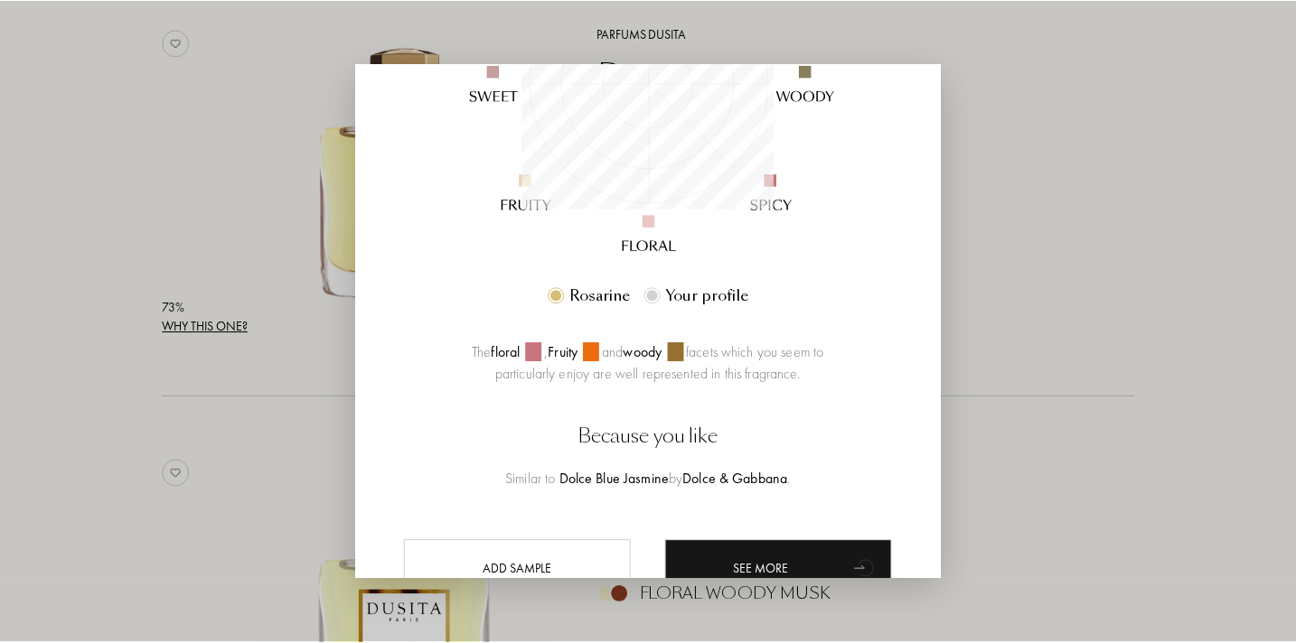
scroll to position [396, 0]
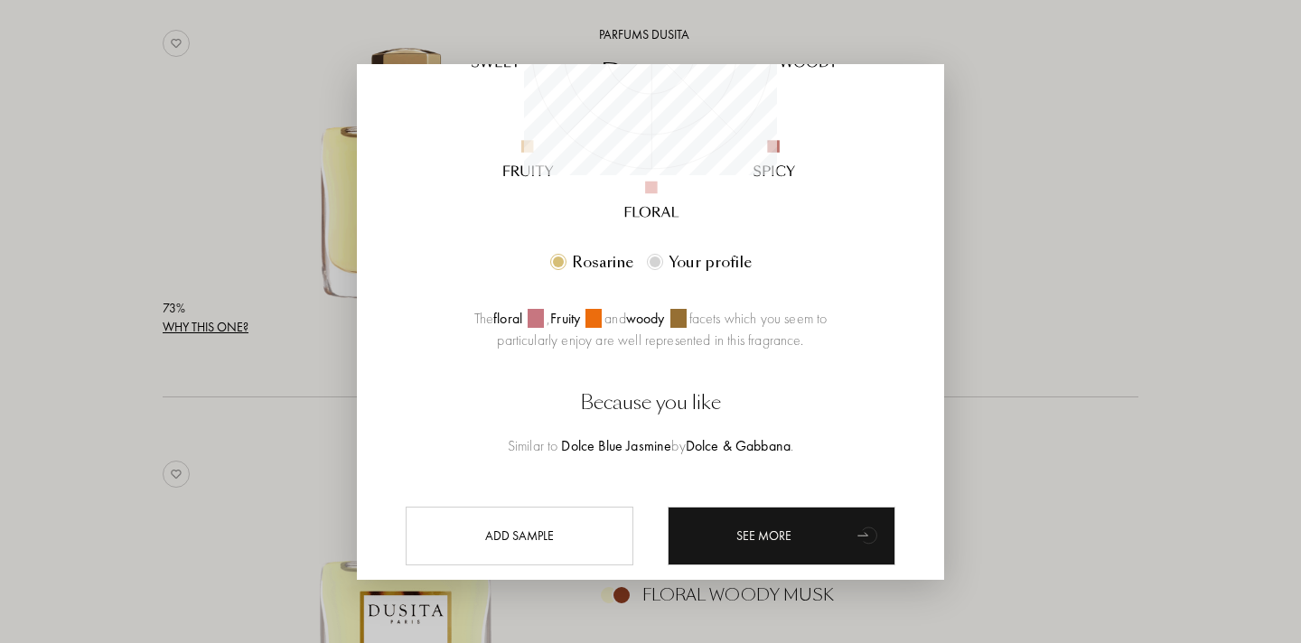
click at [1082, 336] on div at bounding box center [650, 321] width 1301 height 643
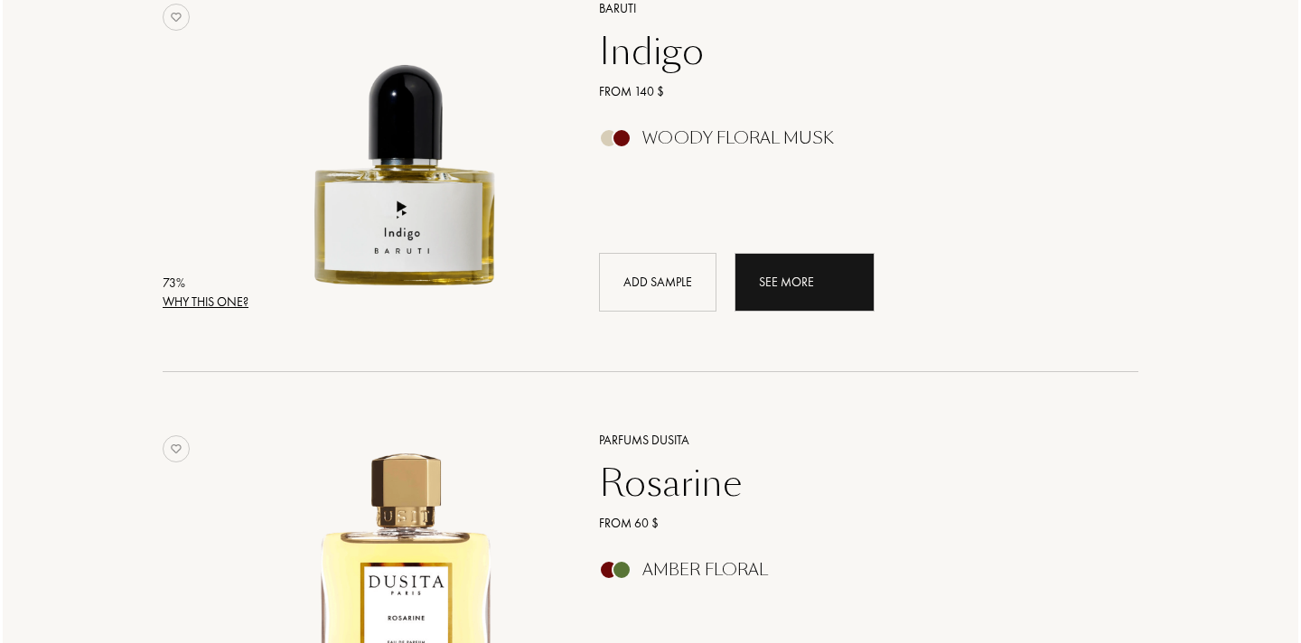
scroll to position [3306, 0]
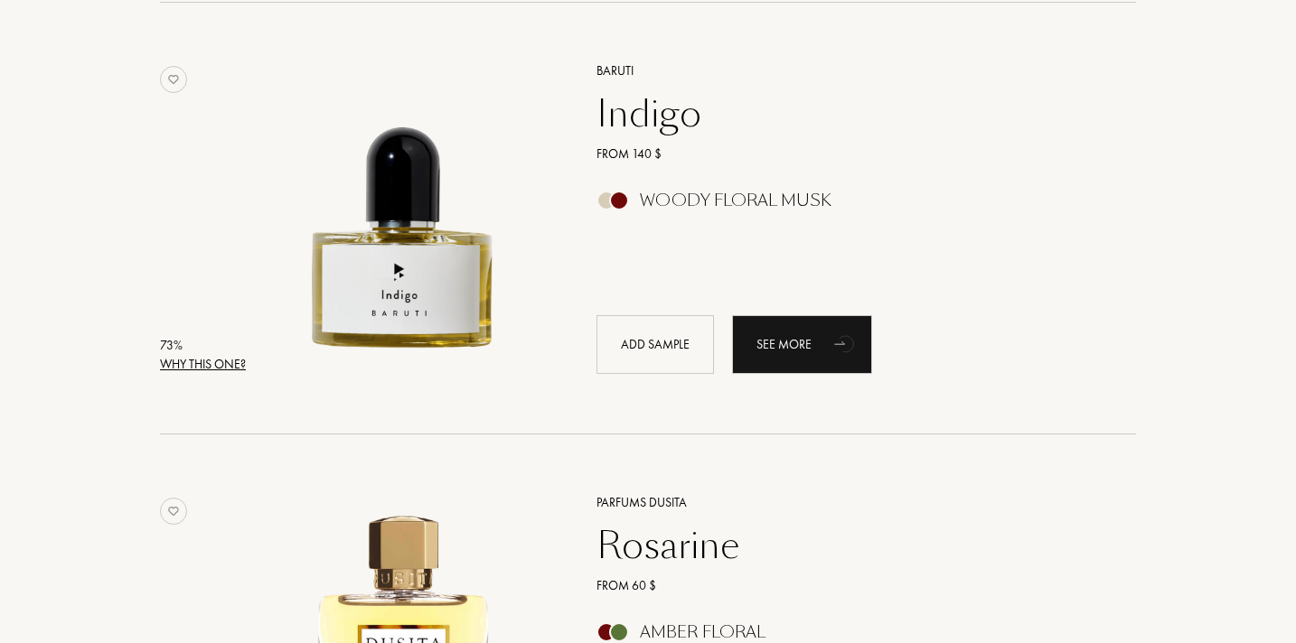
click at [215, 361] on div "Why this one?" at bounding box center [203, 364] width 86 height 19
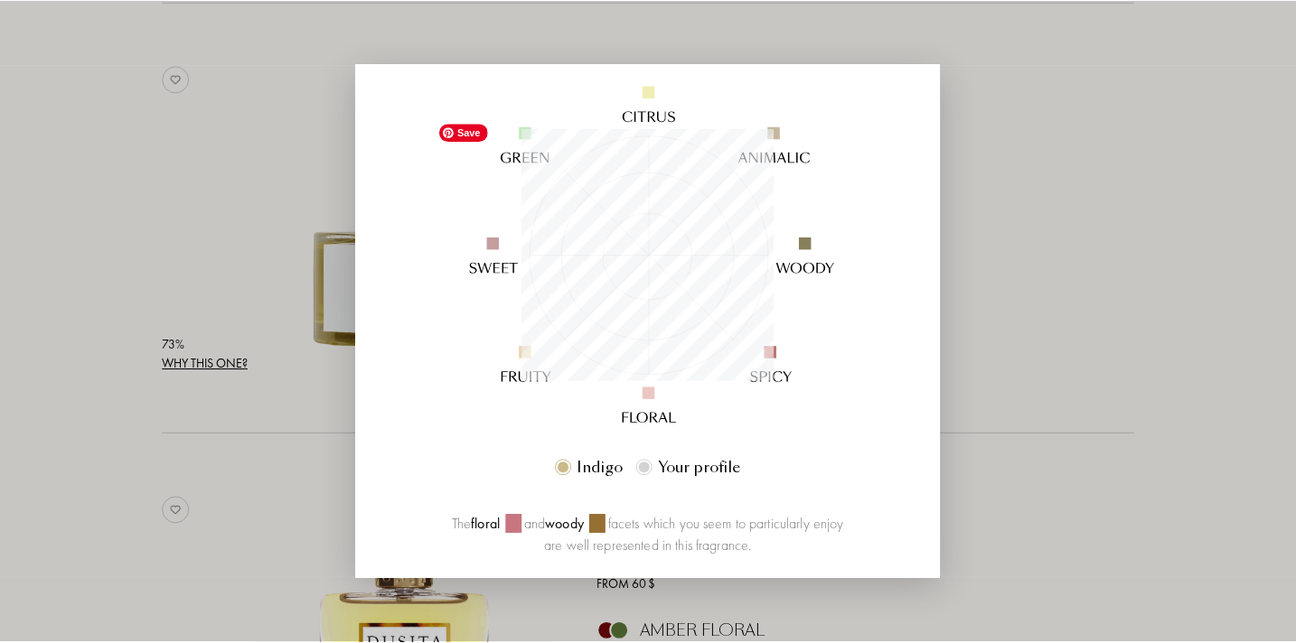
scroll to position [335, 0]
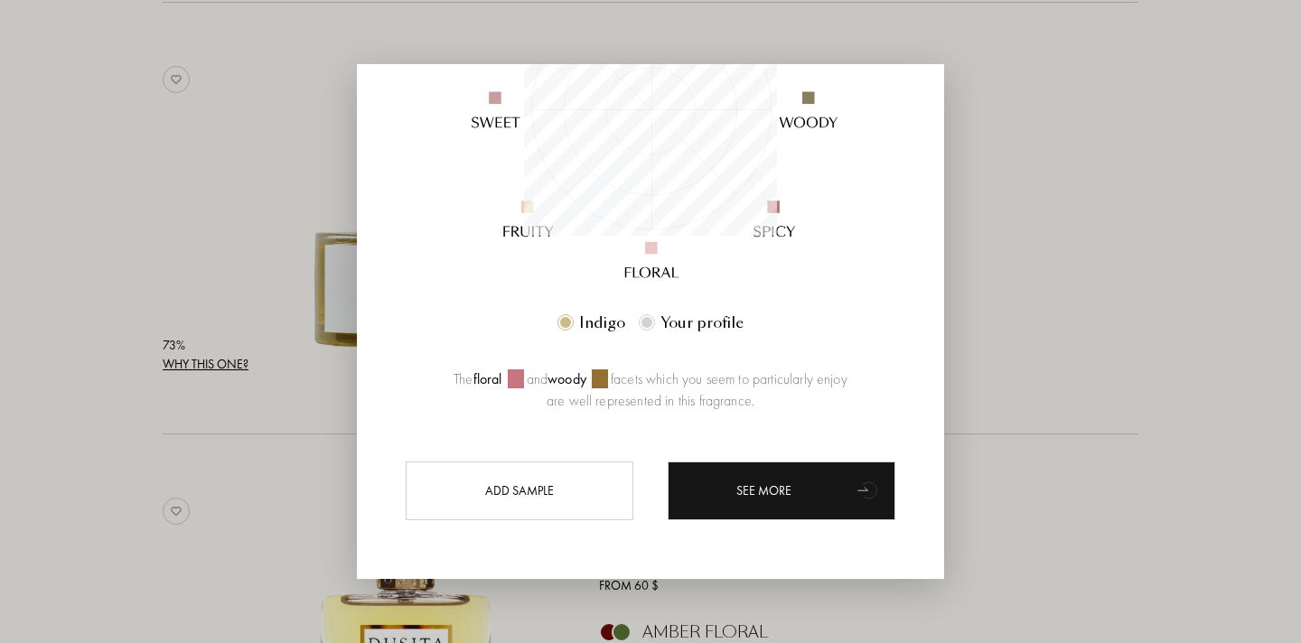
click at [1001, 366] on div at bounding box center [650, 321] width 1301 height 643
